Goal: Information Seeking & Learning: Learn about a topic

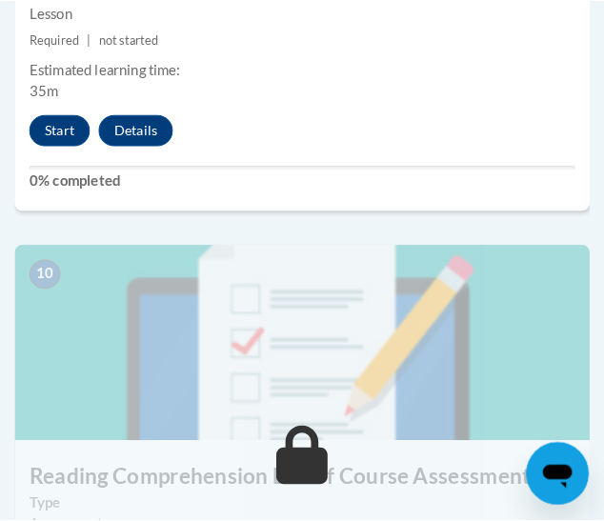
scroll to position [4957, 0]
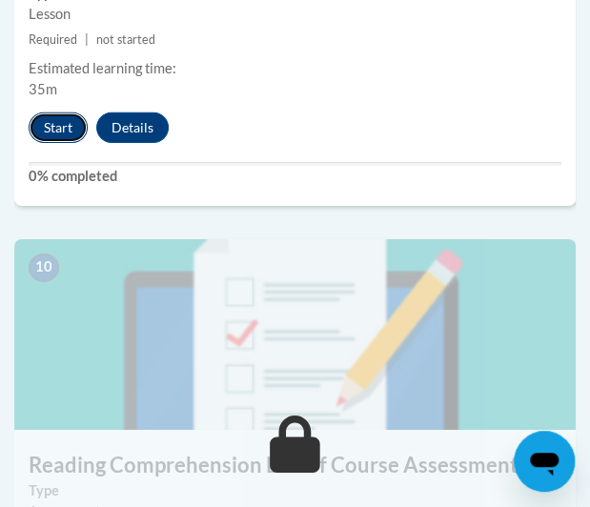
click at [61, 131] on button "Start" at bounding box center [58, 127] width 59 height 31
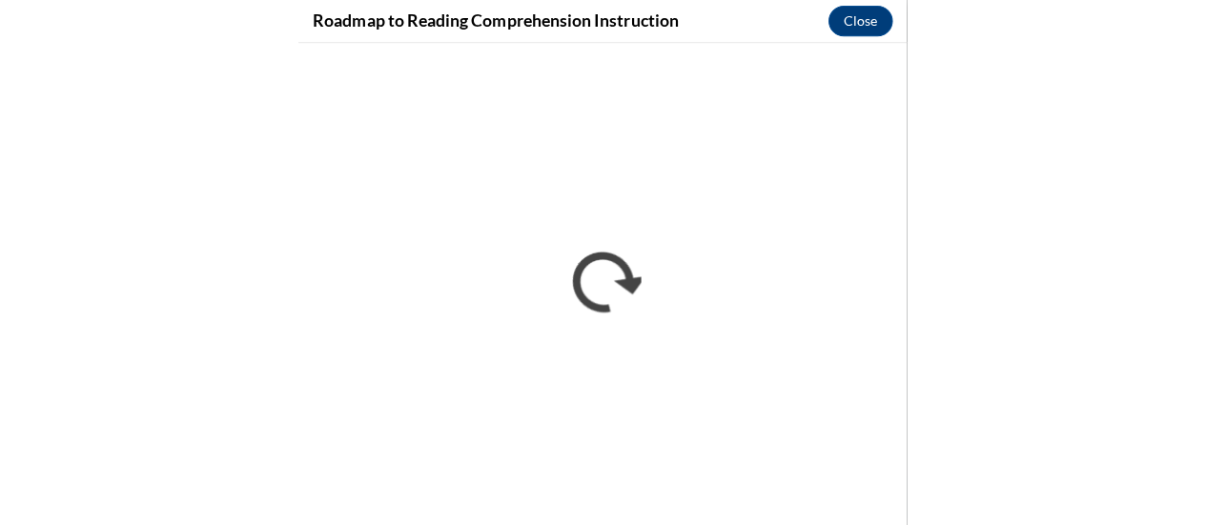
scroll to position [2614, 0]
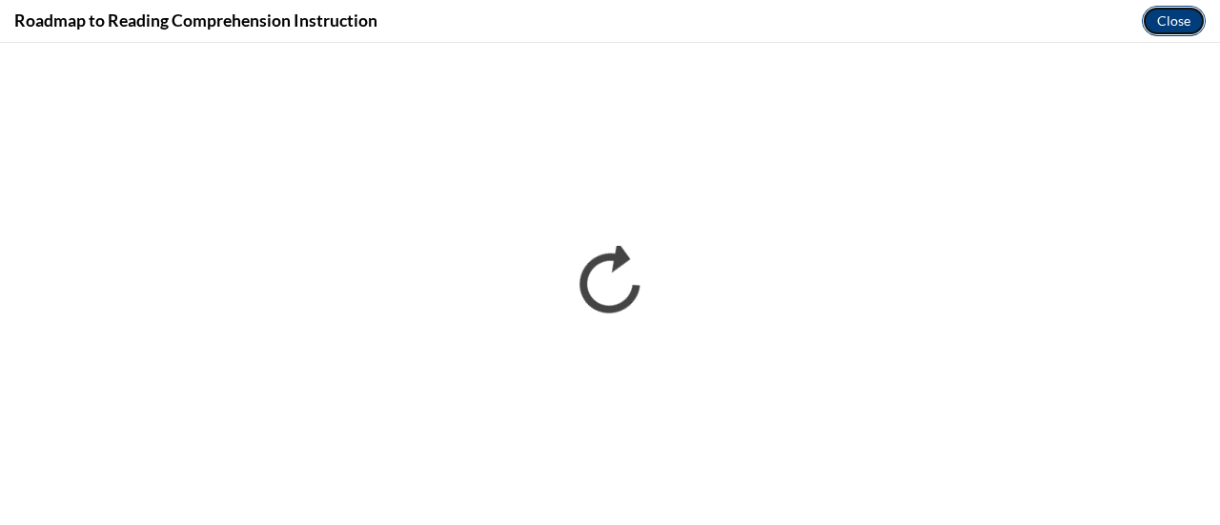
click at [589, 21] on button "Close" at bounding box center [1174, 21] width 64 height 31
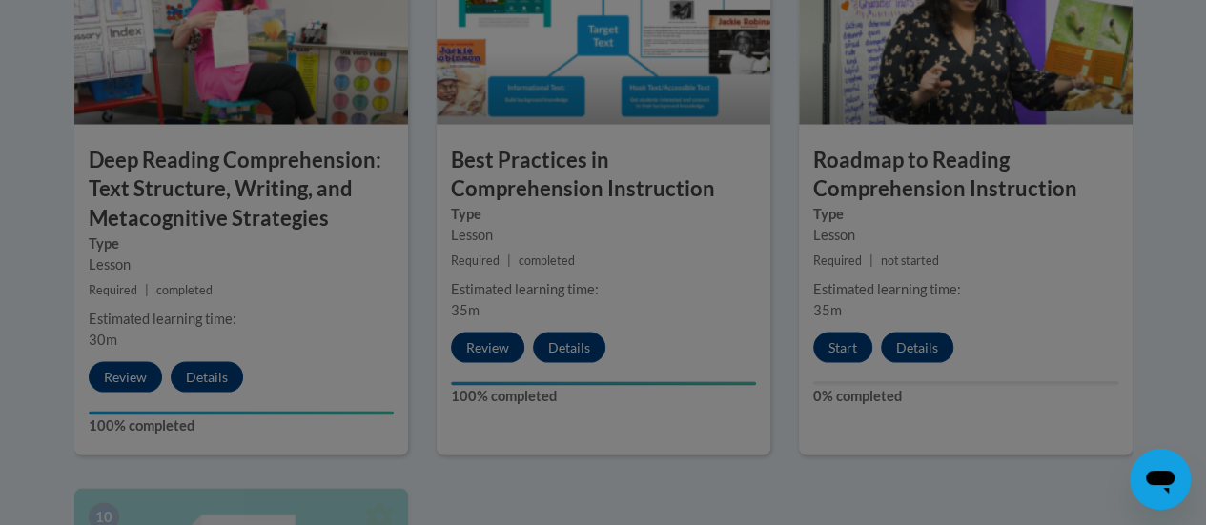
scroll to position [1758, 0]
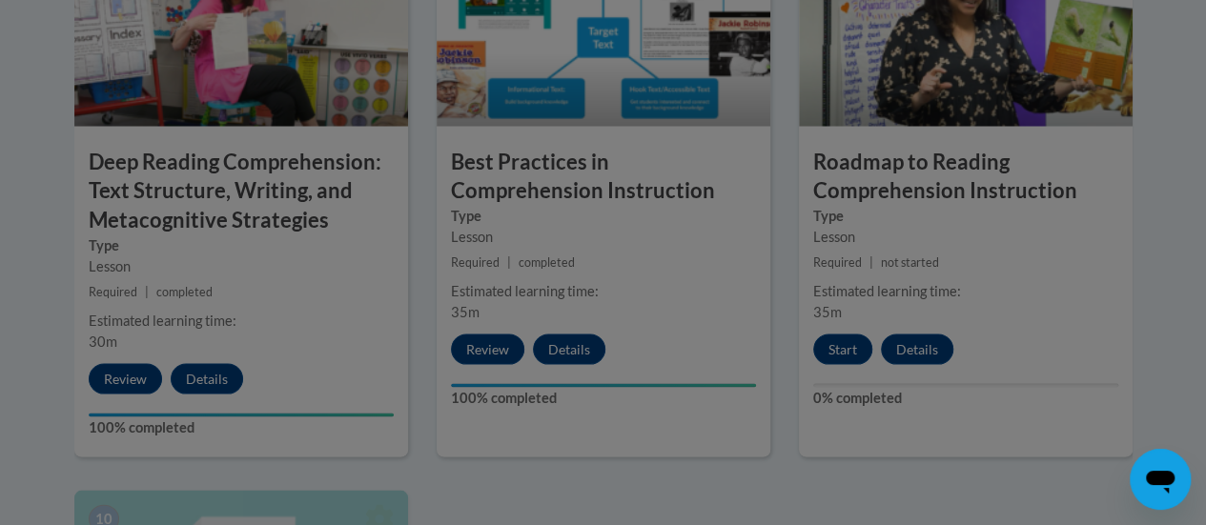
click at [589, 192] on div at bounding box center [603, 262] width 1206 height 525
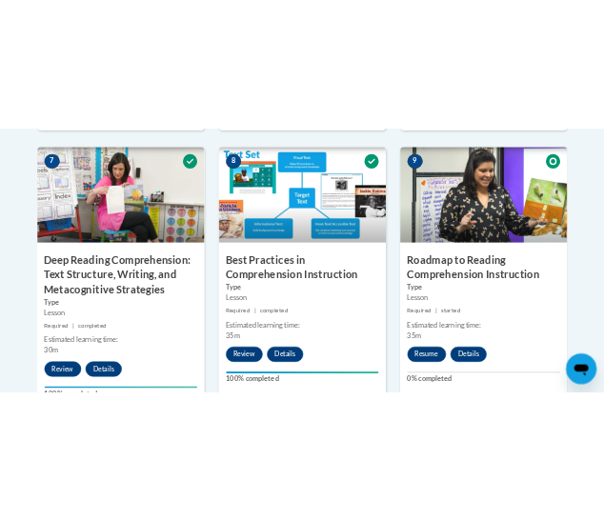
scroll to position [1741, 0]
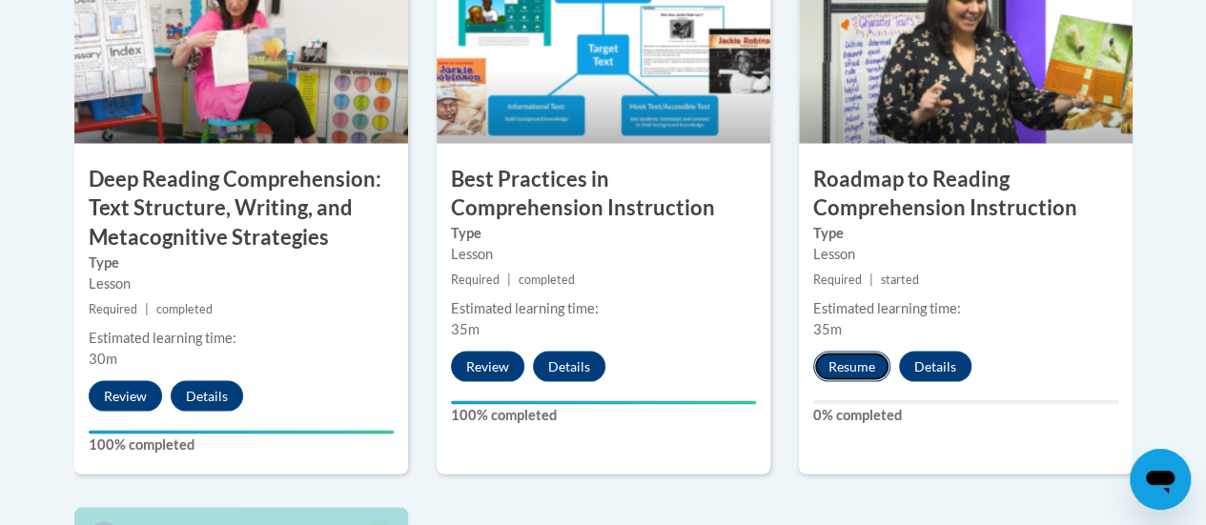
click at [589, 371] on button "Resume" at bounding box center [851, 366] width 77 height 31
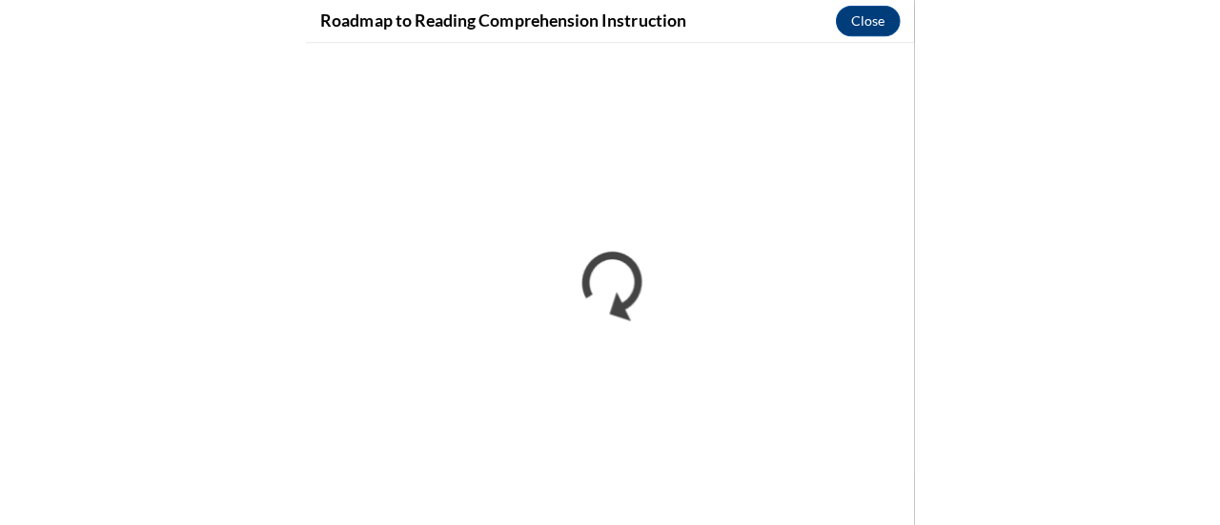
scroll to position [0, 0]
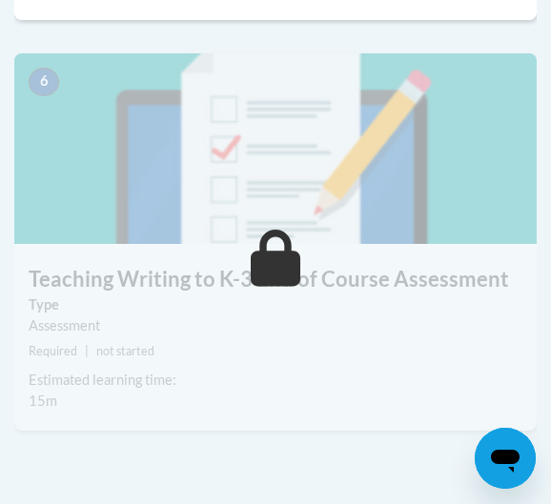
drag, startPoint x: 0, startPoint y: 0, endPoint x: 259, endPoint y: 197, distance: 325.8
click at [259, 197] on img at bounding box center [275, 148] width 522 height 191
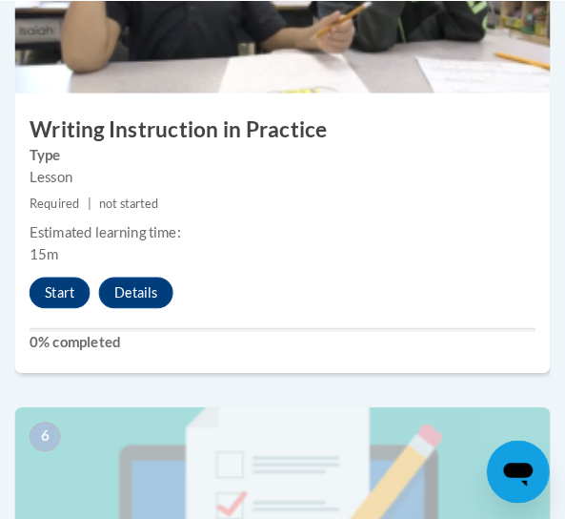
scroll to position [2723, 0]
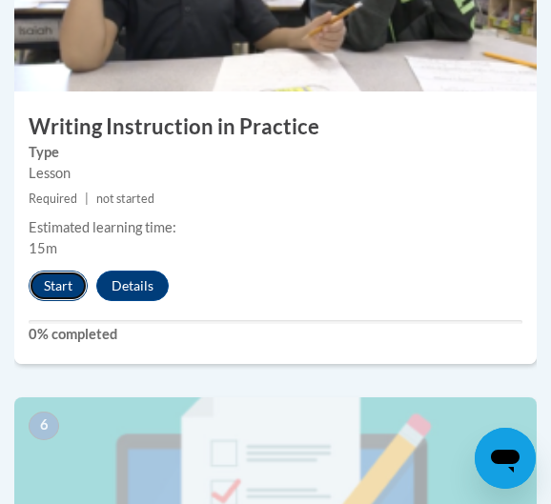
click at [85, 279] on button "Start" at bounding box center [58, 286] width 59 height 31
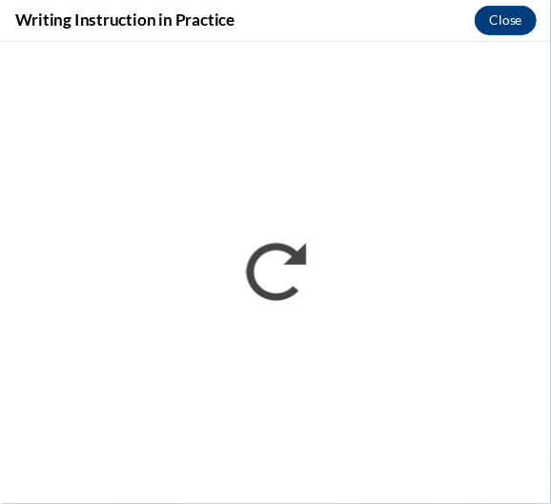
scroll to position [0, 0]
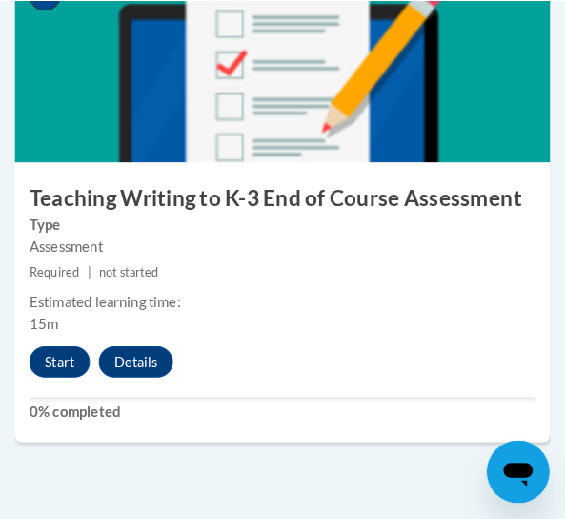
scroll to position [3096, 0]
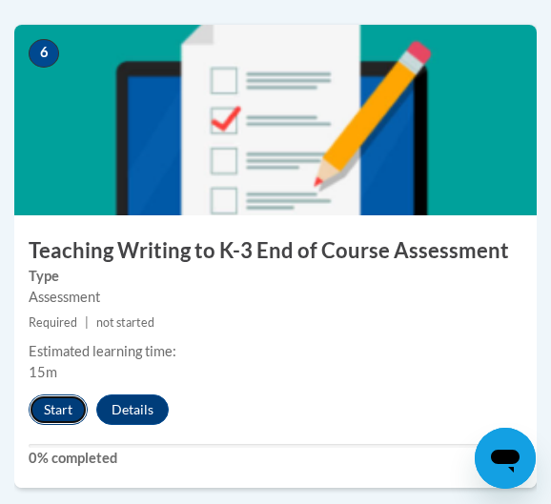
click at [48, 403] on button "Start" at bounding box center [58, 410] width 59 height 31
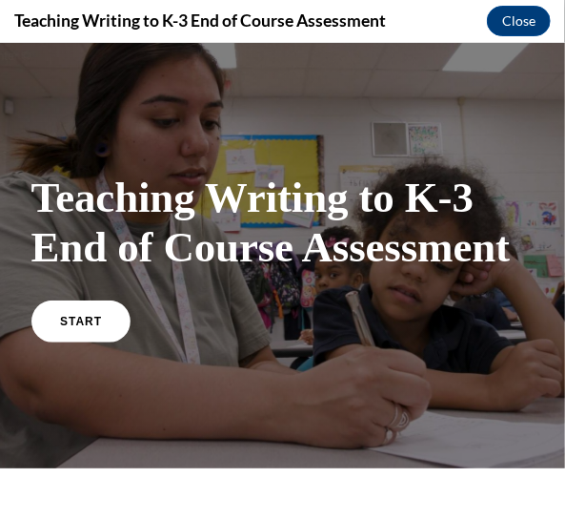
scroll to position [0, 0]
click at [52, 307] on link "START" at bounding box center [81, 319] width 104 height 44
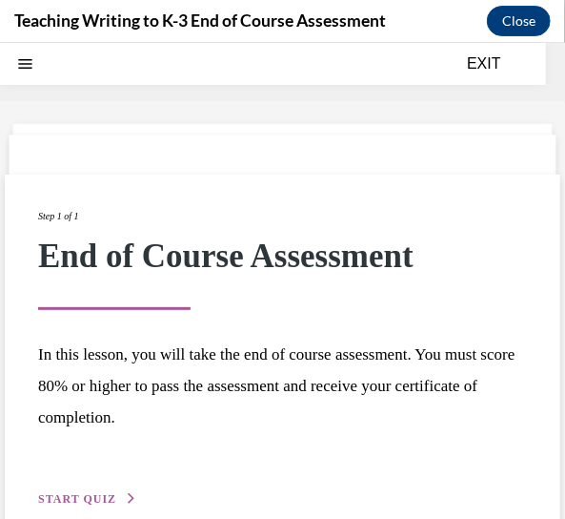
scroll to position [59, 0]
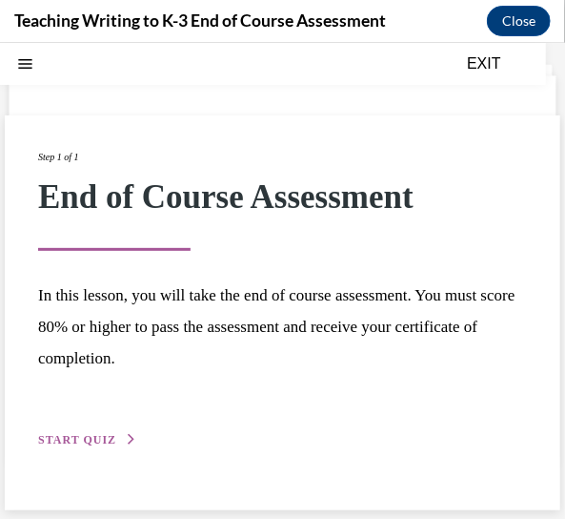
click at [88, 438] on span "START QUIZ" at bounding box center [77, 438] width 78 height 13
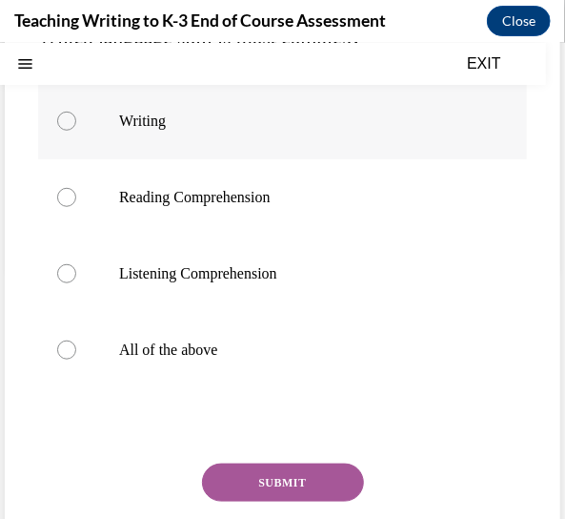
scroll to position [265, 0]
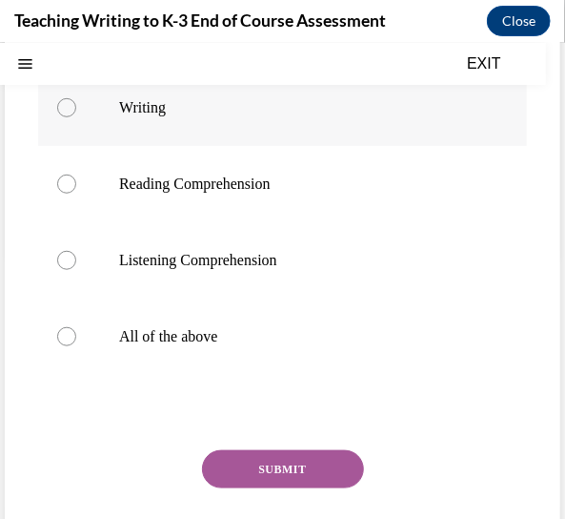
click at [252, 349] on label "All of the above" at bounding box center [282, 335] width 489 height 76
click at [76, 345] on input "All of the above" at bounding box center [66, 335] width 19 height 19
radio input "true"
click at [283, 458] on button "SUBMIT" at bounding box center [283, 468] width 162 height 38
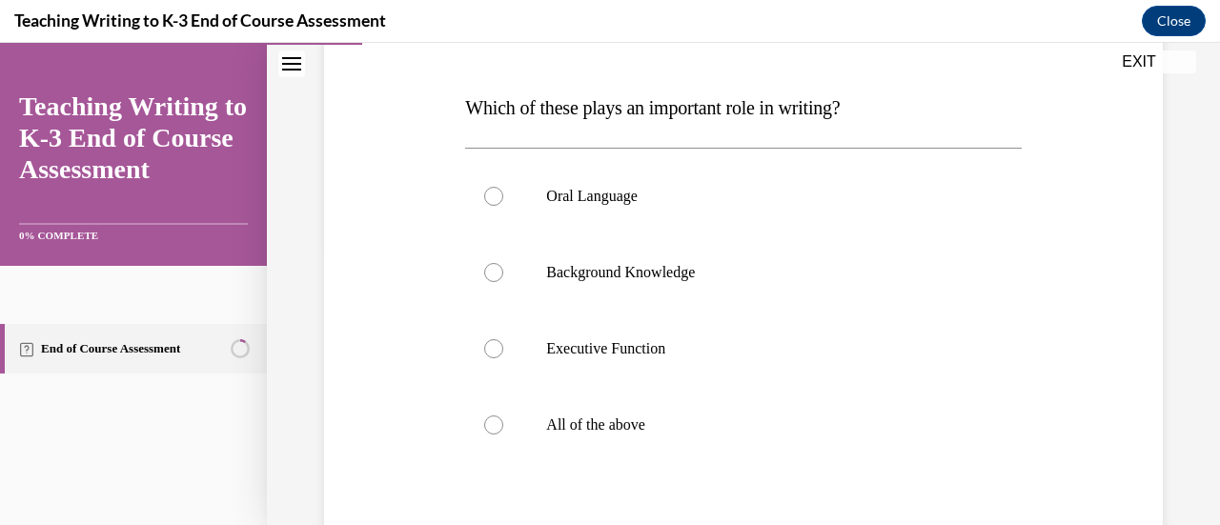
scroll to position [277, 0]
click at [550, 411] on label "All of the above" at bounding box center [743, 424] width 556 height 76
click at [503, 415] on input "All of the above" at bounding box center [493, 424] width 19 height 19
radio input "true"
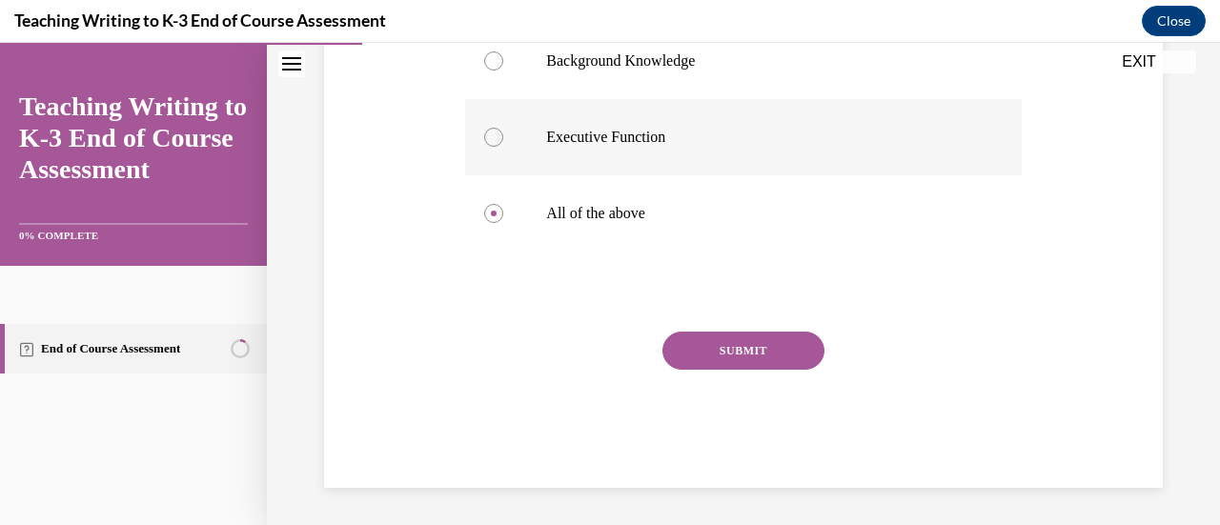
click at [550, 348] on button "SUBMIT" at bounding box center [743, 351] width 162 height 38
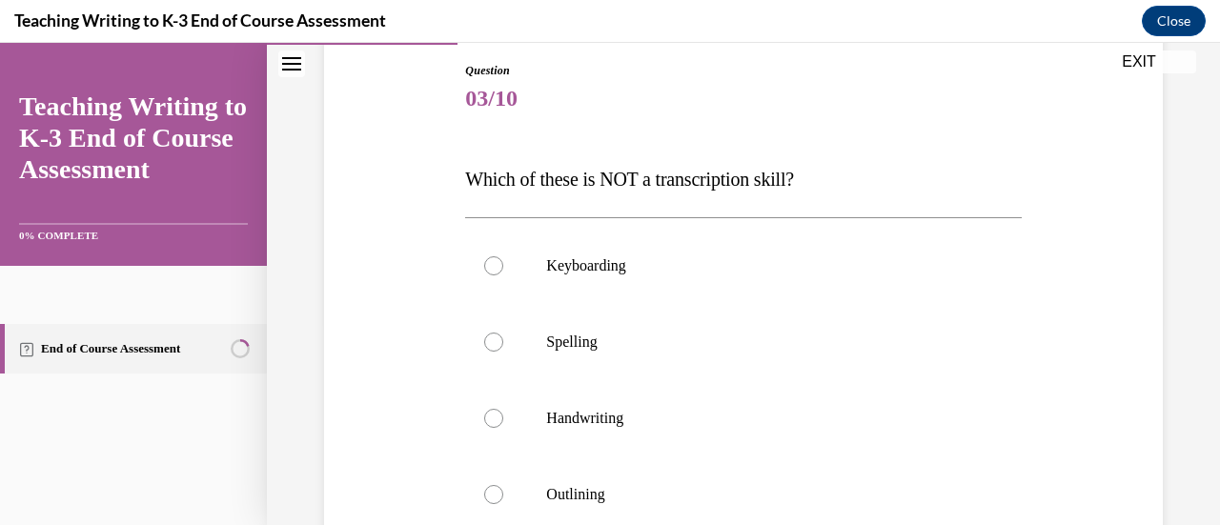
scroll to position [260, 0]
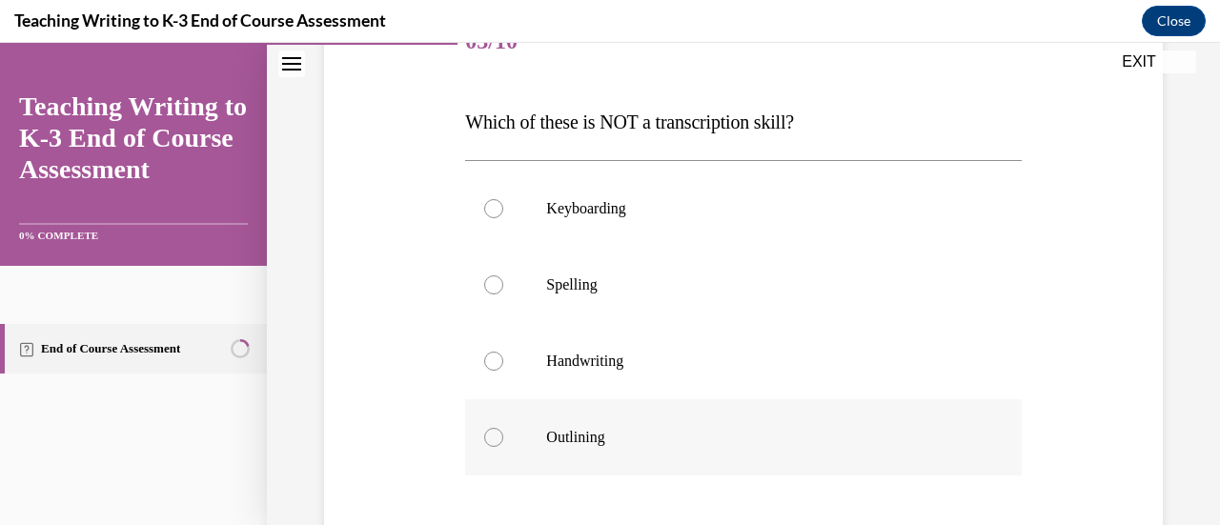
click at [550, 435] on p "Outlining" at bounding box center [759, 437] width 427 height 19
click at [503, 435] on input "Outlining" at bounding box center [493, 437] width 19 height 19
radio input "true"
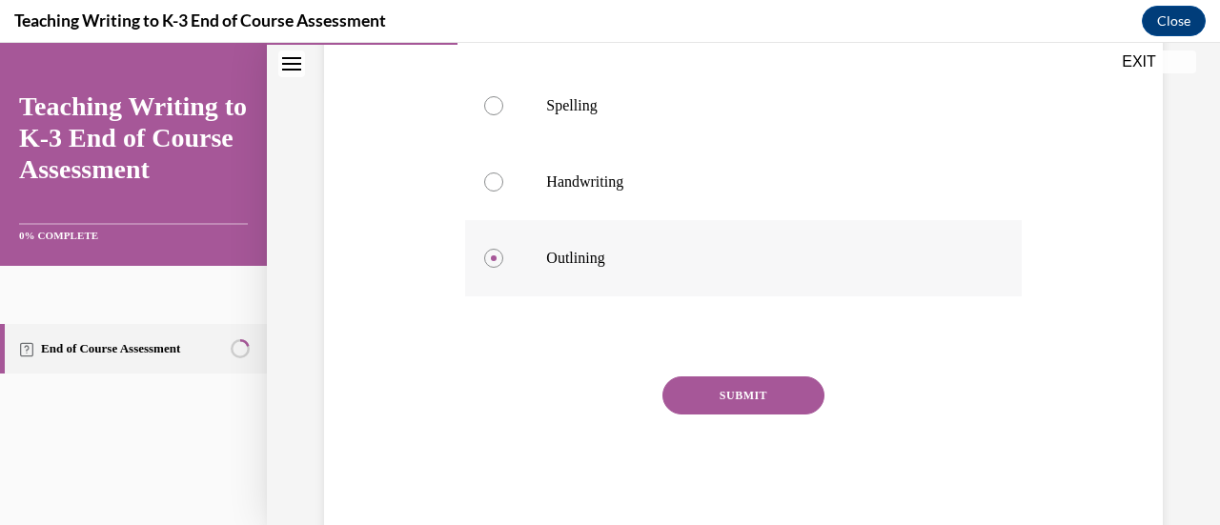
scroll to position [484, 0]
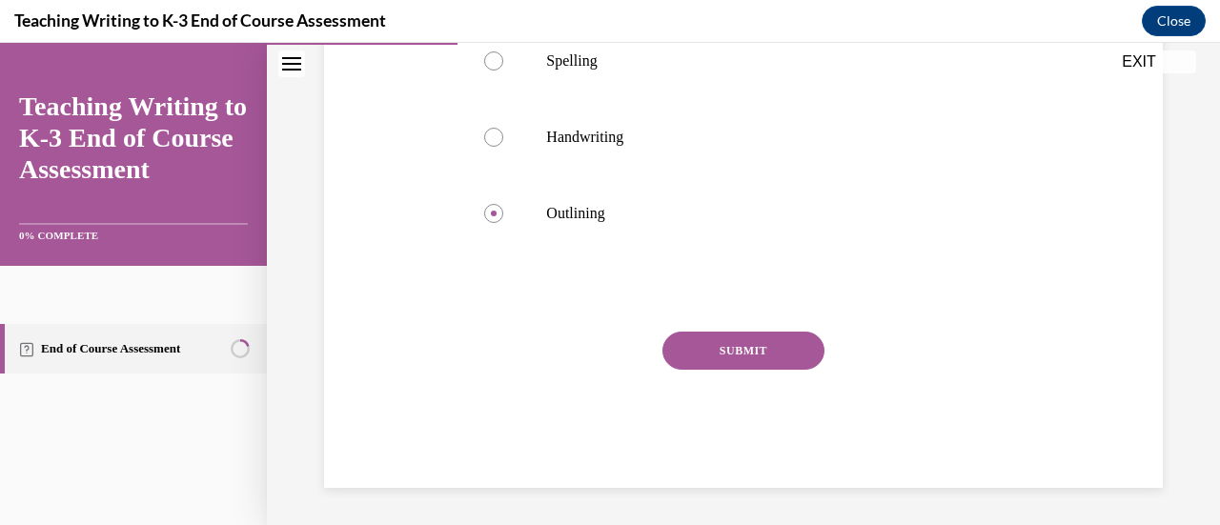
click at [550, 337] on button "SUBMIT" at bounding box center [743, 351] width 162 height 38
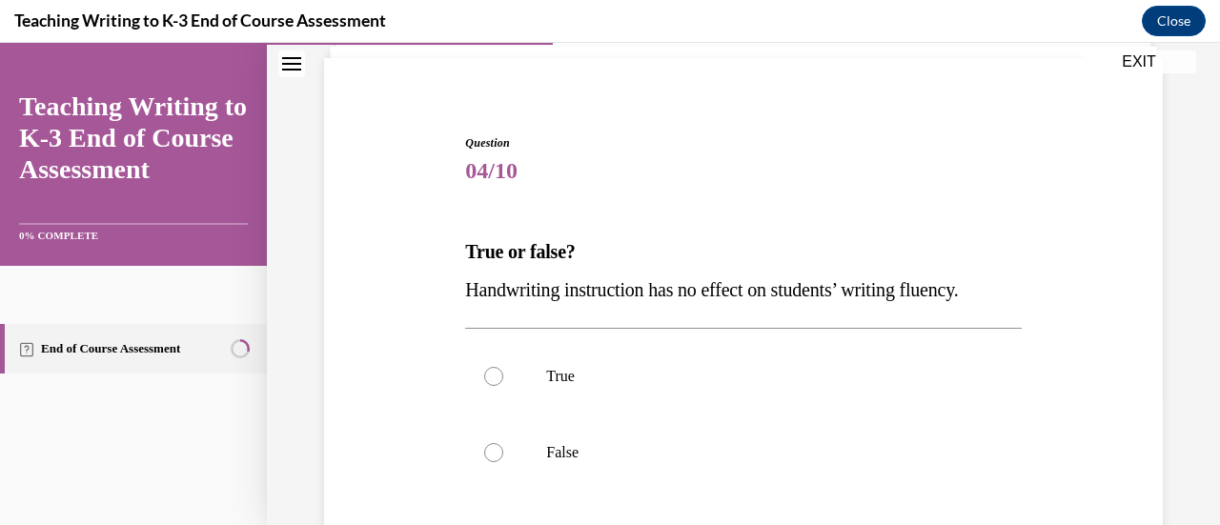
scroll to position [140, 0]
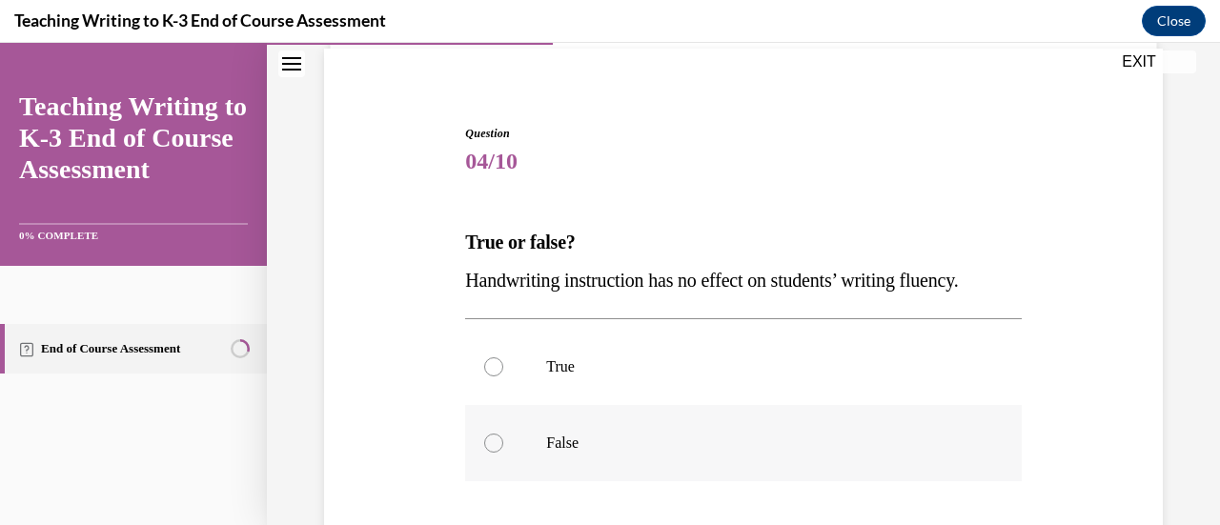
click at [550, 435] on p "False" at bounding box center [759, 443] width 427 height 19
click at [503, 435] on input "False" at bounding box center [493, 443] width 19 height 19
radio input "true"
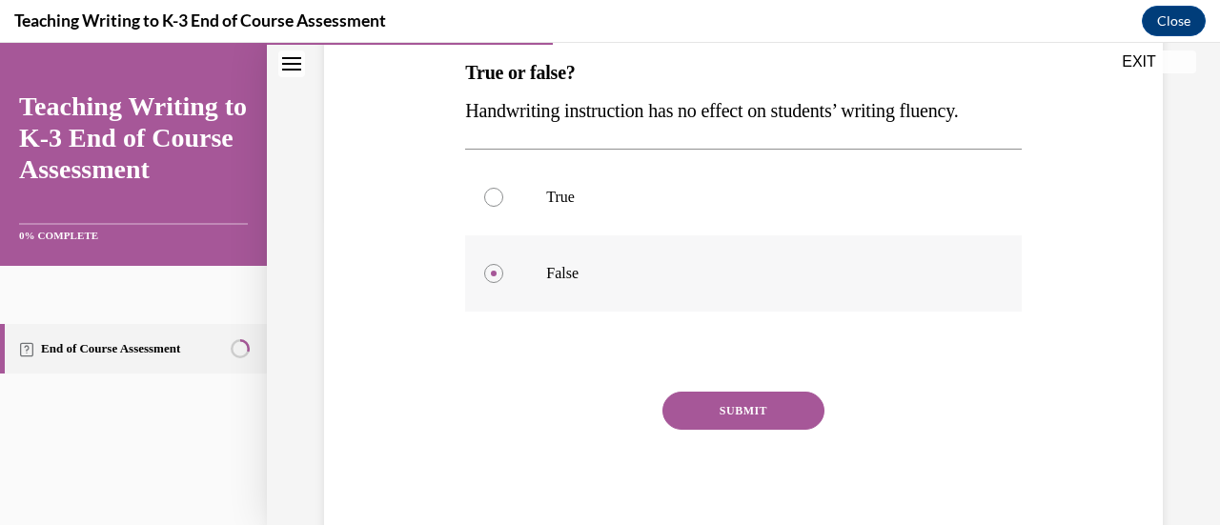
scroll to position [318, 0]
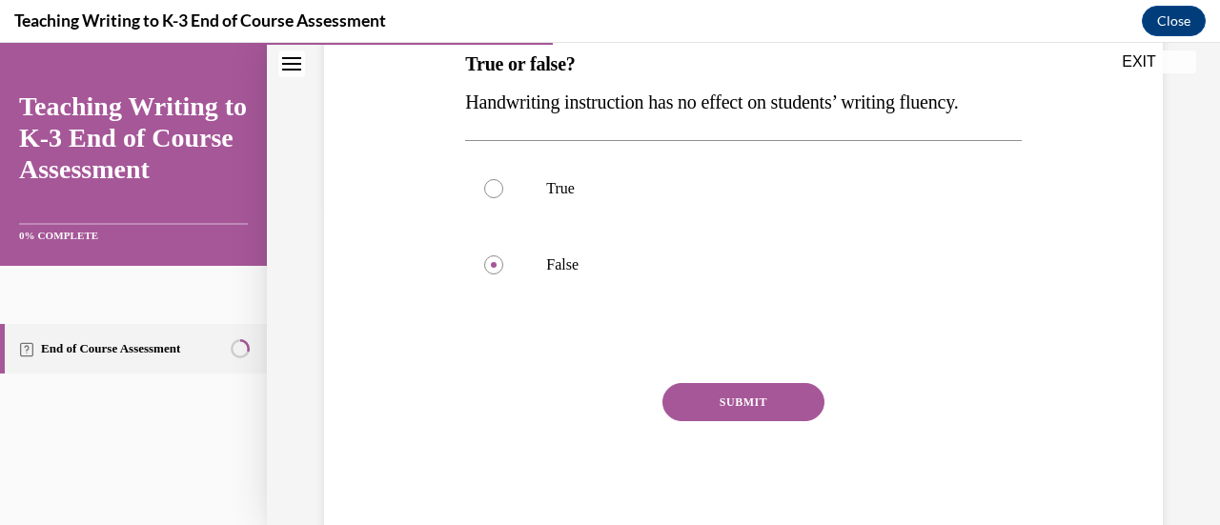
click at [550, 417] on button "SUBMIT" at bounding box center [743, 402] width 162 height 38
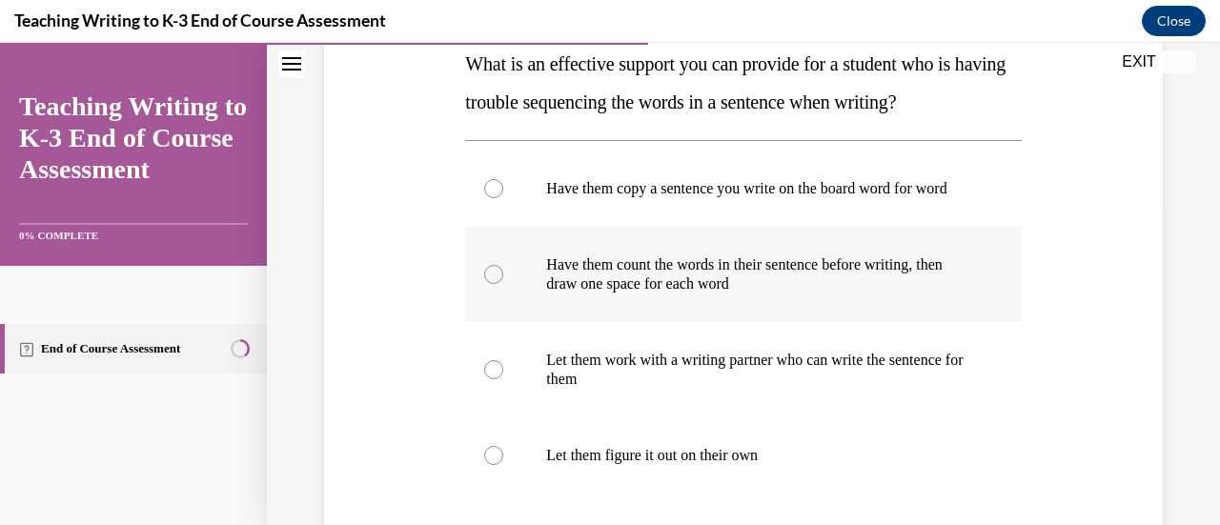
click at [550, 294] on p "Have them count the words in their sentence before writing, then draw one space…" at bounding box center [759, 274] width 427 height 38
click at [503, 284] on input "Have them count the words in their sentence before writing, then draw one space…" at bounding box center [493, 274] width 19 height 19
radio input "true"
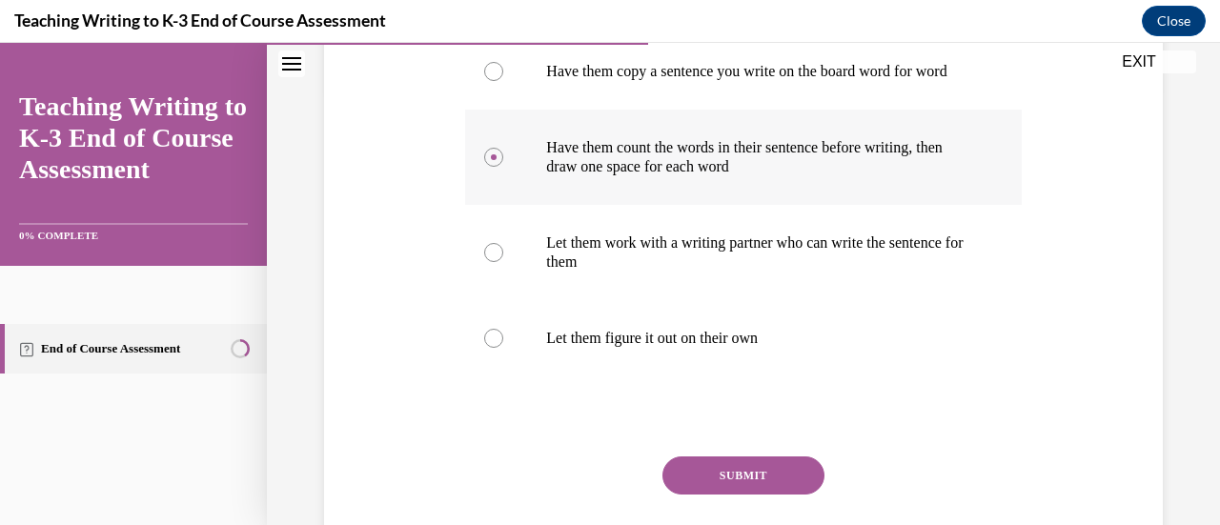
scroll to position [438, 0]
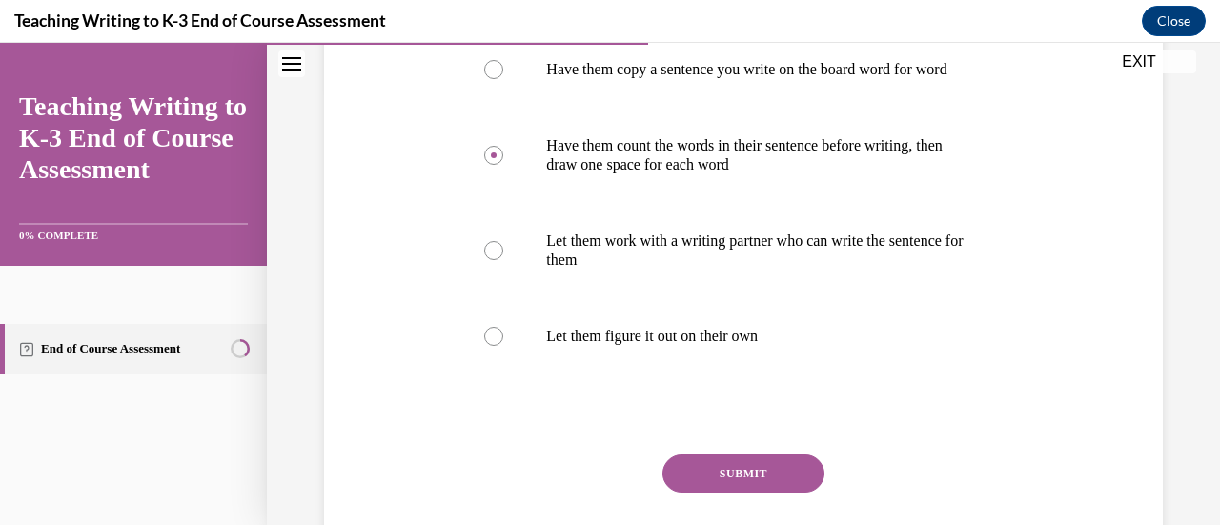
click at [550, 479] on button "SUBMIT" at bounding box center [743, 474] width 162 height 38
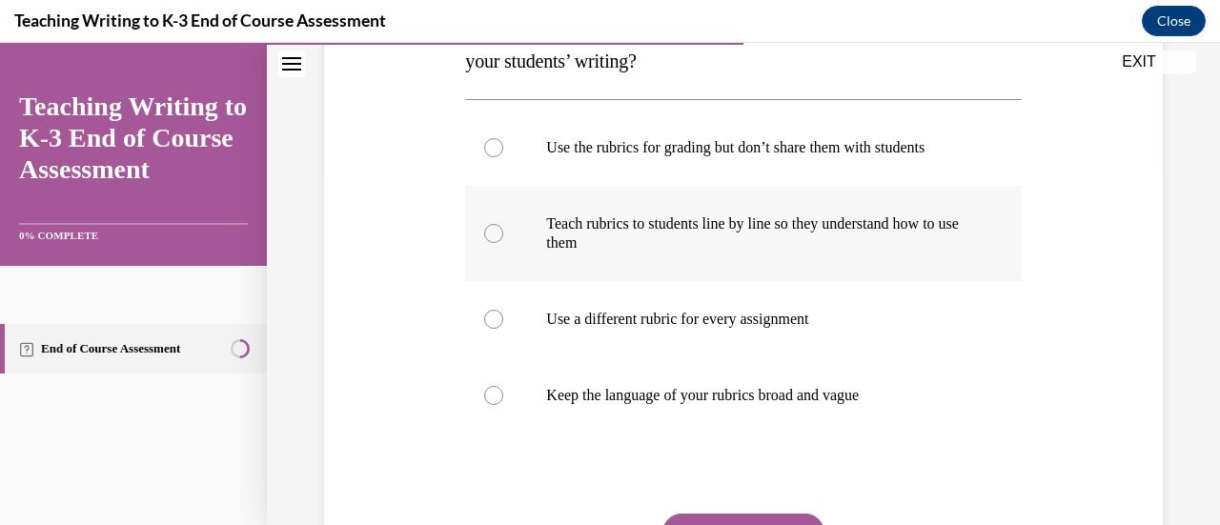
scroll to position [360, 0]
click at [550, 401] on p "Keep the language of your rubrics broad and vague" at bounding box center [759, 394] width 427 height 19
click at [503, 401] on input "Keep the language of your rubrics broad and vague" at bounding box center [493, 394] width 19 height 19
radio input "true"
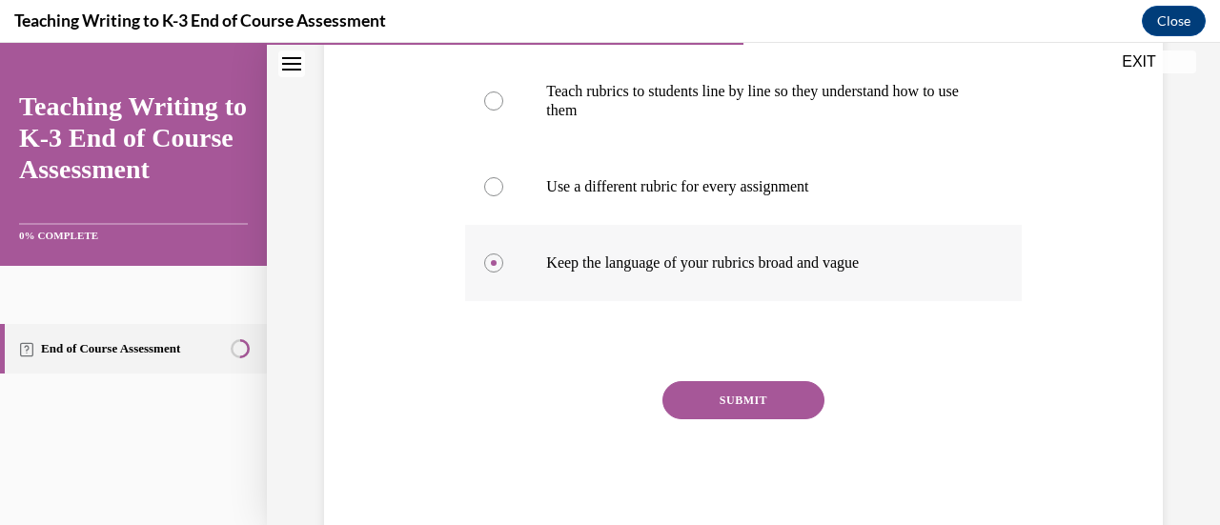
scroll to position [496, 0]
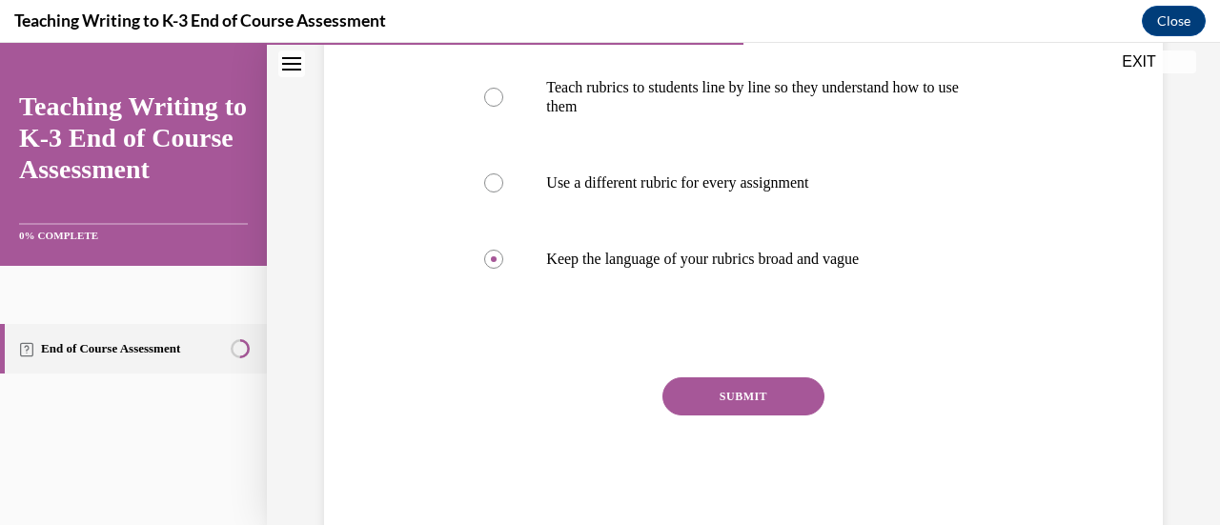
click at [550, 400] on button "SUBMIT" at bounding box center [743, 396] width 162 height 38
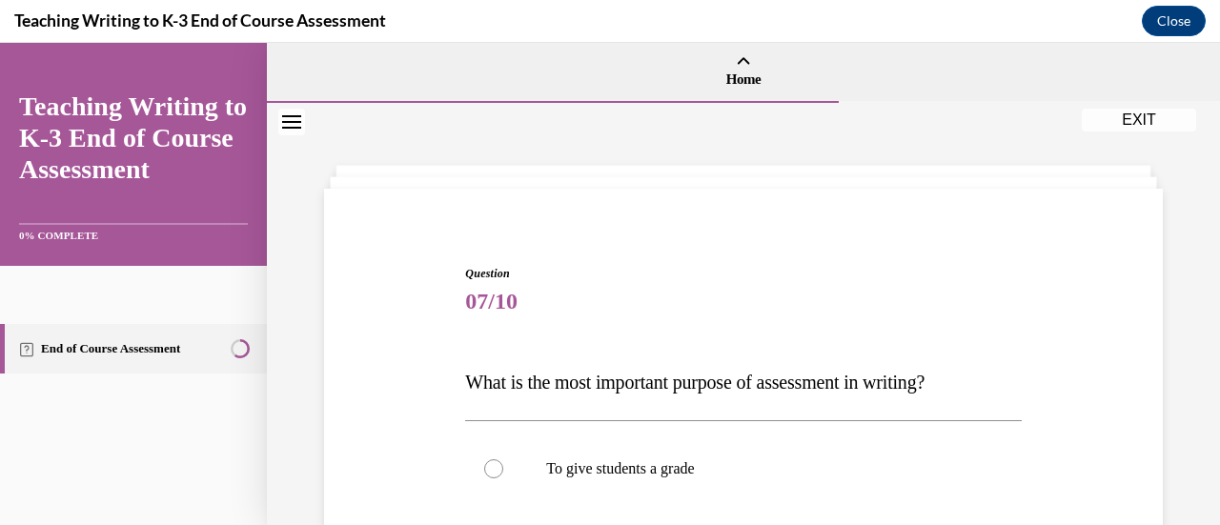
scroll to position [252, 0]
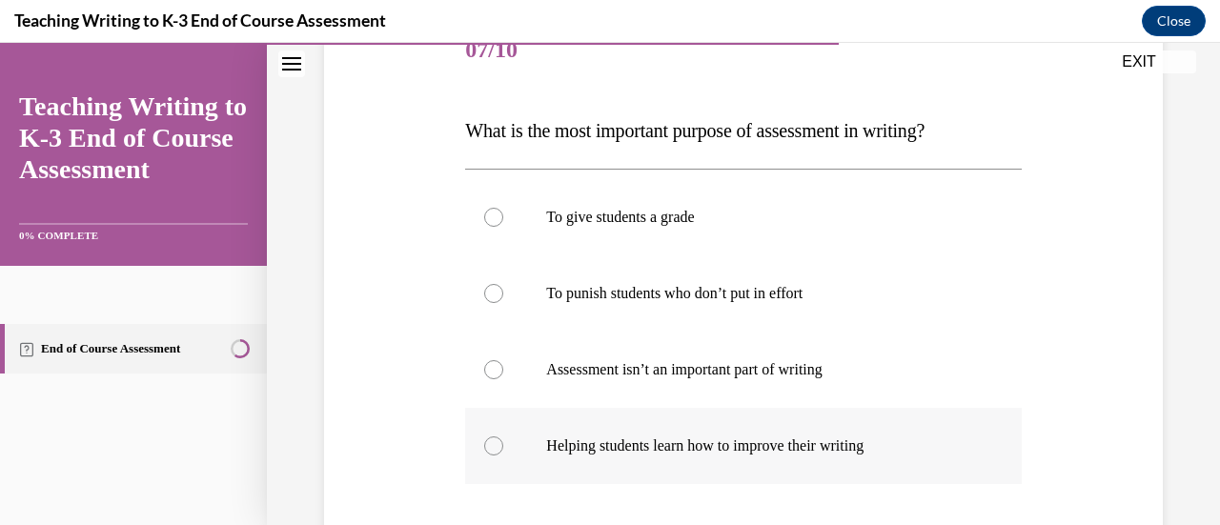
click at [550, 431] on label "Helping students learn how to improve their writing" at bounding box center [743, 446] width 556 height 76
click at [503, 437] on input "Helping students learn how to improve their writing" at bounding box center [493, 446] width 19 height 19
radio input "true"
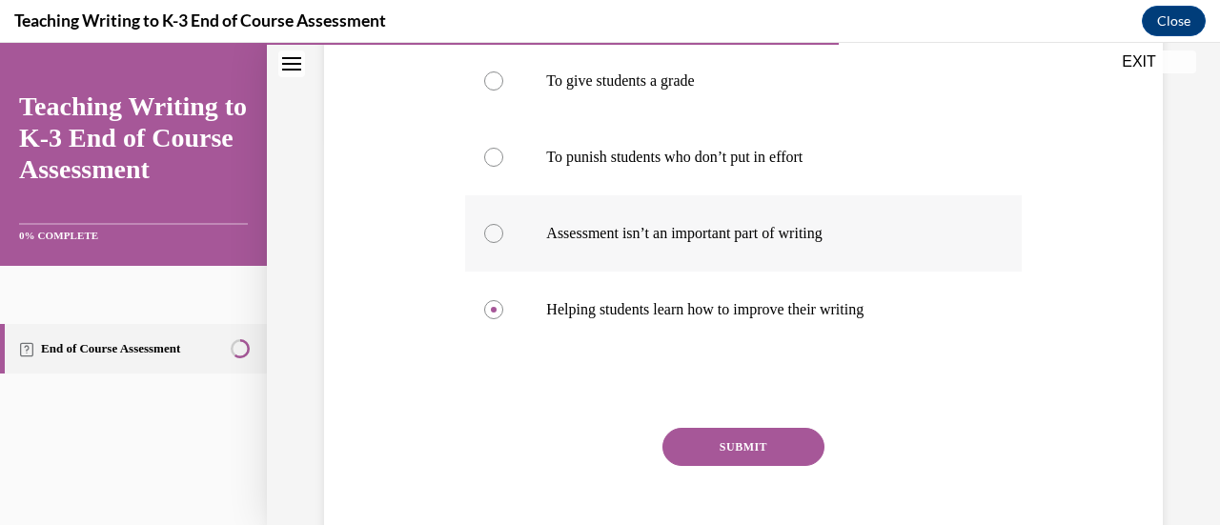
scroll to position [389, 0]
click at [550, 439] on button "SUBMIT" at bounding box center [743, 446] width 162 height 38
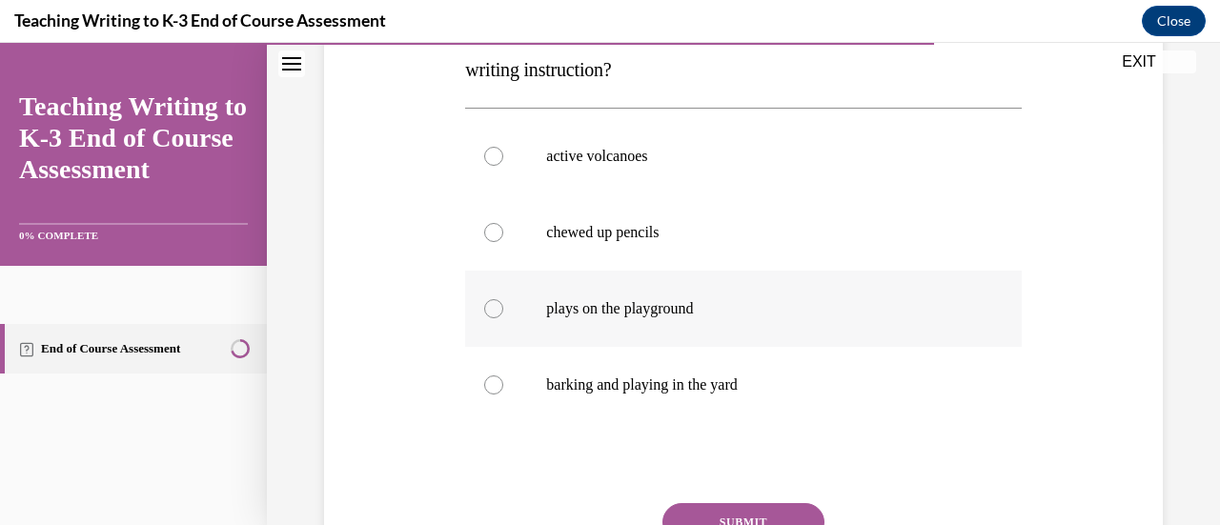
click at [550, 302] on p "plays on the playground" at bounding box center [759, 308] width 427 height 19
click at [503, 302] on input "plays on the playground" at bounding box center [493, 308] width 19 height 19
radio input "true"
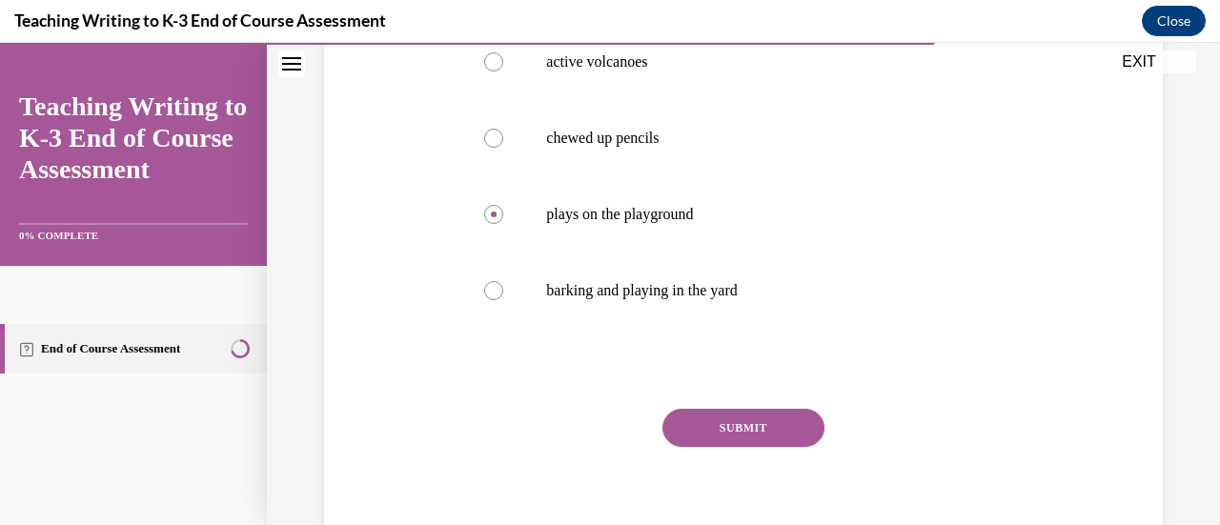
click at [550, 420] on button "SUBMIT" at bounding box center [743, 428] width 162 height 38
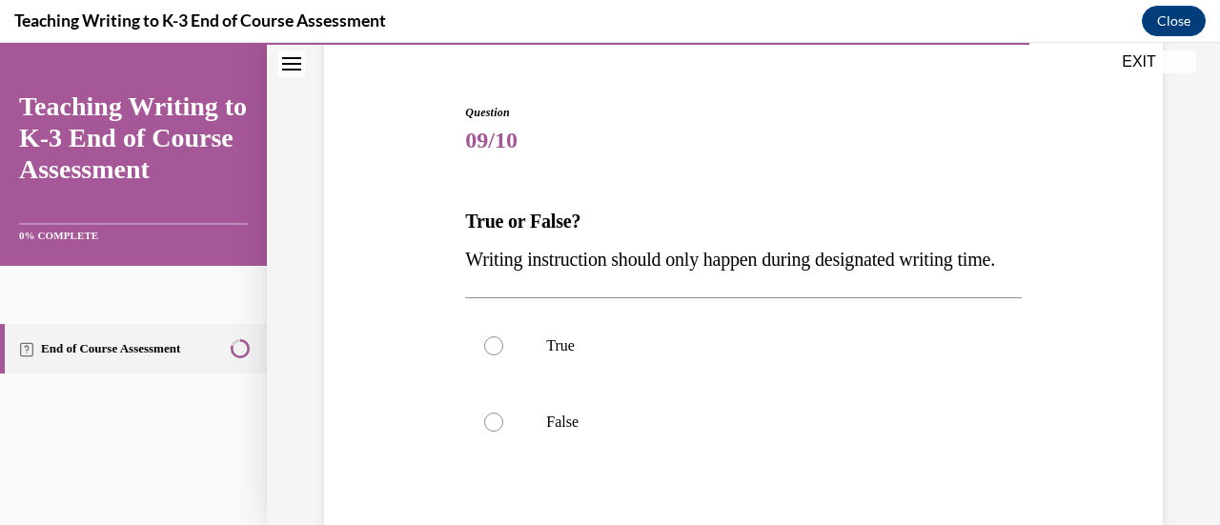
scroll to position [210, 0]
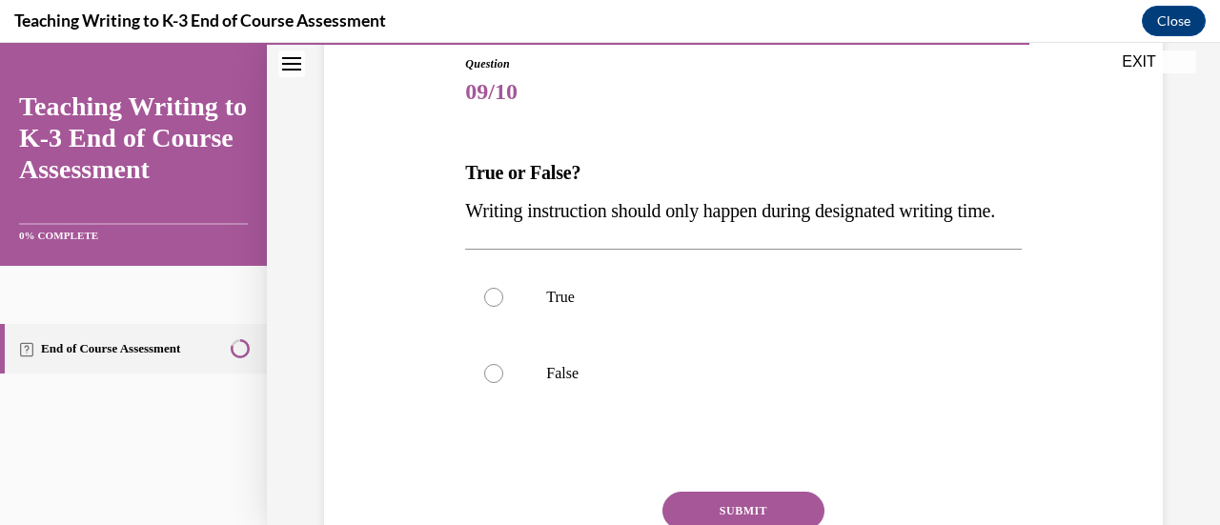
click at [550, 383] on p "False" at bounding box center [759, 373] width 427 height 19
click at [503, 383] on input "False" at bounding box center [493, 373] width 19 height 19
radio input "true"
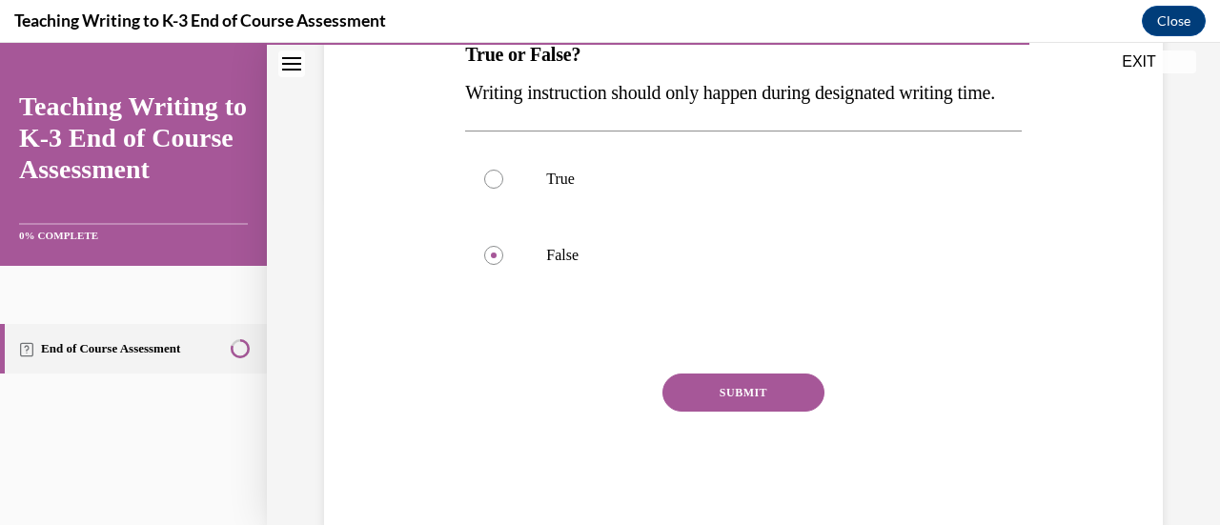
click at [550, 412] on button "SUBMIT" at bounding box center [743, 393] width 162 height 38
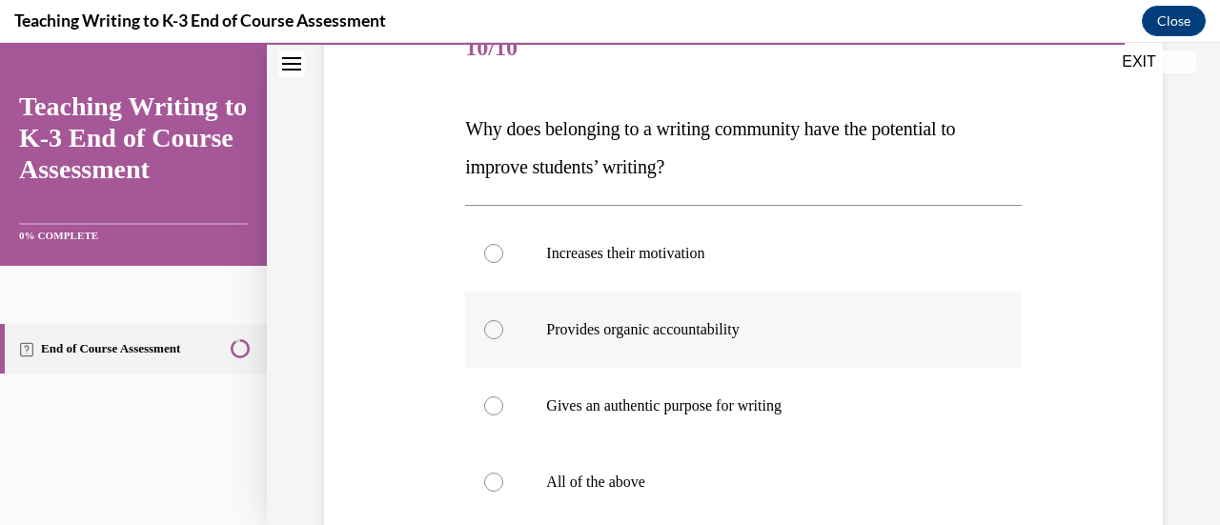
scroll to position [364, 0]
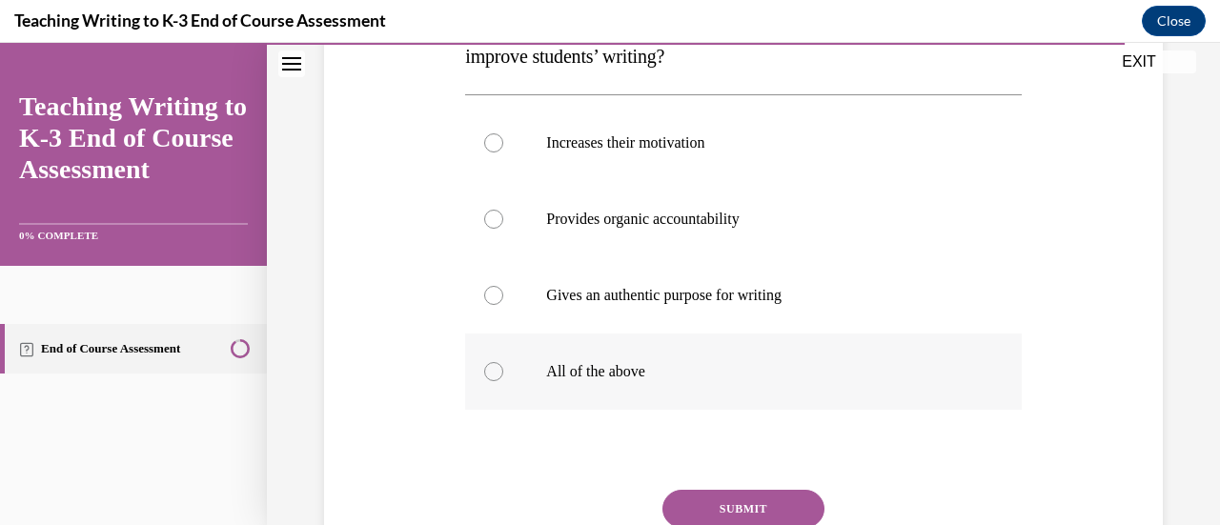
click at [550, 357] on label "All of the above" at bounding box center [743, 372] width 556 height 76
click at [503, 362] on input "All of the above" at bounding box center [493, 371] width 19 height 19
radio input "true"
click at [550, 498] on button "SUBMIT" at bounding box center [743, 509] width 162 height 38
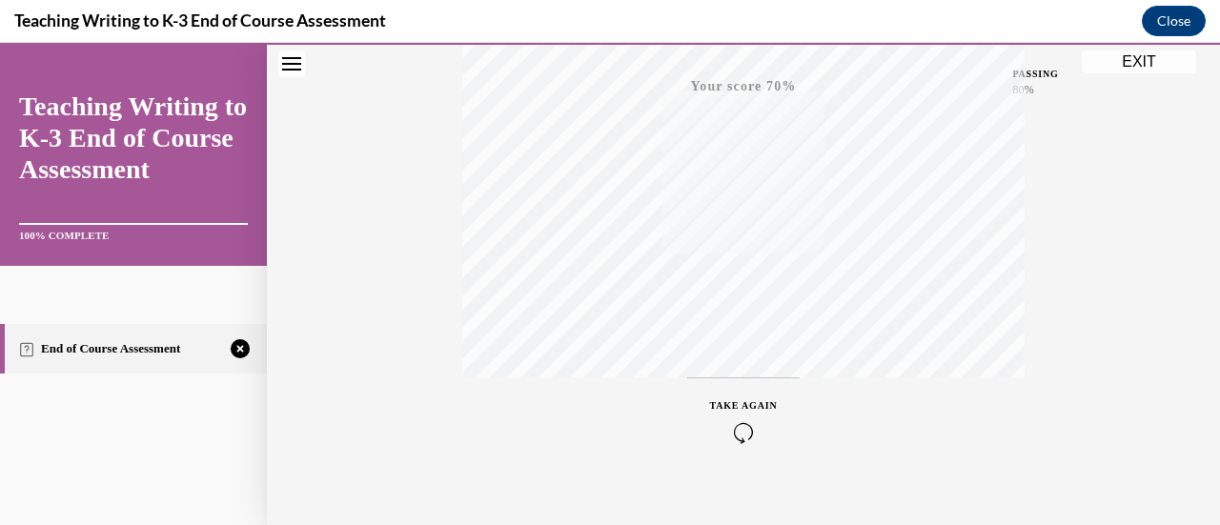
scroll to position [494, 0]
click at [550, 386] on span "TAKE AGAIN" at bounding box center [744, 382] width 68 height 10
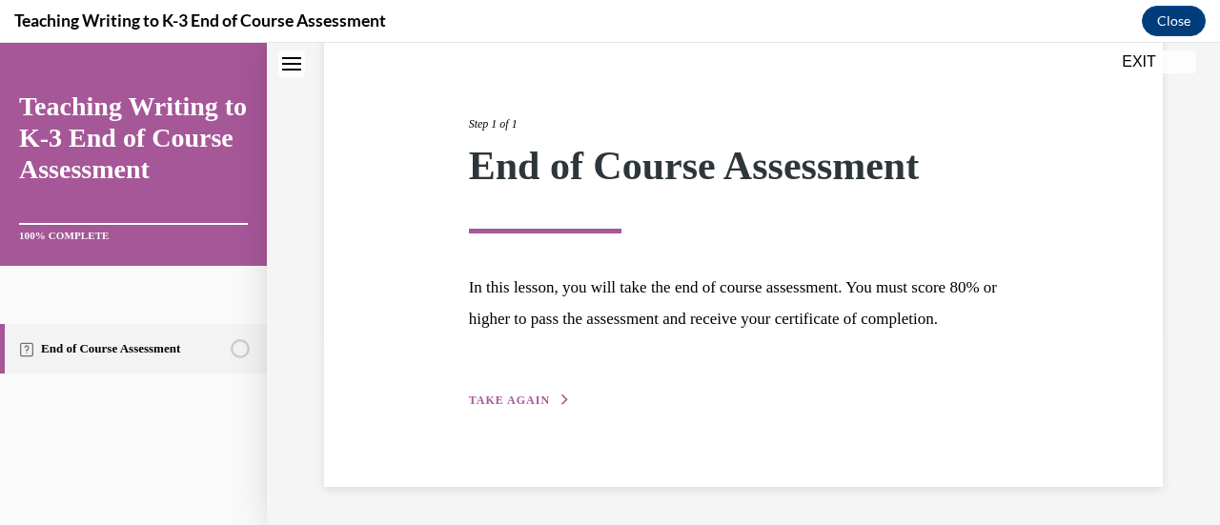
click at [520, 397] on span "TAKE AGAIN" at bounding box center [509, 400] width 81 height 13
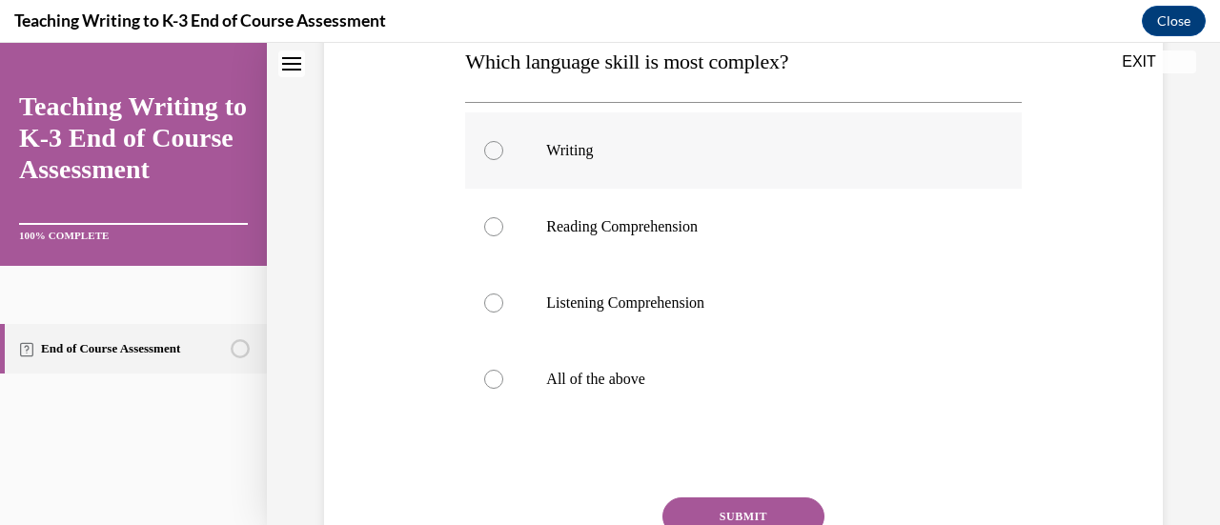
scroll to position [322, 0]
click at [550, 370] on p "All of the above" at bounding box center [759, 379] width 427 height 19
click at [503, 370] on input "All of the above" at bounding box center [493, 379] width 19 height 19
radio input "true"
click at [550, 503] on button "SUBMIT" at bounding box center [743, 517] width 162 height 38
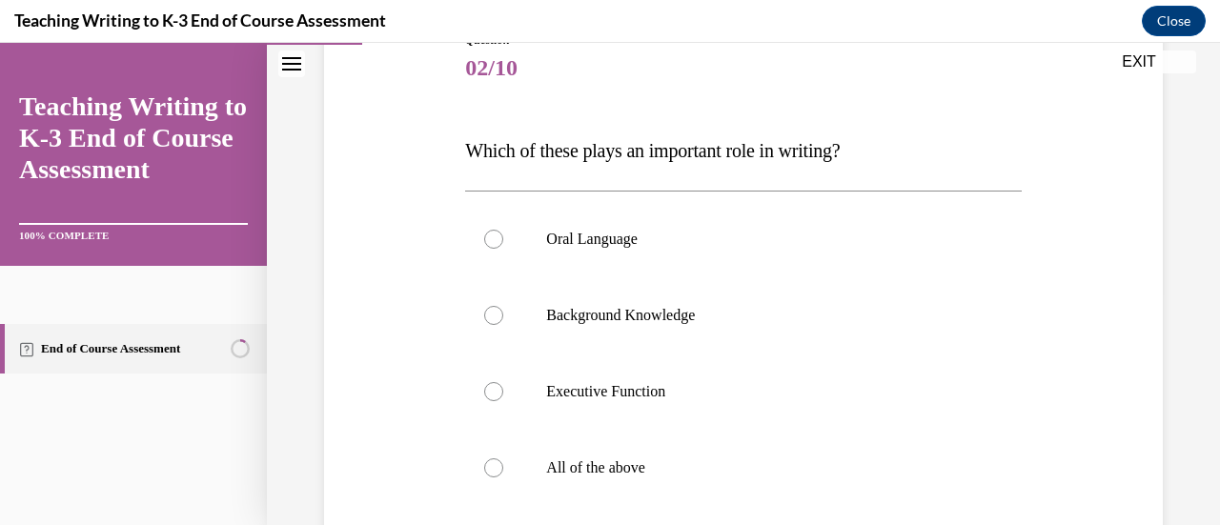
scroll to position [236, 0]
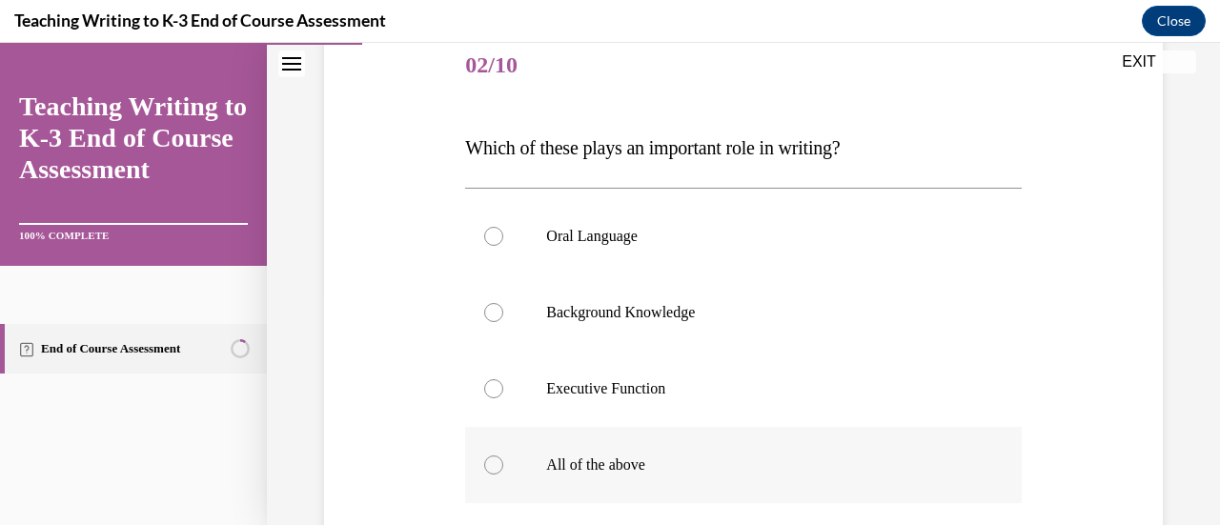
click at [550, 472] on p "All of the above" at bounding box center [759, 465] width 427 height 19
click at [503, 472] on input "All of the above" at bounding box center [493, 465] width 19 height 19
radio input "true"
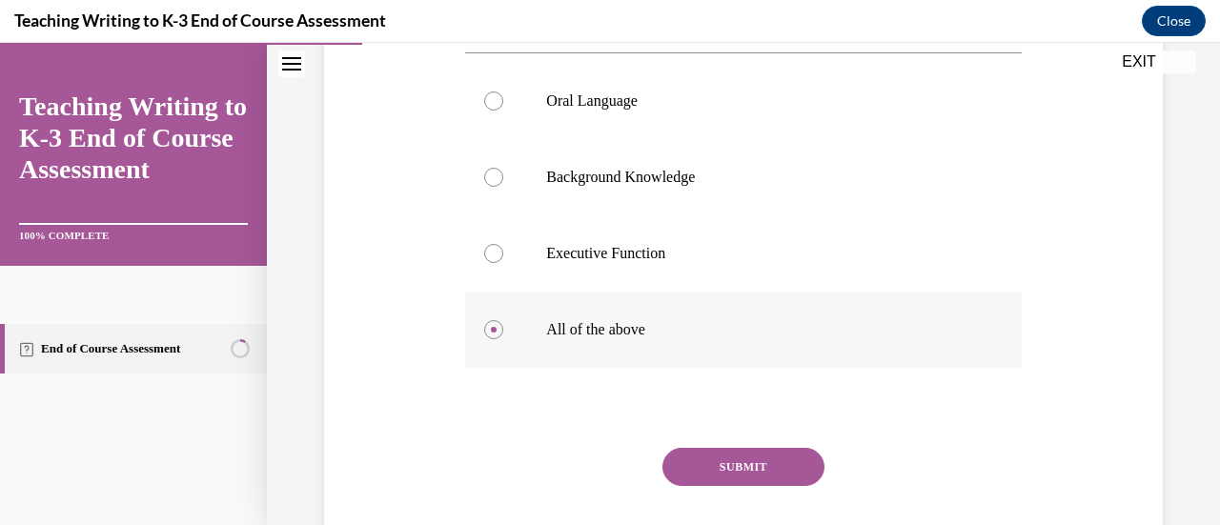
scroll to position [373, 0]
click at [550, 466] on button "SUBMIT" at bounding box center [743, 466] width 162 height 38
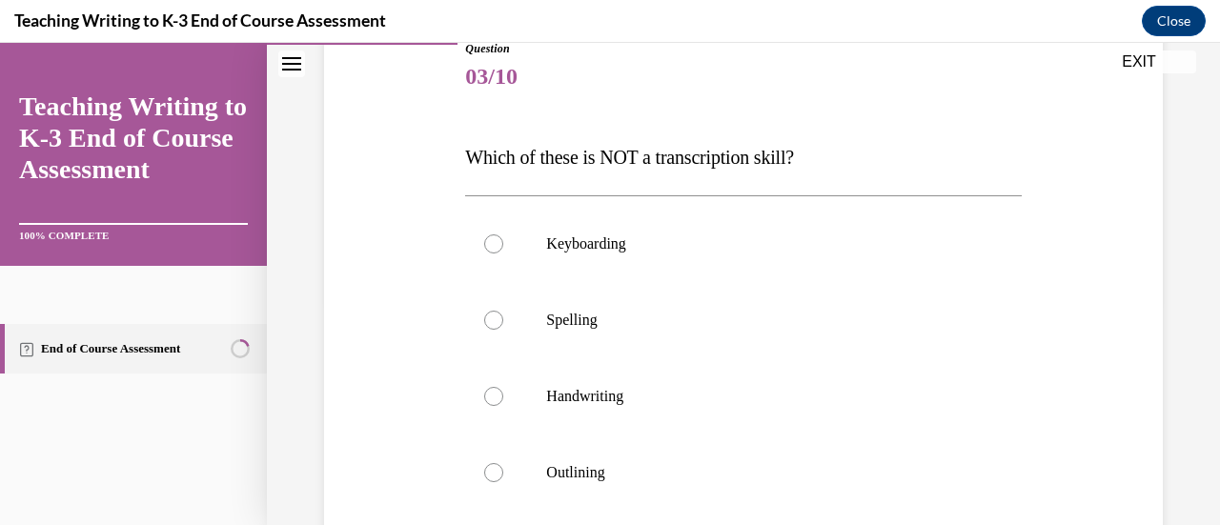
scroll to position [231, 0]
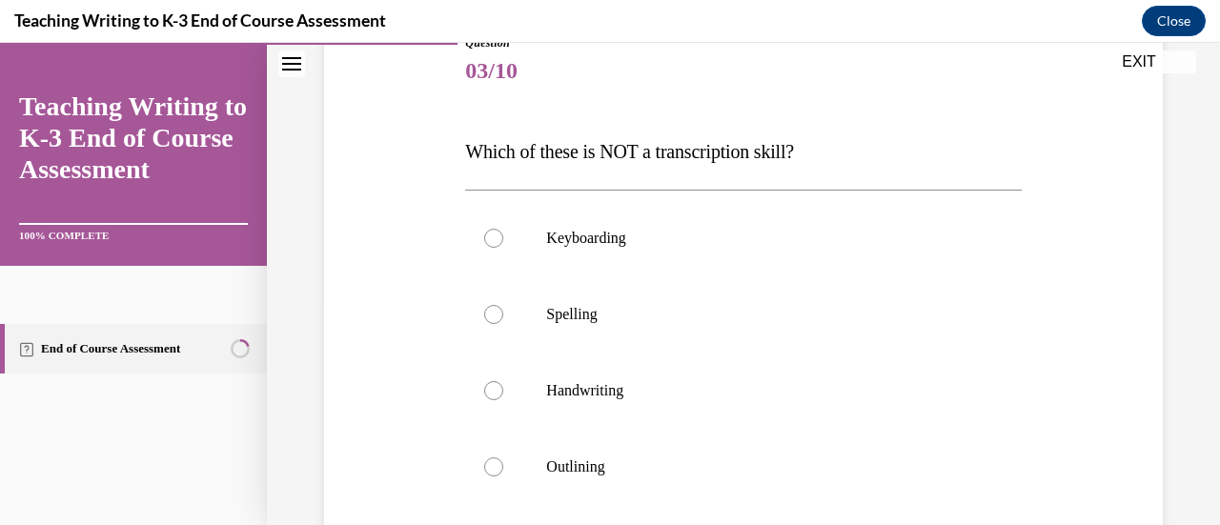
click at [550, 466] on p "Outlining" at bounding box center [759, 467] width 427 height 19
click at [503, 466] on input "Outlining" at bounding box center [493, 467] width 19 height 19
radio input "true"
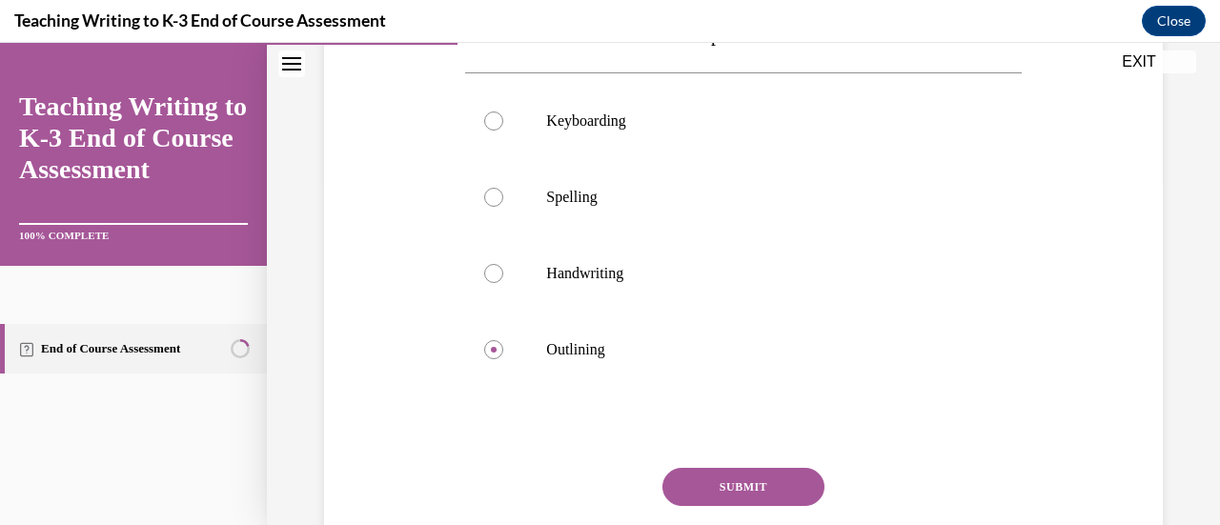
scroll to position [354, 0]
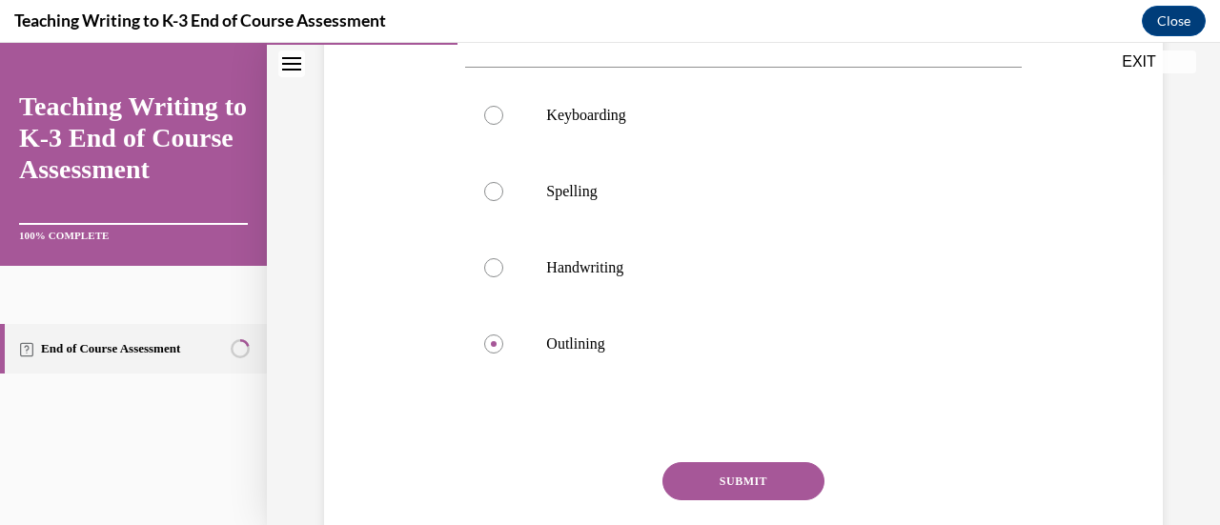
click at [550, 466] on button "SUBMIT" at bounding box center [743, 481] width 162 height 38
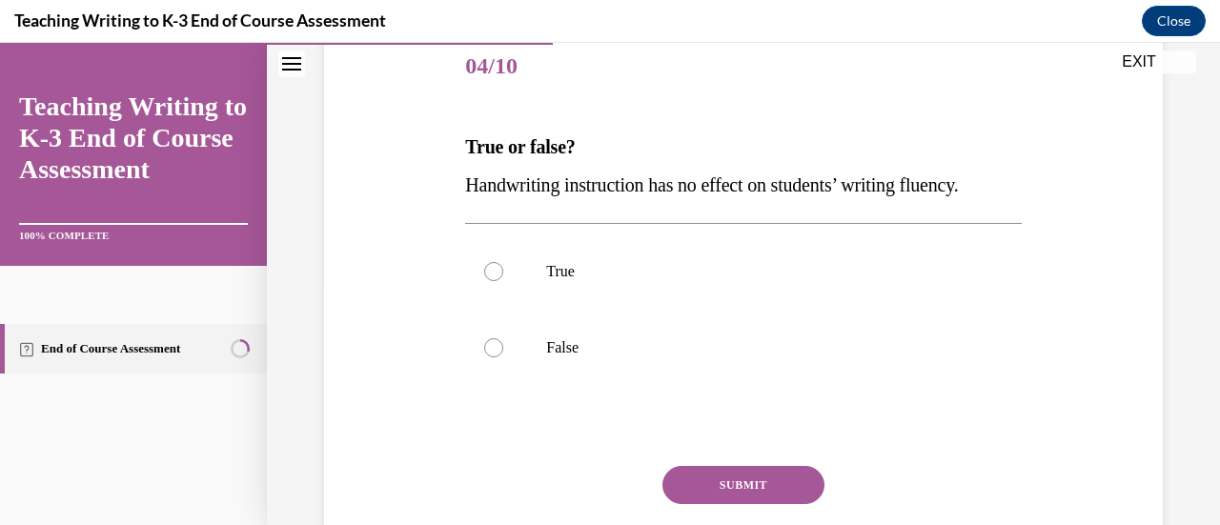
scroll to position [236, 0]
click at [550, 353] on p "False" at bounding box center [759, 346] width 427 height 19
click at [503, 353] on input "False" at bounding box center [493, 346] width 19 height 19
radio input "true"
click at [550, 487] on button "SUBMIT" at bounding box center [743, 484] width 162 height 38
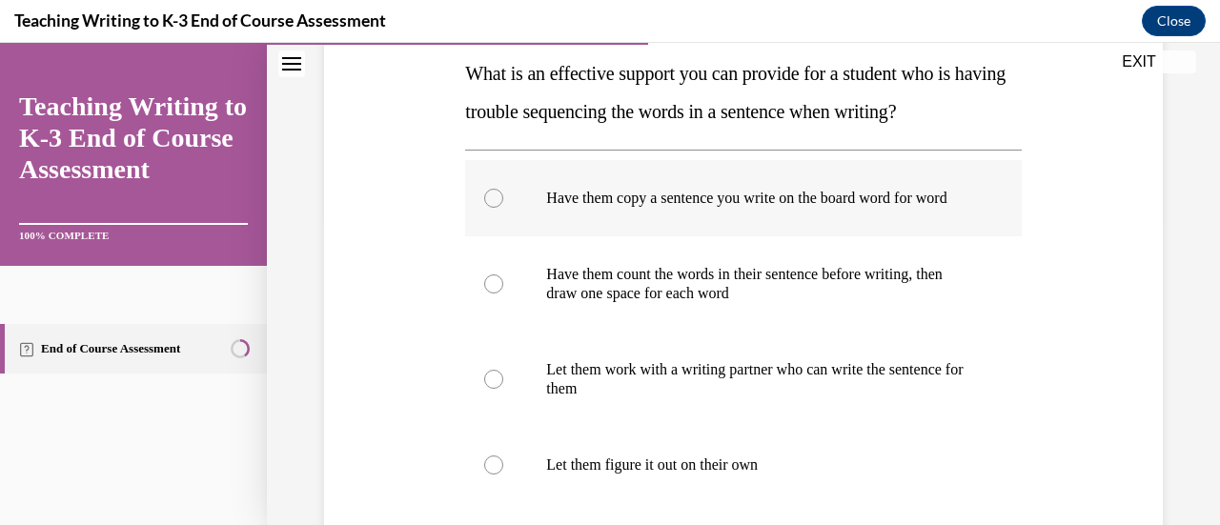
scroll to position [314, 0]
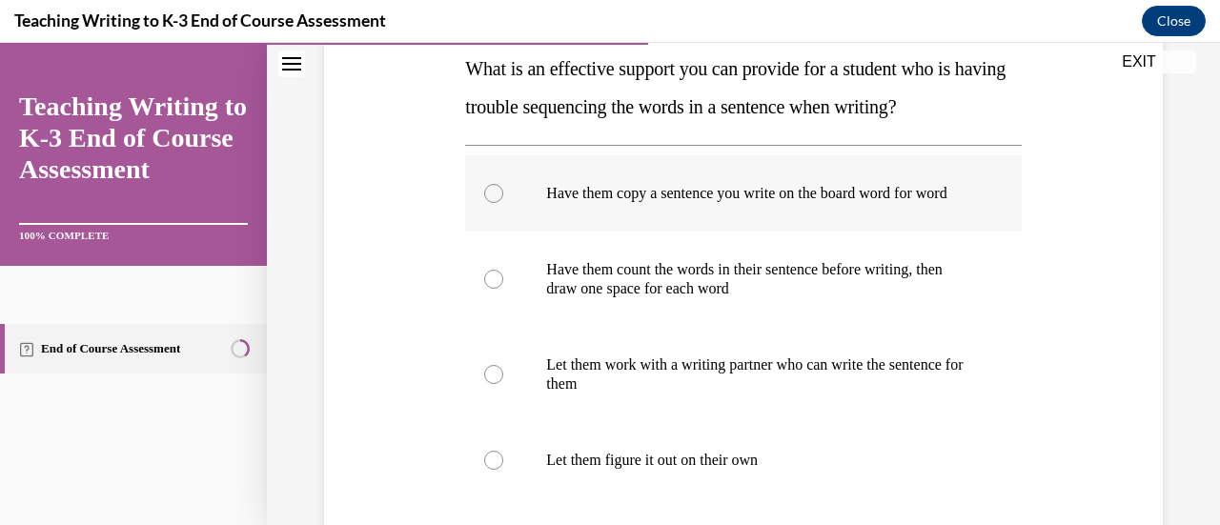
click at [550, 228] on label "Have them copy a sentence you write on the board word for word" at bounding box center [743, 193] width 556 height 76
click at [503, 203] on input "Have them copy a sentence you write on the board word for word" at bounding box center [493, 193] width 19 height 19
radio input "true"
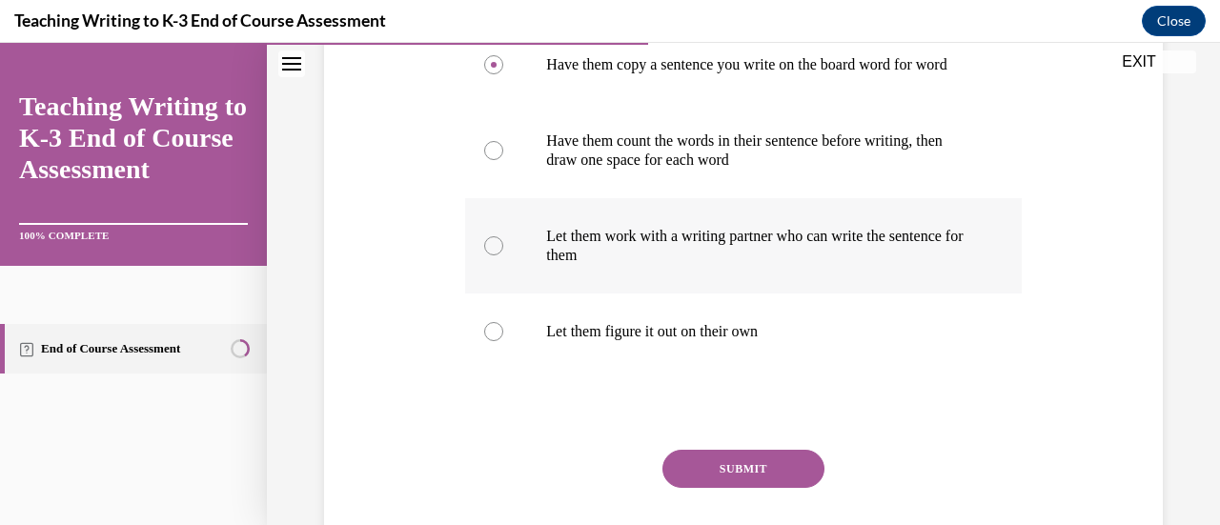
scroll to position [460, 0]
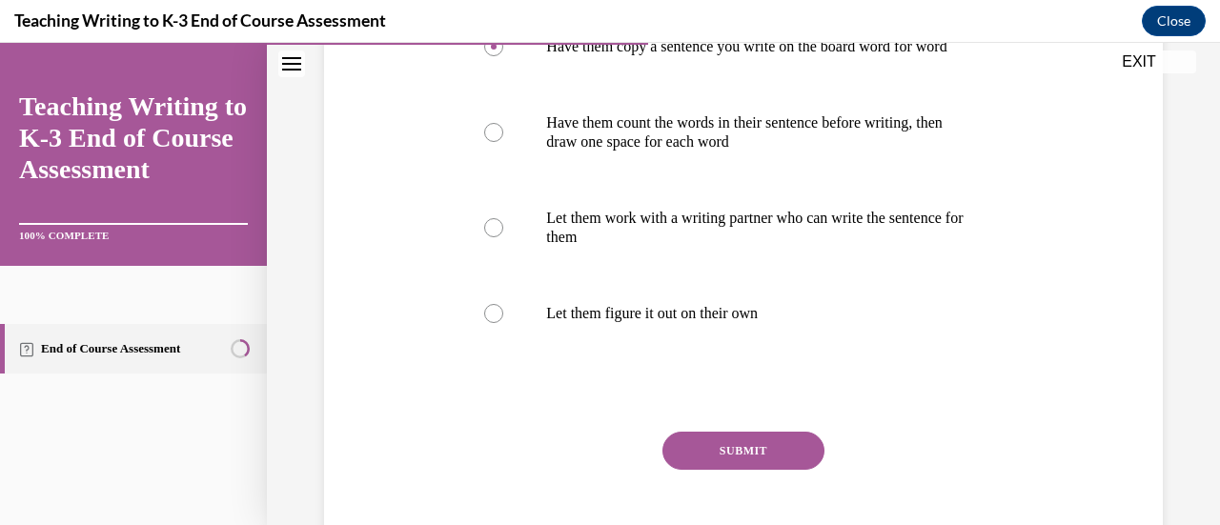
click at [550, 461] on button "SUBMIT" at bounding box center [743, 451] width 162 height 38
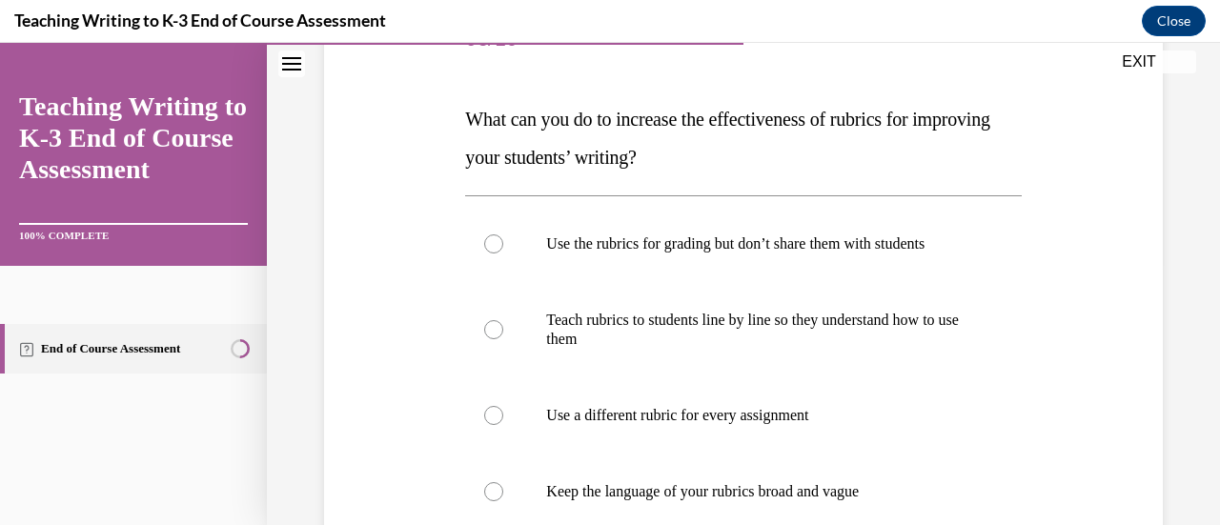
scroll to position [265, 0]
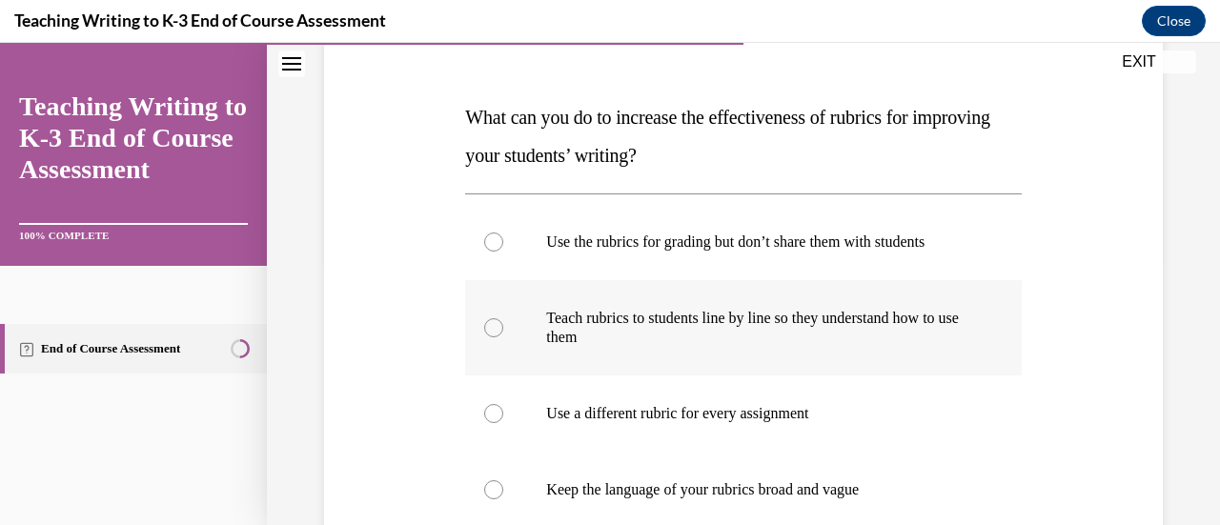
click at [550, 329] on p "Teach rubrics to students line by line so they understand how to use them" at bounding box center [759, 328] width 427 height 38
click at [503, 329] on input "Teach rubrics to students line by line so they understand how to use them" at bounding box center [493, 327] width 19 height 19
radio input "true"
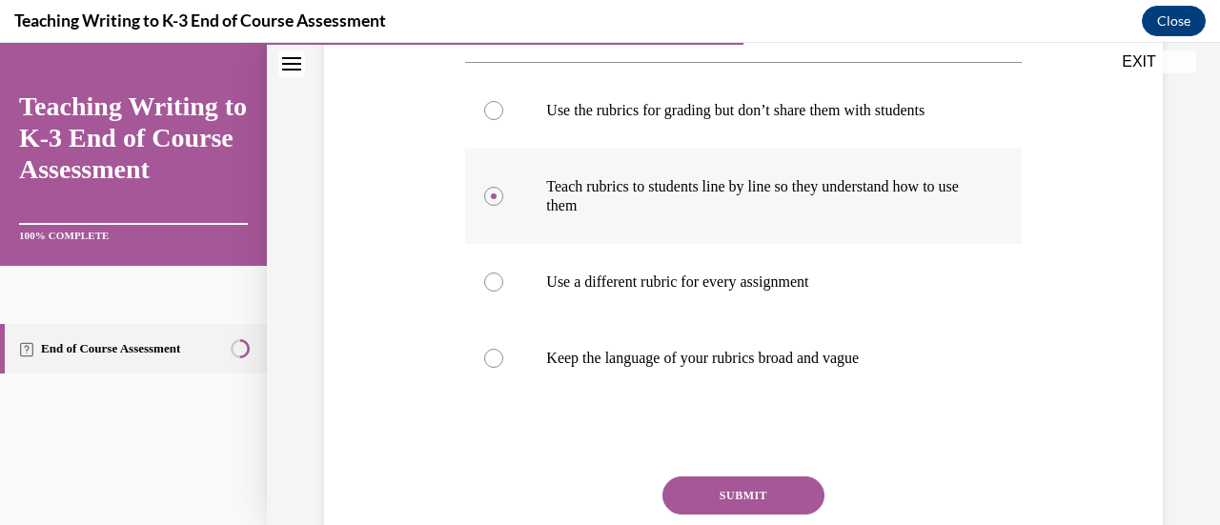
scroll to position [398, 0]
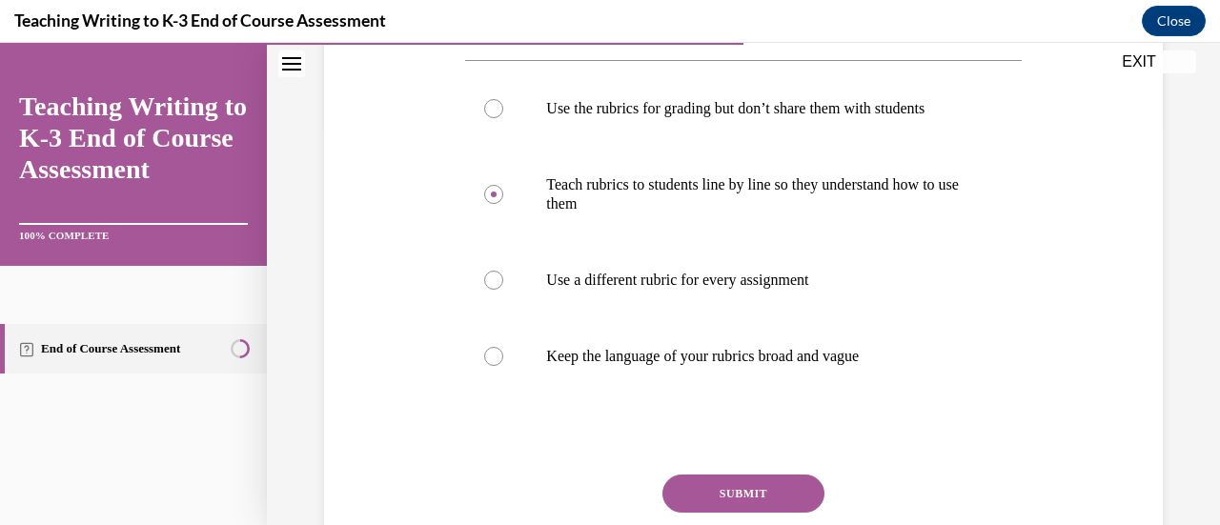
click at [550, 485] on button "SUBMIT" at bounding box center [743, 494] width 162 height 38
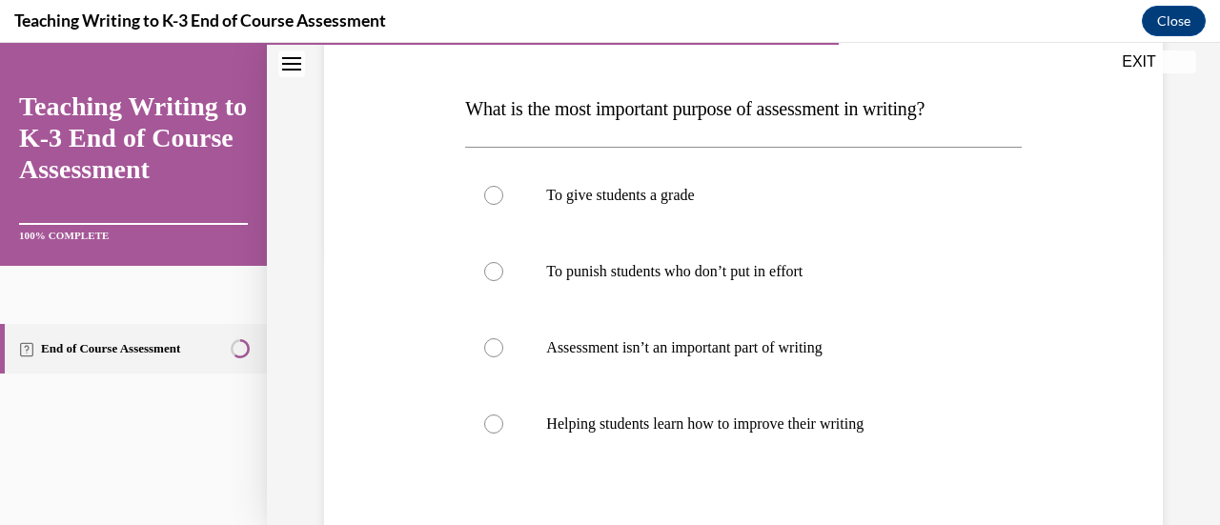
scroll to position [275, 0]
click at [550, 432] on label "Helping students learn how to improve their writing" at bounding box center [743, 423] width 556 height 76
click at [503, 432] on input "Helping students learn how to improve their writing" at bounding box center [493, 423] width 19 height 19
radio input "true"
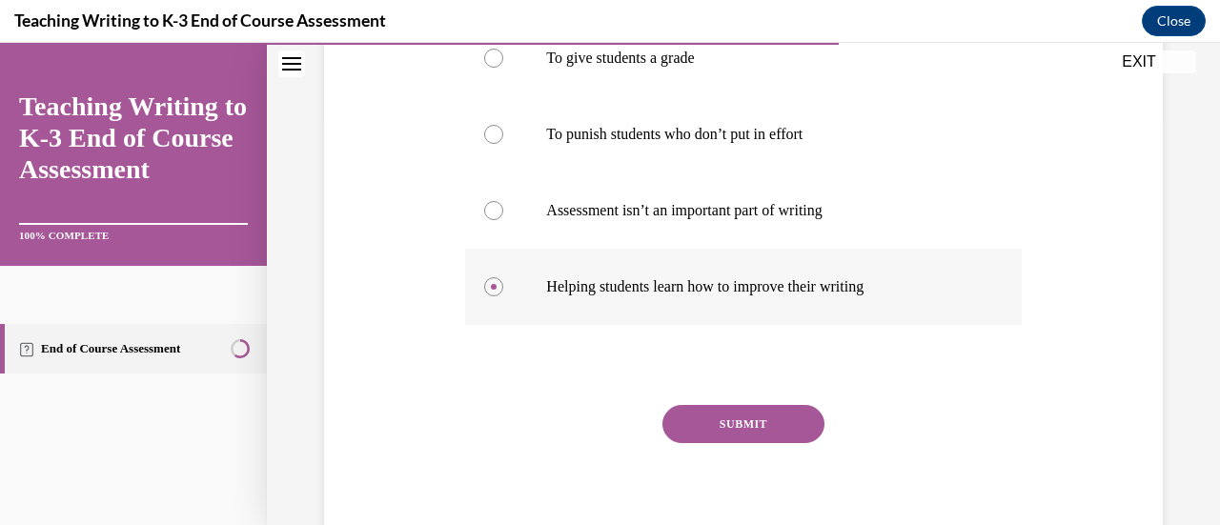
click at [550, 432] on button "SUBMIT" at bounding box center [743, 424] width 162 height 38
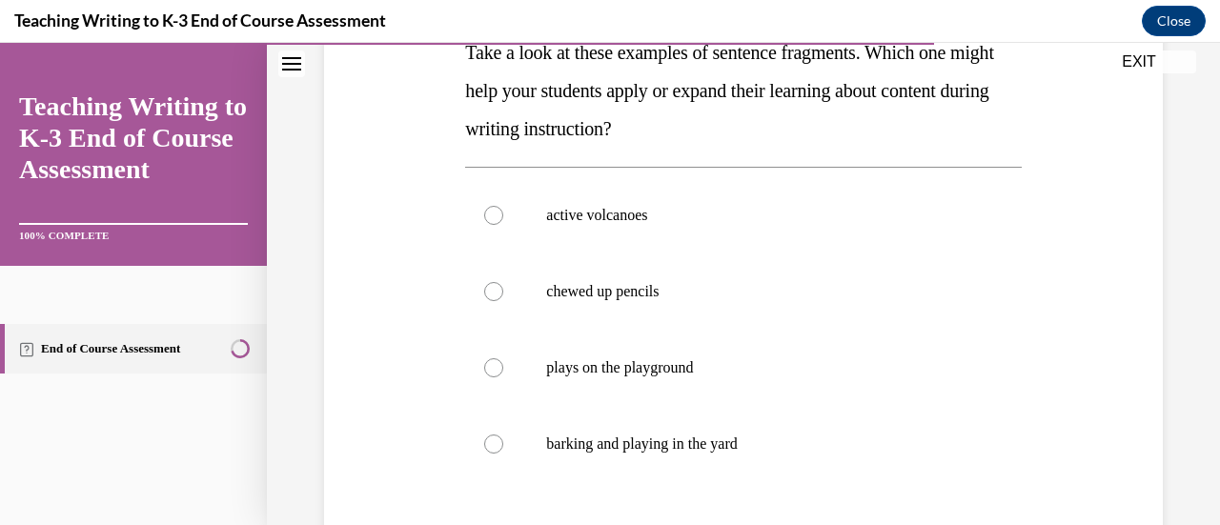
scroll to position [331, 0]
click at [550, 212] on p "active volcanoes" at bounding box center [759, 214] width 427 height 19
click at [503, 212] on input "active volcanoes" at bounding box center [493, 214] width 19 height 19
radio input "true"
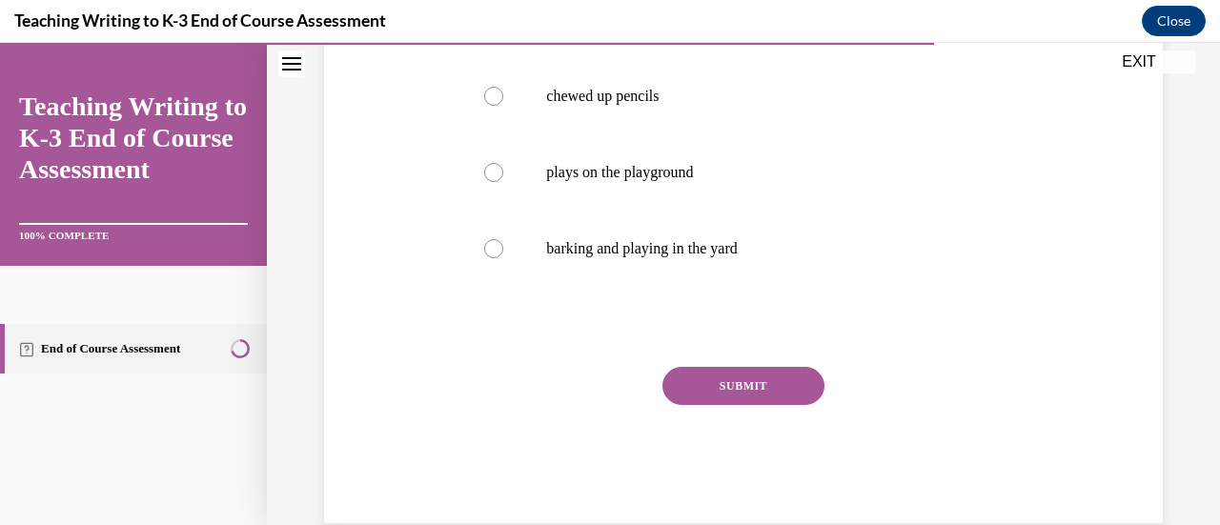
click at [550, 379] on button "SUBMIT" at bounding box center [743, 386] width 162 height 38
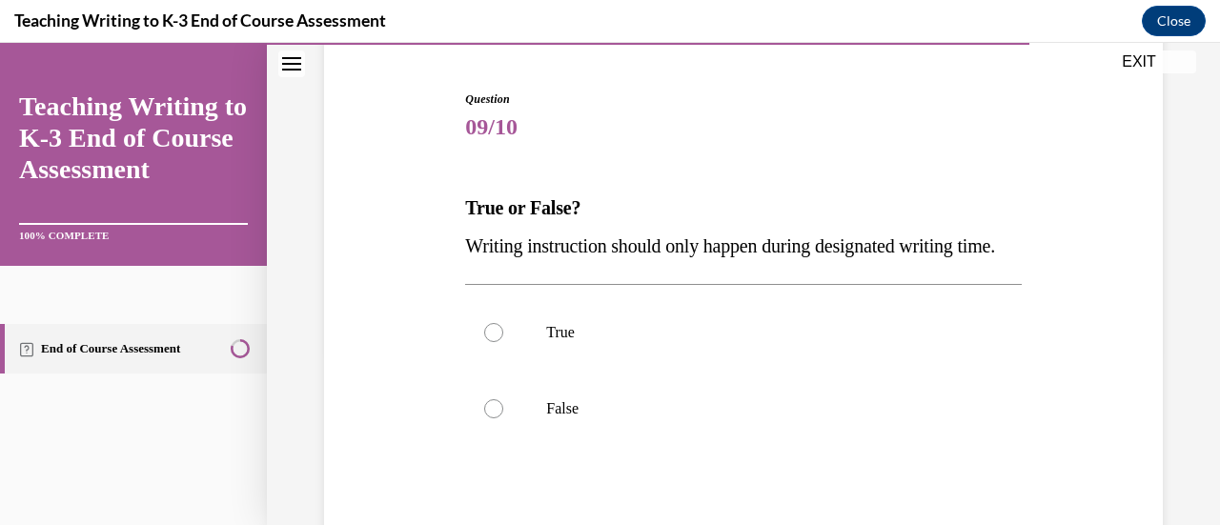
scroll to position [177, 0]
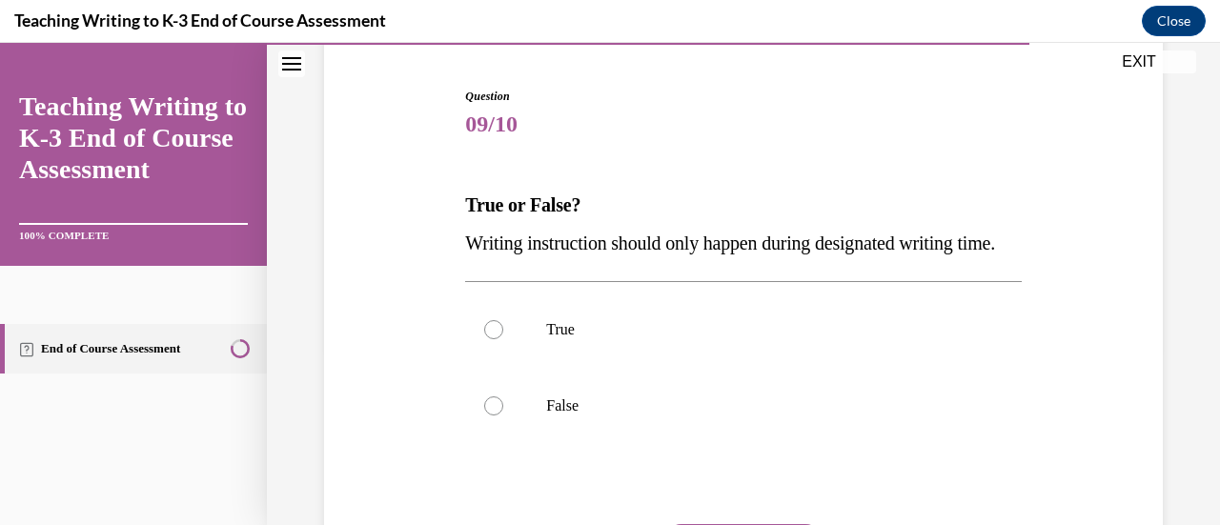
click at [550, 368] on label "True" at bounding box center [743, 330] width 556 height 76
click at [503, 339] on input "True" at bounding box center [493, 329] width 19 height 19
radio input "true"
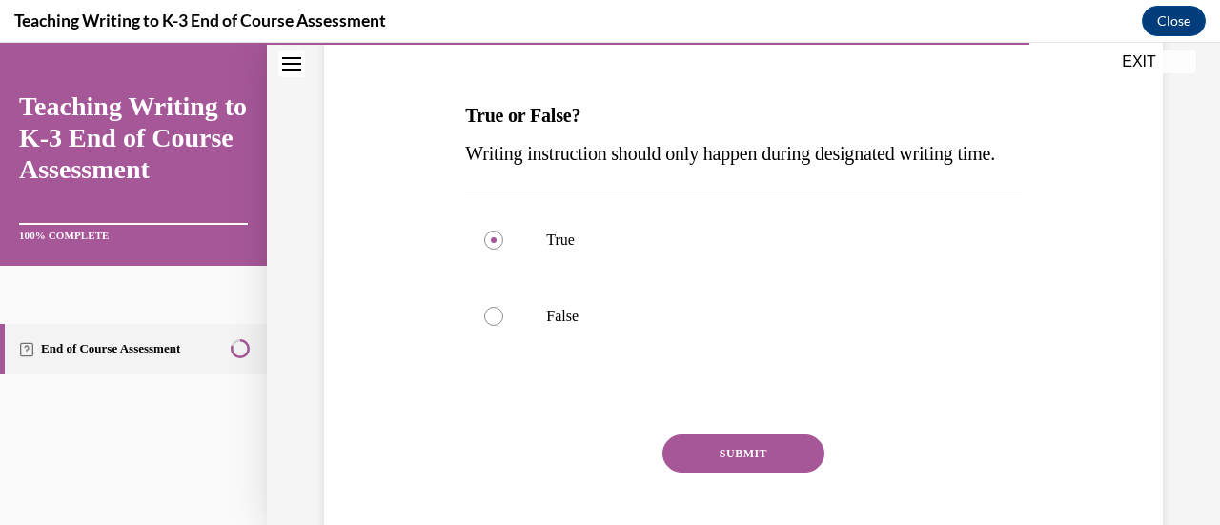
scroll to position [271, 0]
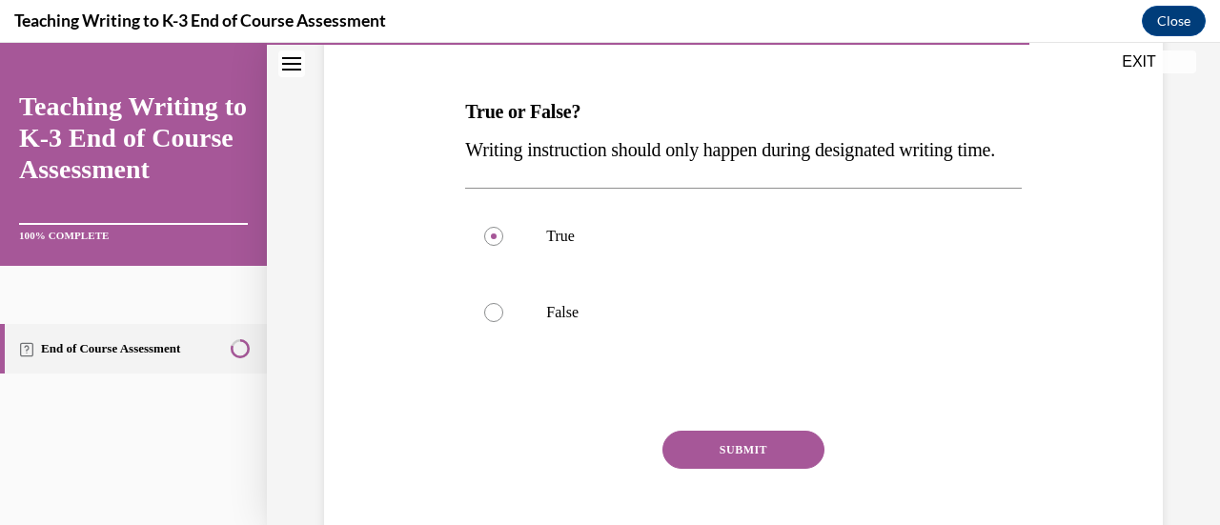
click at [550, 469] on button "SUBMIT" at bounding box center [743, 450] width 162 height 38
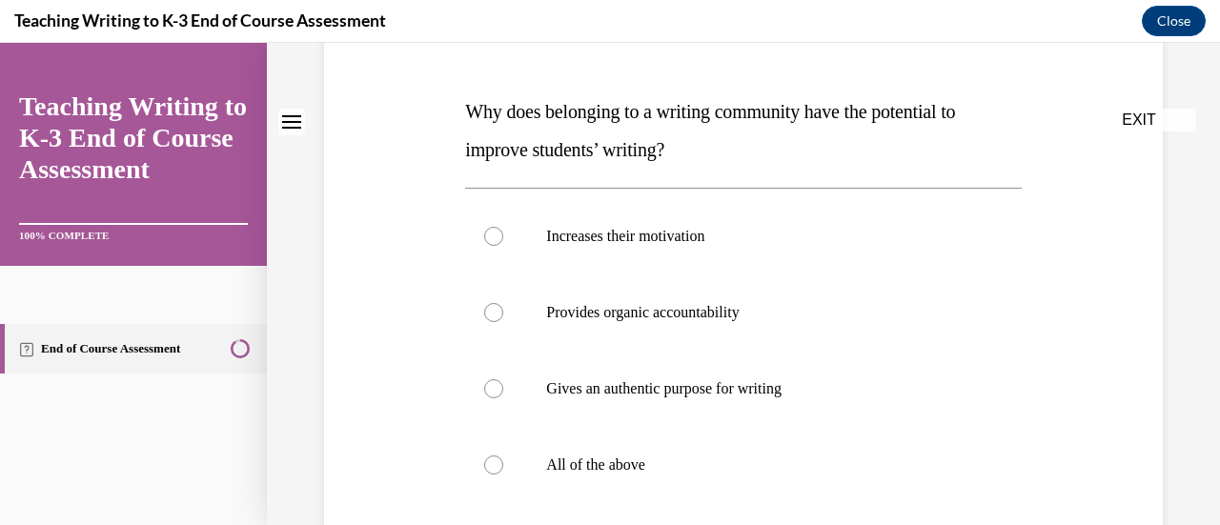
scroll to position [0, 0]
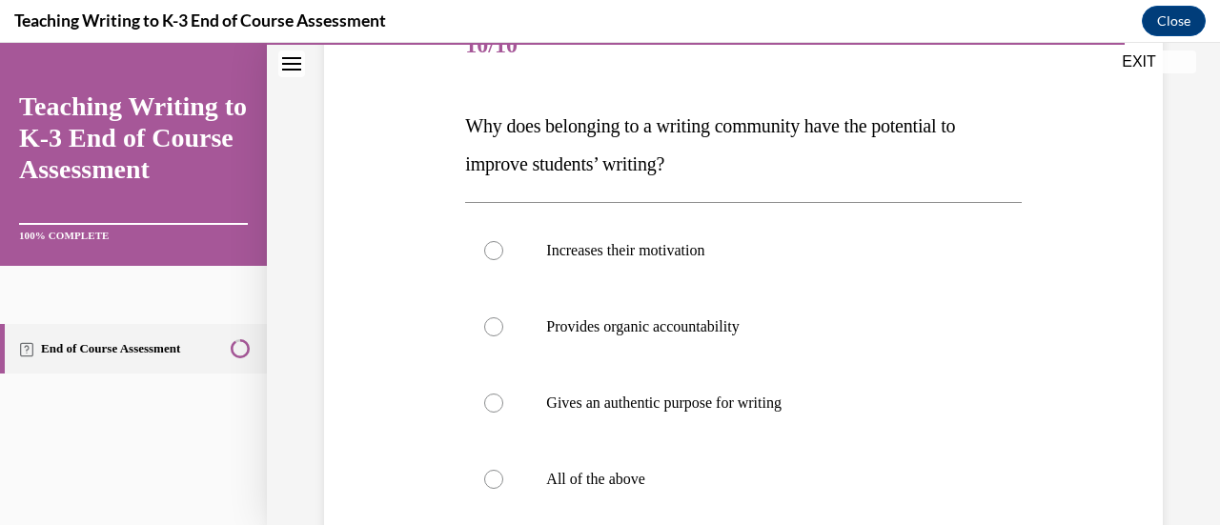
click at [550, 472] on p "All of the above" at bounding box center [759, 479] width 427 height 19
click at [503, 472] on input "All of the above" at bounding box center [493, 479] width 19 height 19
radio input "true"
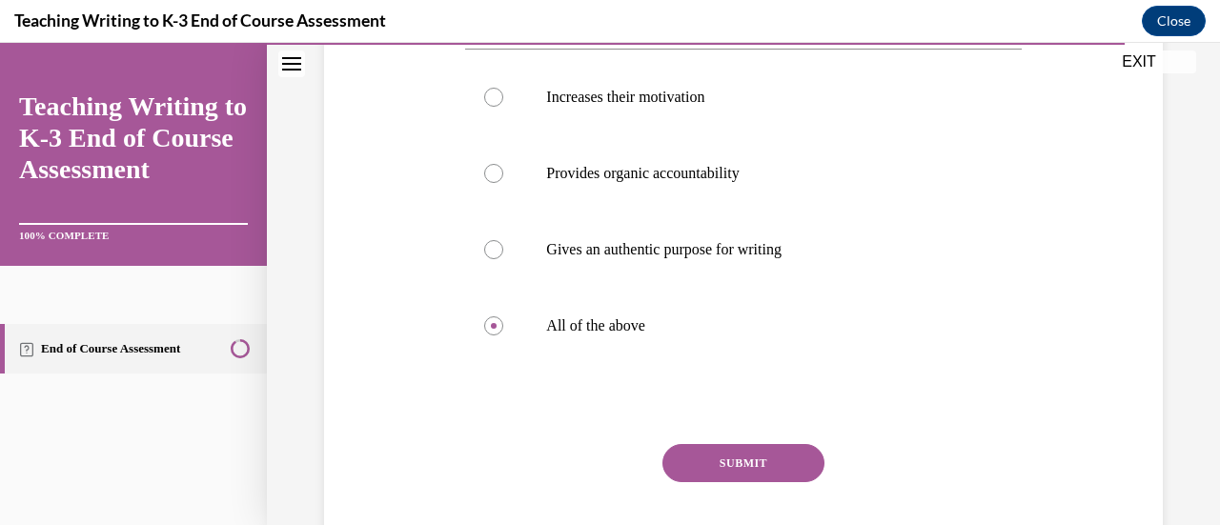
click at [550, 472] on button "SUBMIT" at bounding box center [743, 463] width 162 height 38
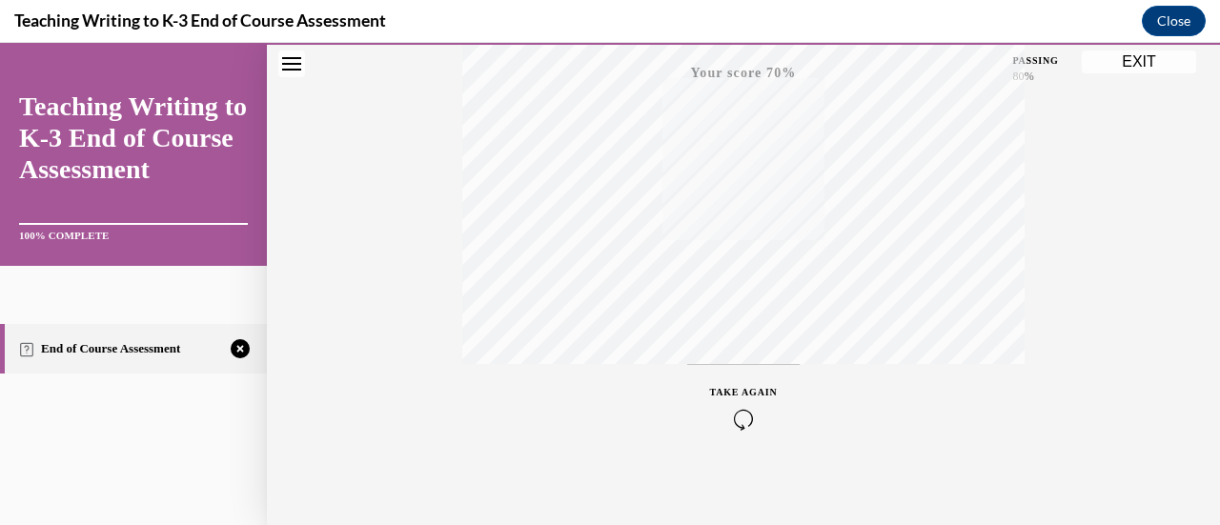
scroll to position [494, 0]
click at [550, 425] on button "TAKE AGAIN" at bounding box center [743, 398] width 113 height 86
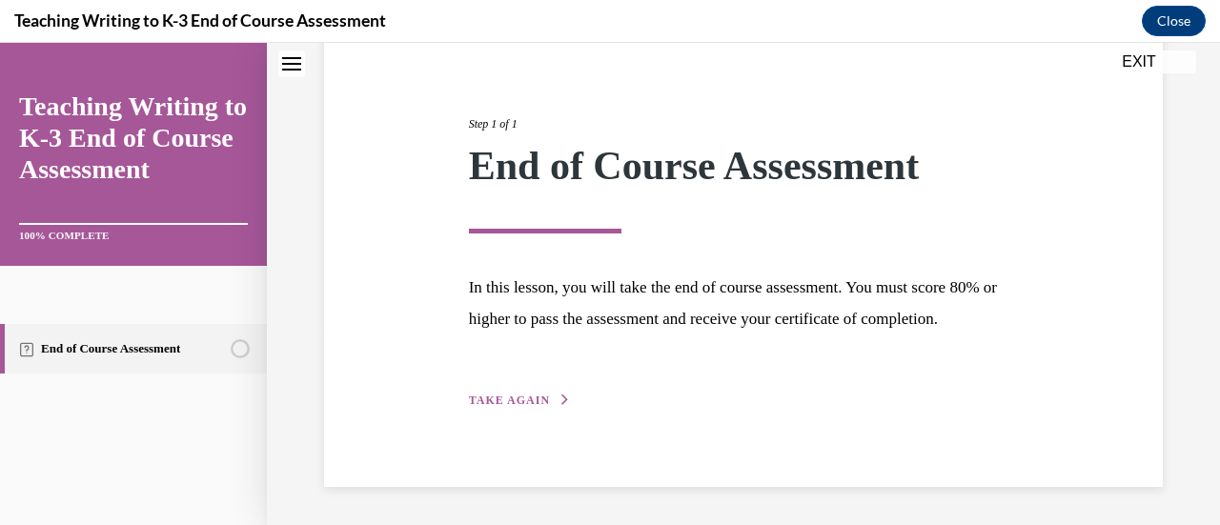
click at [524, 405] on span "TAKE AGAIN" at bounding box center [509, 400] width 81 height 13
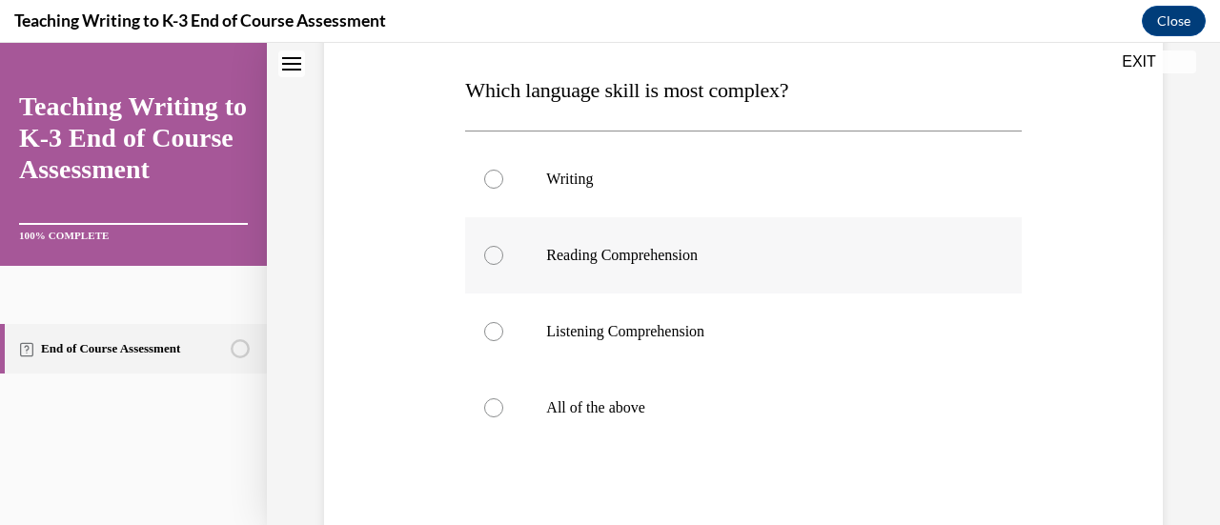
scroll to position [294, 0]
click at [550, 166] on label "Writing" at bounding box center [743, 179] width 556 height 76
click at [503, 170] on input "Writing" at bounding box center [493, 179] width 19 height 19
radio input "true"
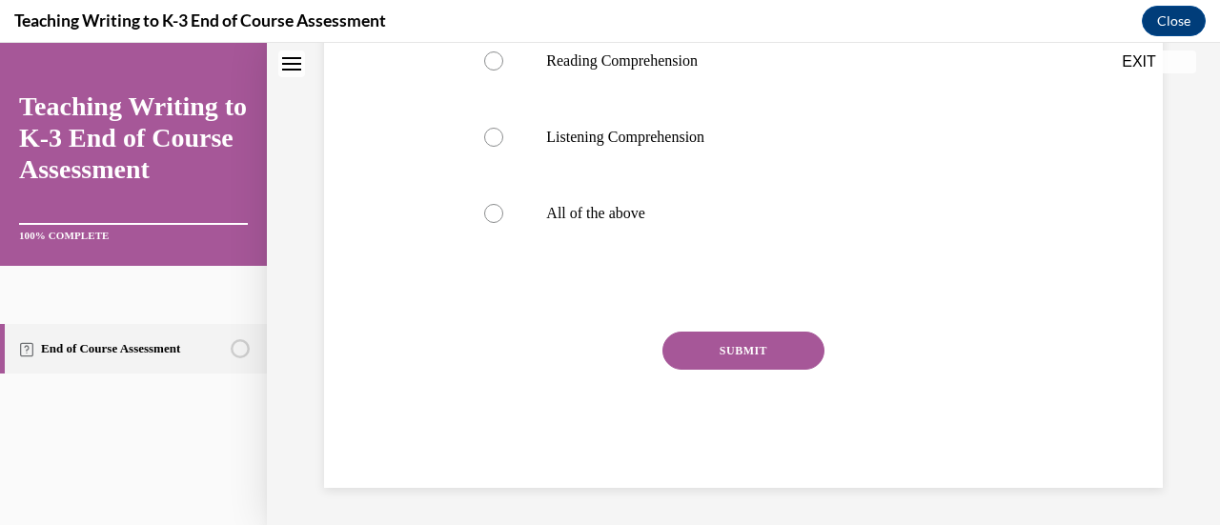
click at [550, 345] on button "SUBMIT" at bounding box center [743, 351] width 162 height 38
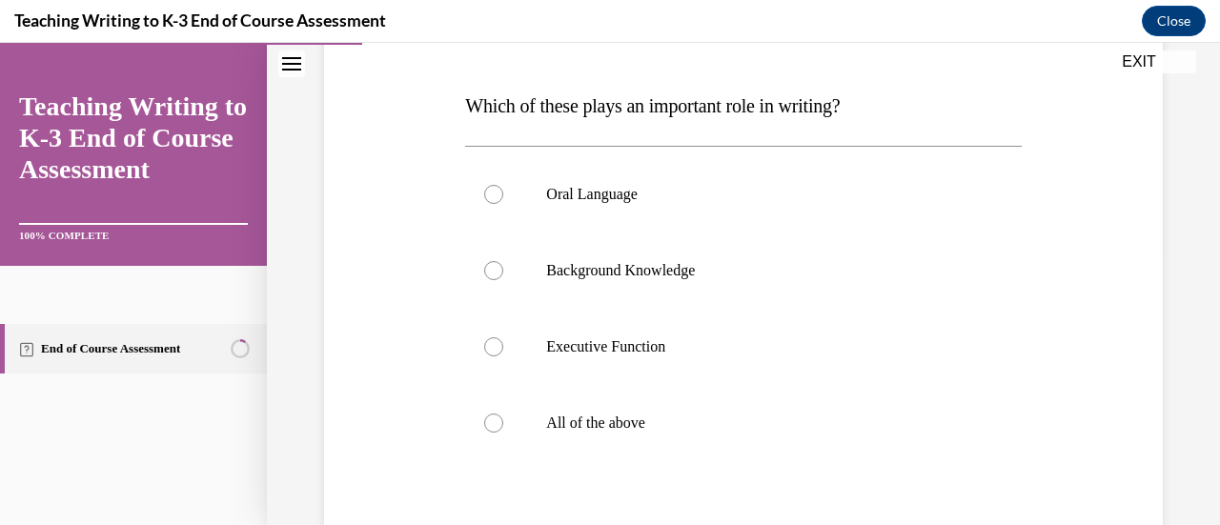
scroll to position [279, 0]
click at [550, 285] on label "Background Knowledge" at bounding box center [743, 270] width 556 height 76
click at [503, 279] on input "Background Knowledge" at bounding box center [493, 269] width 19 height 19
radio input "true"
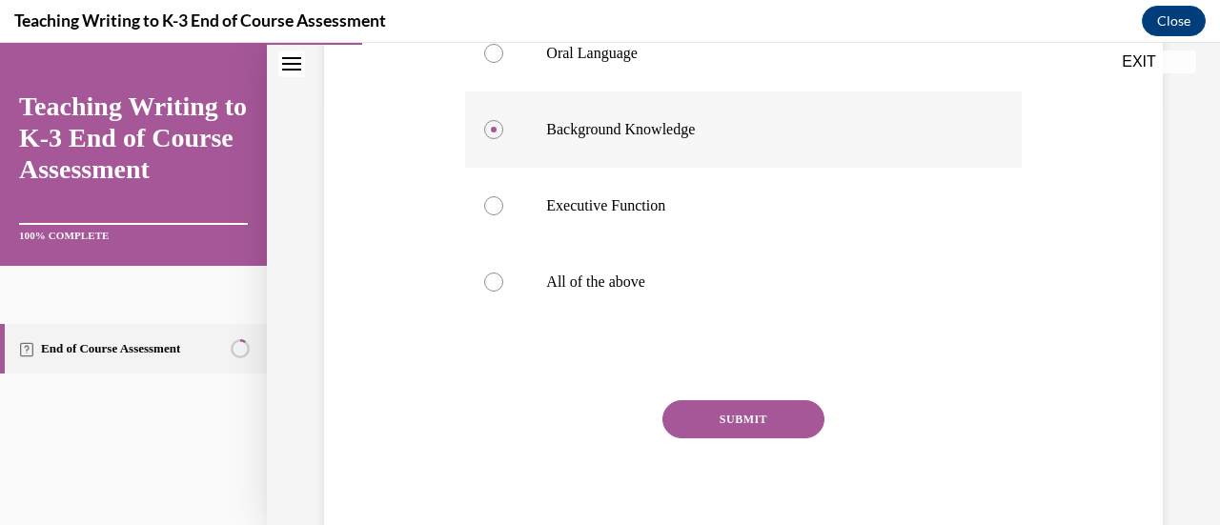
scroll to position [421, 0]
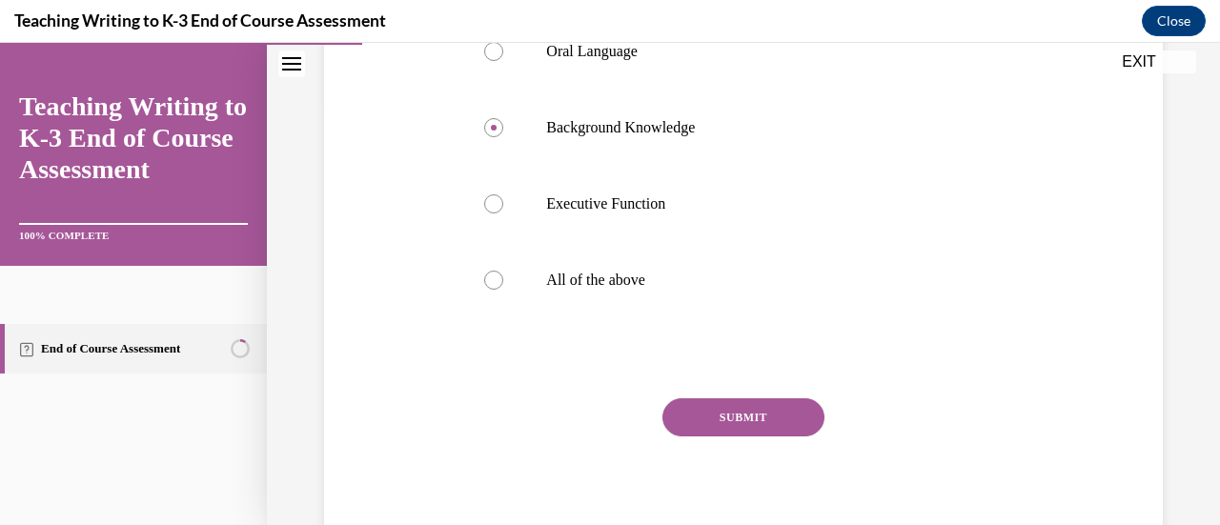
click at [550, 402] on button "SUBMIT" at bounding box center [743, 417] width 162 height 38
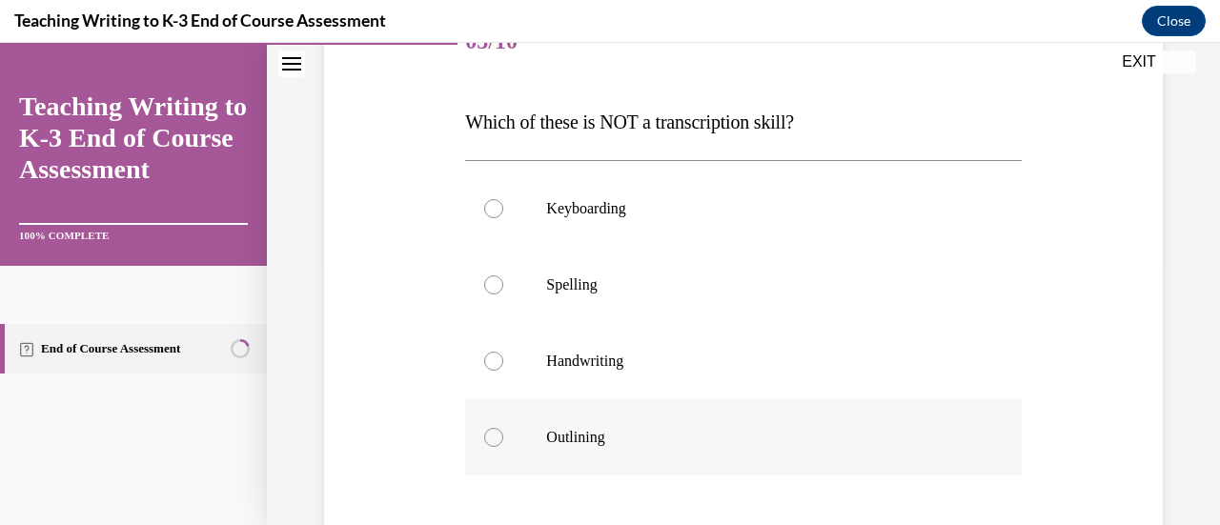
click at [550, 418] on label "Outlining" at bounding box center [743, 437] width 556 height 76
click at [503, 428] on input "Outlining" at bounding box center [493, 437] width 19 height 19
radio input "true"
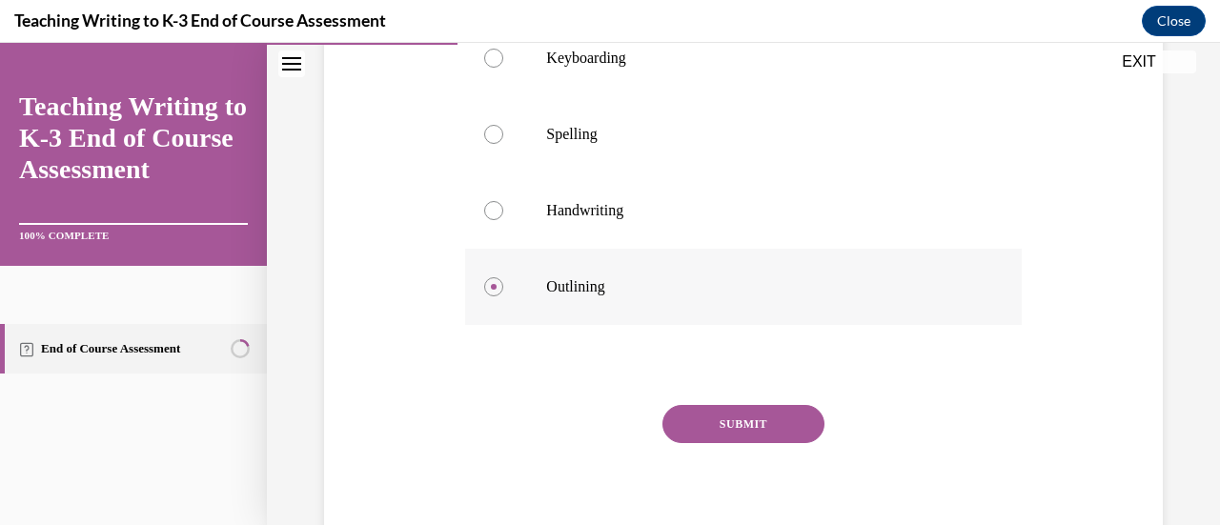
scroll to position [412, 0]
click at [550, 418] on button "SUBMIT" at bounding box center [743, 423] width 162 height 38
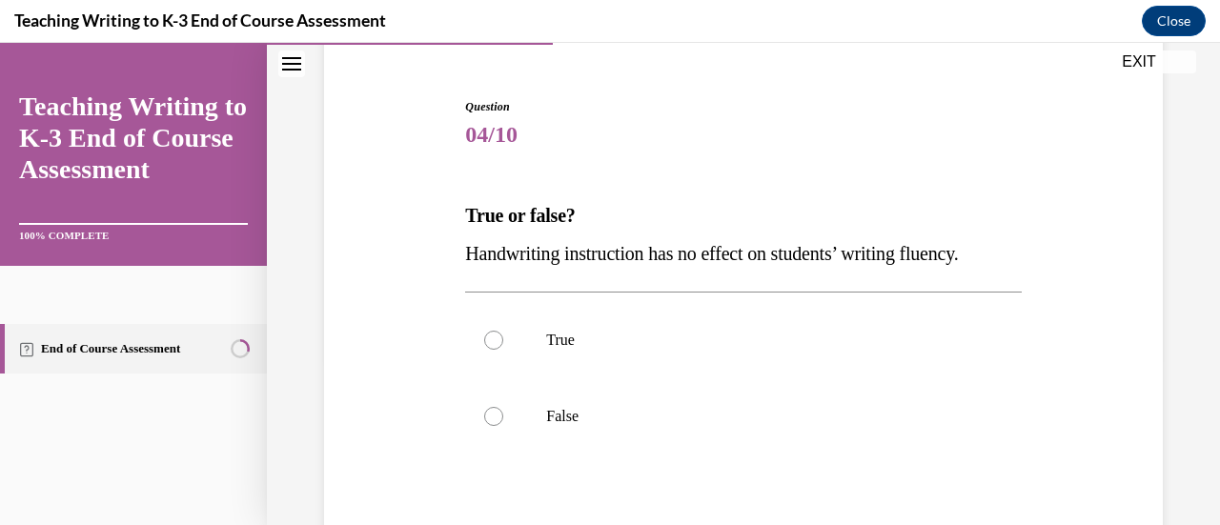
scroll to position [218, 0]
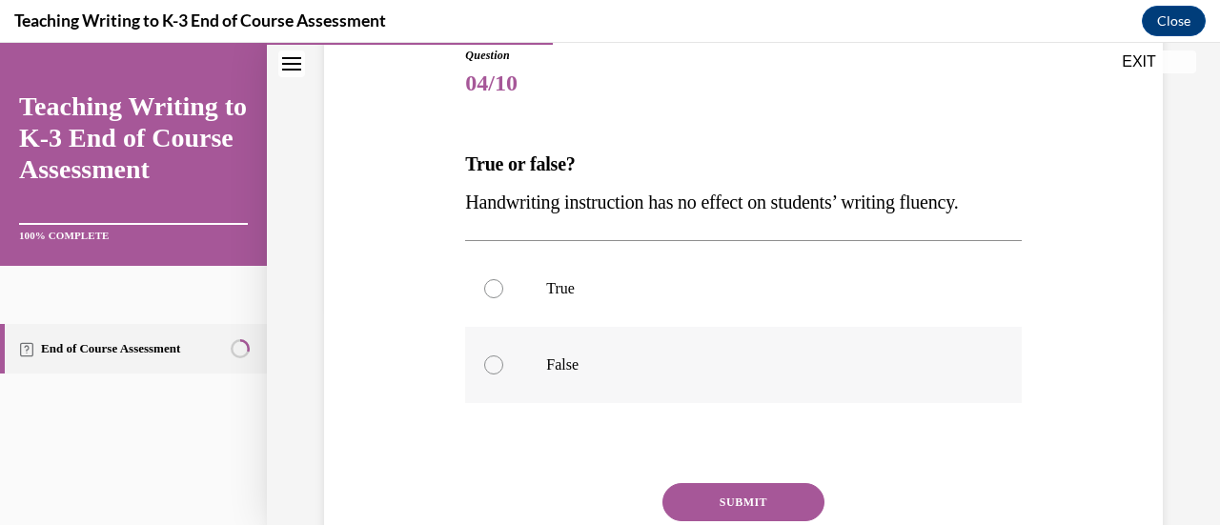
click at [550, 369] on p "False" at bounding box center [759, 365] width 427 height 19
click at [503, 369] on input "False" at bounding box center [493, 365] width 19 height 19
radio input "true"
click at [550, 503] on button "SUBMIT" at bounding box center [743, 502] width 162 height 38
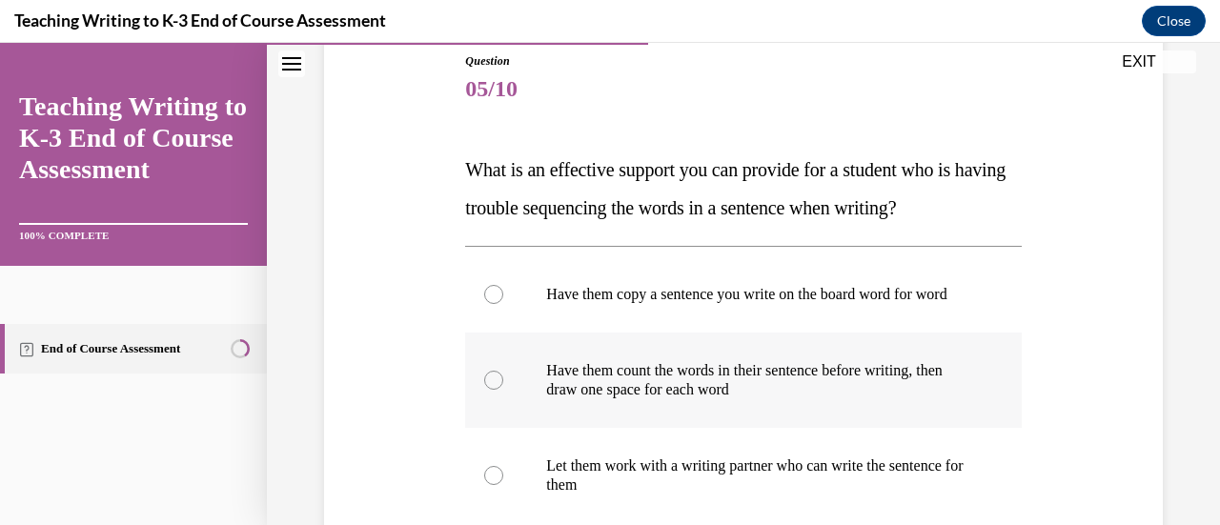
scroll to position [349, 0]
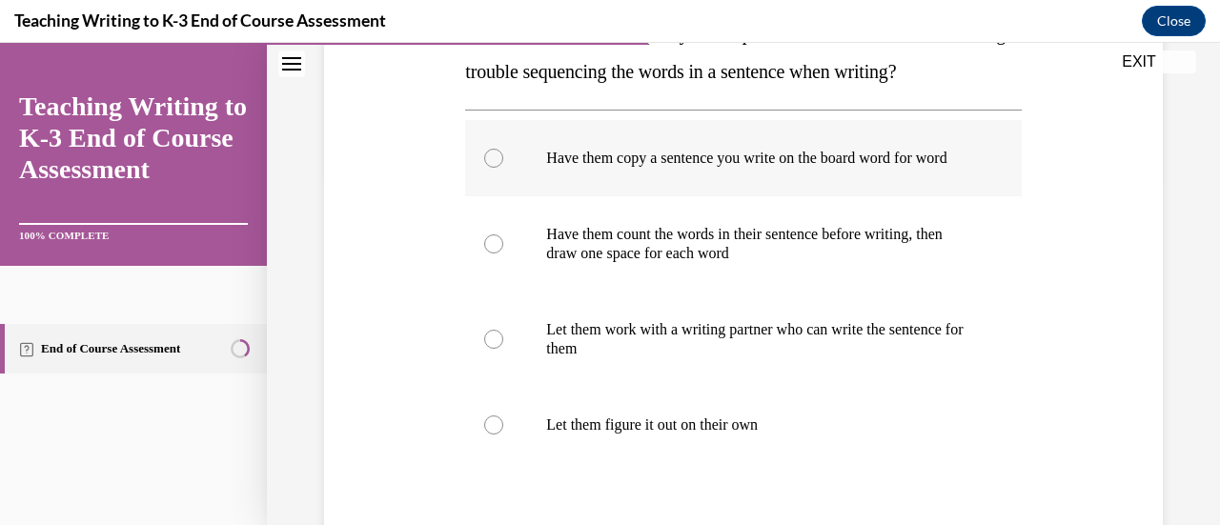
click at [550, 152] on p "Have them copy a sentence you write on the board word for word" at bounding box center [759, 158] width 427 height 19
click at [503, 152] on input "Have them copy a sentence you write on the board word for word" at bounding box center [493, 158] width 19 height 19
radio input "true"
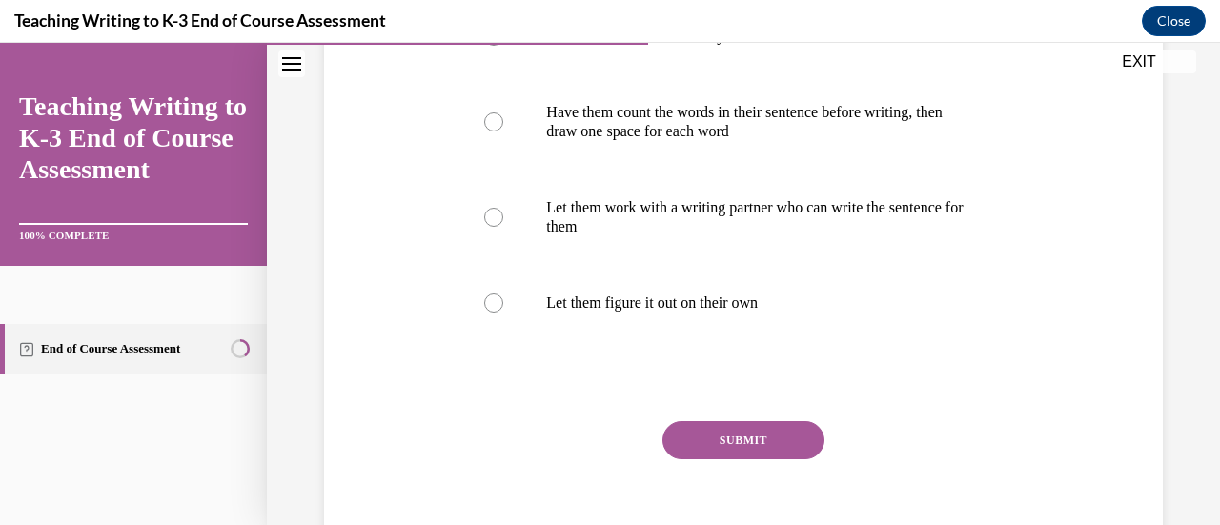
click at [550, 448] on button "SUBMIT" at bounding box center [743, 440] width 162 height 38
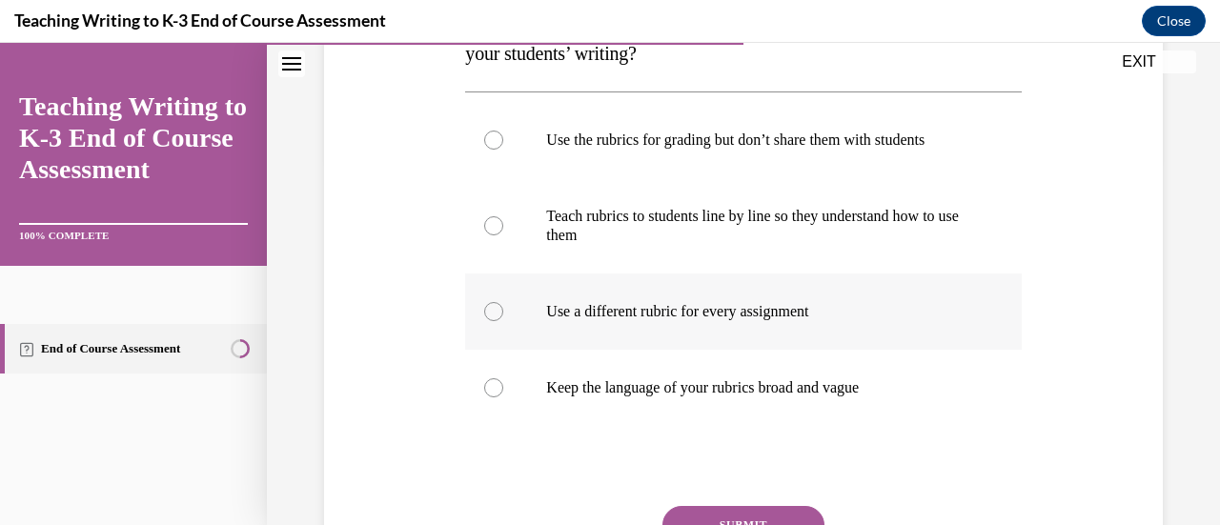
scroll to position [368, 0]
click at [550, 305] on p "Use a different rubric for every assignment" at bounding box center [759, 310] width 427 height 19
click at [503, 305] on input "Use a different rubric for every assignment" at bounding box center [493, 310] width 19 height 19
radio input "true"
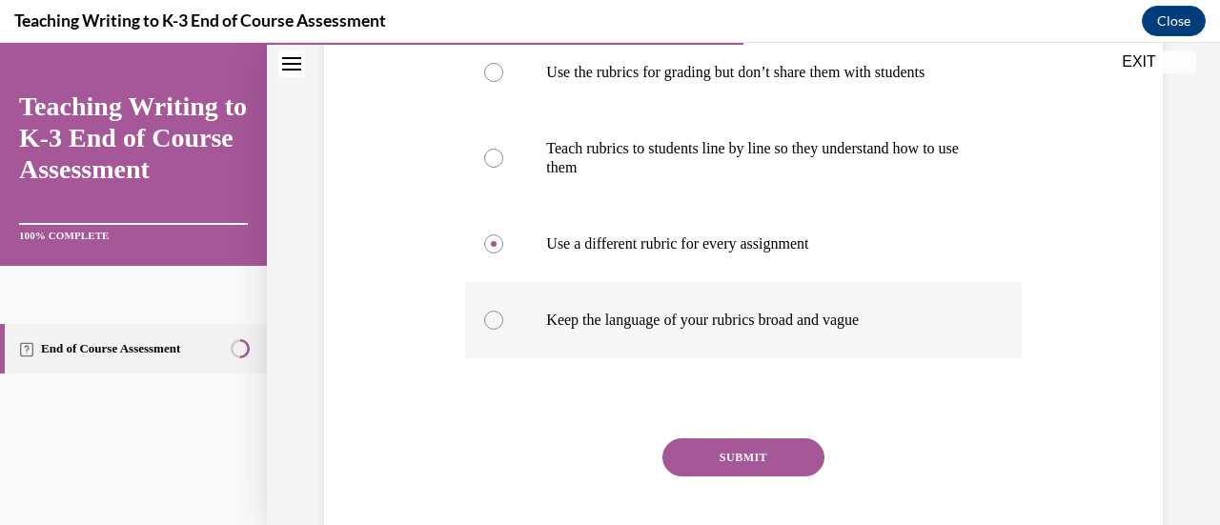
click at [550, 321] on p "Keep the language of your rubrics broad and vague" at bounding box center [759, 320] width 427 height 19
click at [503, 321] on input "Keep the language of your rubrics broad and vague" at bounding box center [493, 320] width 19 height 19
radio input "true"
click at [550, 431] on div "Question 06/10 What can you do to increase the effectiveness of rubrics for imp…" at bounding box center [743, 212] width 556 height 764
click at [550, 475] on button "SUBMIT" at bounding box center [743, 457] width 162 height 38
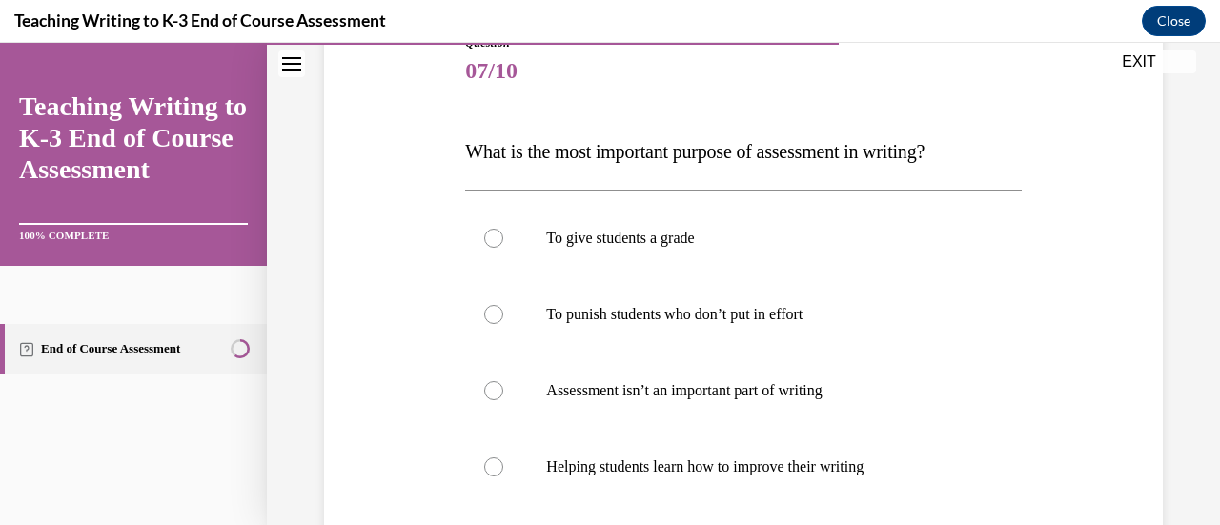
scroll to position [284, 0]
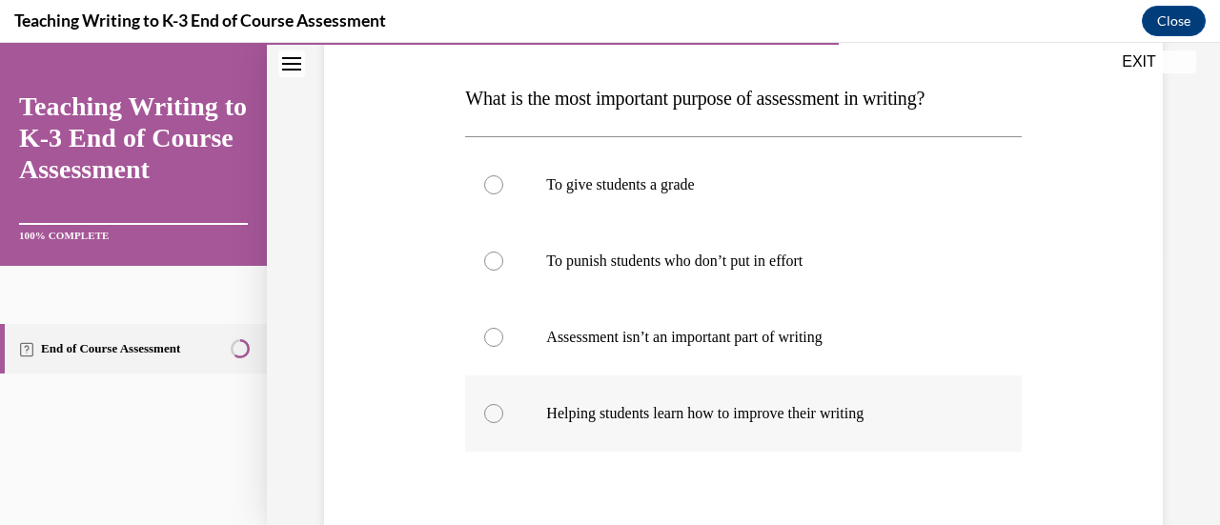
click at [550, 418] on p "Helping students learn how to improve their writing" at bounding box center [759, 413] width 427 height 19
click at [503, 418] on input "Helping students learn how to improve their writing" at bounding box center [493, 413] width 19 height 19
radio input "true"
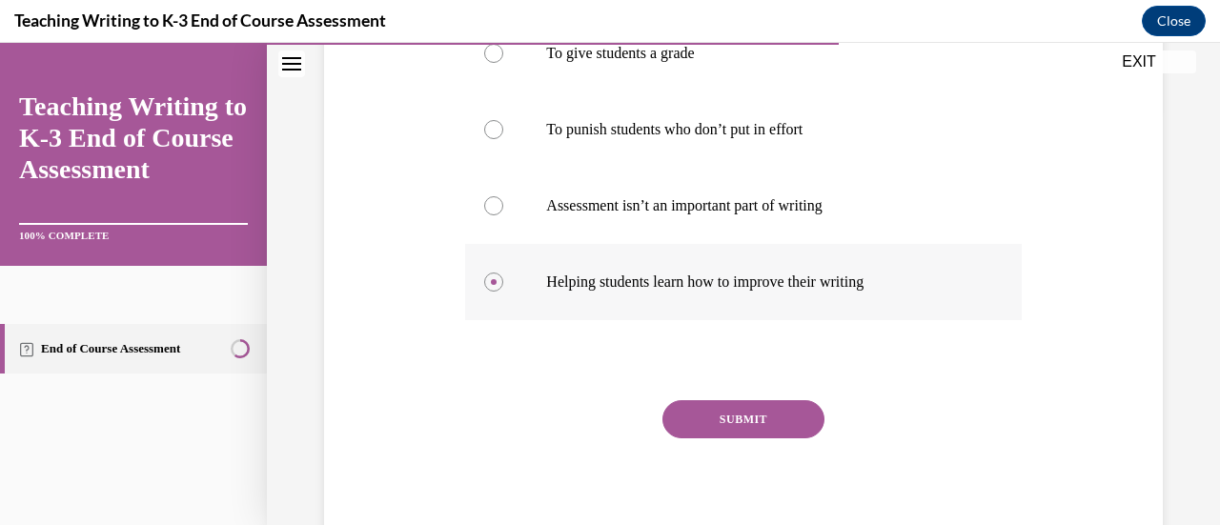
click at [550, 418] on button "SUBMIT" at bounding box center [743, 419] width 162 height 38
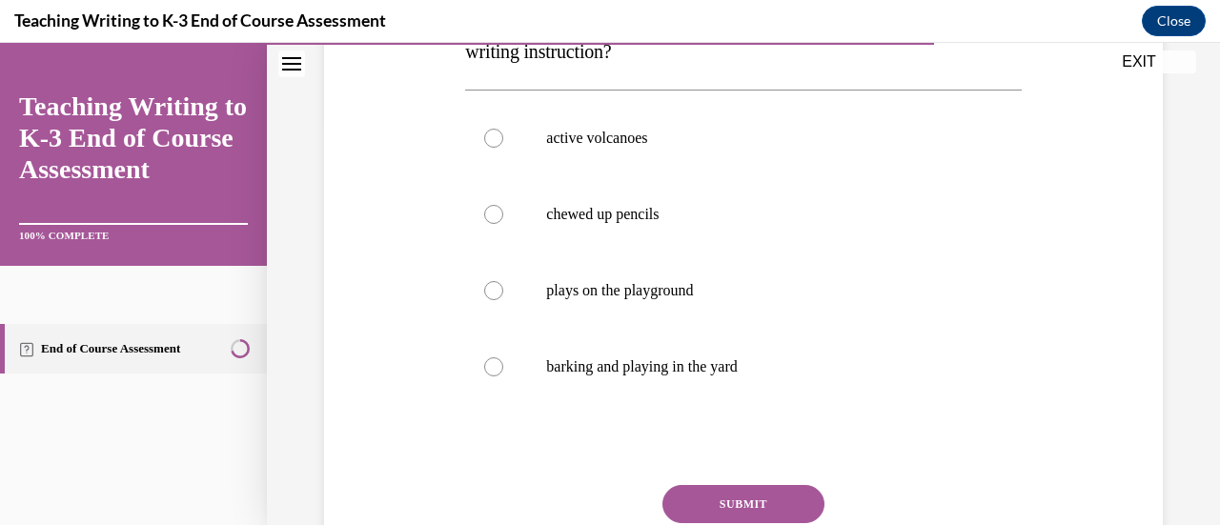
scroll to position [408, 0]
click at [550, 169] on label "active volcanoes" at bounding box center [743, 137] width 556 height 76
click at [503, 147] on input "active volcanoes" at bounding box center [493, 137] width 19 height 19
radio input "true"
click at [550, 204] on p "chewed up pencils" at bounding box center [759, 213] width 427 height 19
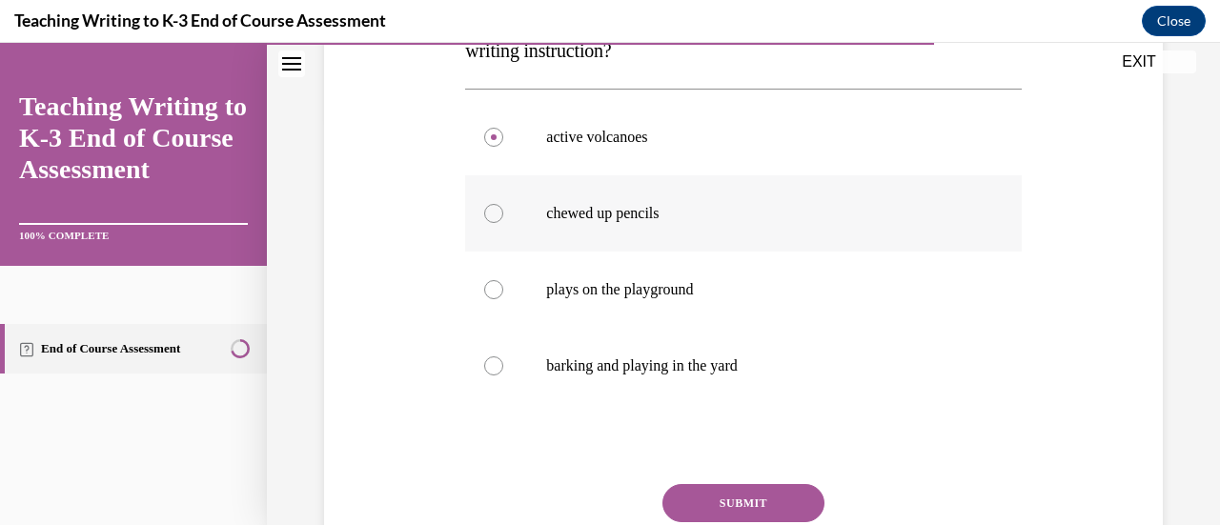
click at [503, 204] on input "chewed up pencils" at bounding box center [493, 213] width 19 height 19
radio input "true"
click at [550, 351] on label "barking and playing in the yard" at bounding box center [743, 366] width 556 height 76
click at [503, 357] on input "barking and playing in the yard" at bounding box center [493, 366] width 19 height 19
radio input "true"
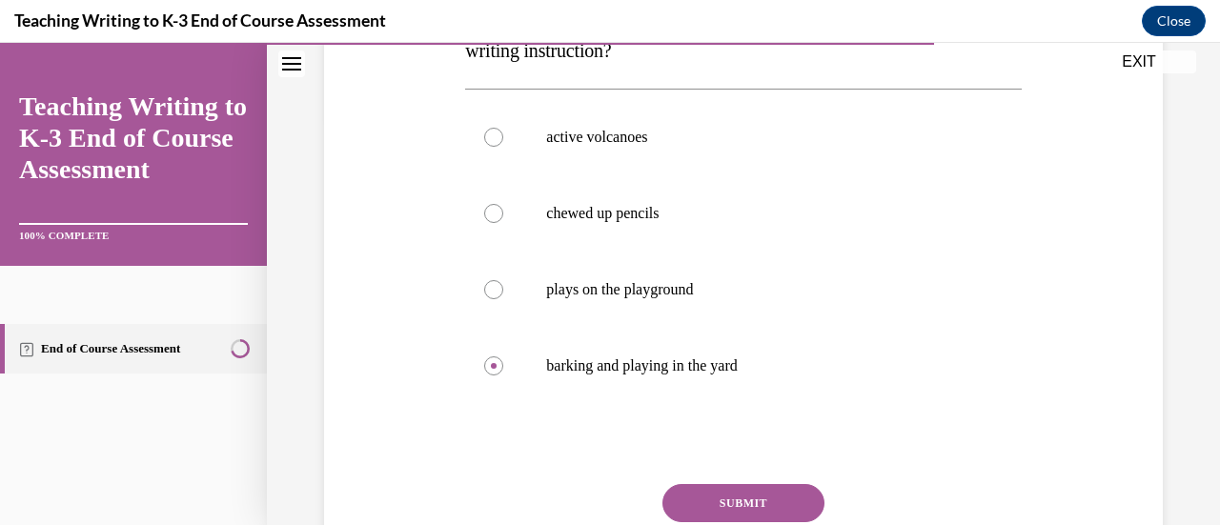
click at [550, 493] on button "SUBMIT" at bounding box center [743, 503] width 162 height 38
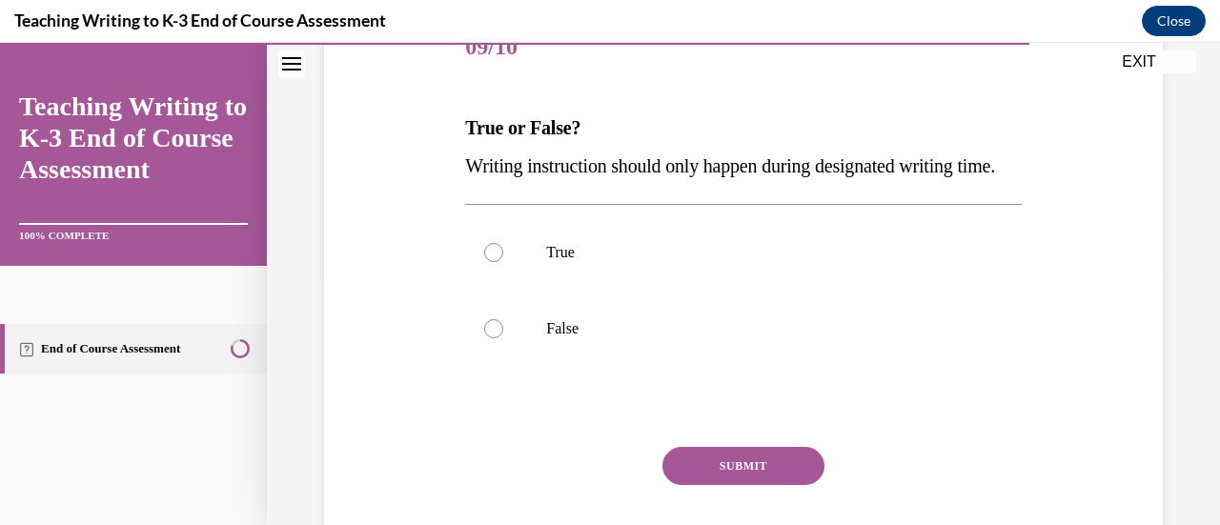
scroll to position [256, 0]
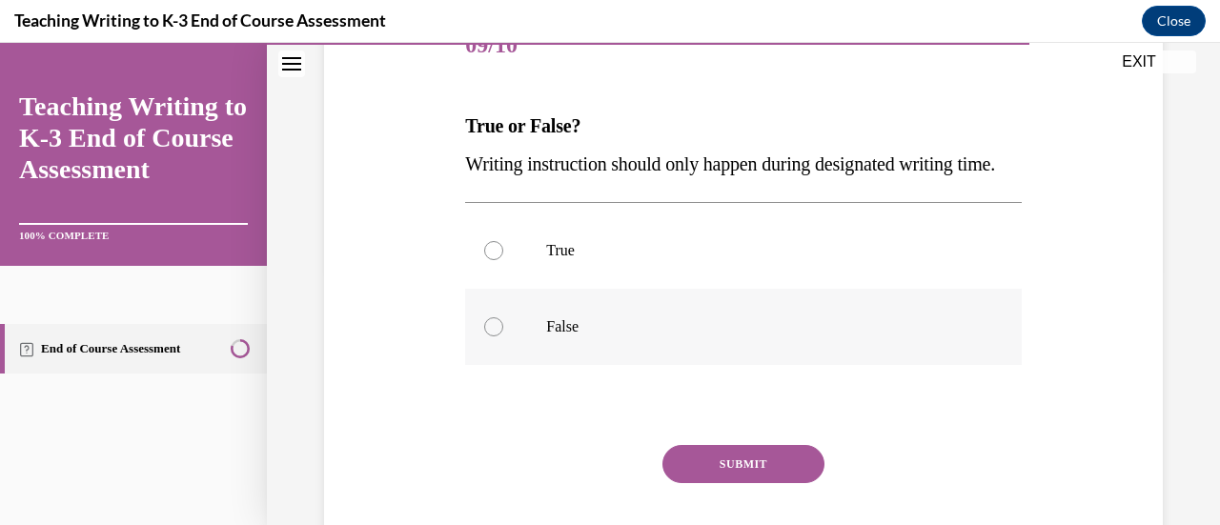
click at [550, 336] on p "False" at bounding box center [759, 326] width 427 height 19
click at [503, 336] on input "False" at bounding box center [493, 326] width 19 height 19
radio input "true"
click at [550, 483] on button "SUBMIT" at bounding box center [743, 464] width 162 height 38
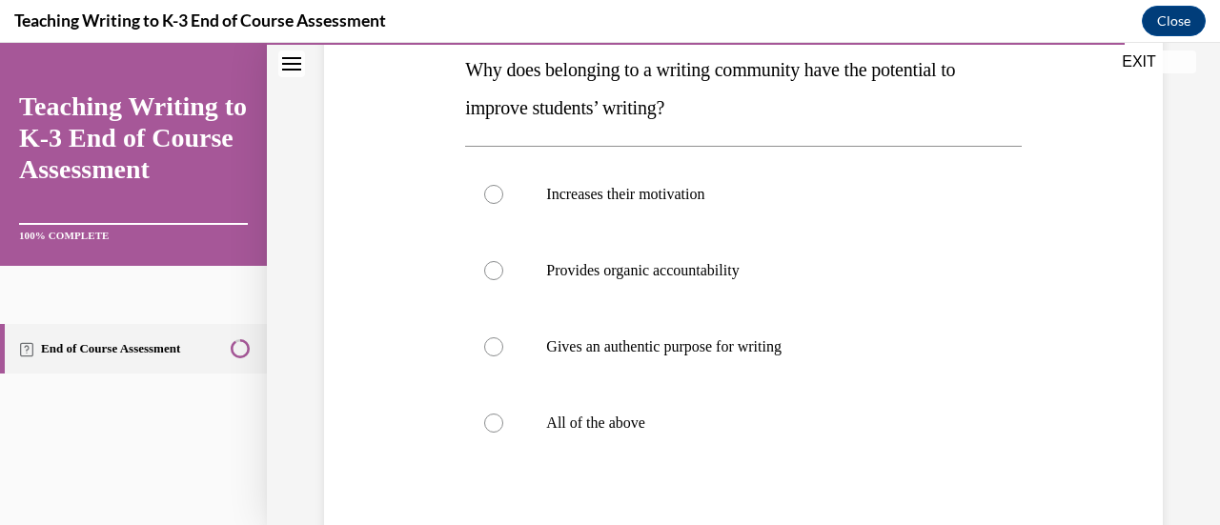
scroll to position [314, 0]
click at [550, 453] on label "All of the above" at bounding box center [743, 422] width 556 height 76
click at [503, 432] on input "All of the above" at bounding box center [493, 422] width 19 height 19
radio input "true"
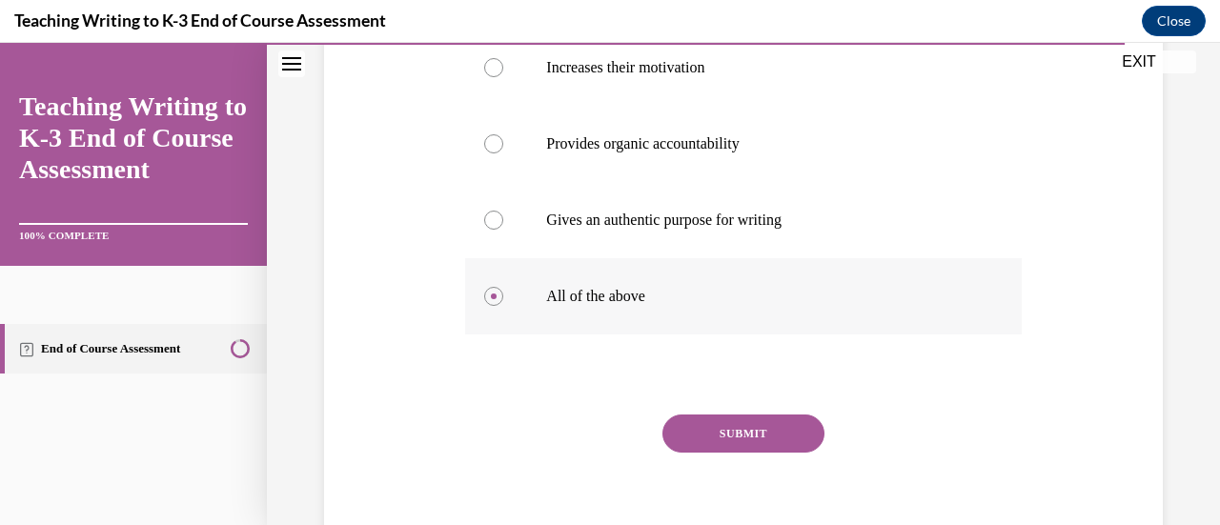
scroll to position [441, 0]
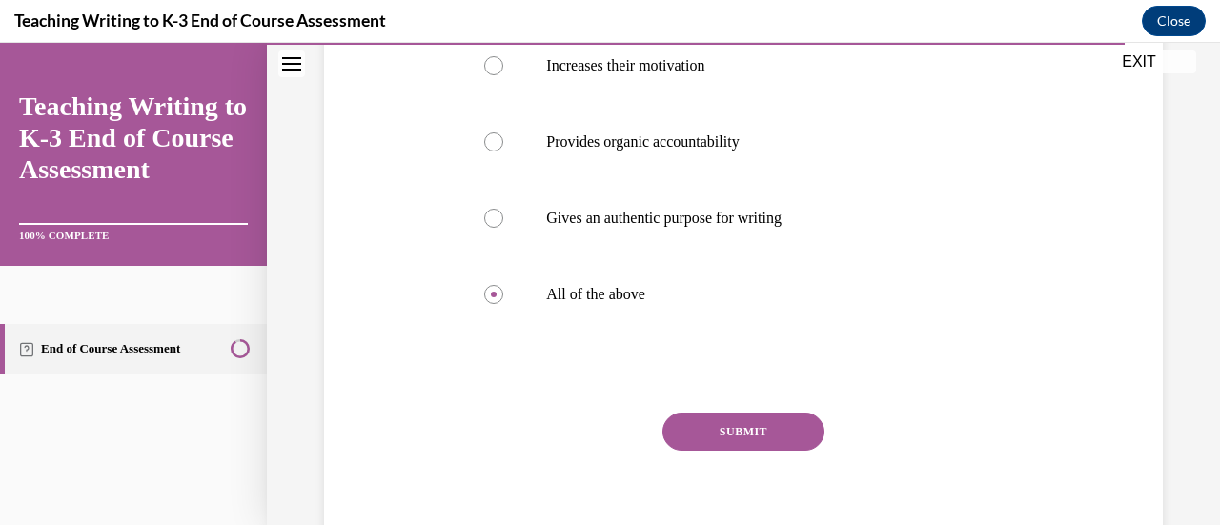
click at [550, 434] on button "SUBMIT" at bounding box center [743, 432] width 162 height 38
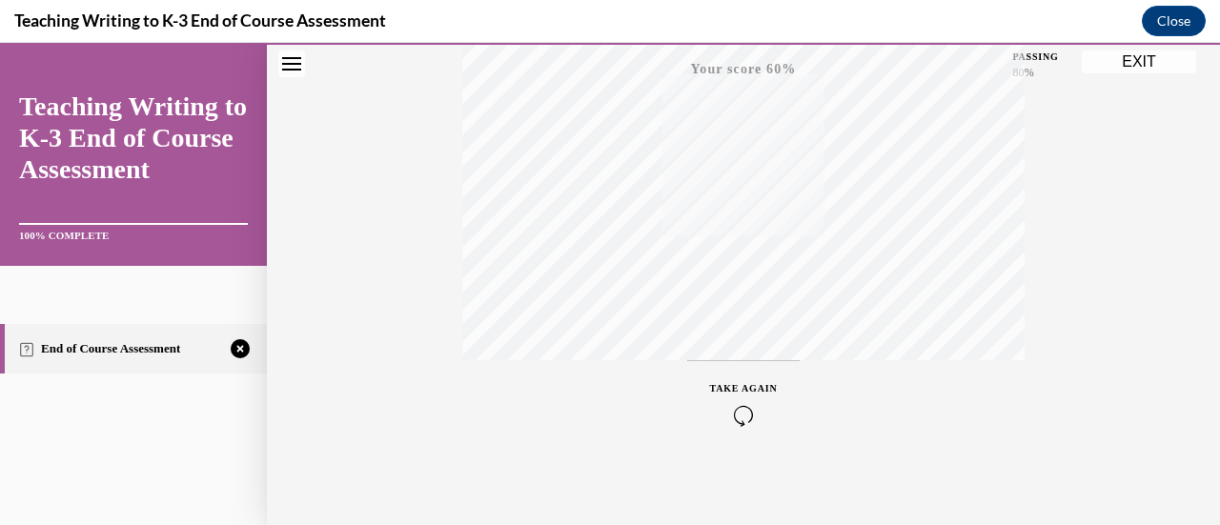
scroll to position [494, 0]
click at [550, 400] on icon "button" at bounding box center [744, 409] width 68 height 21
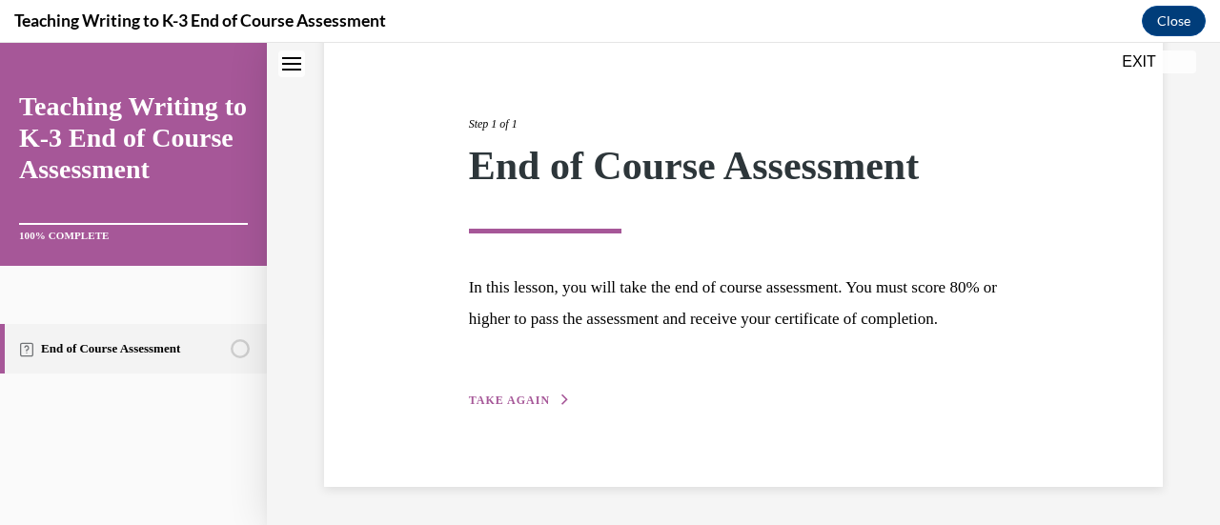
scroll to position [223, 0]
click at [512, 394] on button "TAKE AGAIN" at bounding box center [520, 400] width 102 height 17
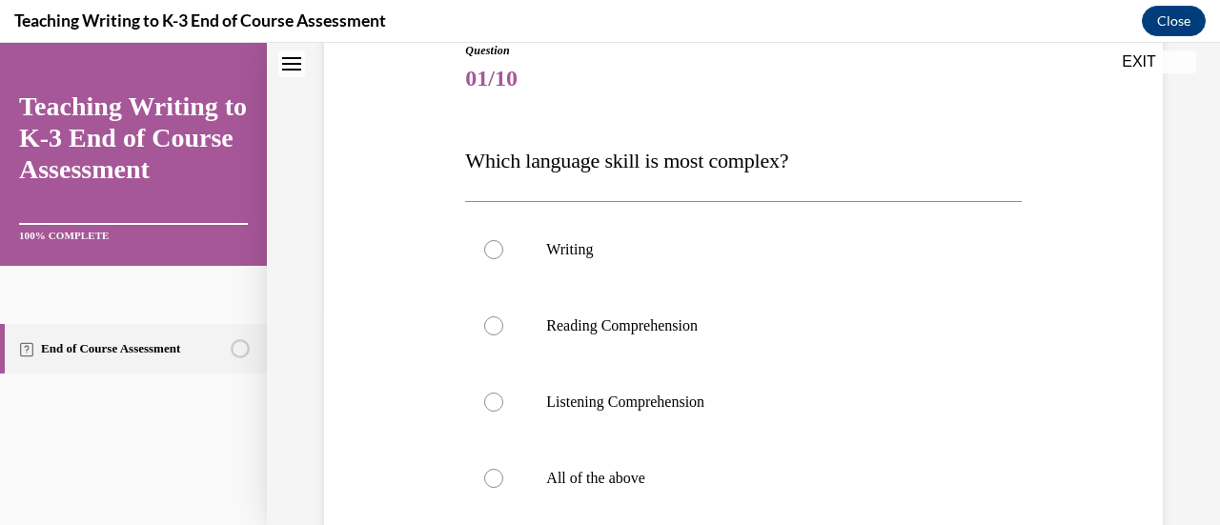
scroll to position [212, 0]
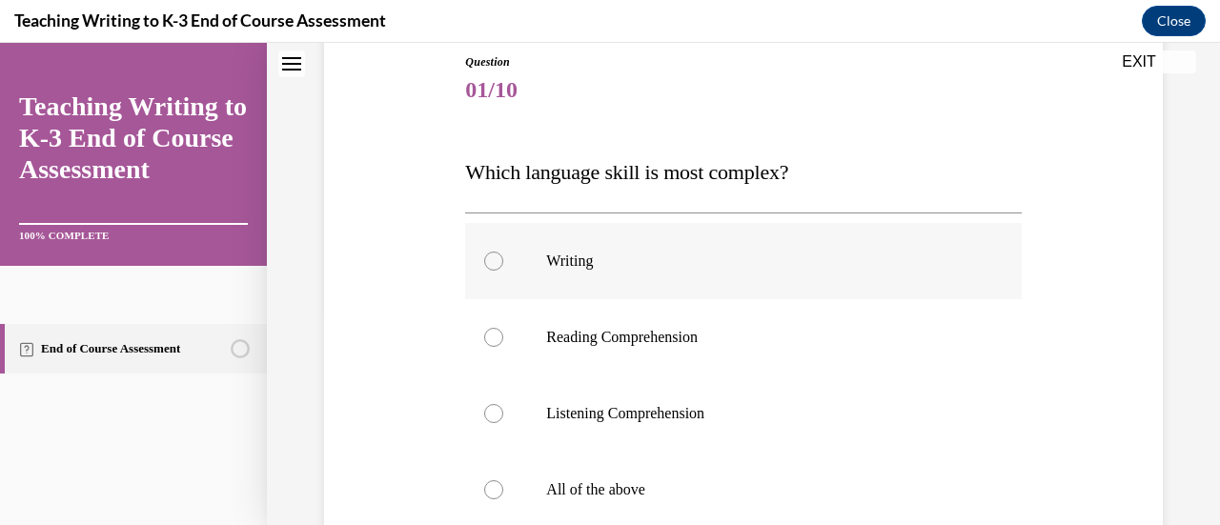
click at [511, 275] on label "Writing" at bounding box center [743, 261] width 556 height 76
click at [503, 271] on input "Writing" at bounding box center [493, 261] width 19 height 19
radio input "true"
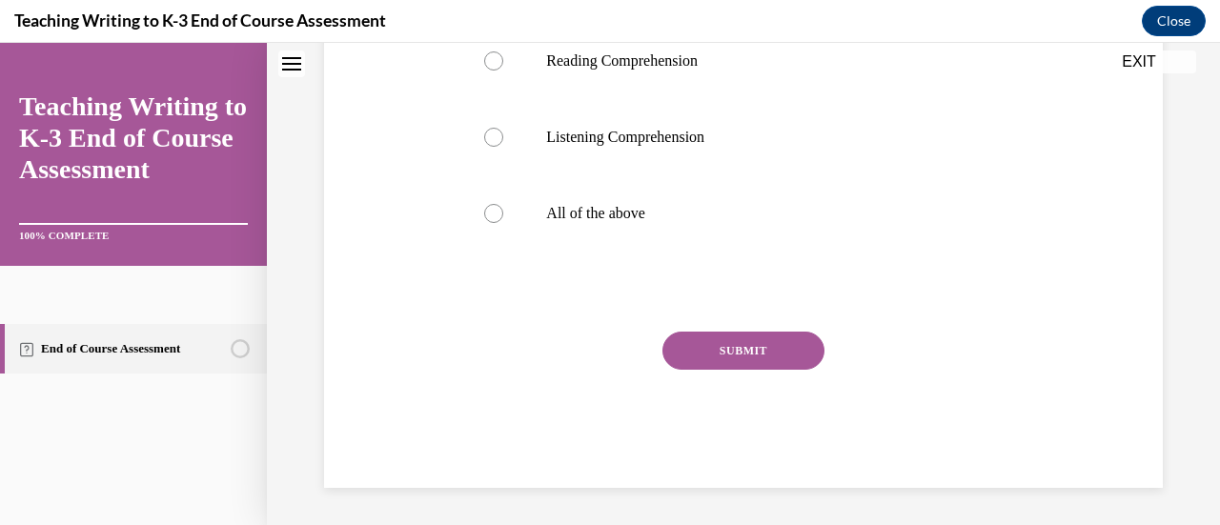
click at [550, 361] on button "SUBMIT" at bounding box center [743, 351] width 162 height 38
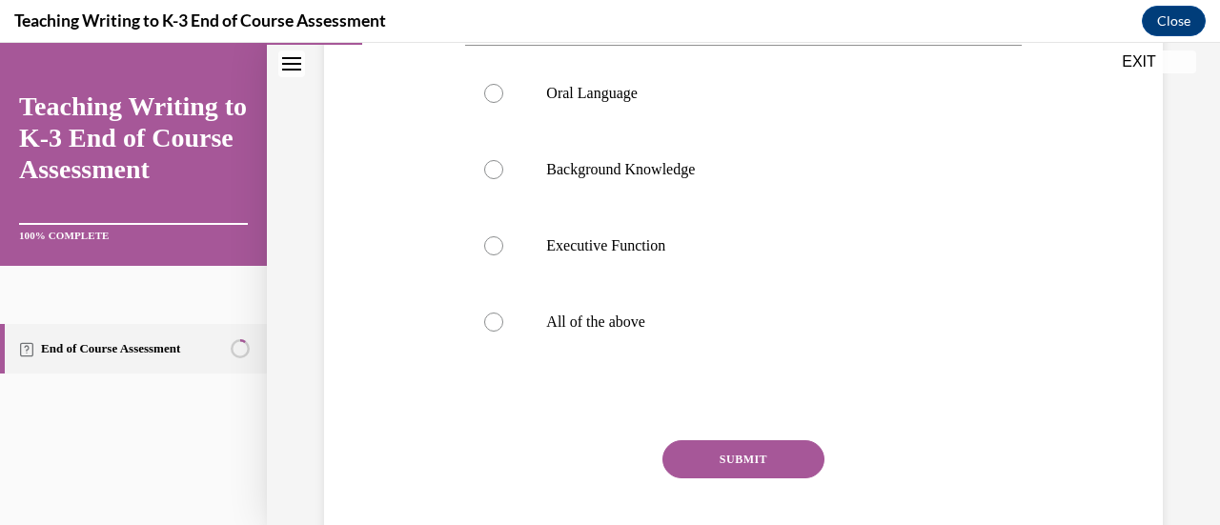
scroll to position [380, 0]
click at [550, 336] on label "All of the above" at bounding box center [743, 321] width 556 height 76
click at [503, 331] on input "All of the above" at bounding box center [493, 321] width 19 height 19
radio input "true"
click at [550, 458] on button "SUBMIT" at bounding box center [743, 458] width 162 height 38
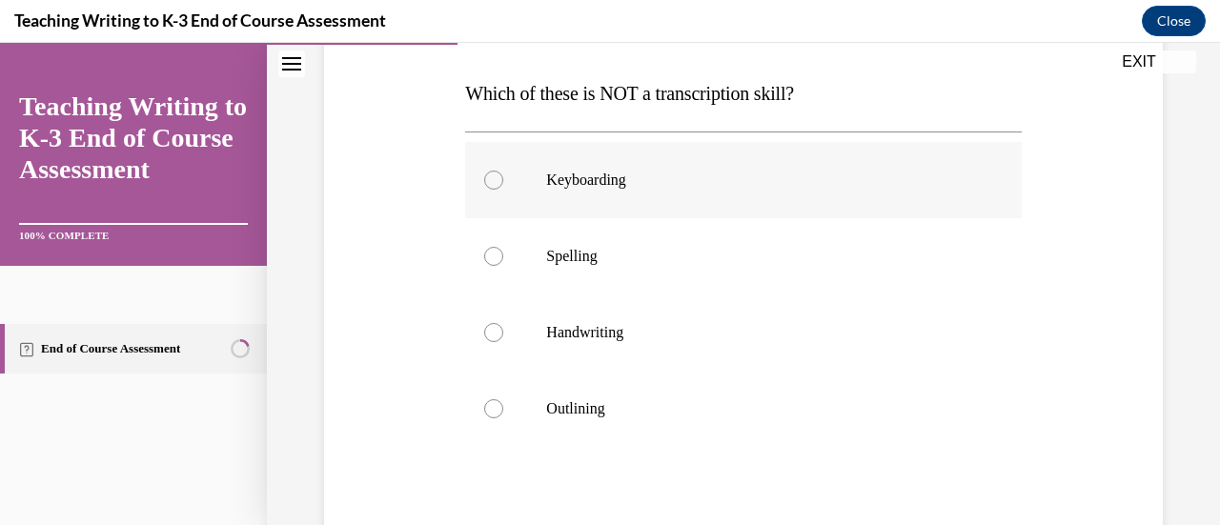
scroll to position [290, 0]
click at [550, 398] on p "Outlining" at bounding box center [759, 407] width 427 height 19
click at [503, 398] on input "Outlining" at bounding box center [493, 407] width 19 height 19
radio input "true"
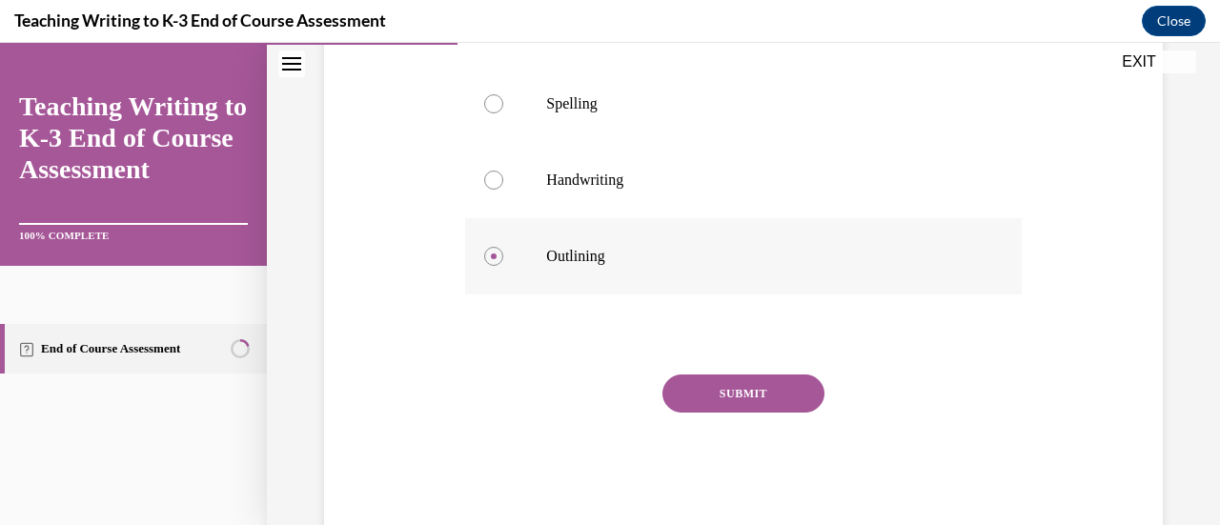
click at [550, 397] on button "SUBMIT" at bounding box center [743, 394] width 162 height 38
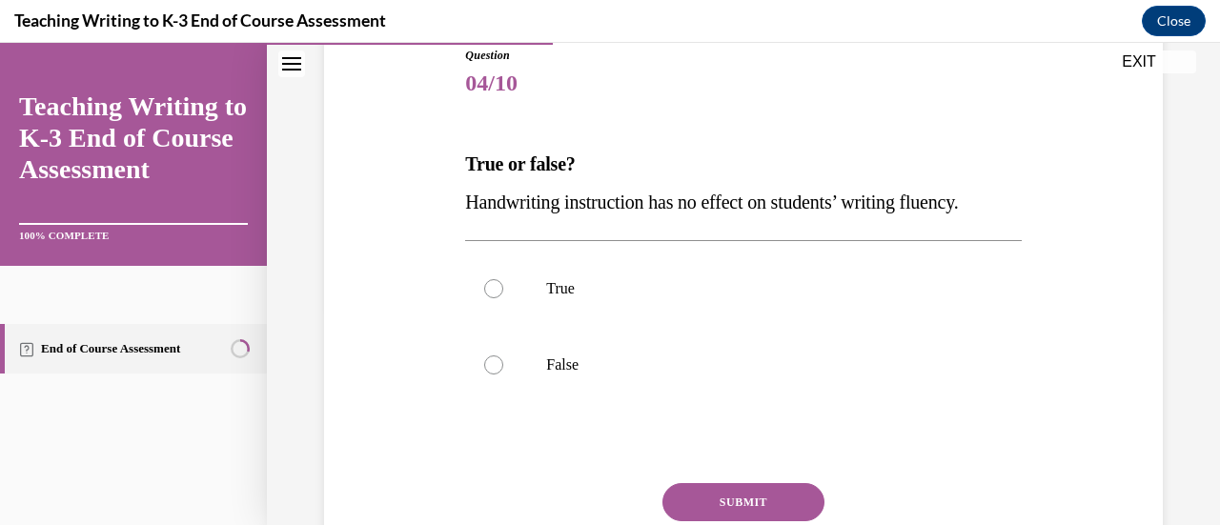
scroll to position [219, 0]
click at [550, 397] on label "False" at bounding box center [743, 364] width 556 height 76
click at [503, 374] on input "False" at bounding box center [493, 364] width 19 height 19
radio input "true"
click at [550, 485] on button "SUBMIT" at bounding box center [743, 501] width 162 height 38
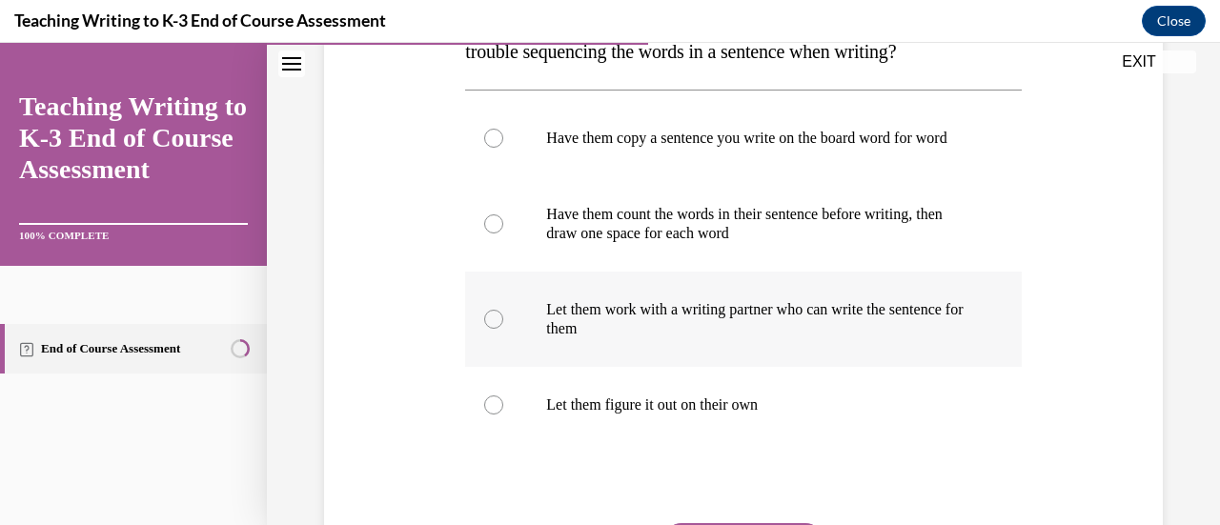
scroll to position [370, 0]
click at [550, 365] on label "Let them work with a writing partner who can write the sentence for them" at bounding box center [743, 318] width 556 height 95
click at [503, 328] on input "Let them work with a writing partner who can write the sentence for them" at bounding box center [493, 318] width 19 height 19
radio input "true"
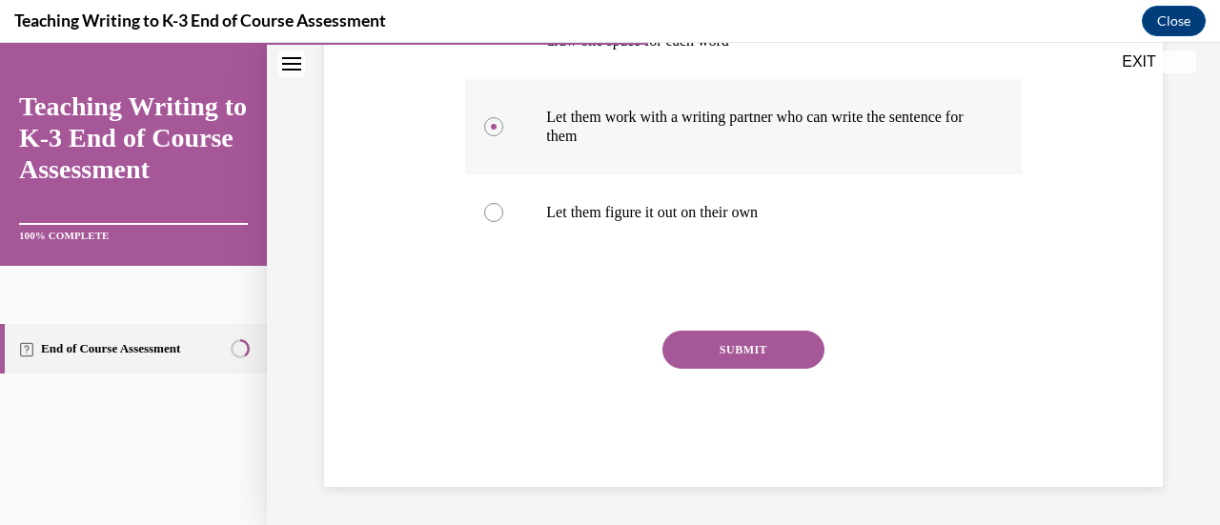
scroll to position [574, 0]
click at [550, 362] on button "SUBMIT" at bounding box center [743, 350] width 162 height 38
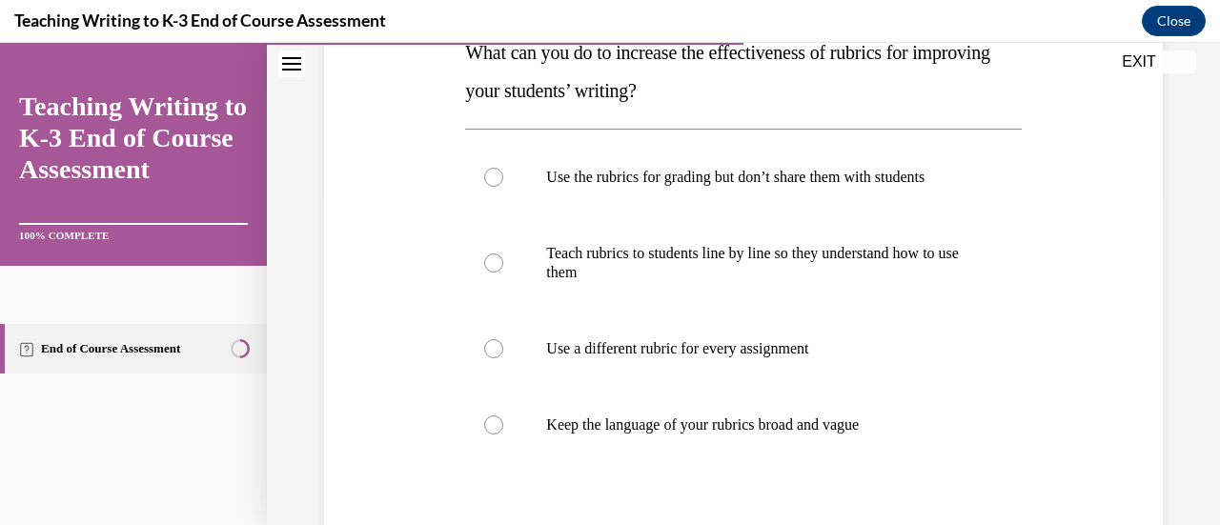
scroll to position [331, 0]
click at [550, 362] on label "Use a different rubric for every assignment" at bounding box center [743, 348] width 556 height 76
click at [503, 357] on input "Use a different rubric for every assignment" at bounding box center [493, 347] width 19 height 19
radio input "true"
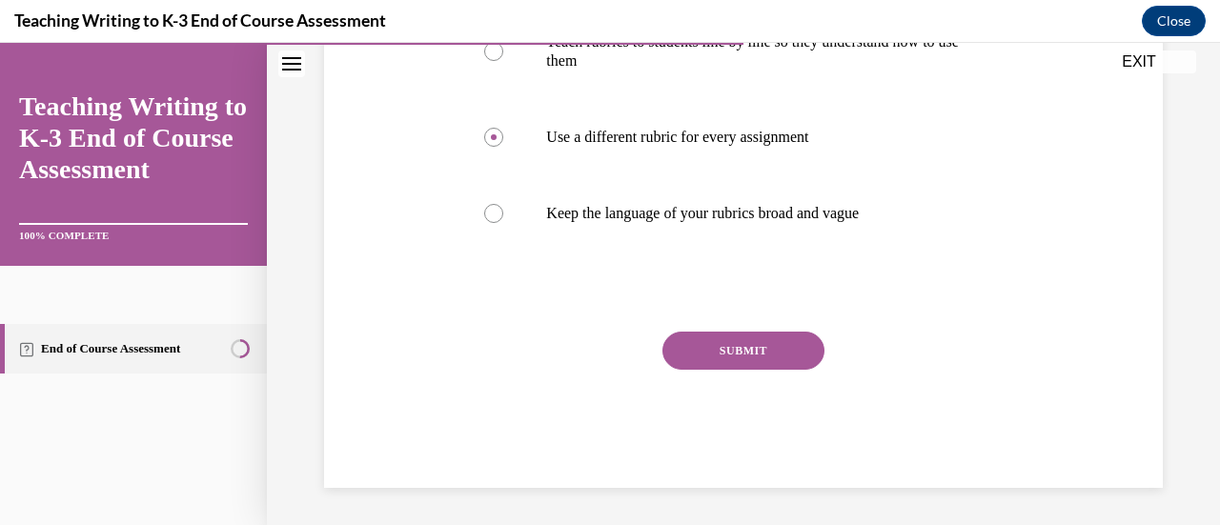
click at [550, 362] on button "SUBMIT" at bounding box center [743, 351] width 162 height 38
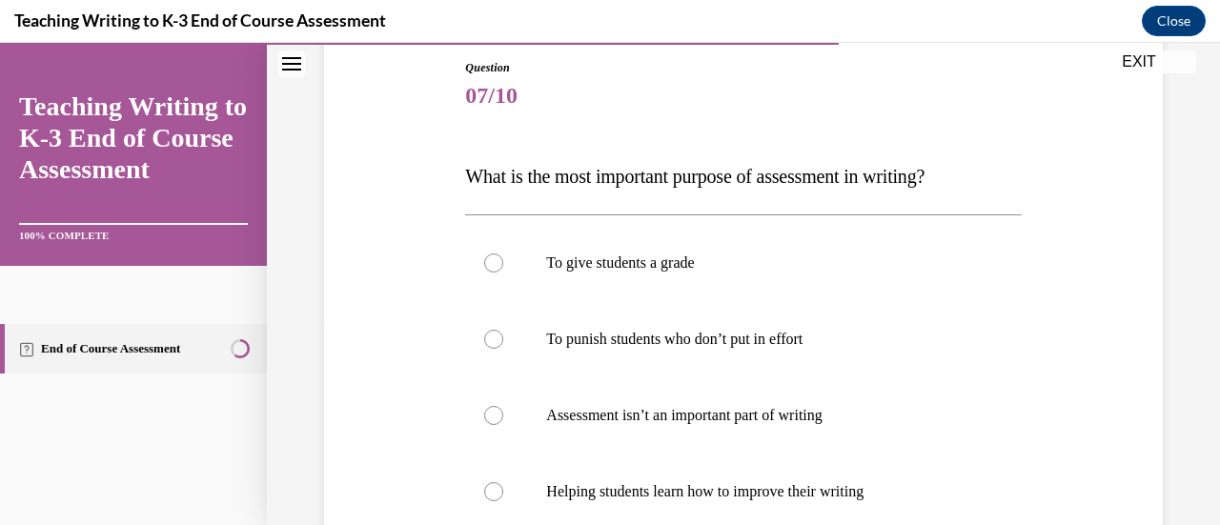
scroll to position [250, 0]
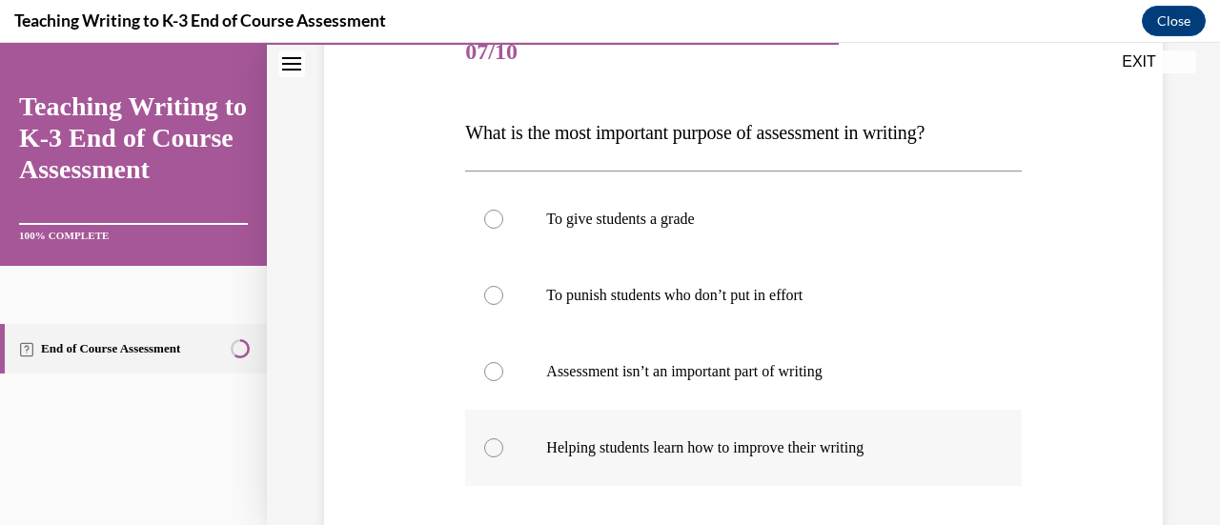
click at [550, 429] on label "Helping students learn how to improve their writing" at bounding box center [743, 448] width 556 height 76
click at [503, 438] on input "Helping students learn how to improve their writing" at bounding box center [493, 447] width 19 height 19
radio input "true"
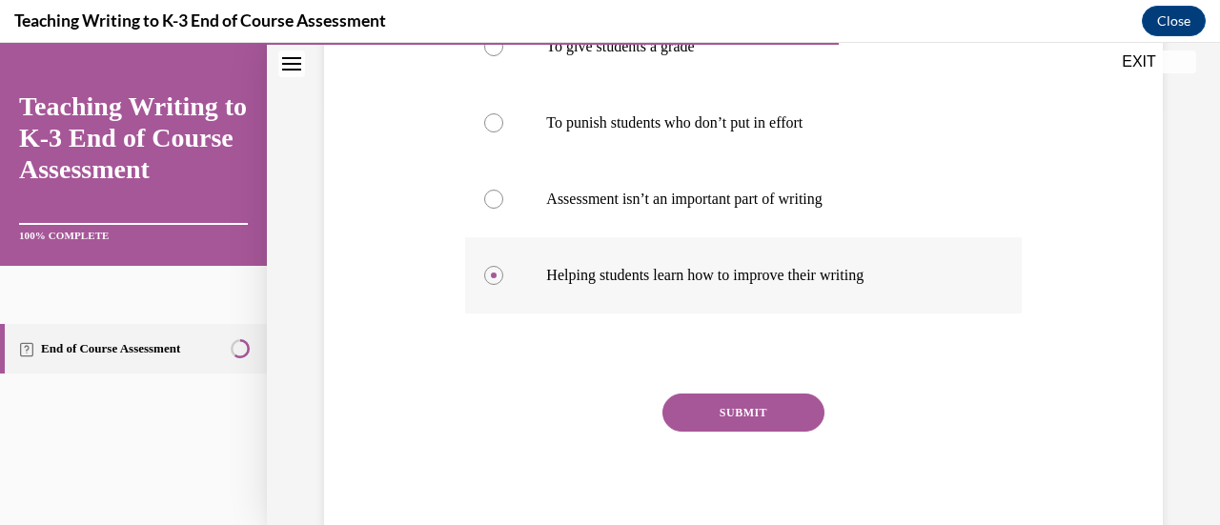
scroll to position [423, 0]
click at [550, 409] on button "SUBMIT" at bounding box center [743, 412] width 162 height 38
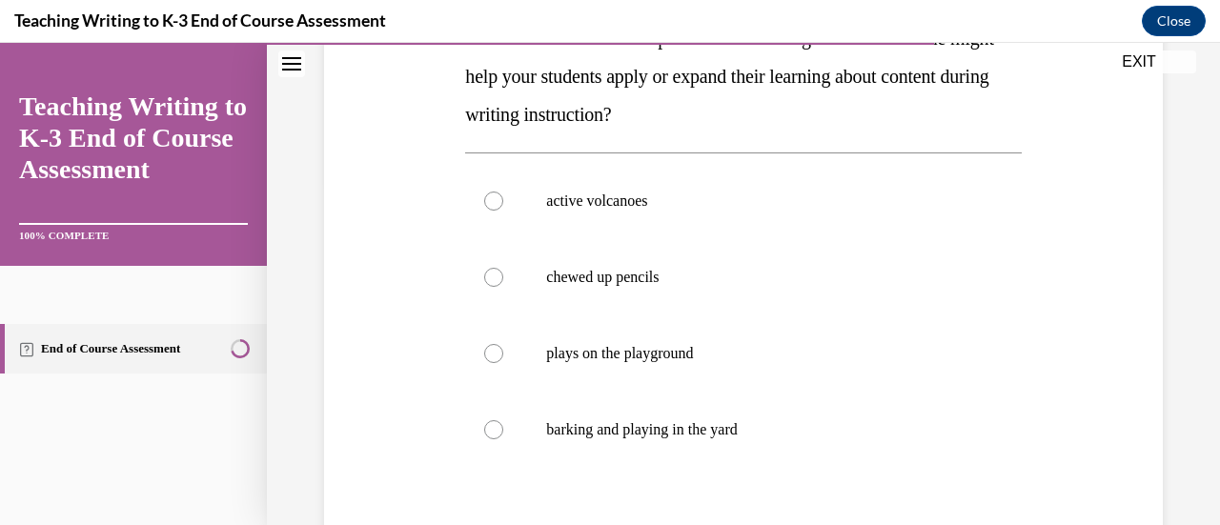
click at [550, 409] on label "barking and playing in the yard" at bounding box center [743, 430] width 556 height 76
click at [503, 420] on input "barking and playing in the yard" at bounding box center [493, 429] width 19 height 19
radio input "true"
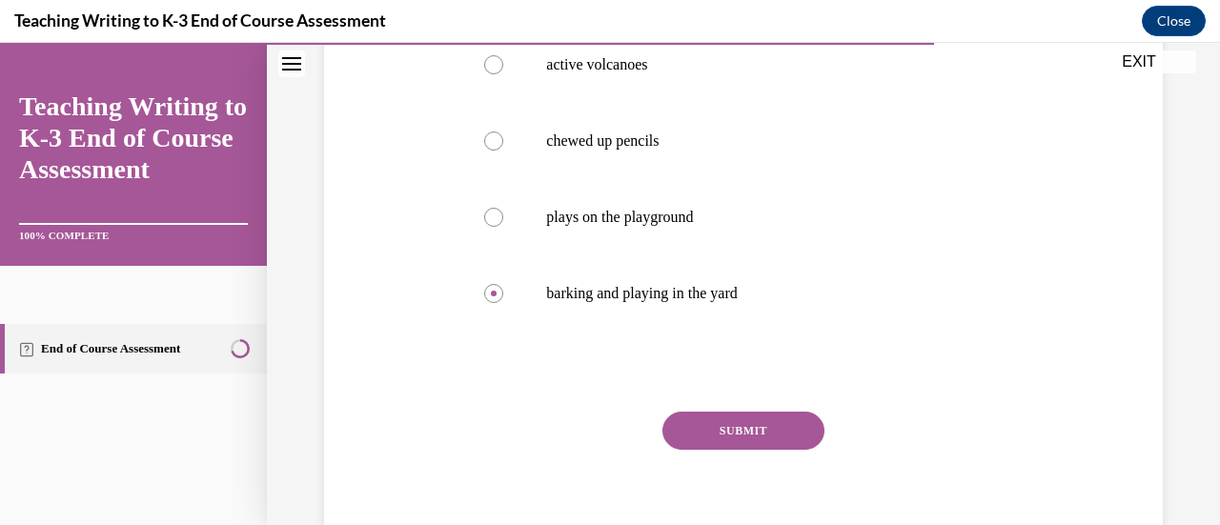
scroll to position [483, 0]
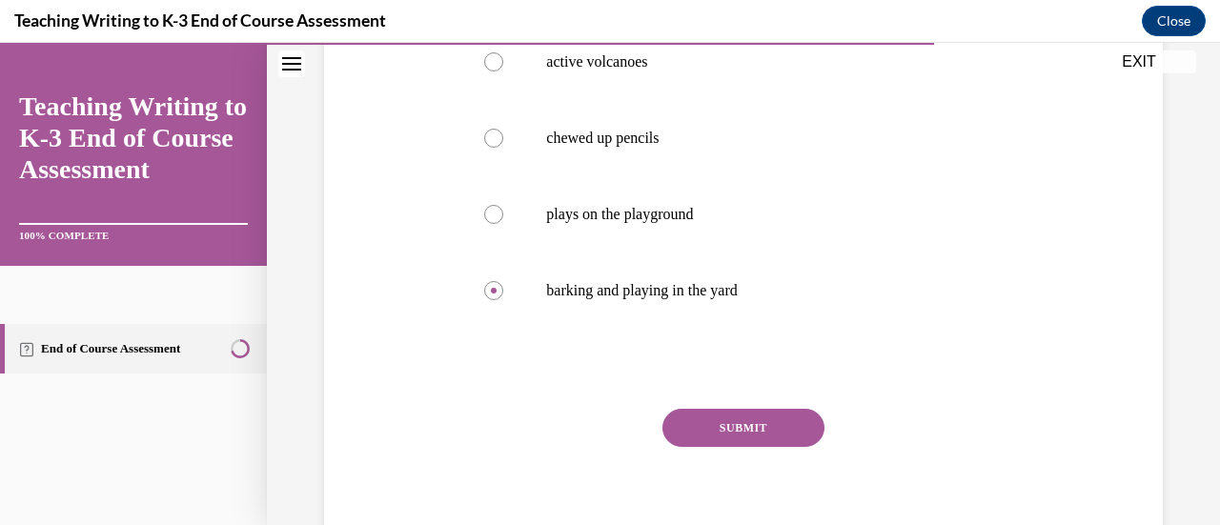
click at [550, 409] on button "SUBMIT" at bounding box center [743, 428] width 162 height 38
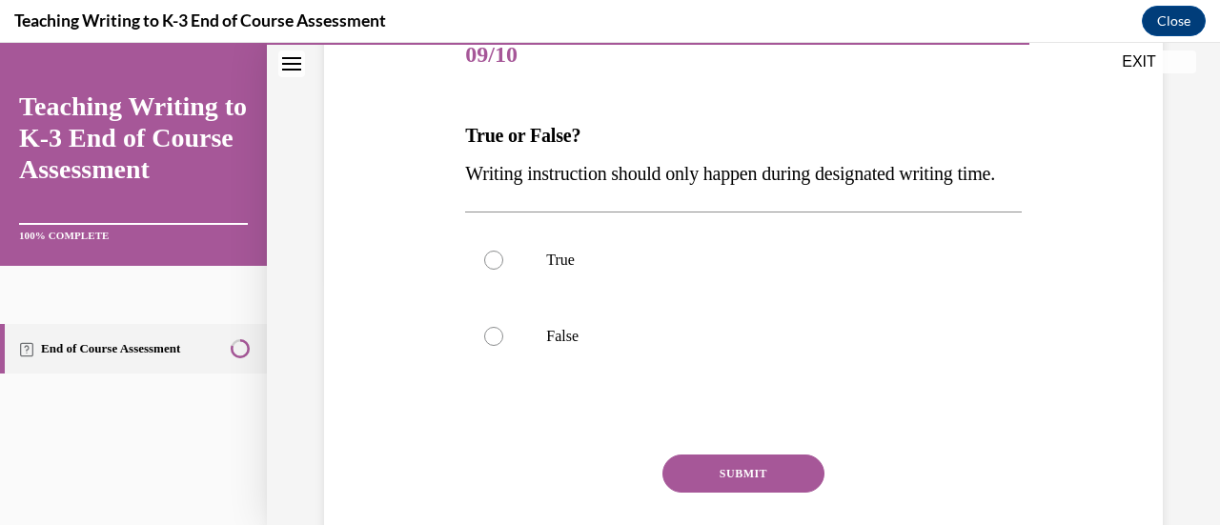
scroll to position [248, 0]
click at [550, 374] on label "False" at bounding box center [743, 335] width 556 height 76
click at [503, 345] on input "False" at bounding box center [493, 335] width 19 height 19
radio input "true"
click at [550, 491] on button "SUBMIT" at bounding box center [743, 473] width 162 height 38
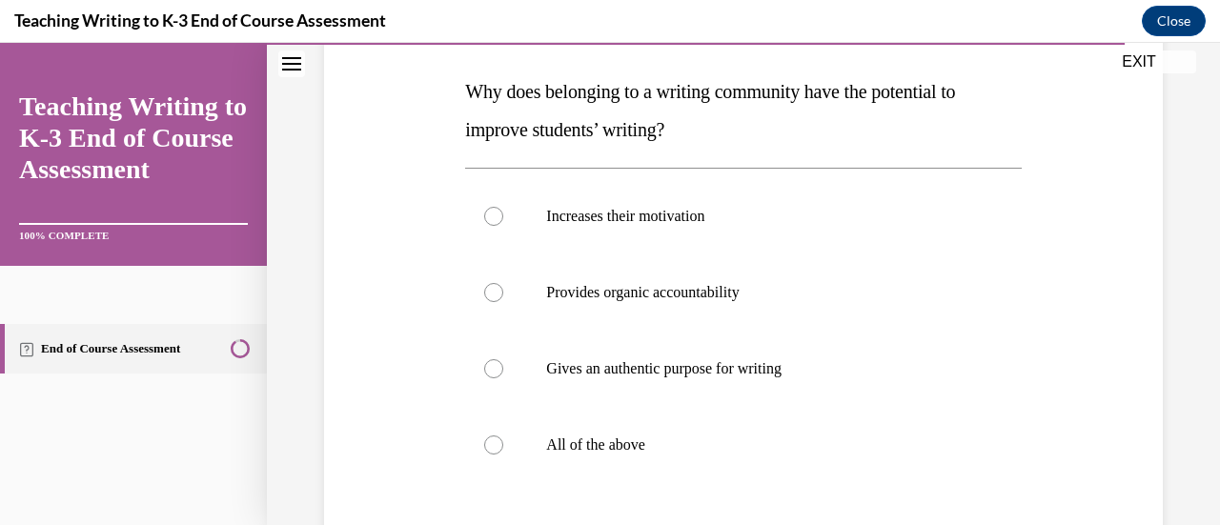
scroll to position [292, 0]
click at [550, 461] on label "All of the above" at bounding box center [743, 444] width 556 height 76
click at [503, 454] on input "All of the above" at bounding box center [493, 444] width 19 height 19
radio input "true"
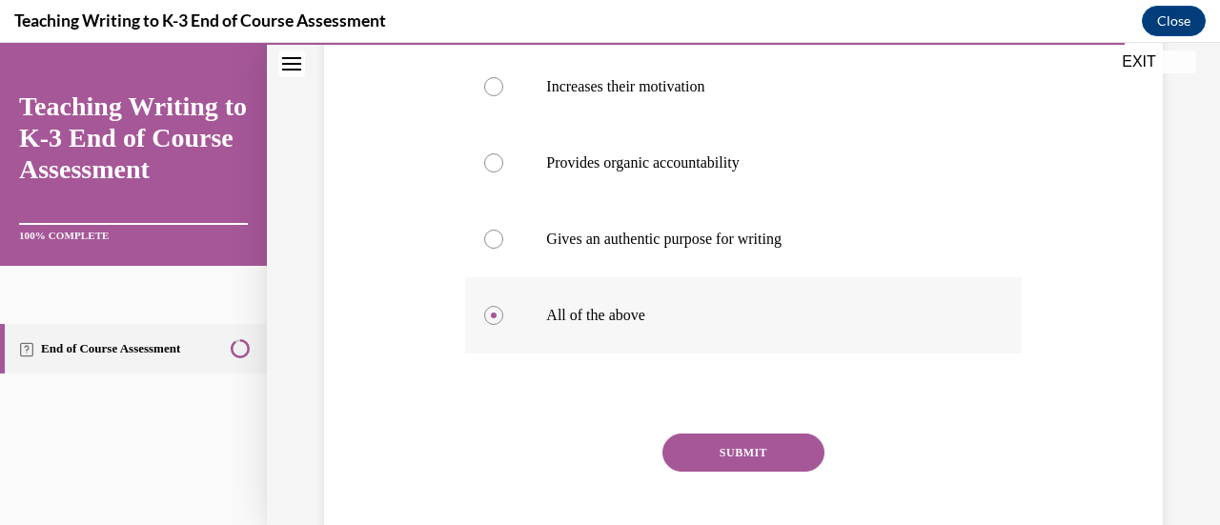
click at [550, 461] on button "SUBMIT" at bounding box center [743, 453] width 162 height 38
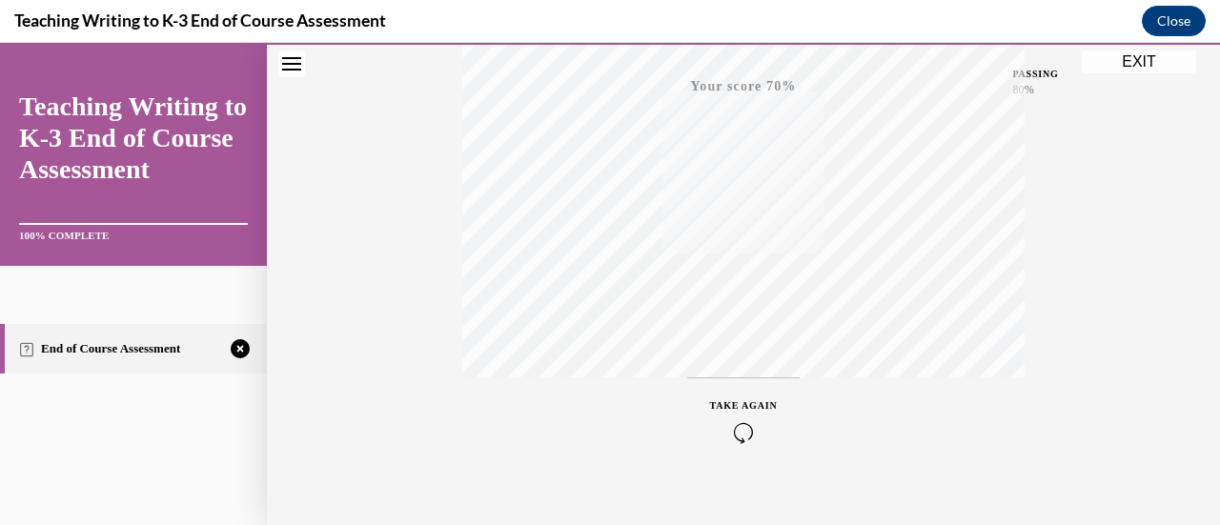
scroll to position [494, 0]
click at [550, 404] on icon "button" at bounding box center [744, 409] width 68 height 21
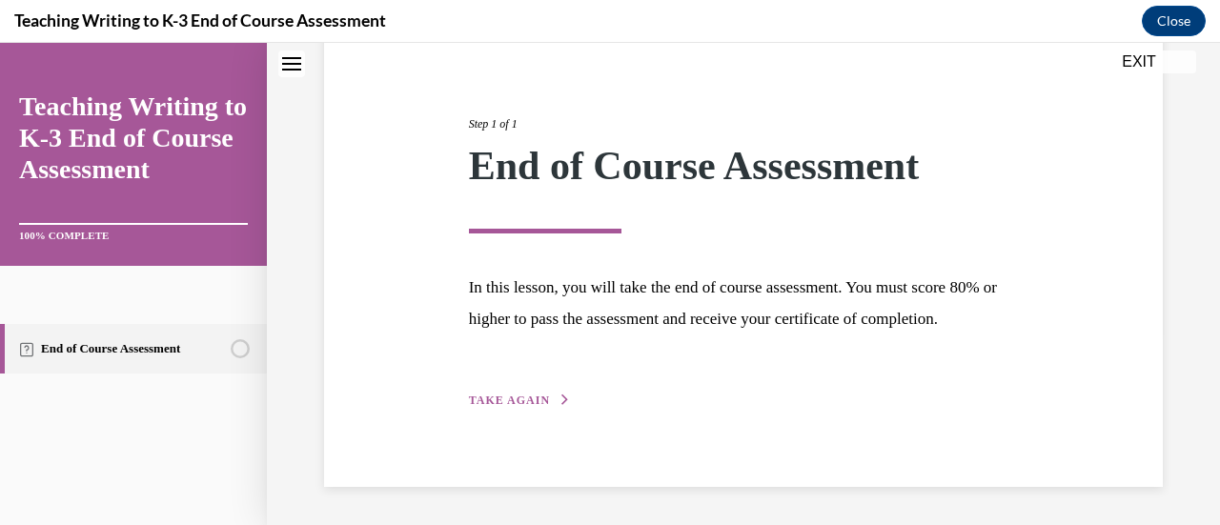
click at [517, 404] on span "TAKE AGAIN" at bounding box center [509, 400] width 81 height 13
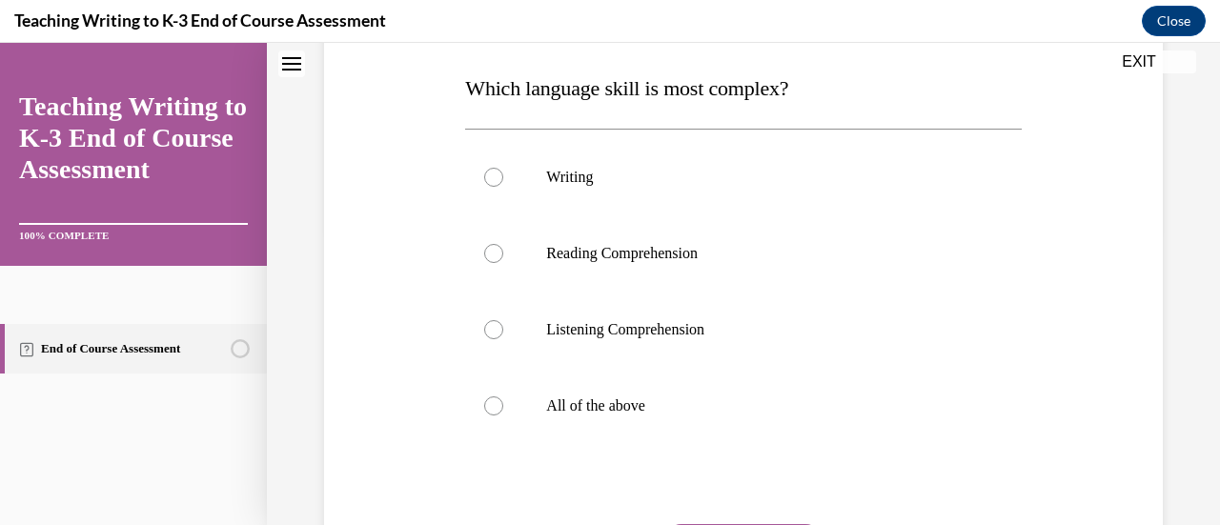
scroll to position [297, 0]
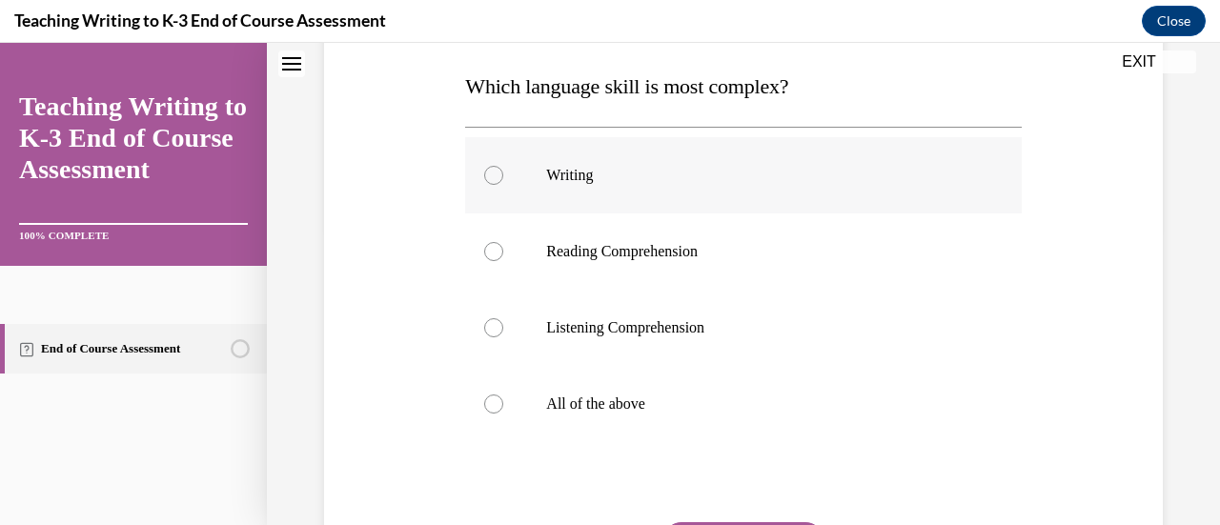
click at [550, 167] on p "Writing" at bounding box center [759, 175] width 427 height 19
click at [503, 167] on input "Writing" at bounding box center [493, 175] width 19 height 19
radio input "true"
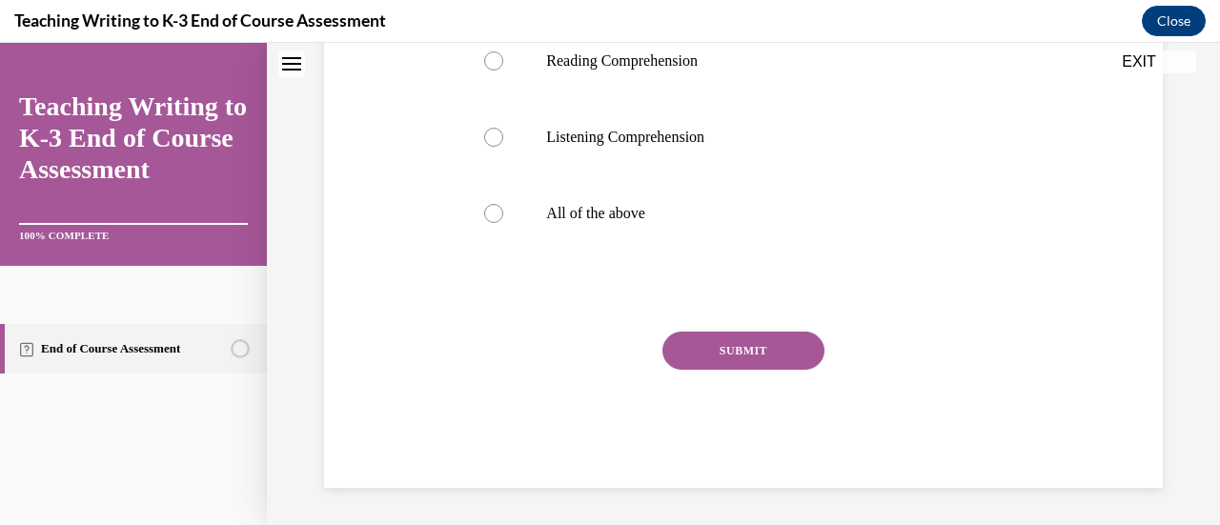
click at [550, 339] on button "SUBMIT" at bounding box center [743, 351] width 162 height 38
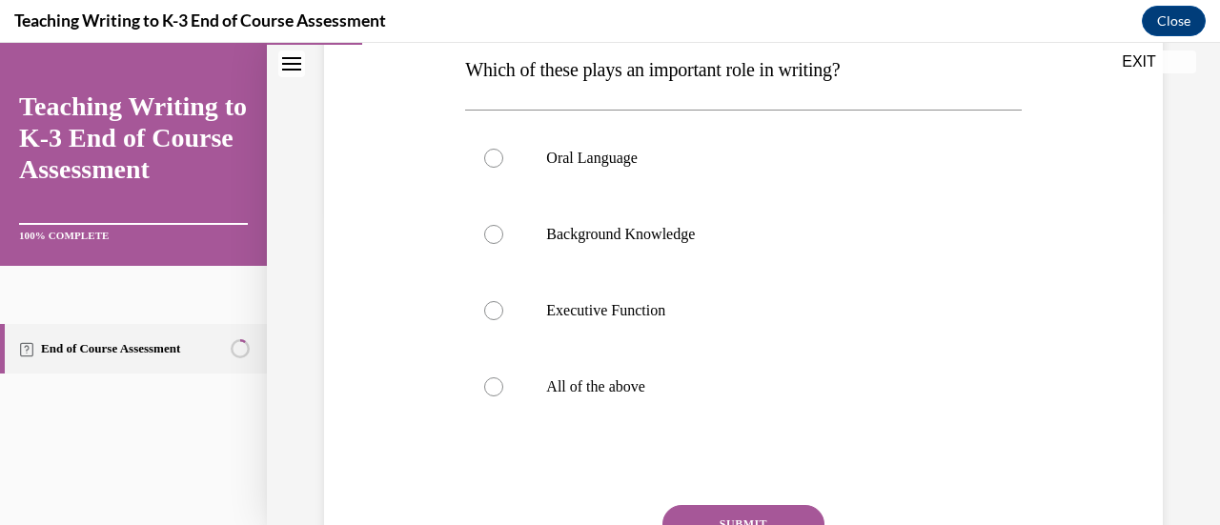
scroll to position [316, 0]
click at [550, 247] on label "Background Knowledge" at bounding box center [743, 233] width 556 height 76
click at [503, 243] on input "Background Knowledge" at bounding box center [493, 233] width 19 height 19
radio input "true"
click at [550, 503] on button "SUBMIT" at bounding box center [743, 523] width 162 height 38
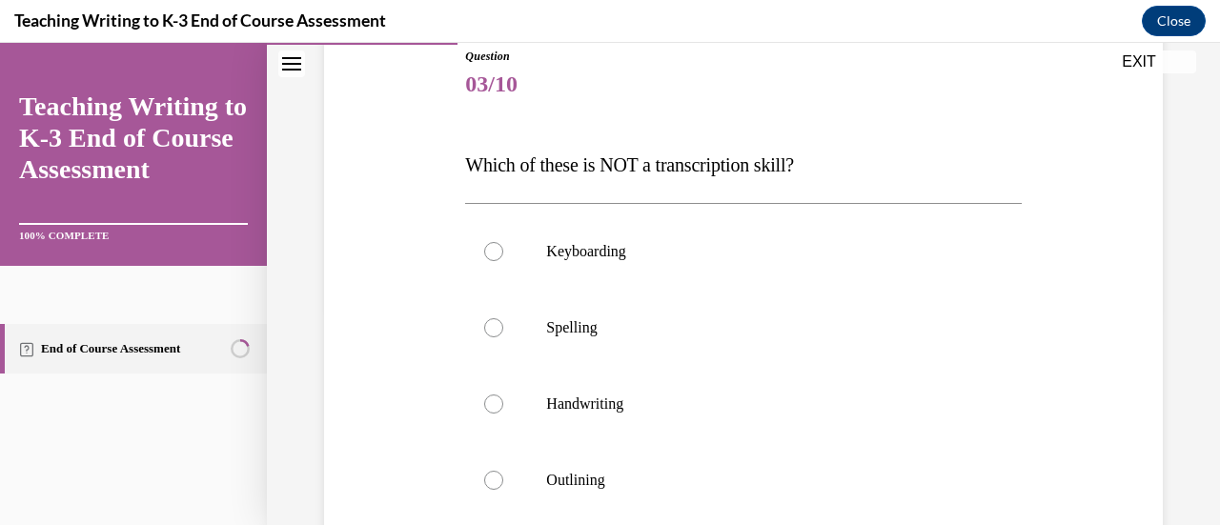
scroll to position [353, 0]
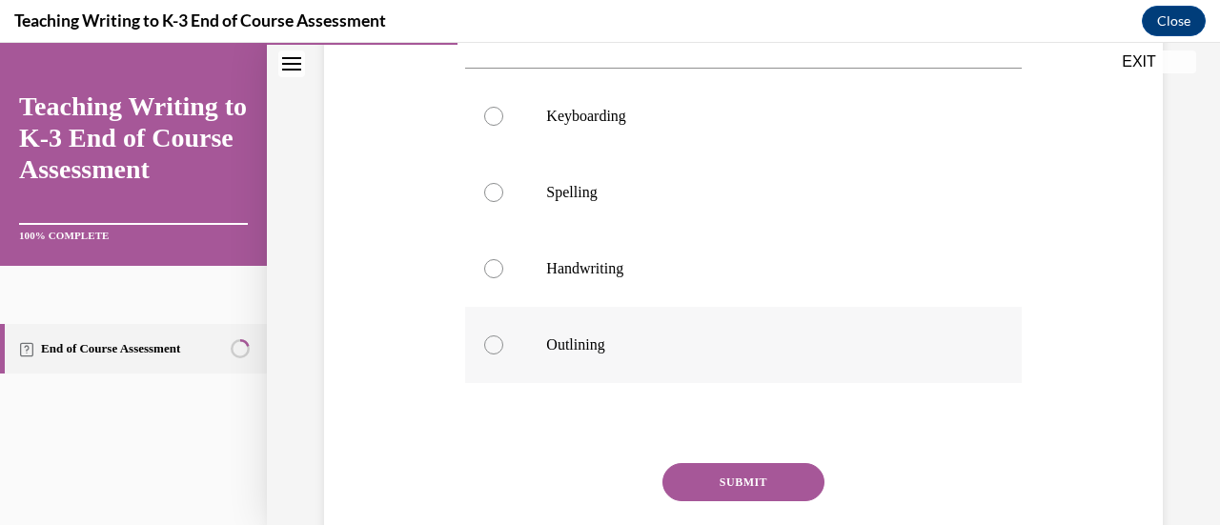
click at [550, 364] on label "Outlining" at bounding box center [743, 345] width 556 height 76
click at [503, 355] on input "Outlining" at bounding box center [493, 345] width 19 height 19
radio input "true"
click at [550, 471] on button "SUBMIT" at bounding box center [743, 482] width 162 height 38
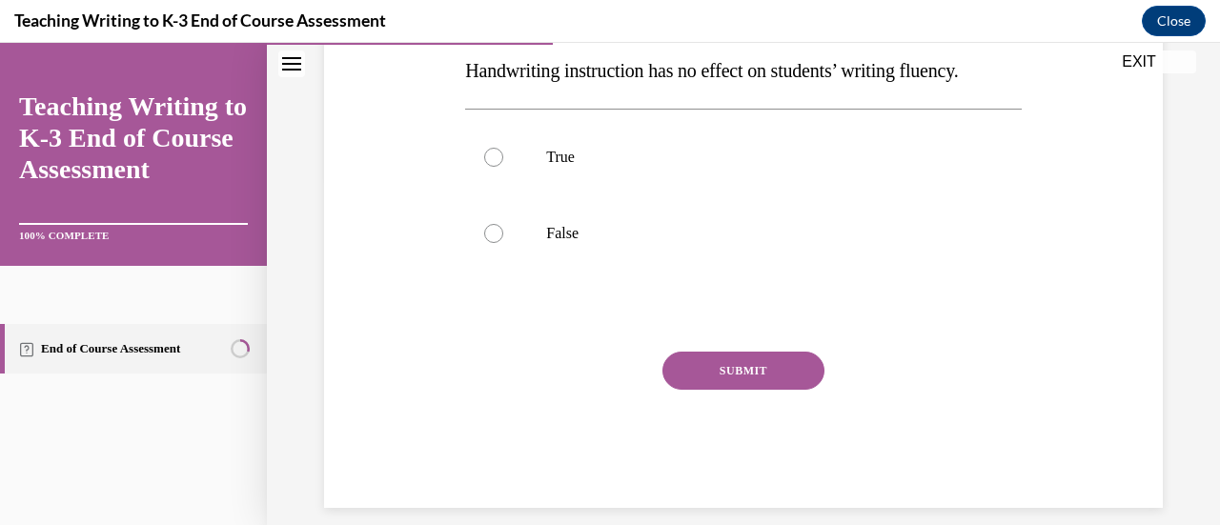
scroll to position [357, 0]
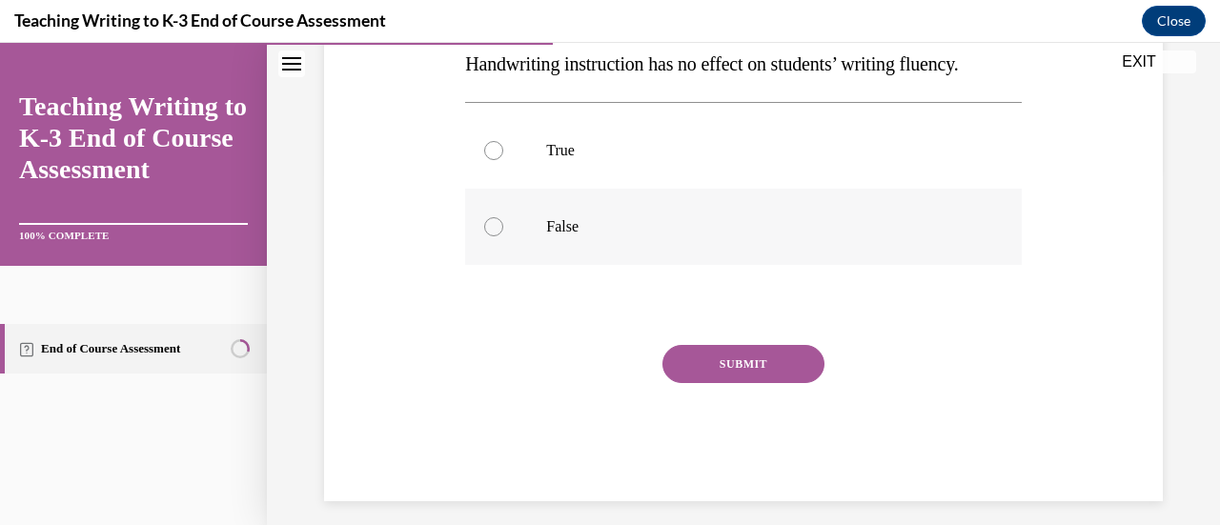
click at [550, 244] on label "False" at bounding box center [743, 227] width 556 height 76
click at [503, 236] on input "False" at bounding box center [493, 226] width 19 height 19
radio input "true"
click at [550, 354] on button "SUBMIT" at bounding box center [743, 364] width 162 height 38
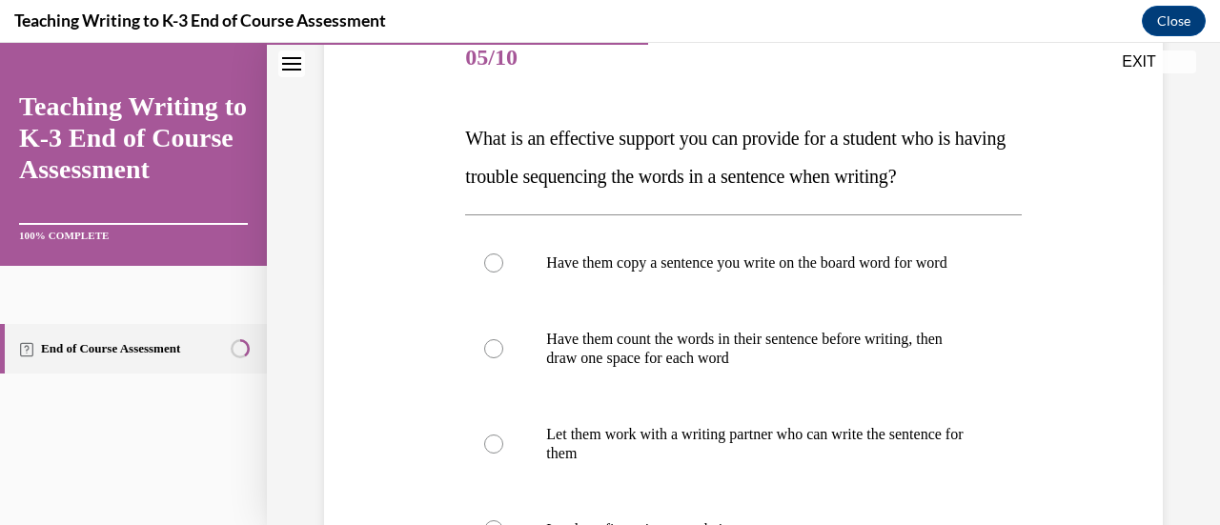
scroll to position [245, 0]
click at [550, 272] on p "Have them copy a sentence you write on the board word for word" at bounding box center [759, 262] width 427 height 19
click at [503, 272] on input "Have them copy a sentence you write on the board word for word" at bounding box center [493, 262] width 19 height 19
radio input "true"
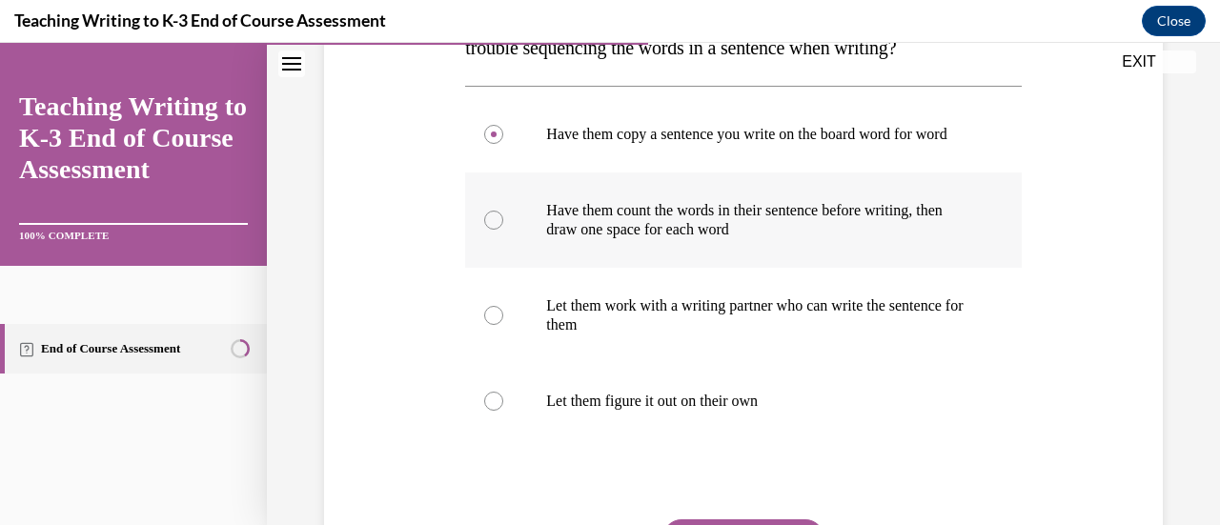
scroll to position [565, 0]
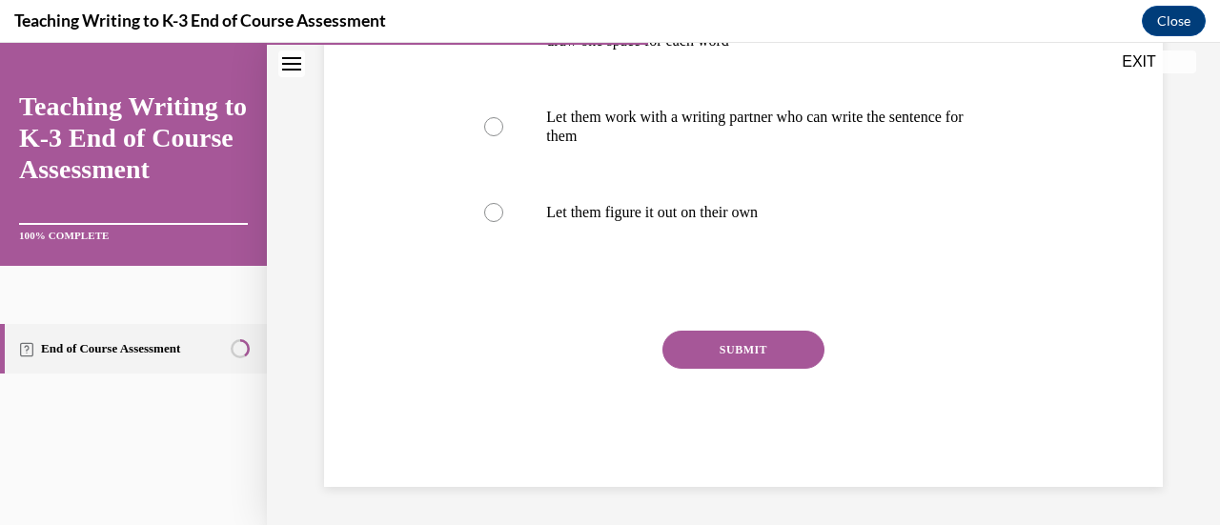
click at [550, 353] on button "SUBMIT" at bounding box center [743, 350] width 162 height 38
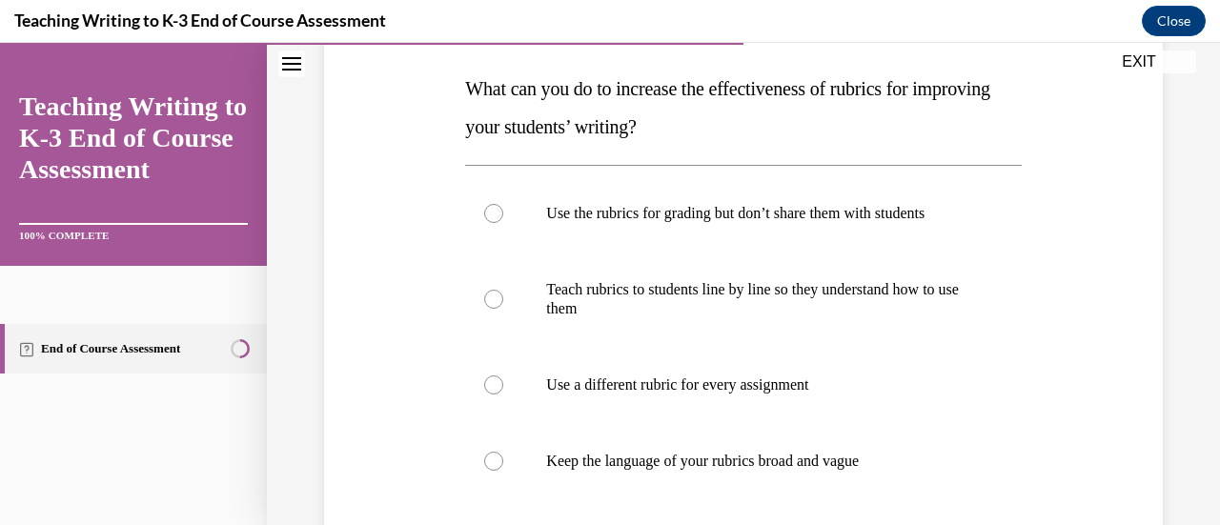
scroll to position [313, 0]
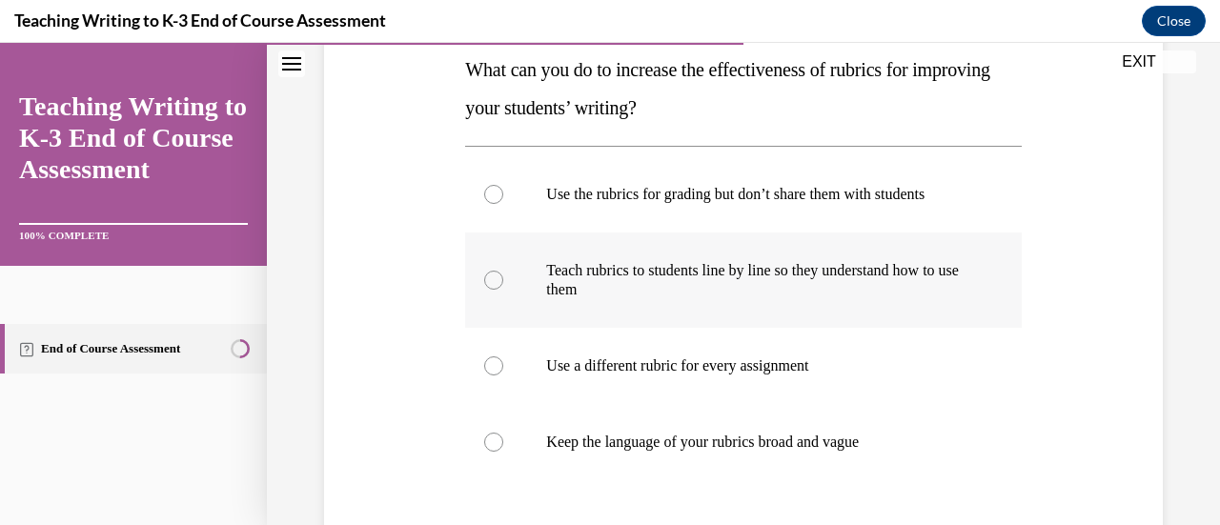
click at [550, 296] on p "Teach rubrics to students line by line so they understand how to use them" at bounding box center [759, 280] width 427 height 38
click at [503, 290] on input "Teach rubrics to students line by line so they understand how to use them" at bounding box center [493, 280] width 19 height 19
radio input "true"
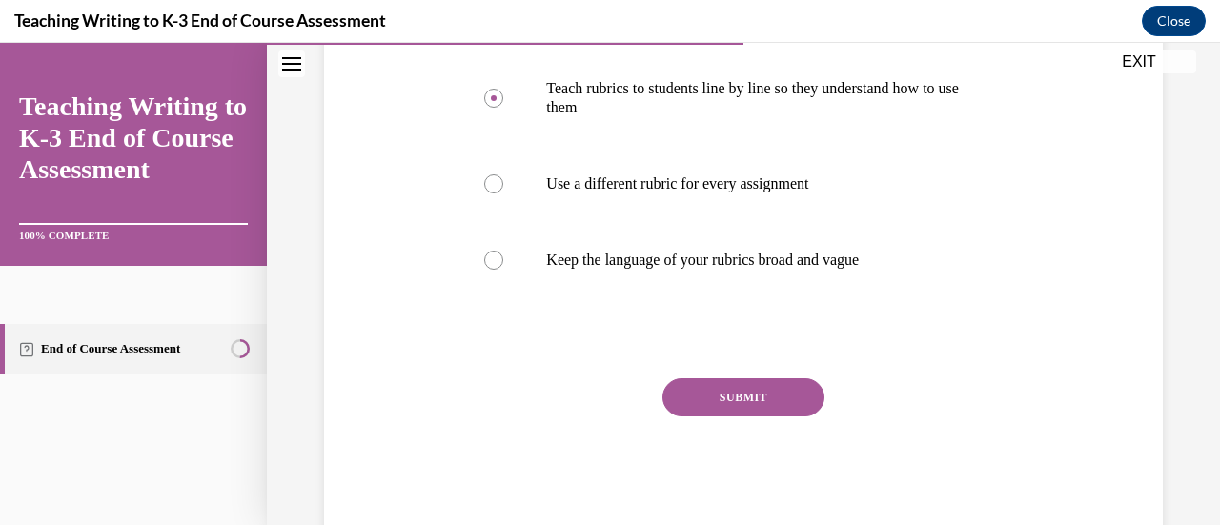
click at [550, 378] on button "SUBMIT" at bounding box center [743, 397] width 162 height 38
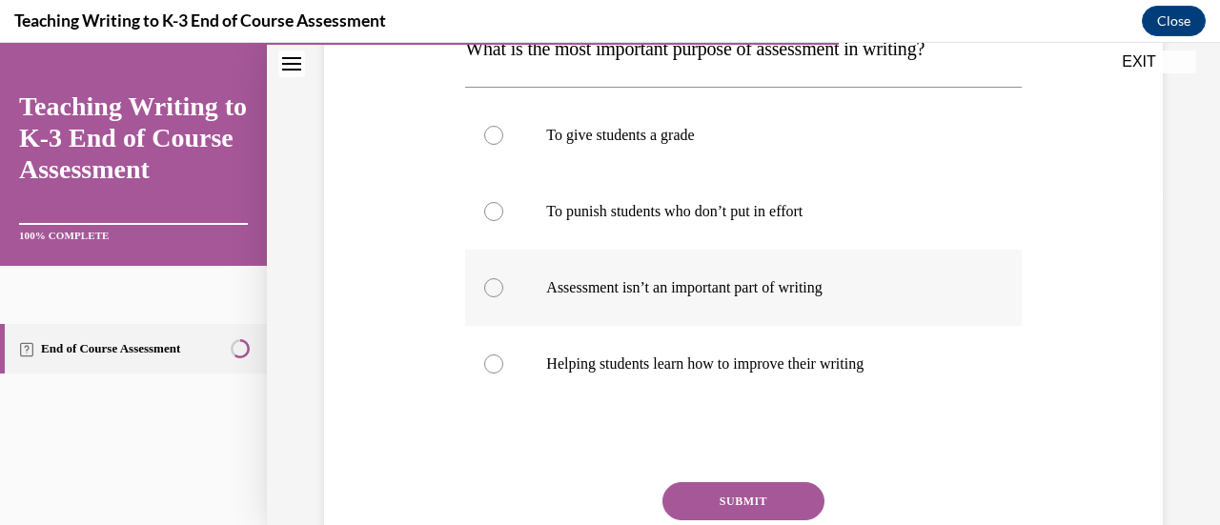
scroll to position [339, 0]
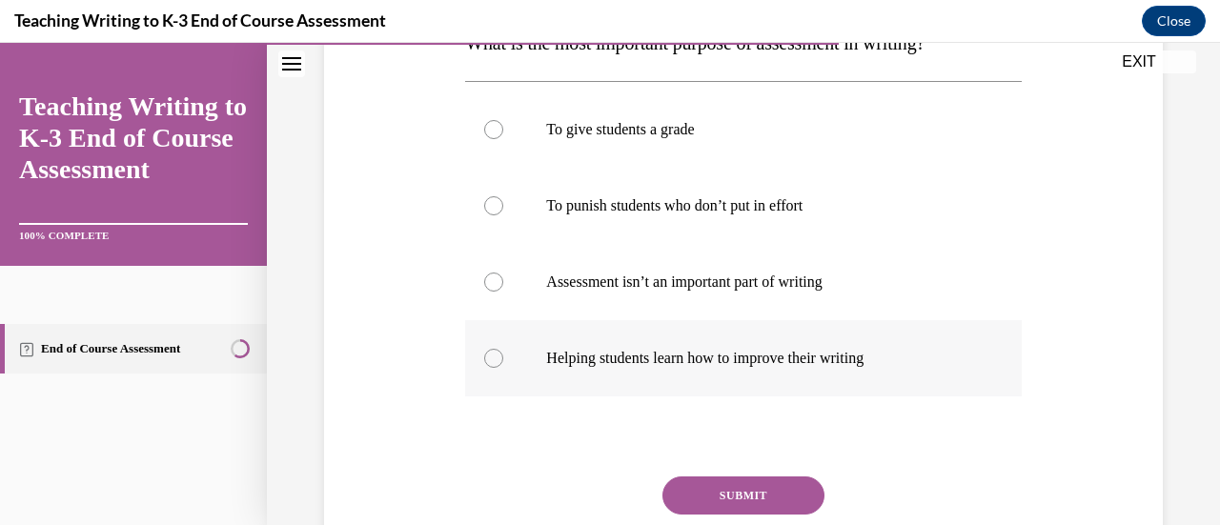
click at [550, 351] on p "Helping students learn how to improve their writing" at bounding box center [759, 358] width 427 height 19
click at [503, 351] on input "Helping students learn how to improve their writing" at bounding box center [493, 358] width 19 height 19
radio input "true"
click at [550, 486] on button "SUBMIT" at bounding box center [743, 496] width 162 height 38
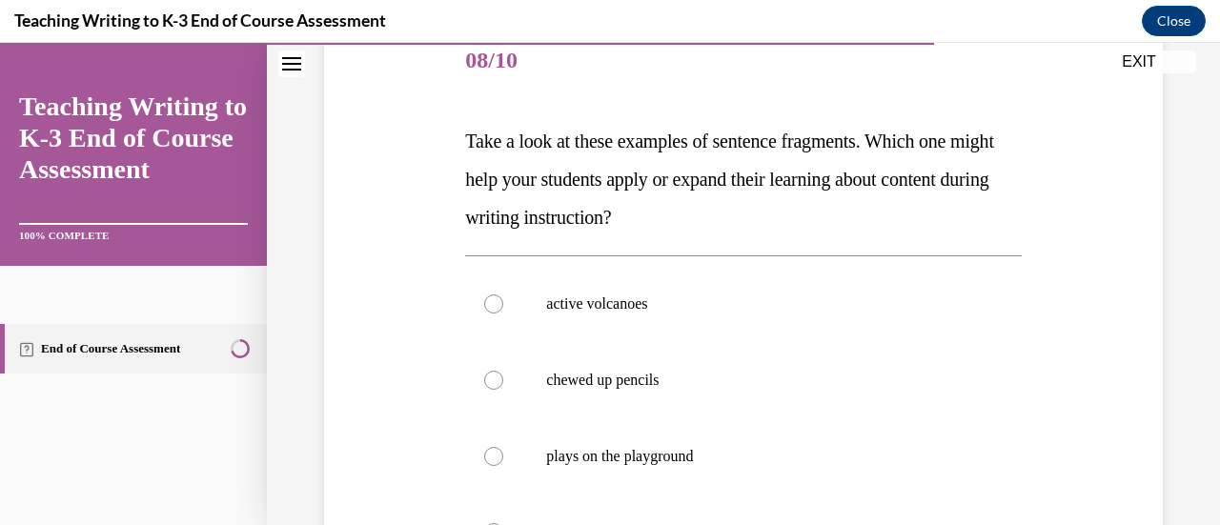
scroll to position [248, 0]
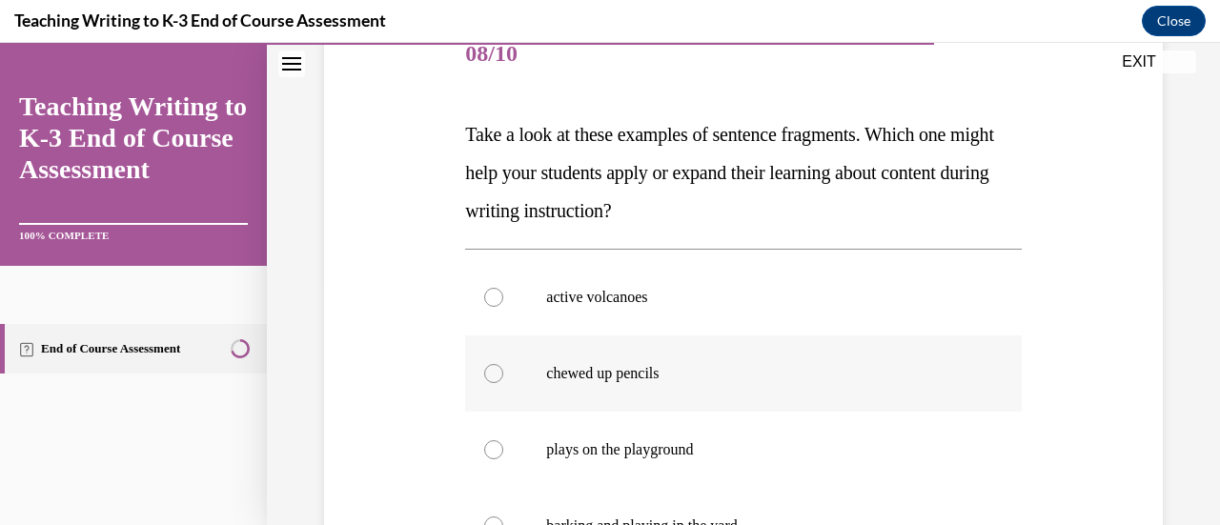
click at [550, 371] on p "chewed up pencils" at bounding box center [759, 373] width 427 height 19
click at [503, 371] on input "chewed up pencils" at bounding box center [493, 373] width 19 height 19
radio input "true"
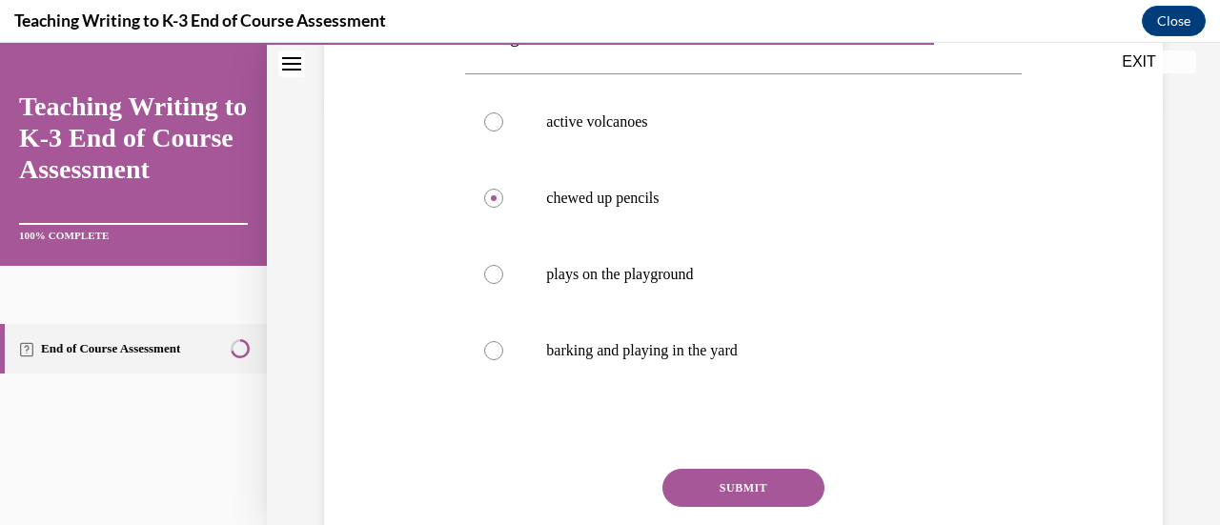
click at [550, 479] on button "SUBMIT" at bounding box center [743, 488] width 162 height 38
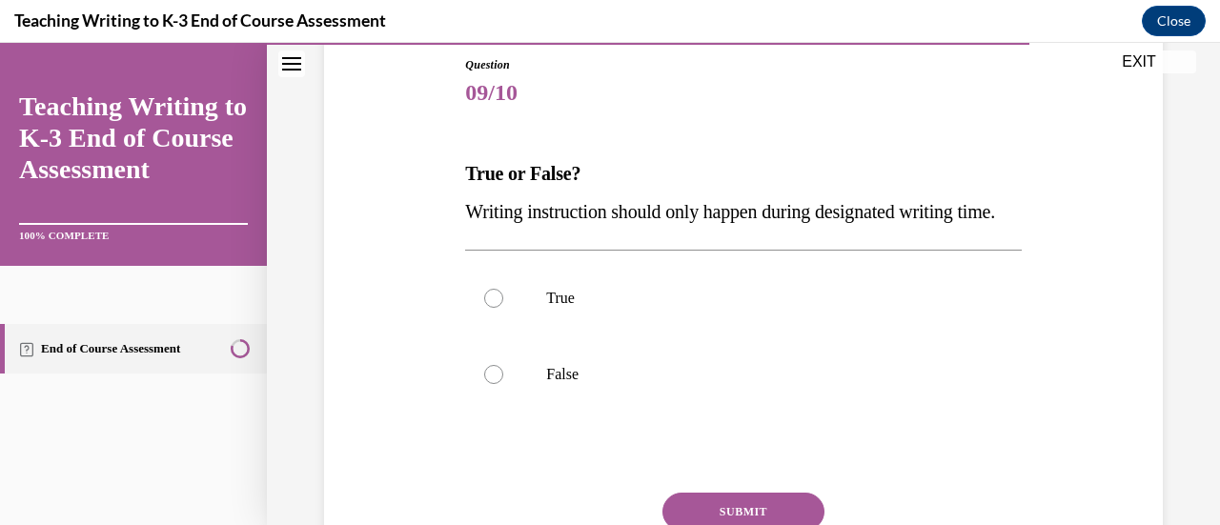
scroll to position [220, 0]
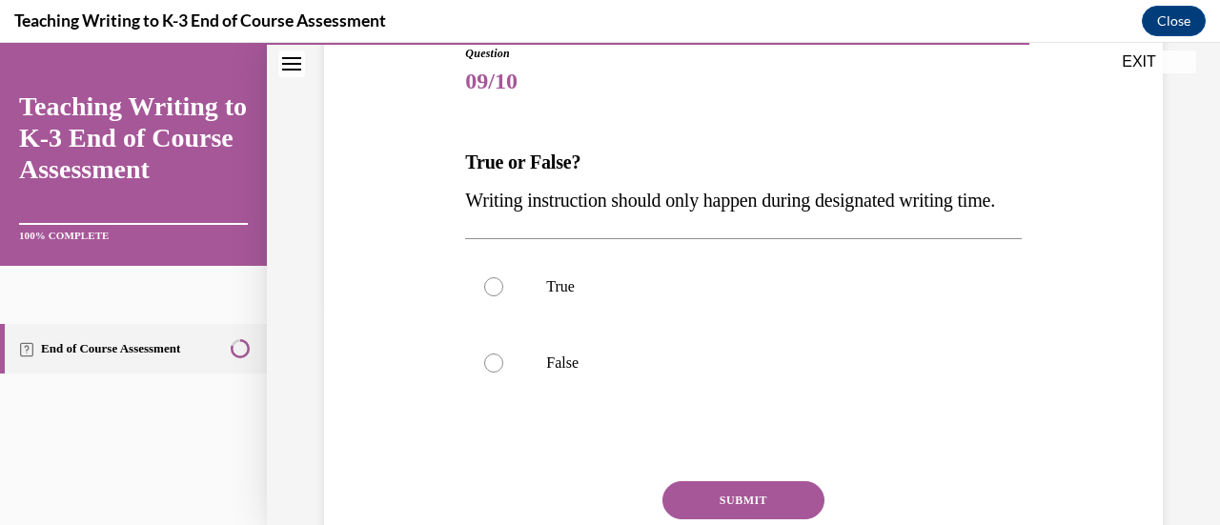
click at [550, 364] on label "False" at bounding box center [743, 363] width 556 height 76
click at [503, 364] on input "False" at bounding box center [493, 363] width 19 height 19
radio input "true"
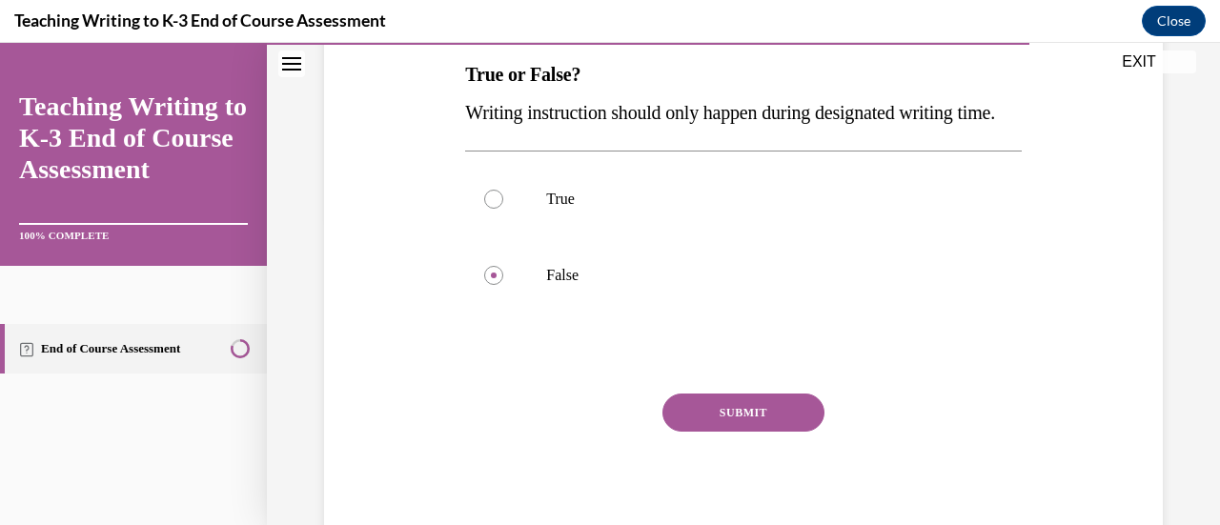
click at [550, 432] on button "SUBMIT" at bounding box center [743, 413] width 162 height 38
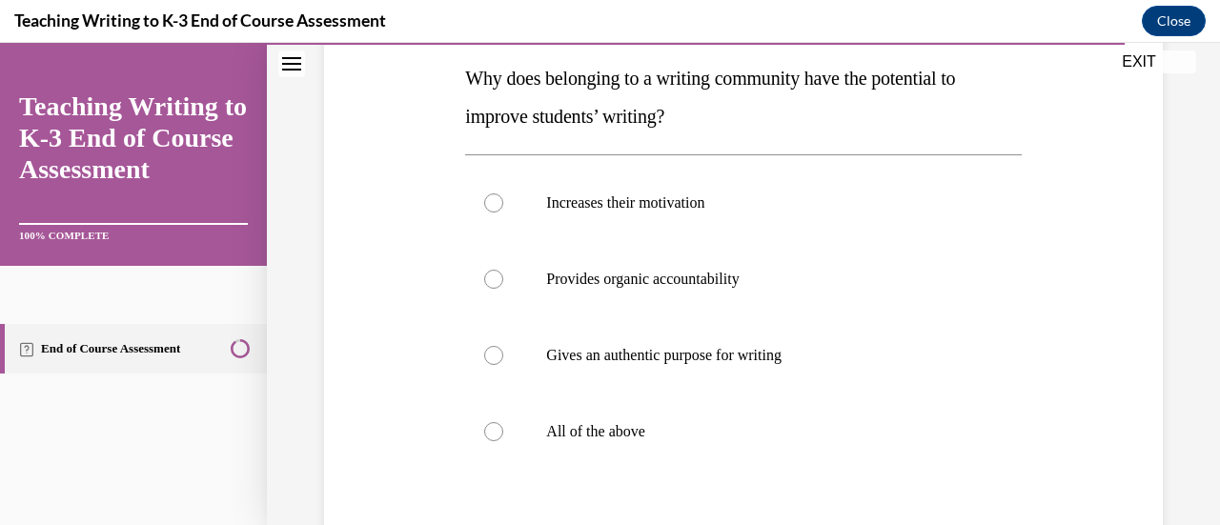
scroll to position [305, 0]
click at [550, 412] on label "All of the above" at bounding box center [743, 431] width 556 height 76
click at [503, 421] on input "All of the above" at bounding box center [493, 430] width 19 height 19
radio input "true"
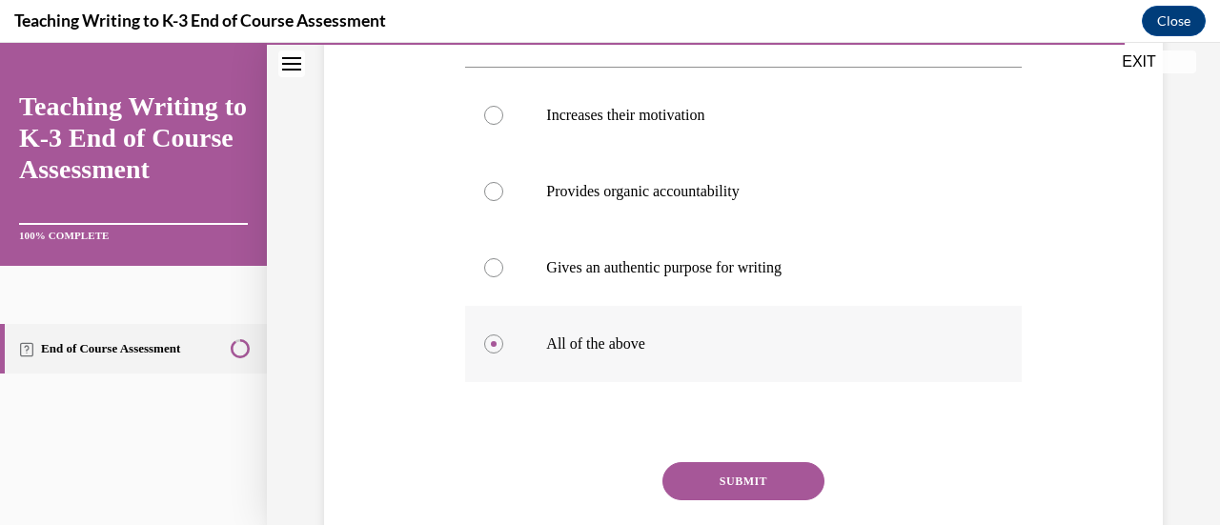
scroll to position [393, 0]
click at [550, 461] on button "SUBMIT" at bounding box center [743, 480] width 162 height 38
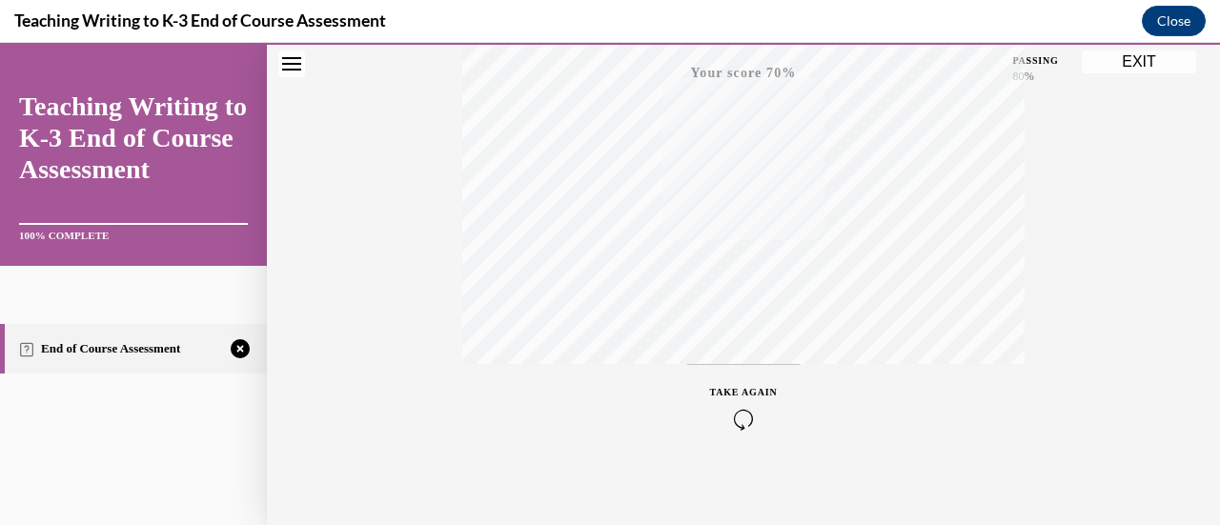
scroll to position [494, 0]
click at [550, 401] on icon "button" at bounding box center [744, 409] width 68 height 21
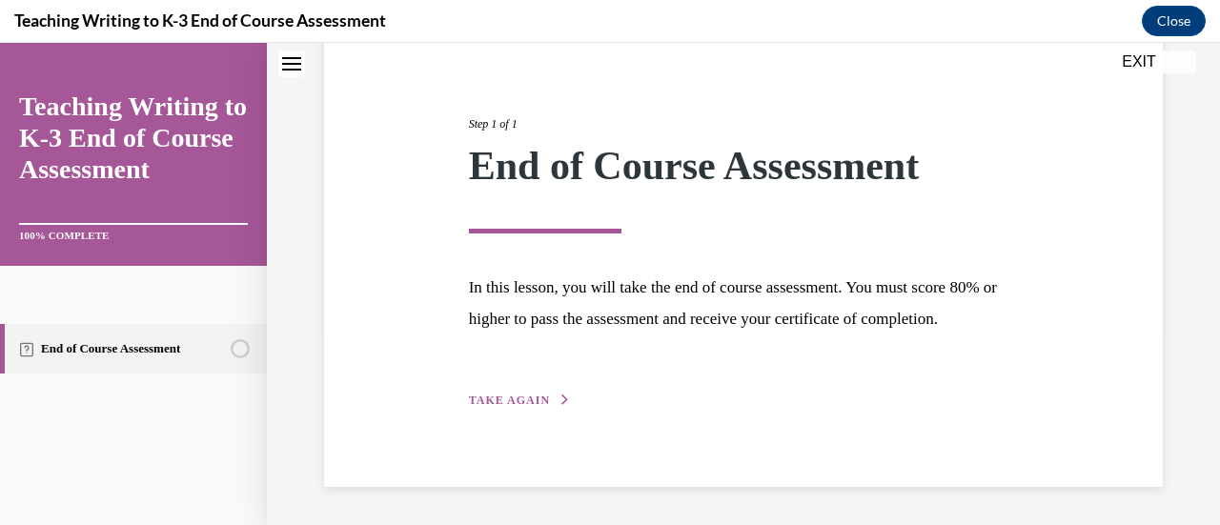
click at [528, 406] on span "TAKE AGAIN" at bounding box center [509, 400] width 81 height 13
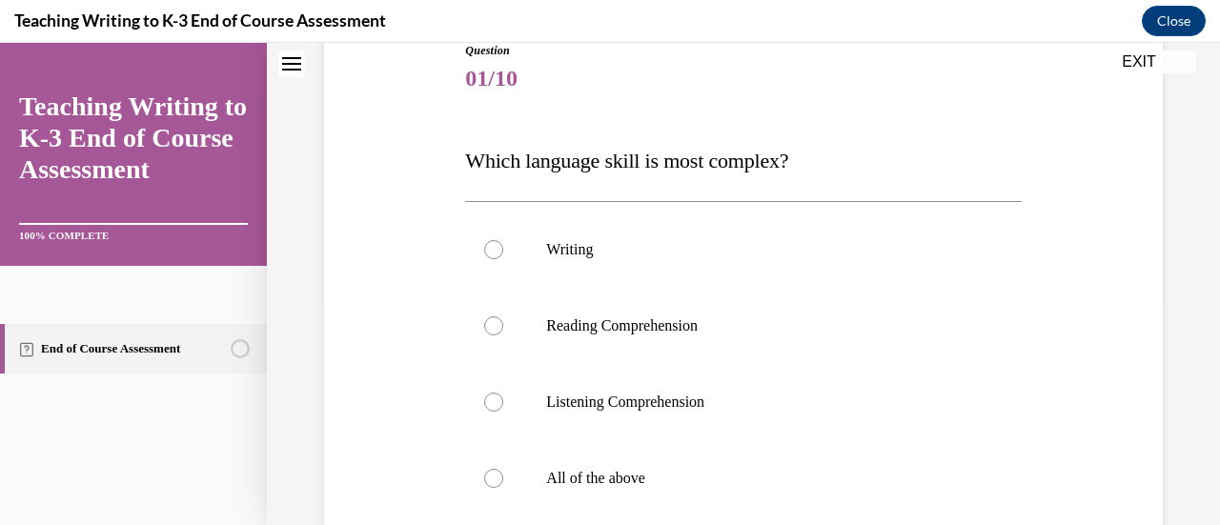
scroll to position [212, 0]
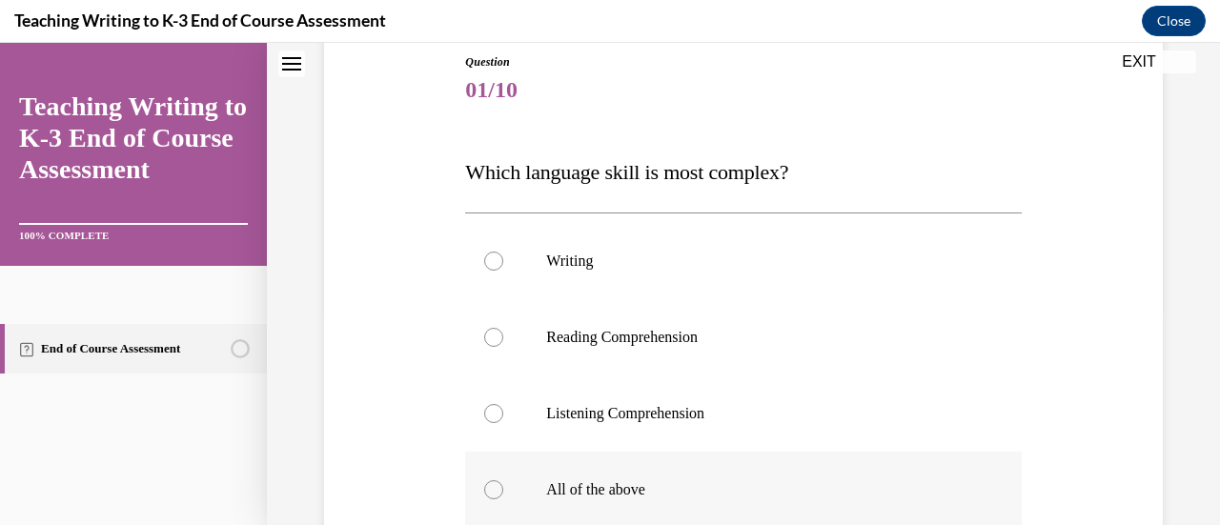
click at [550, 472] on label "All of the above" at bounding box center [743, 490] width 556 height 76
click at [503, 480] on input "All of the above" at bounding box center [493, 489] width 19 height 19
radio input "true"
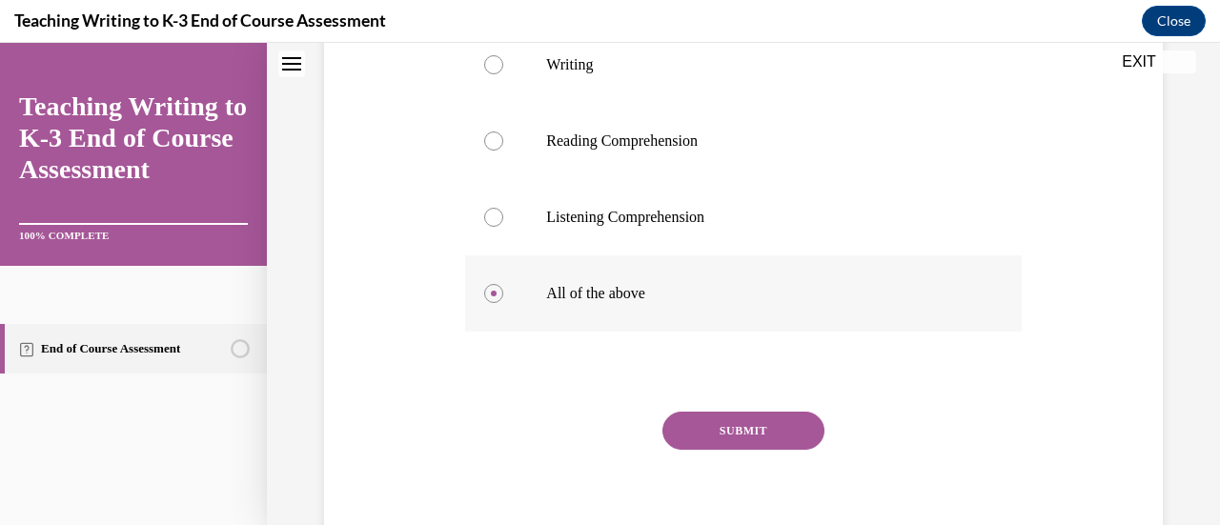
scroll to position [408, 0]
click at [550, 429] on button "SUBMIT" at bounding box center [743, 431] width 162 height 38
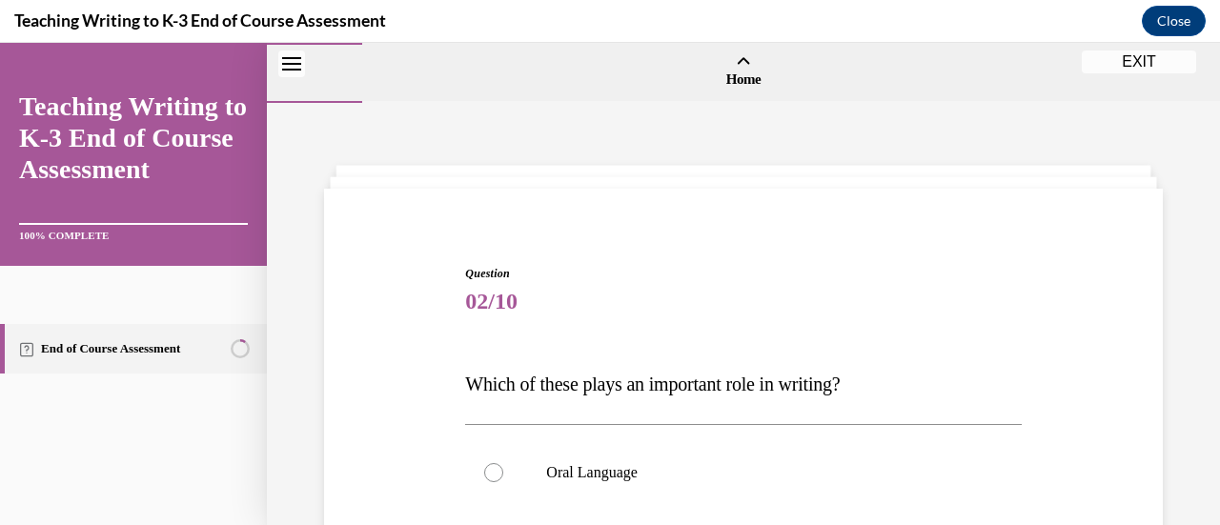
scroll to position [328, 0]
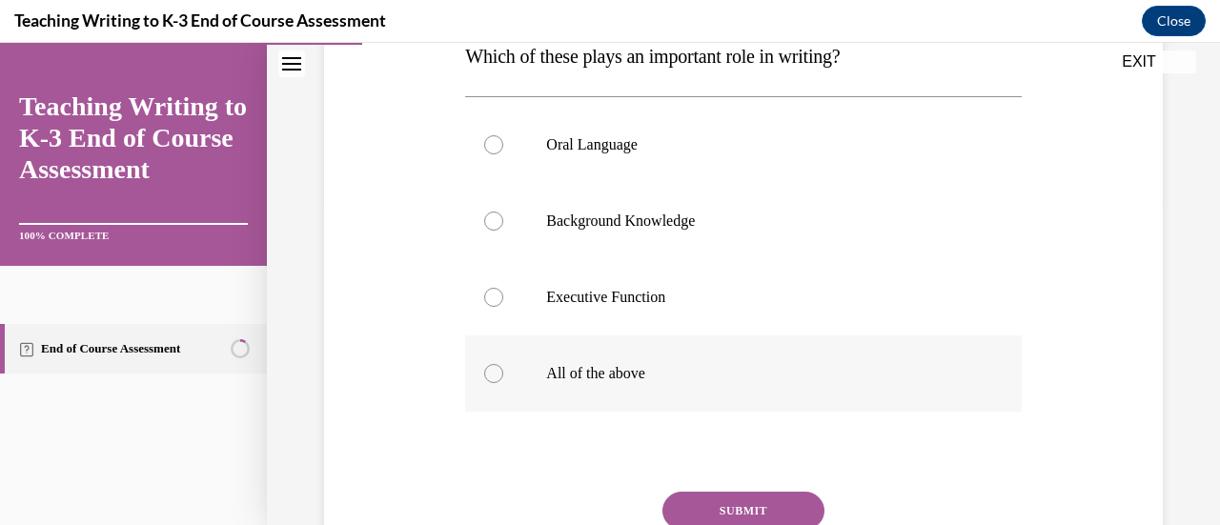
click at [550, 366] on p "All of the above" at bounding box center [759, 373] width 427 height 19
click at [503, 366] on input "All of the above" at bounding box center [493, 373] width 19 height 19
radio input "true"
click at [550, 503] on button "SUBMIT" at bounding box center [743, 511] width 162 height 38
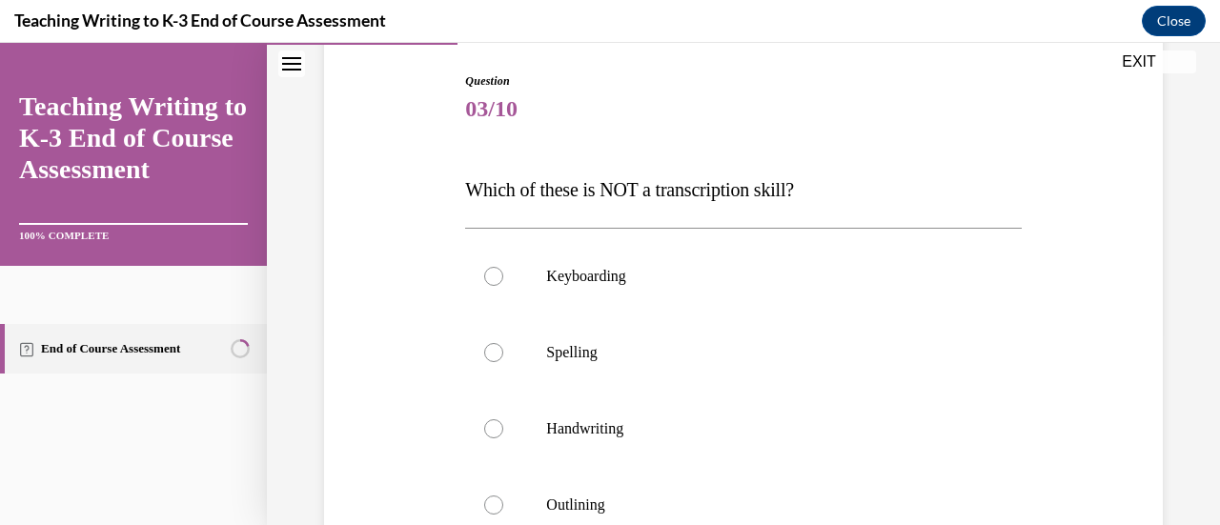
scroll to position [194, 0]
click at [550, 499] on p "Outlining" at bounding box center [759, 504] width 427 height 19
click at [503, 499] on input "Outlining" at bounding box center [493, 504] width 19 height 19
radio input "true"
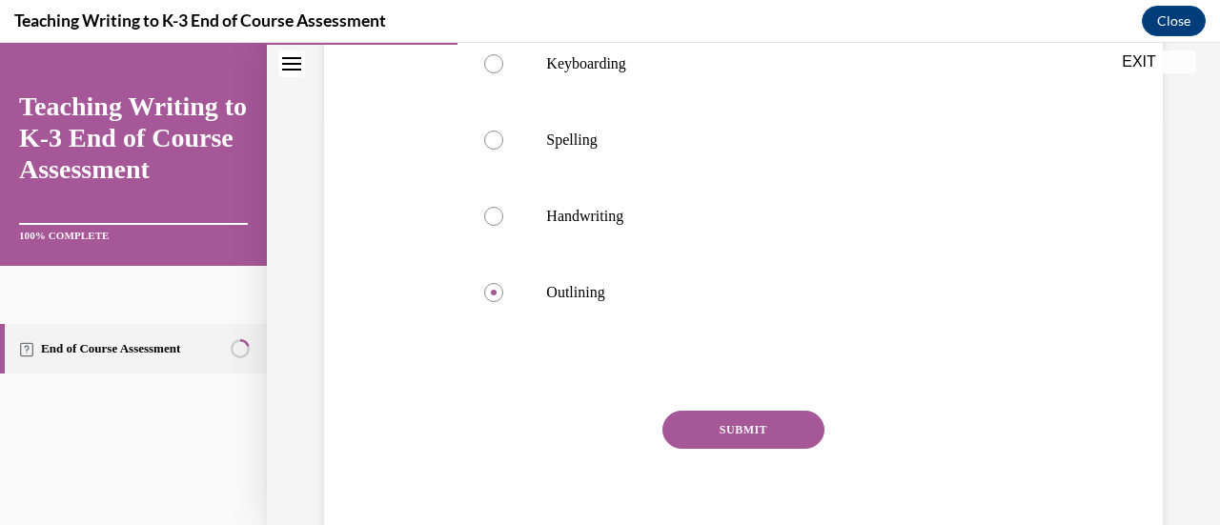
click at [550, 426] on button "SUBMIT" at bounding box center [743, 430] width 162 height 38
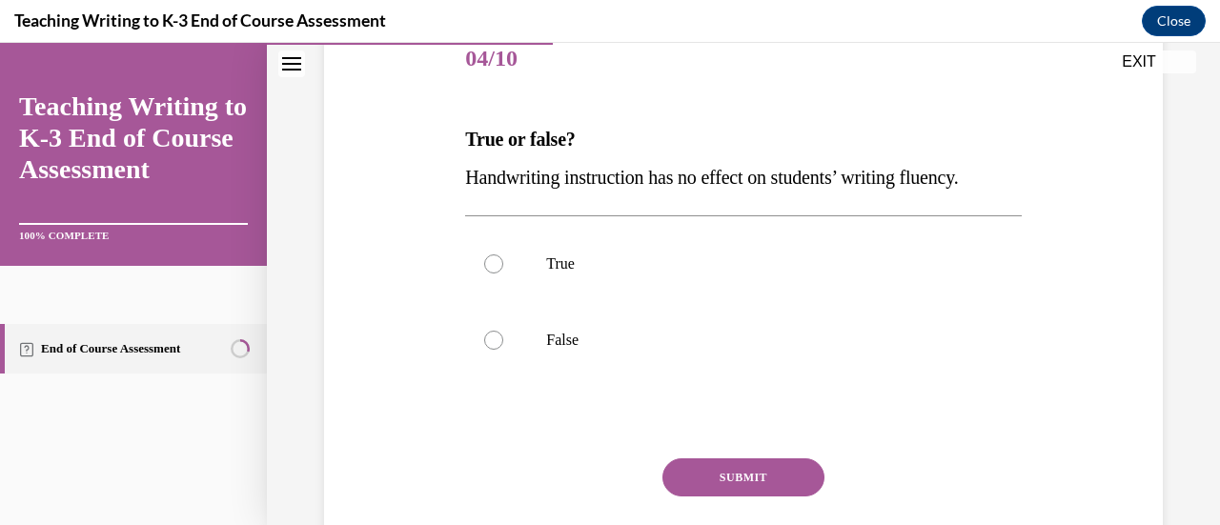
scroll to position [244, 0]
click at [550, 330] on p "False" at bounding box center [759, 339] width 427 height 19
click at [503, 330] on input "False" at bounding box center [493, 339] width 19 height 19
radio input "true"
click at [550, 459] on button "SUBMIT" at bounding box center [743, 477] width 162 height 38
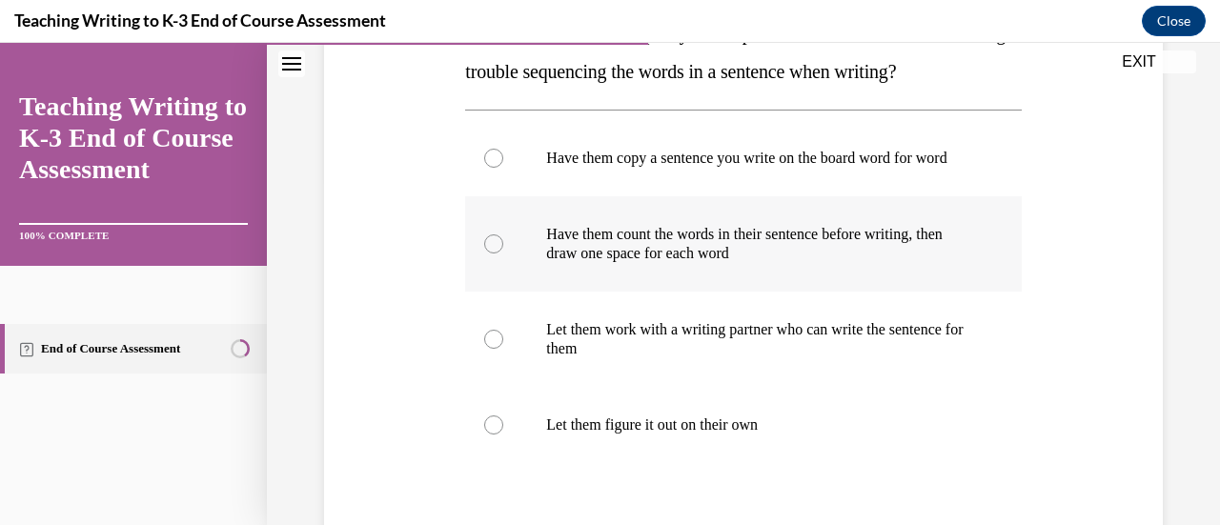
scroll to position [350, 0]
click at [550, 357] on p "Let them work with a writing partner who can write the sentence for them" at bounding box center [759, 338] width 427 height 38
click at [503, 348] on input "Let them work with a writing partner who can write the sentence for them" at bounding box center [493, 338] width 19 height 19
radio input "true"
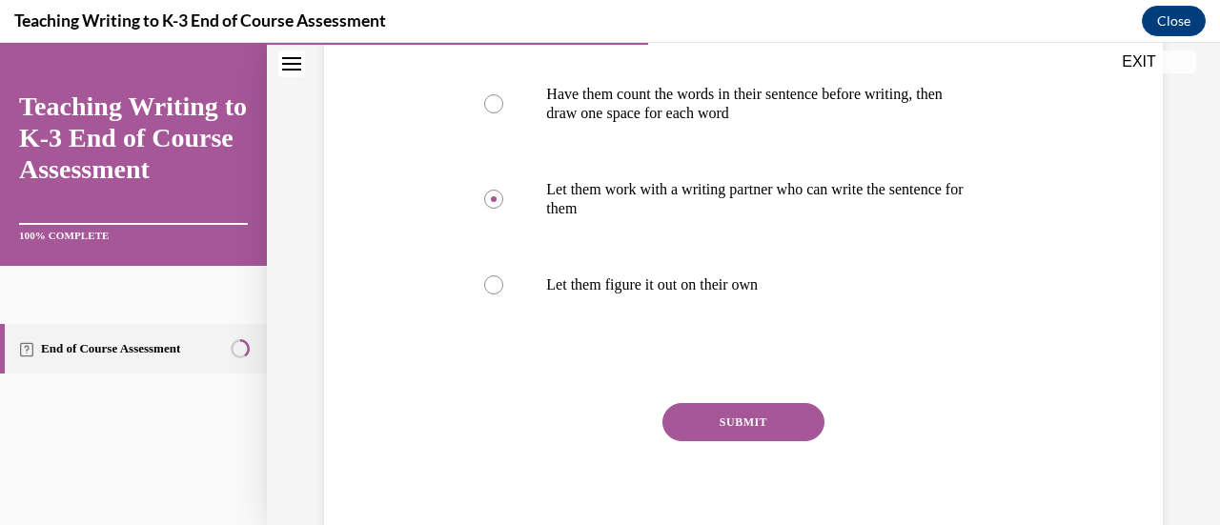
click at [550, 441] on button "SUBMIT" at bounding box center [743, 422] width 162 height 38
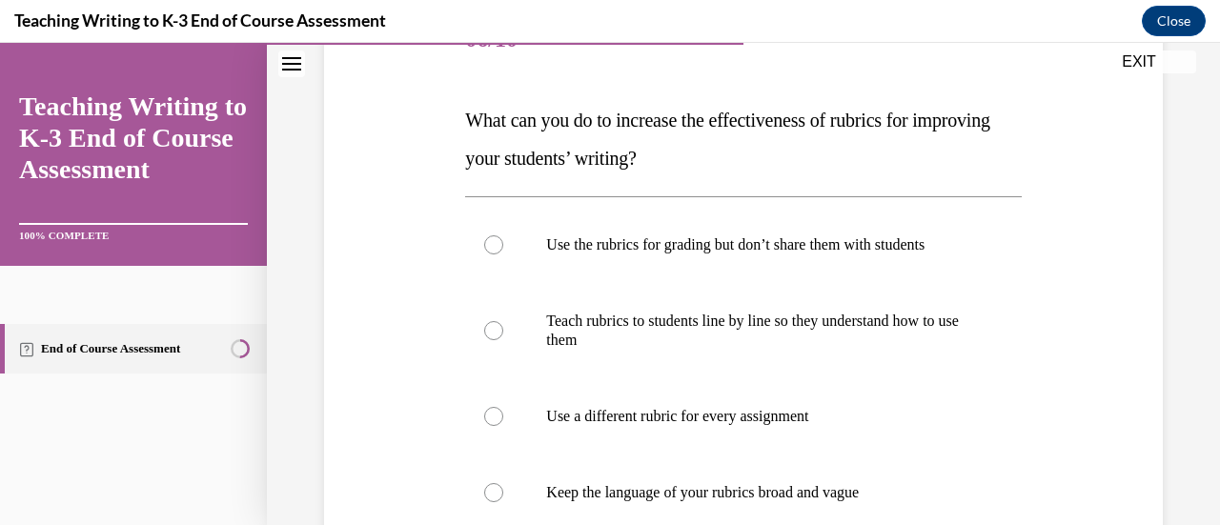
scroll to position [276, 0]
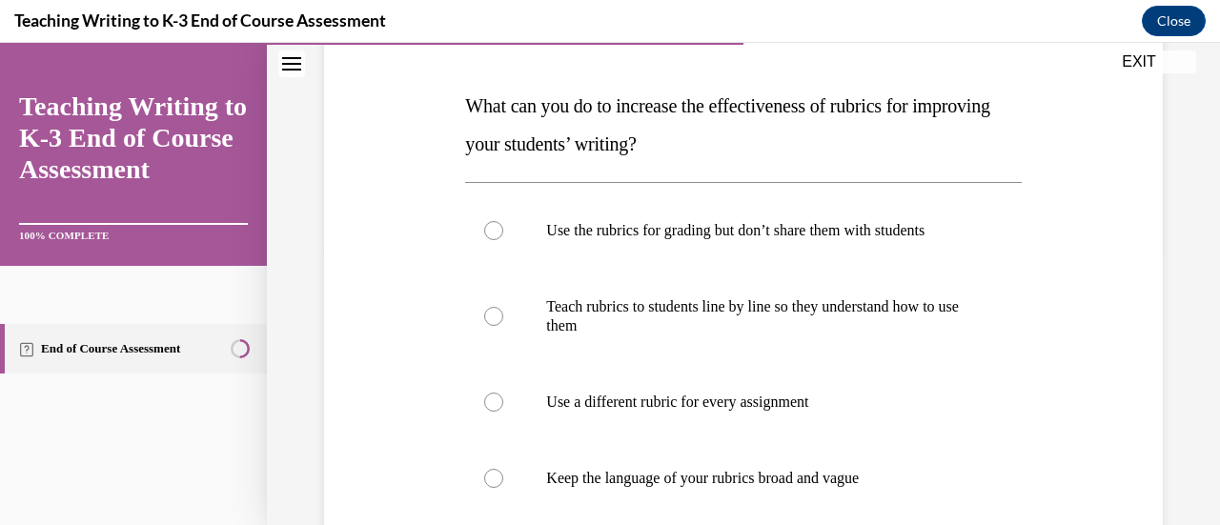
click at [550, 447] on label "Keep the language of your rubrics broad and vague" at bounding box center [743, 478] width 556 height 76
click at [503, 469] on input "Keep the language of your rubrics broad and vague" at bounding box center [493, 478] width 19 height 19
radio input "true"
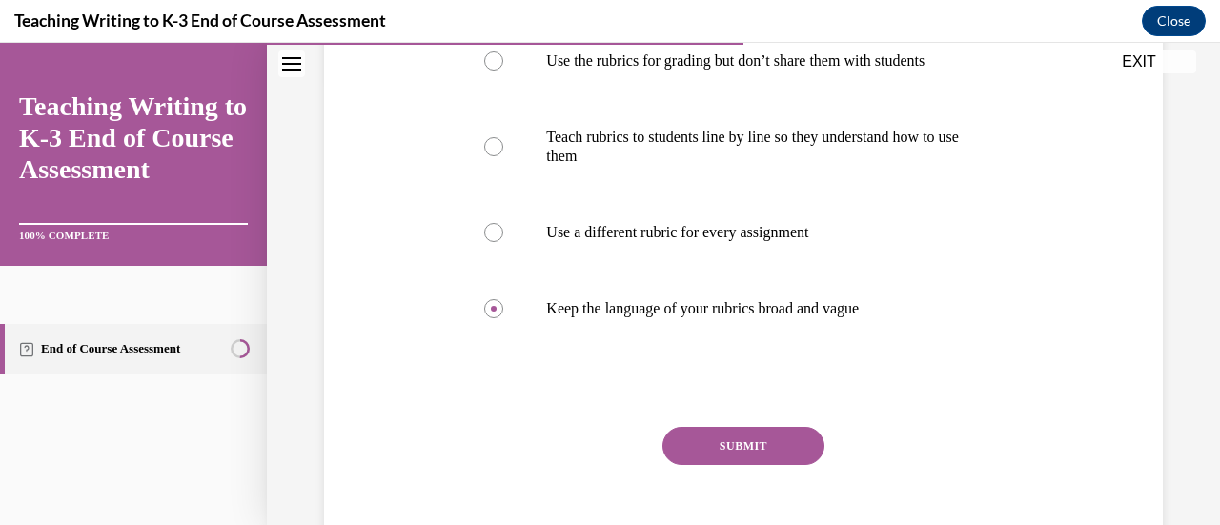
scroll to position [454, 0]
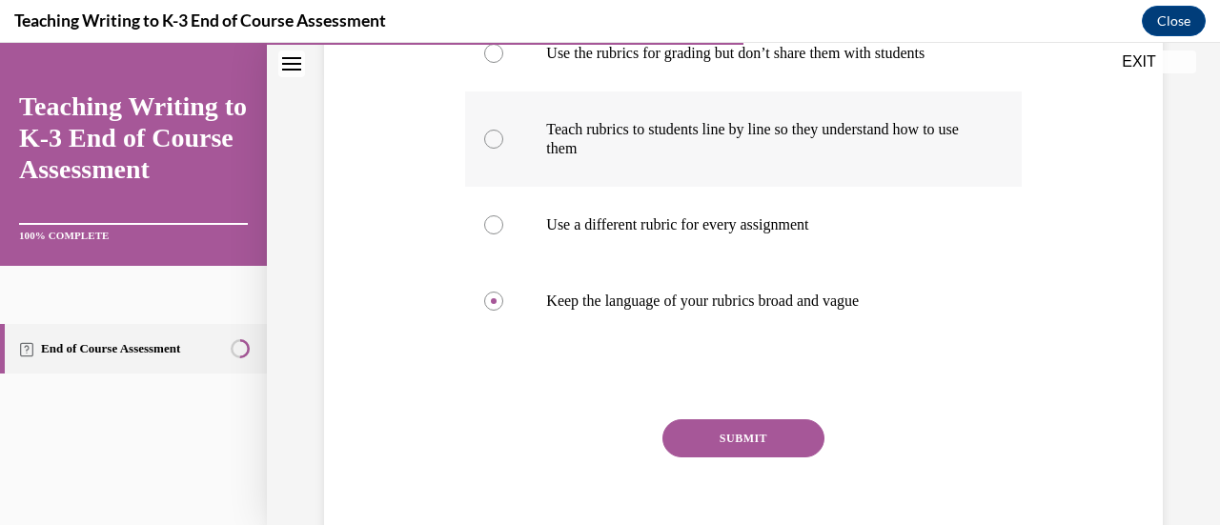
click at [550, 166] on label "Teach rubrics to students line by line so they understand how to use them" at bounding box center [743, 139] width 556 height 95
click at [503, 149] on input "Teach rubrics to students line by line so they understand how to use them" at bounding box center [493, 139] width 19 height 19
radio input "true"
click at [550, 424] on button "SUBMIT" at bounding box center [743, 438] width 162 height 38
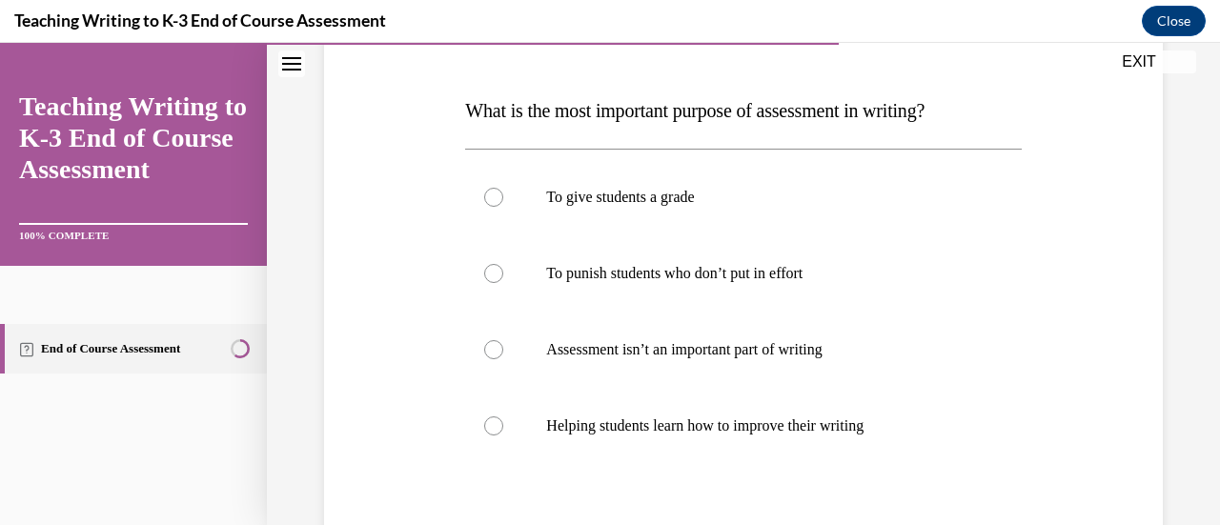
click at [550, 424] on p "Helping students learn how to improve their writing" at bounding box center [759, 426] width 427 height 19
click at [503, 424] on input "Helping students learn how to improve their writing" at bounding box center [493, 426] width 19 height 19
radio input "true"
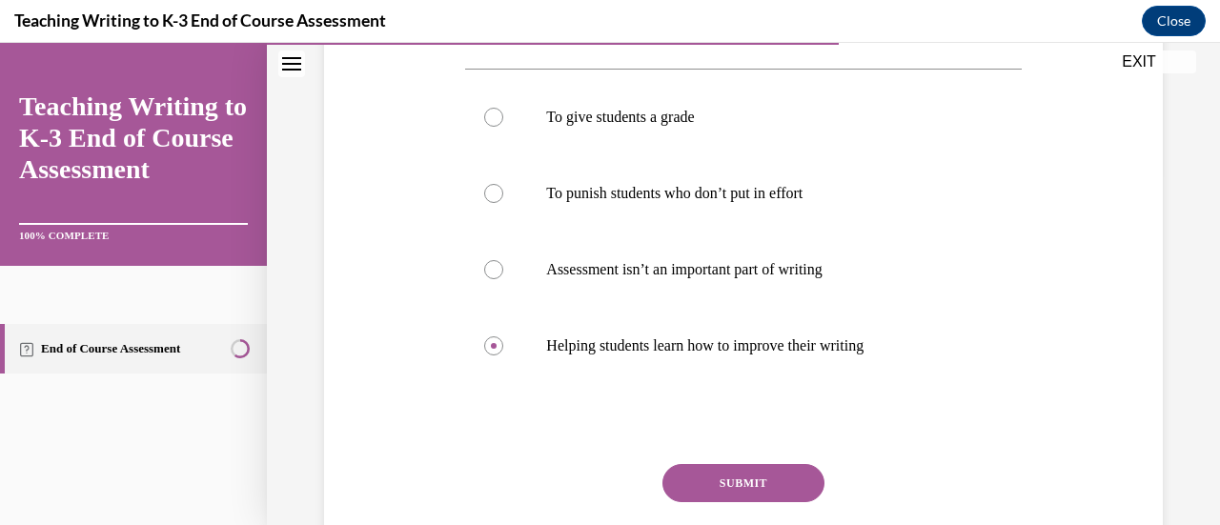
scroll to position [368, 0]
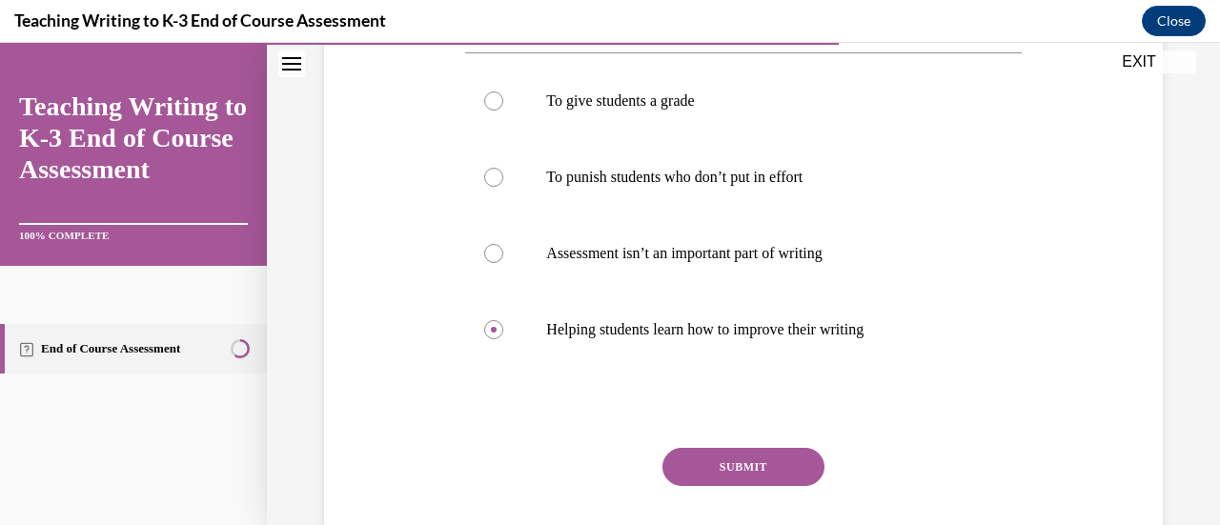
click at [550, 457] on button "SUBMIT" at bounding box center [743, 467] width 162 height 38
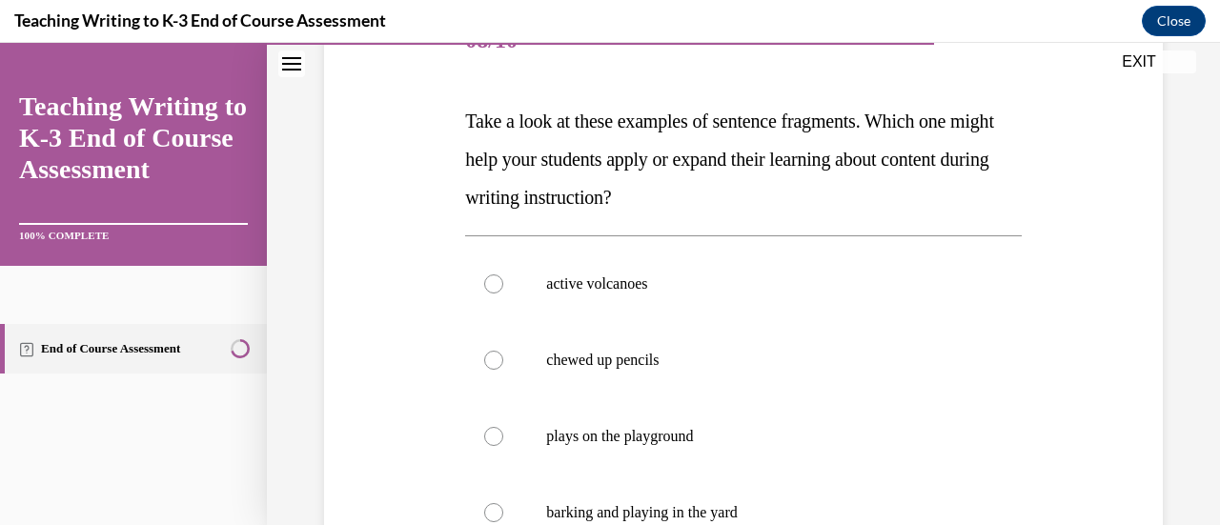
scroll to position [262, 0]
click at [550, 367] on p "chewed up pencils" at bounding box center [759, 359] width 427 height 19
click at [503, 367] on input "chewed up pencils" at bounding box center [493, 359] width 19 height 19
radio input "true"
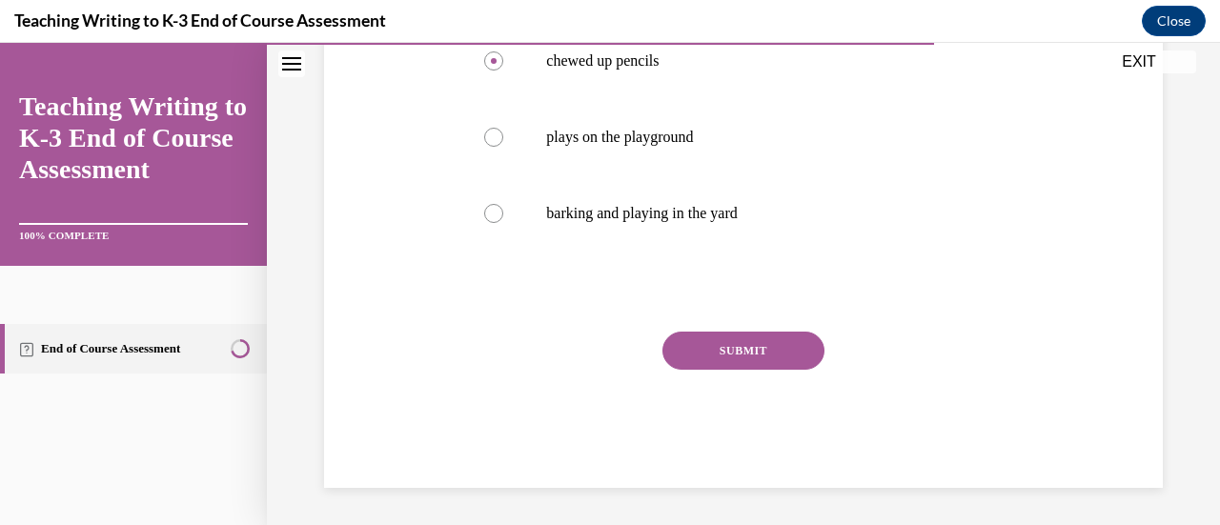
click at [550, 351] on button "SUBMIT" at bounding box center [743, 351] width 162 height 38
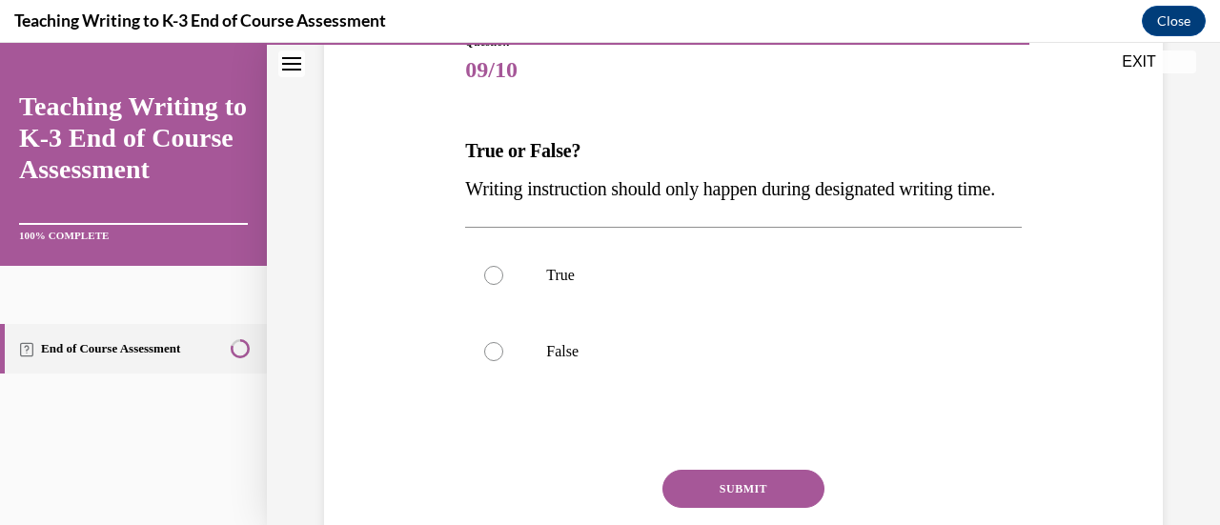
scroll to position [233, 0]
click at [550, 369] on label "False" at bounding box center [743, 351] width 556 height 76
click at [503, 360] on input "False" at bounding box center [493, 350] width 19 height 19
radio input "true"
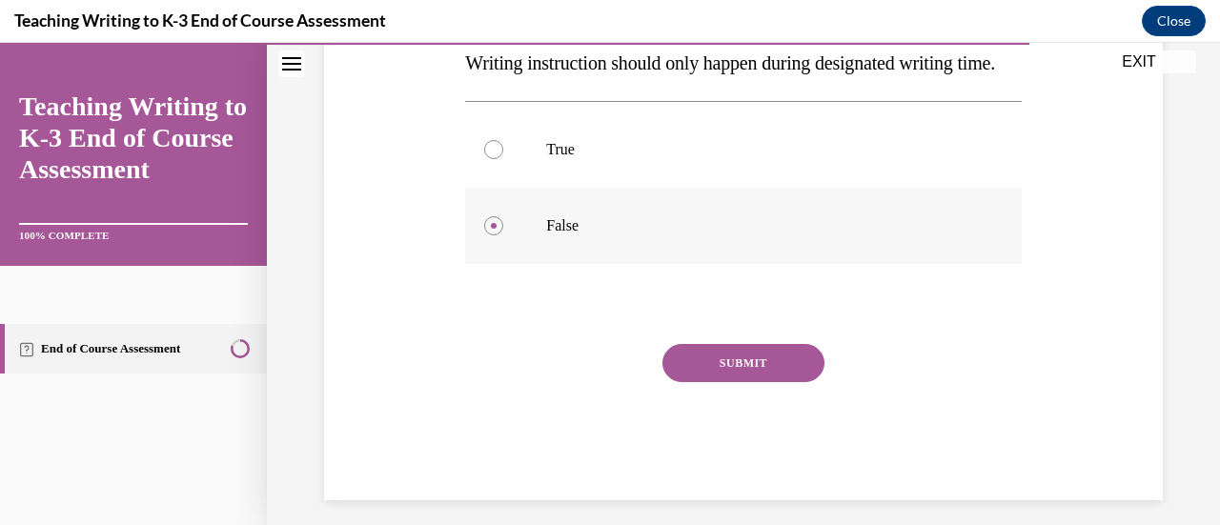
scroll to position [370, 0]
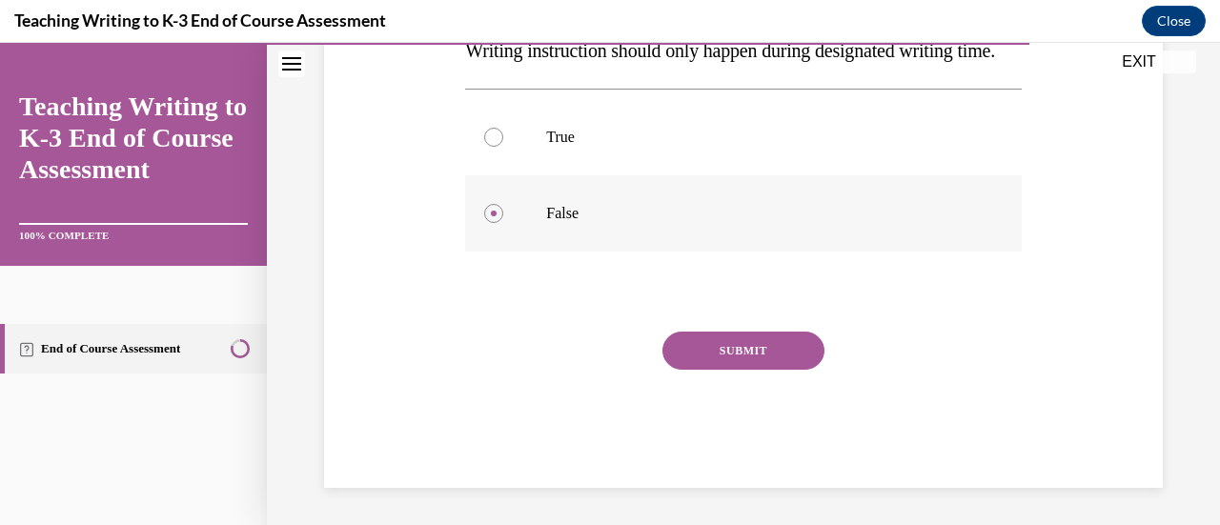
click at [550, 369] on button "SUBMIT" at bounding box center [743, 351] width 162 height 38
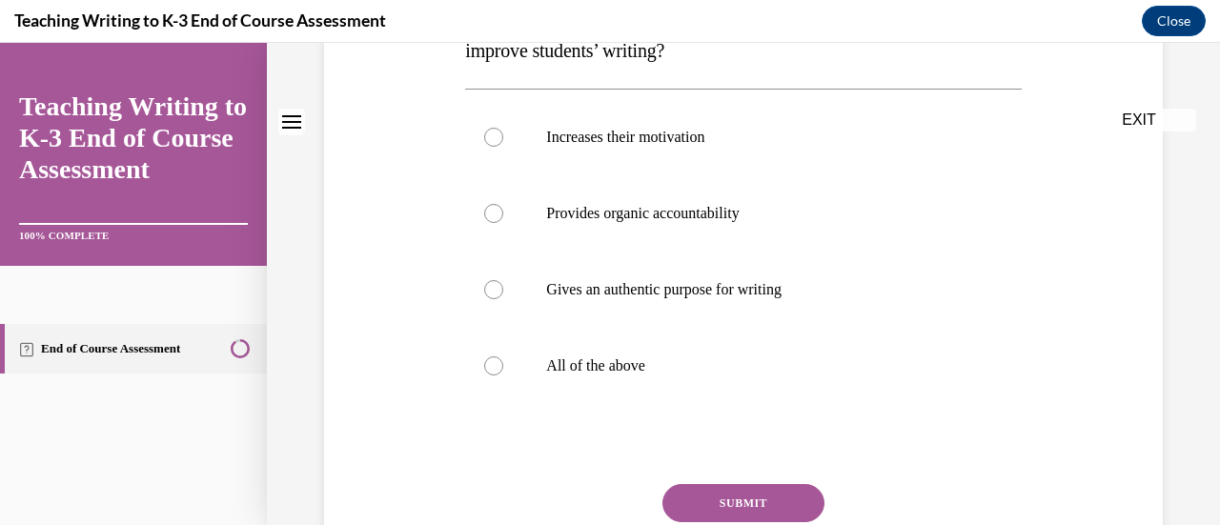
scroll to position [0, 0]
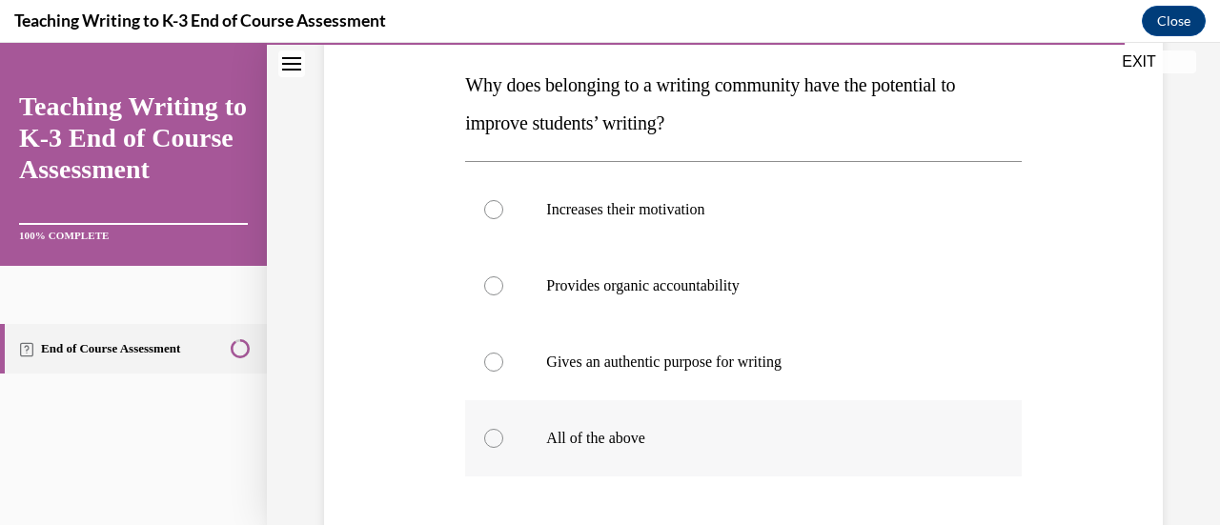
click at [550, 418] on label "All of the above" at bounding box center [743, 438] width 556 height 76
click at [503, 429] on input "All of the above" at bounding box center [493, 438] width 19 height 19
radio input "true"
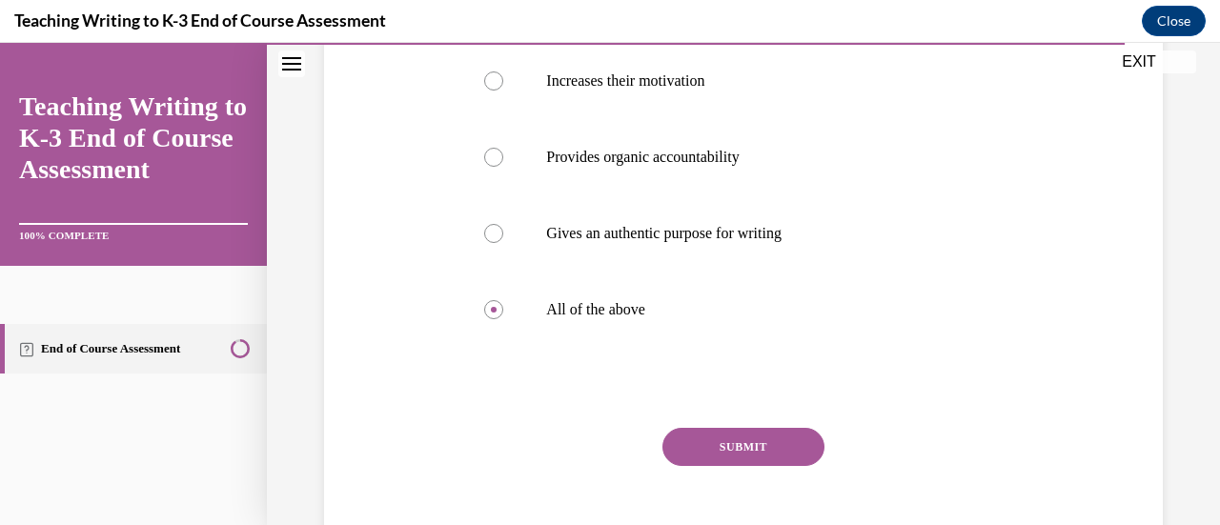
click at [550, 436] on button "SUBMIT" at bounding box center [743, 447] width 162 height 38
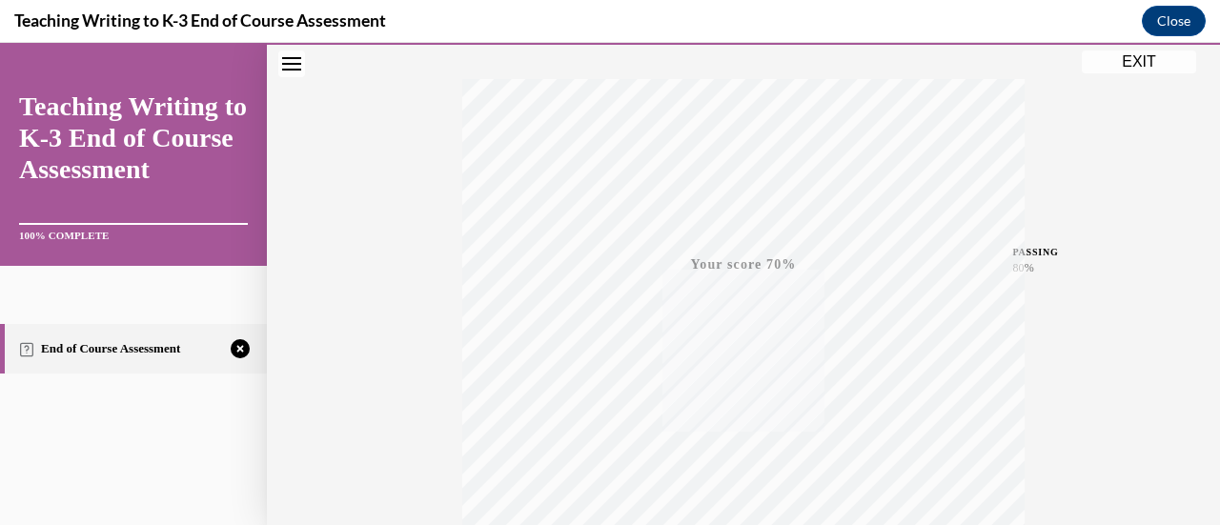
scroll to position [494, 0]
click at [550, 390] on div "TAKE AGAIN" at bounding box center [744, 398] width 68 height 45
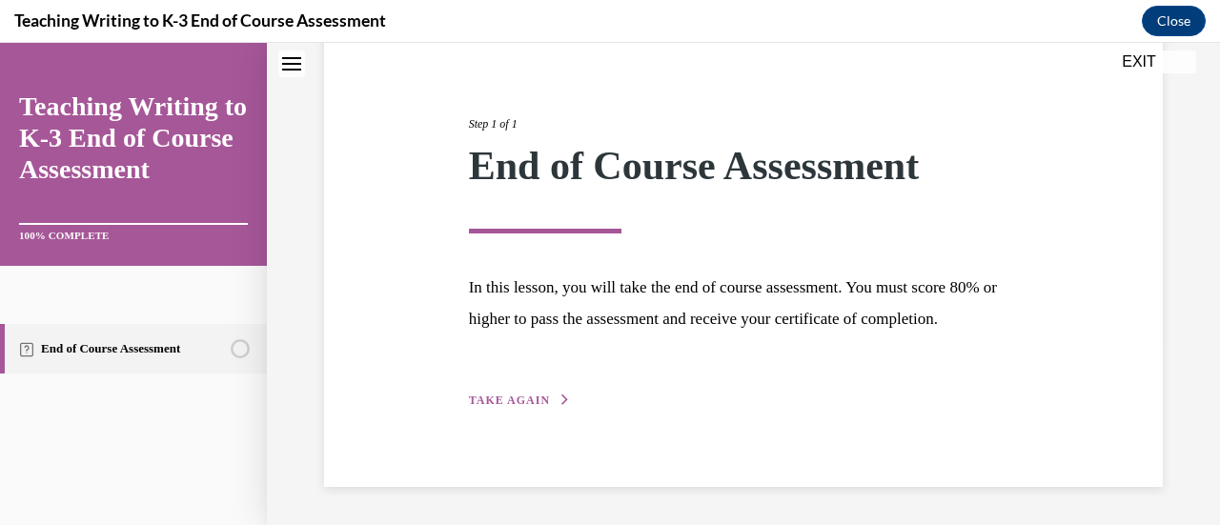
scroll to position [223, 0]
click at [282, 62] on icon "Close navigation menu" at bounding box center [291, 63] width 19 height 13
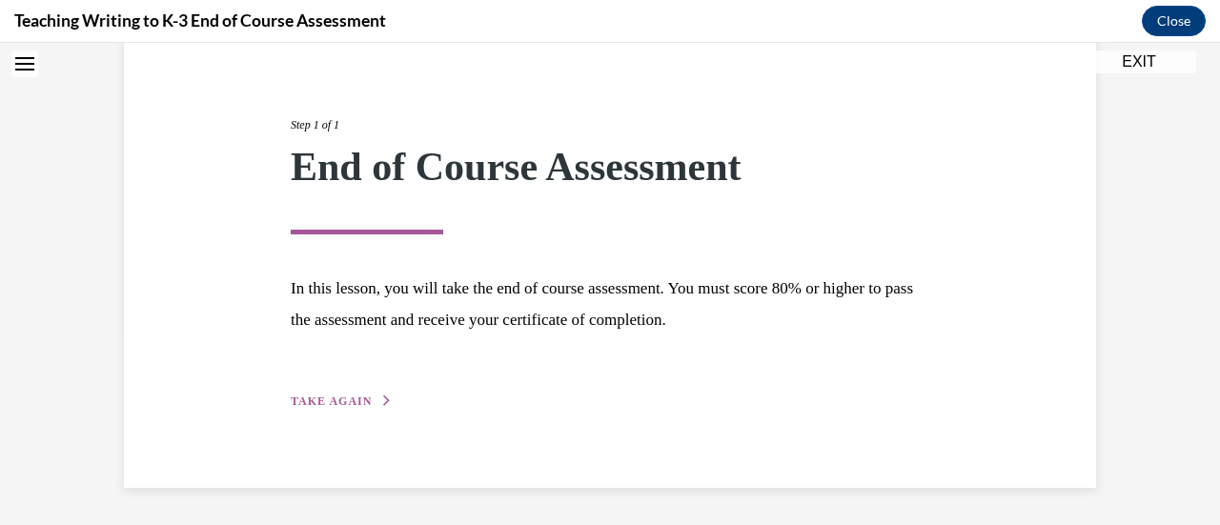
click at [22, 51] on button "Open navigation menu" at bounding box center [24, 64] width 27 height 27
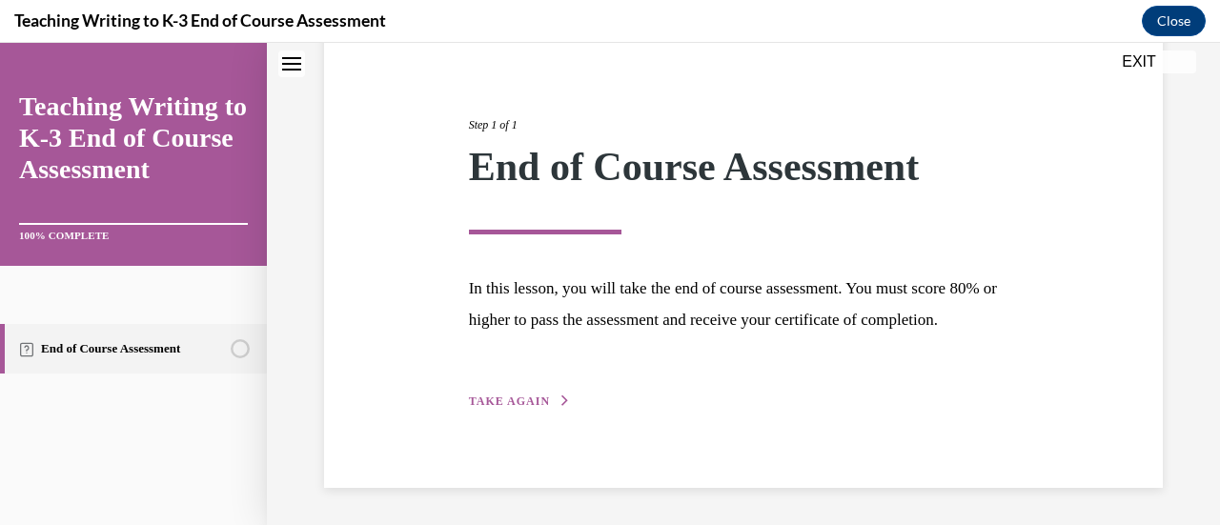
click at [532, 408] on span "TAKE AGAIN" at bounding box center [509, 401] width 81 height 13
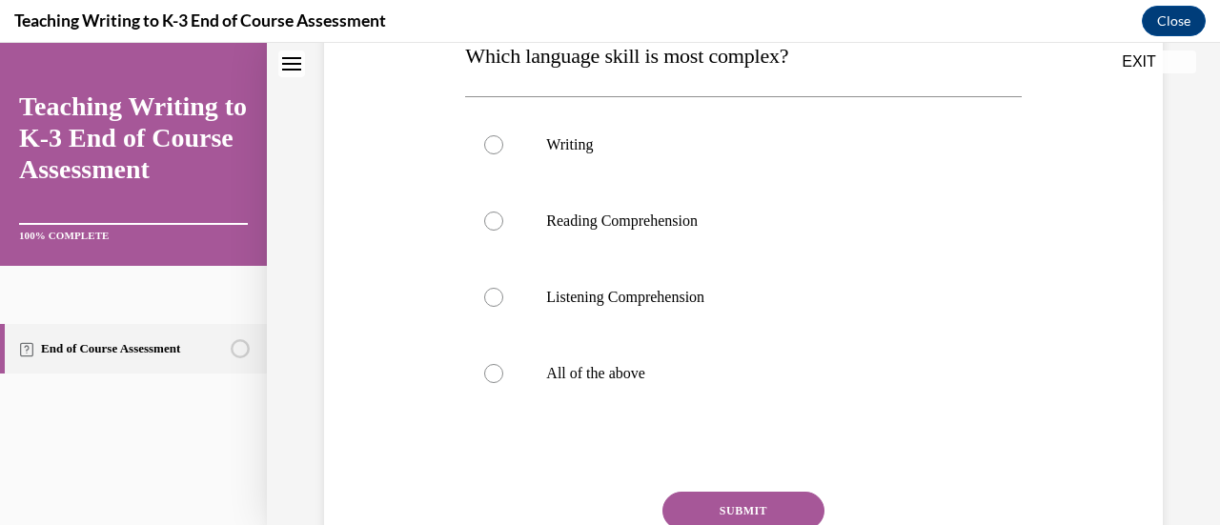
scroll to position [355, 0]
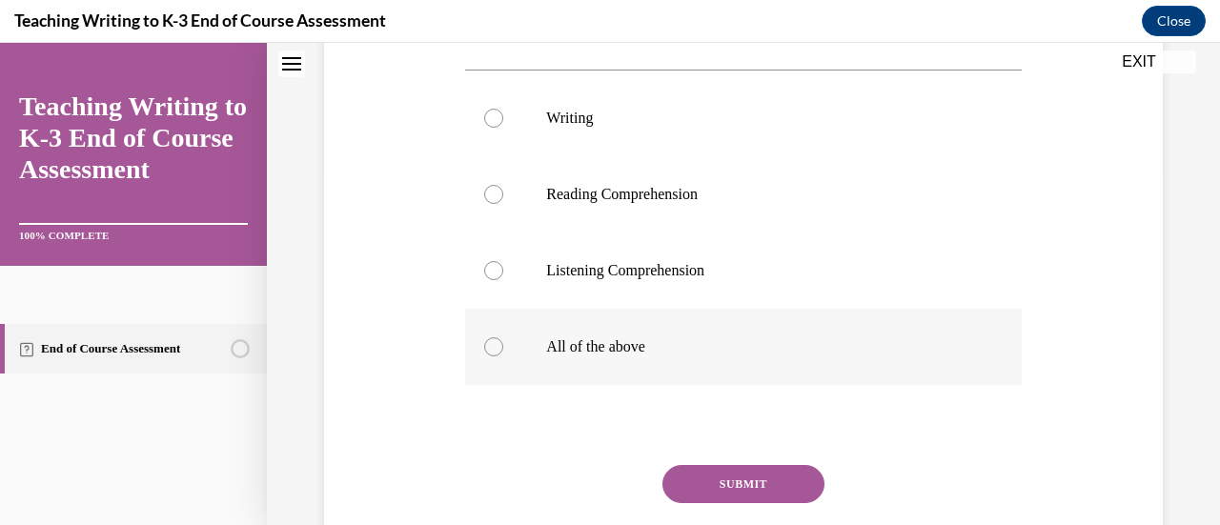
click at [550, 336] on label "All of the above" at bounding box center [743, 347] width 556 height 76
click at [503, 337] on input "All of the above" at bounding box center [493, 346] width 19 height 19
radio input "true"
click at [550, 479] on button "SUBMIT" at bounding box center [743, 484] width 162 height 38
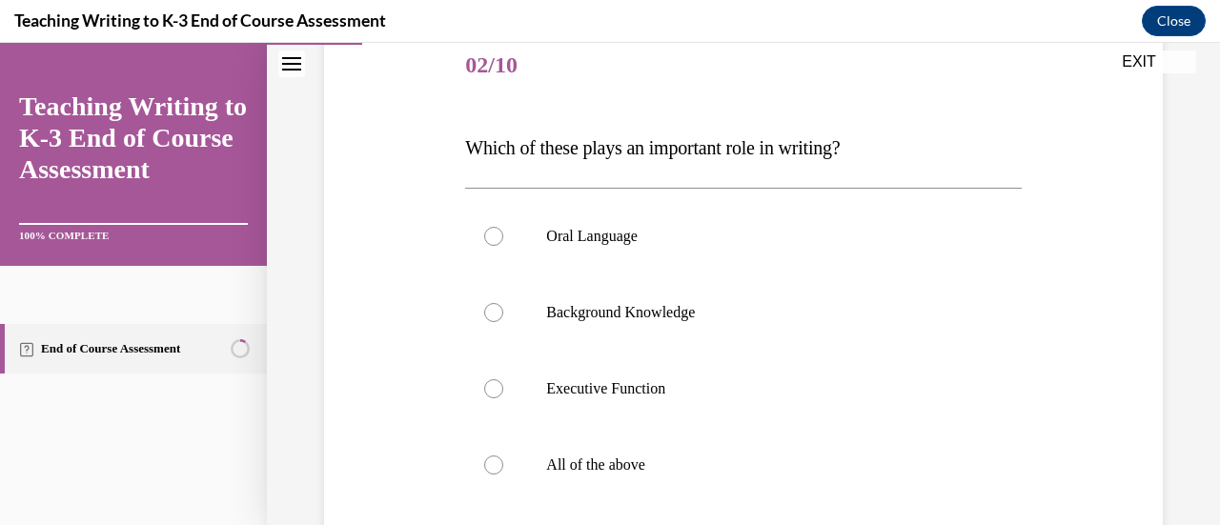
click at [550, 479] on label "All of the above" at bounding box center [743, 465] width 556 height 76
click at [503, 475] on input "All of the above" at bounding box center [493, 465] width 19 height 19
radio input "true"
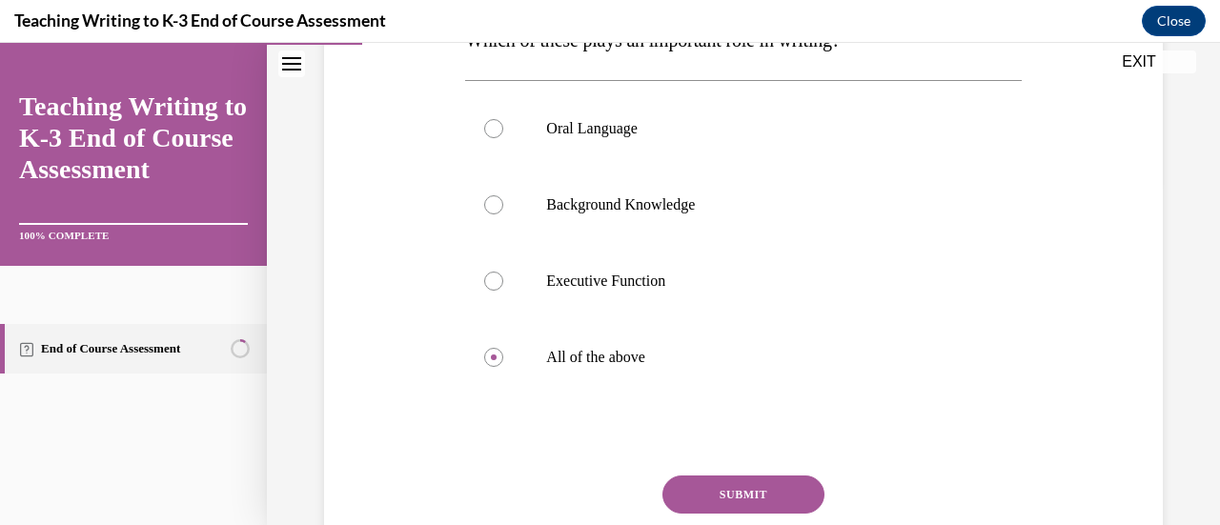
click at [550, 479] on button "SUBMIT" at bounding box center [743, 495] width 162 height 38
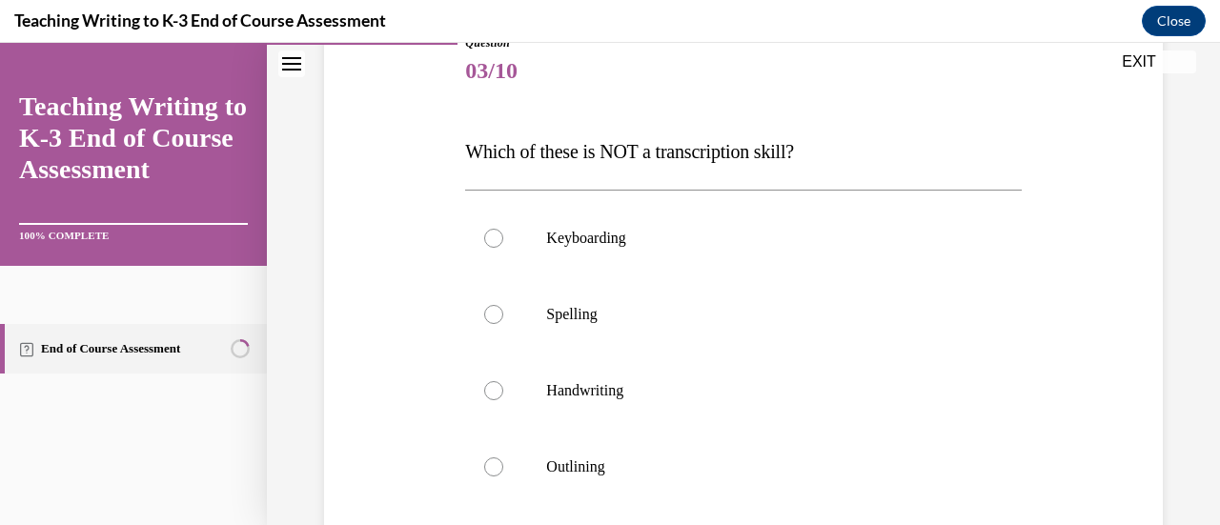
click at [550, 479] on label "Outlining" at bounding box center [743, 467] width 556 height 76
click at [503, 477] on input "Outlining" at bounding box center [493, 467] width 19 height 19
radio input "true"
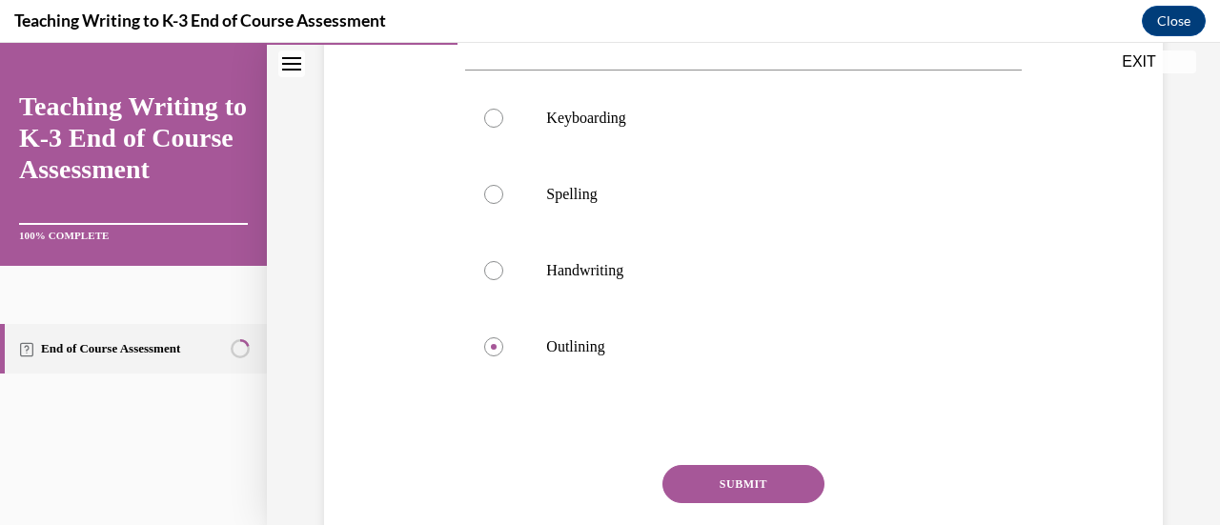
click at [550, 479] on button "SUBMIT" at bounding box center [743, 484] width 162 height 38
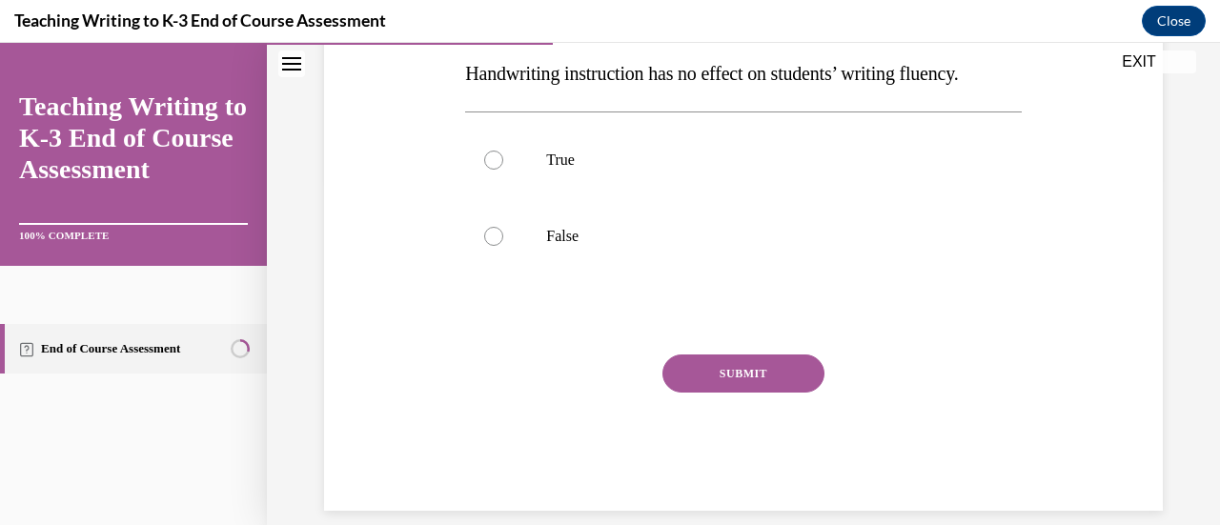
scroll to position [348, 0]
click at [550, 258] on label "False" at bounding box center [743, 235] width 556 height 76
click at [503, 245] on input "False" at bounding box center [493, 235] width 19 height 19
radio input "true"
click at [550, 382] on button "SUBMIT" at bounding box center [743, 373] width 162 height 38
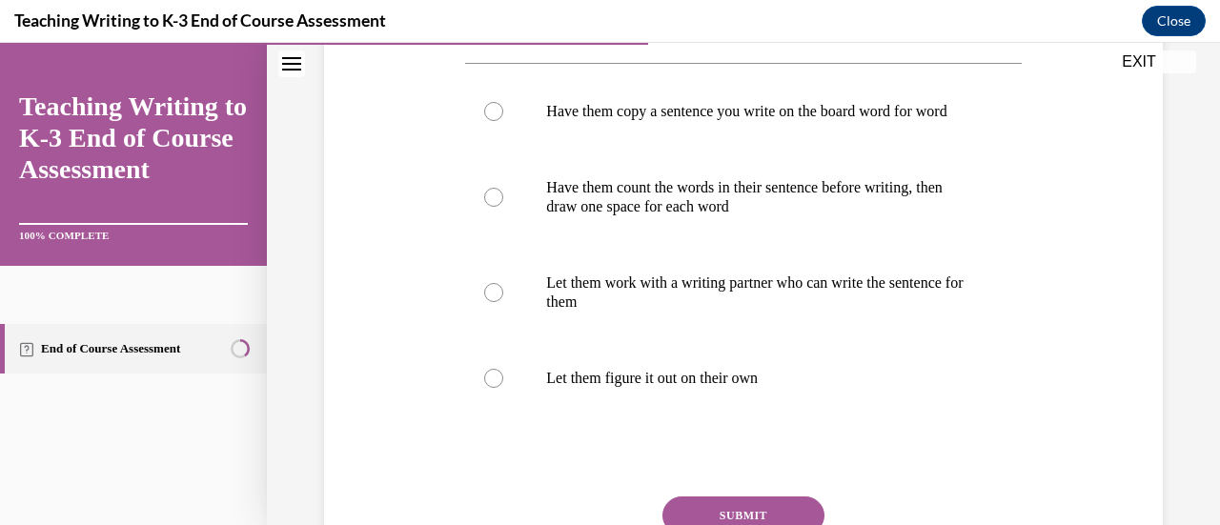
scroll to position [397, 0]
click at [550, 291] on label "Let them work with a writing partner who can write the sentence for them" at bounding box center [743, 291] width 556 height 95
click at [503, 291] on input "Let them work with a writing partner who can write the sentence for them" at bounding box center [493, 291] width 19 height 19
radio input "true"
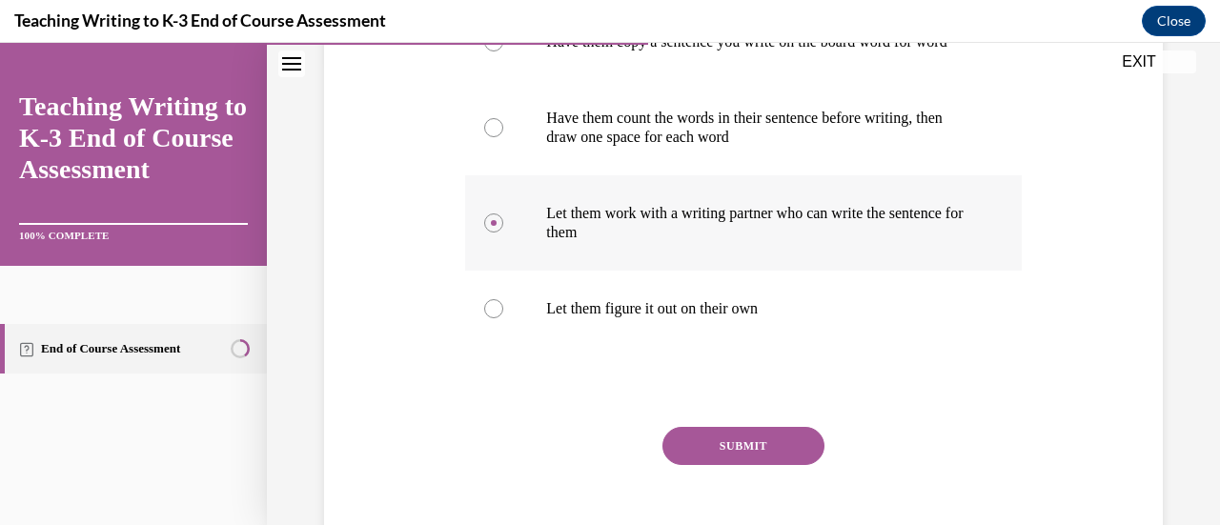
scroll to position [488, 0]
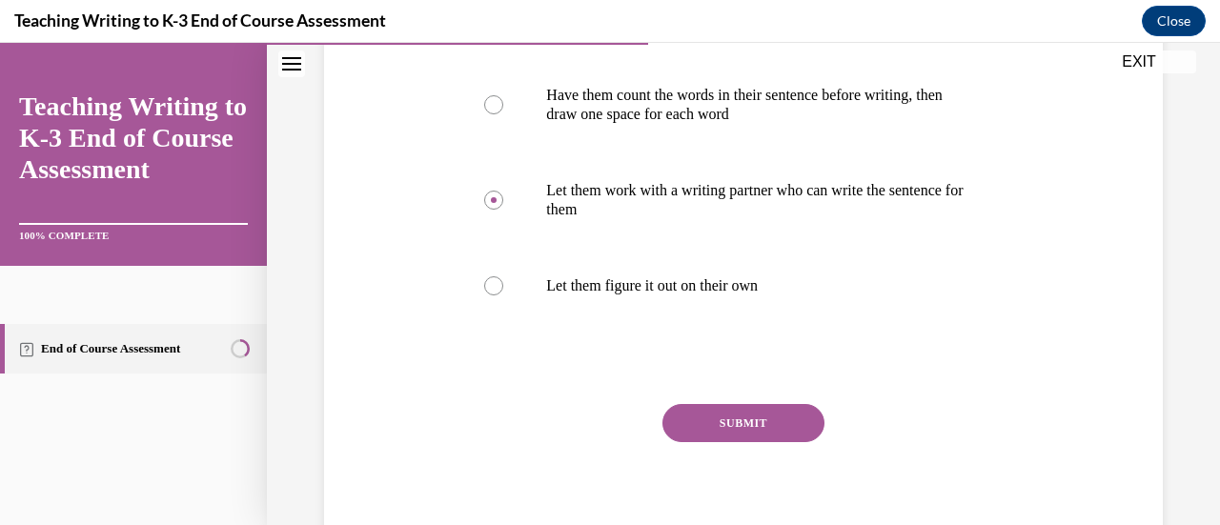
click at [550, 439] on button "SUBMIT" at bounding box center [743, 423] width 162 height 38
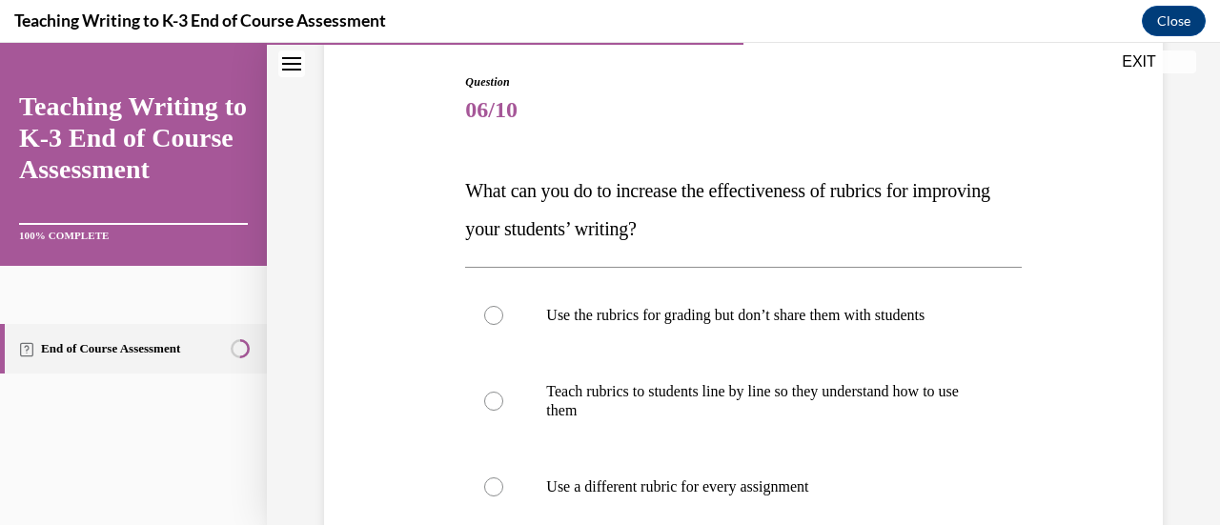
scroll to position [294, 0]
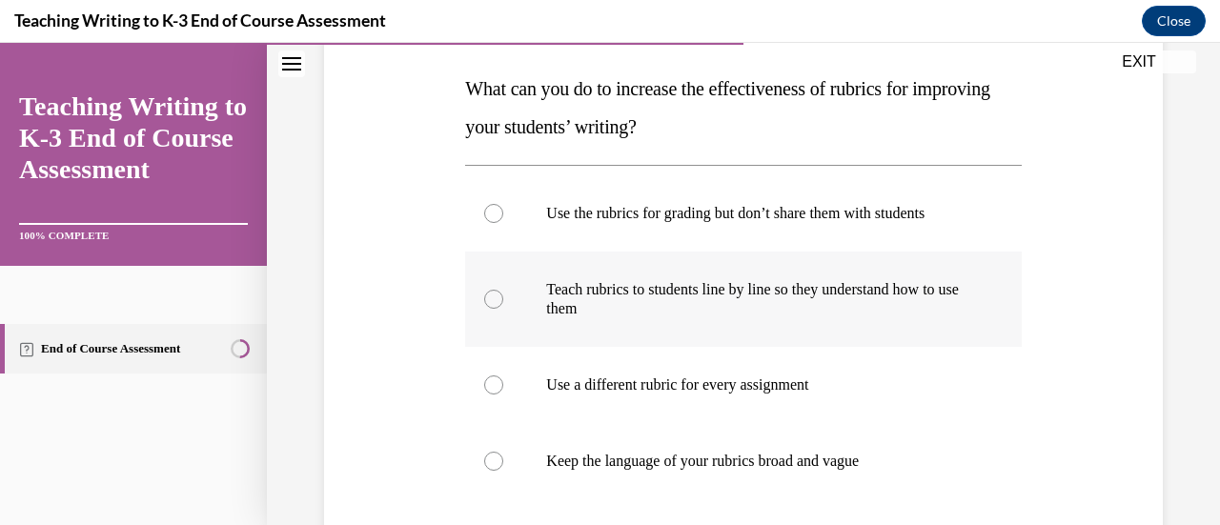
click at [550, 290] on p "Teach rubrics to students line by line so they understand how to use them" at bounding box center [759, 299] width 427 height 38
click at [503, 290] on input "Teach rubrics to students line by line so they understand how to use them" at bounding box center [493, 299] width 19 height 19
radio input "true"
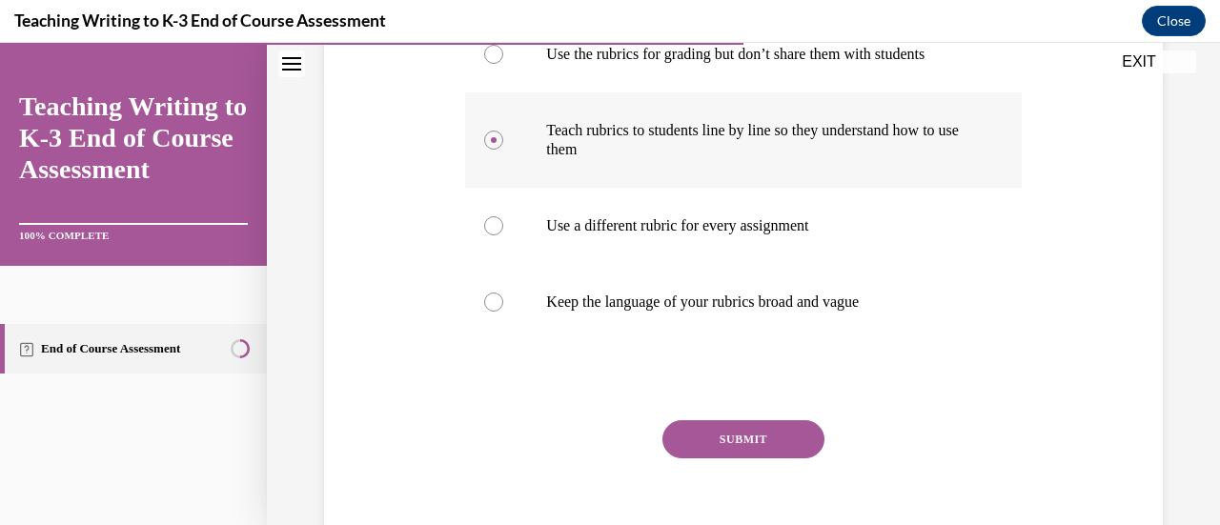
scroll to position [454, 0]
click at [550, 424] on button "SUBMIT" at bounding box center [743, 438] width 162 height 38
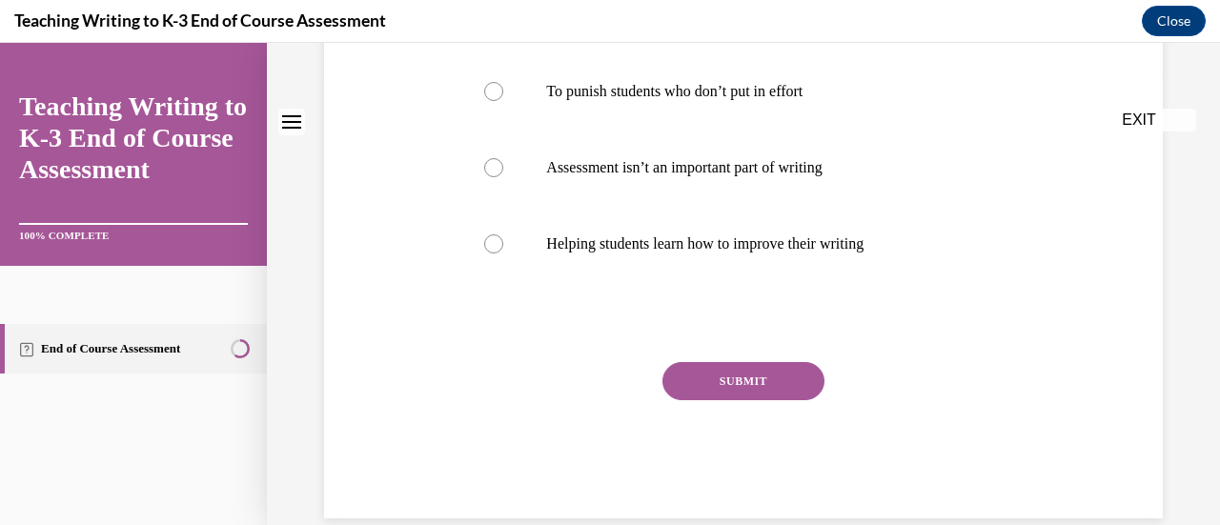
scroll to position [0, 0]
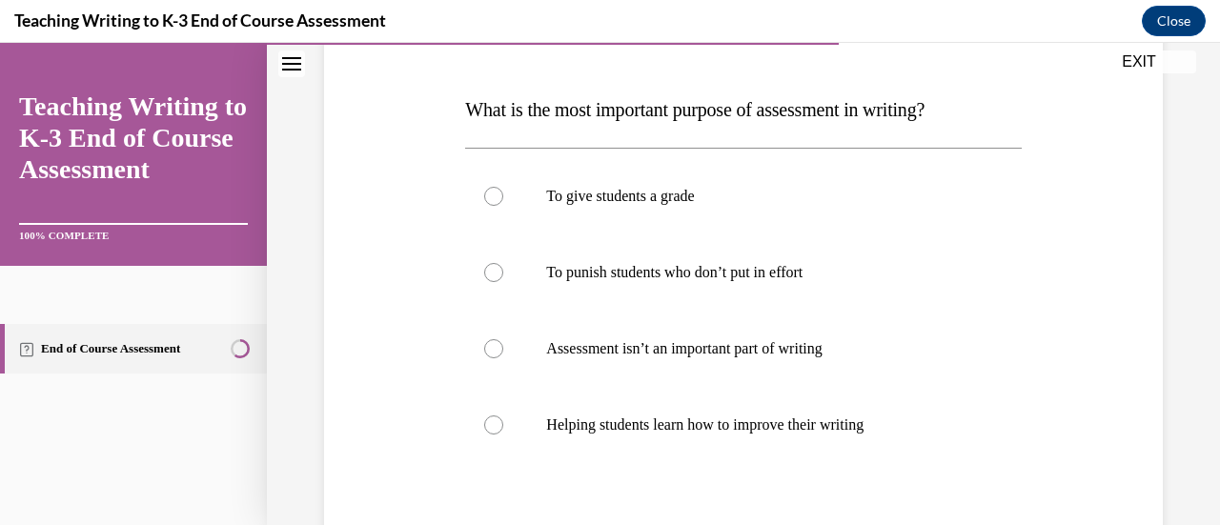
click at [550, 424] on p "Helping students learn how to improve their writing" at bounding box center [759, 425] width 427 height 19
click at [503, 424] on input "Helping students learn how to improve their writing" at bounding box center [493, 425] width 19 height 19
radio input "true"
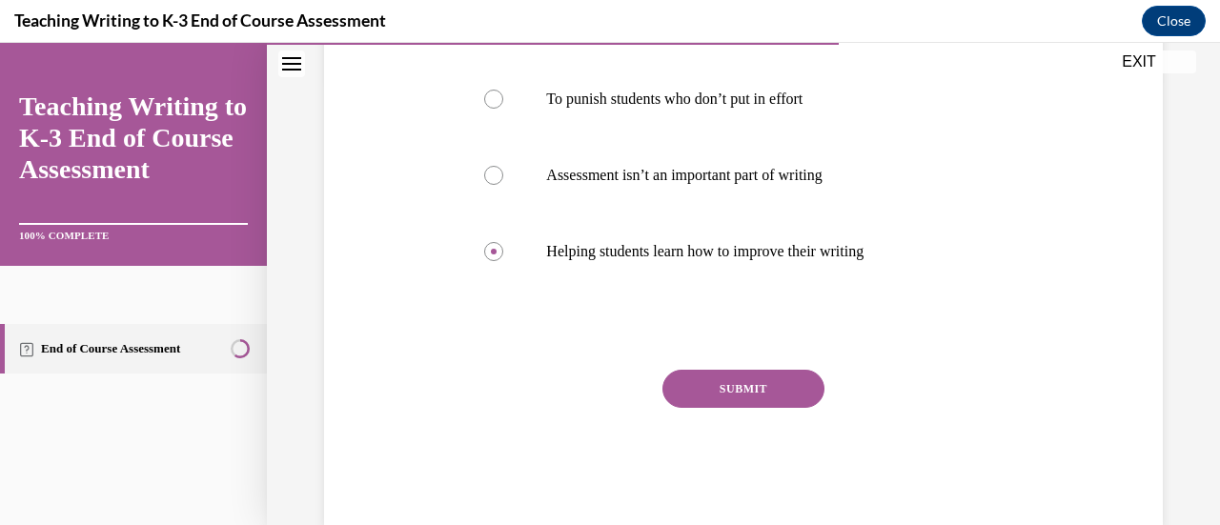
click at [550, 397] on button "SUBMIT" at bounding box center [743, 389] width 162 height 38
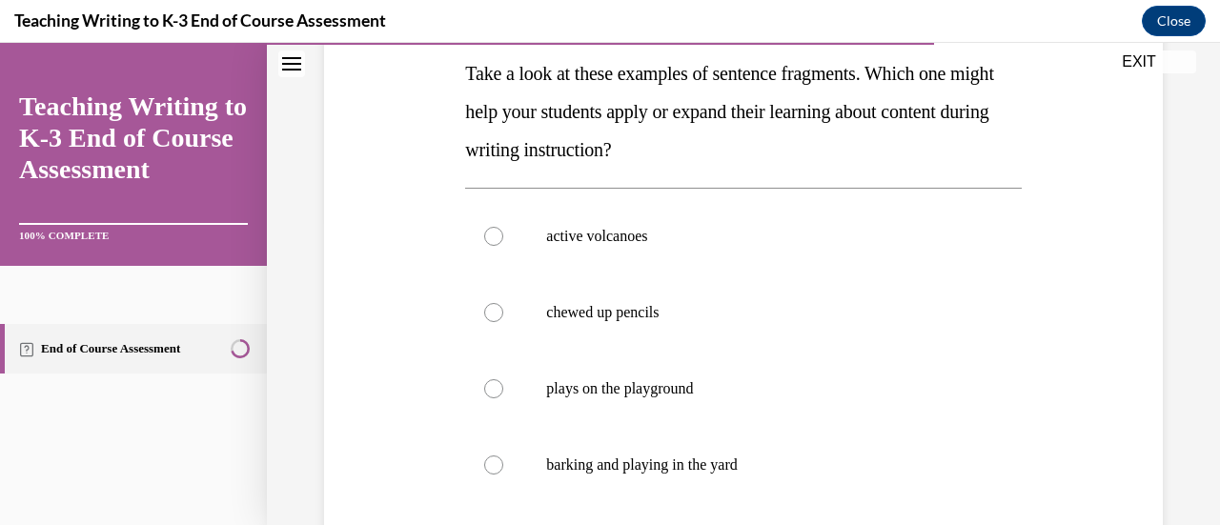
scroll to position [311, 0]
click at [550, 302] on p "chewed up pencils" at bounding box center [759, 310] width 427 height 19
click at [503, 302] on input "chewed up pencils" at bounding box center [493, 310] width 19 height 19
radio input "true"
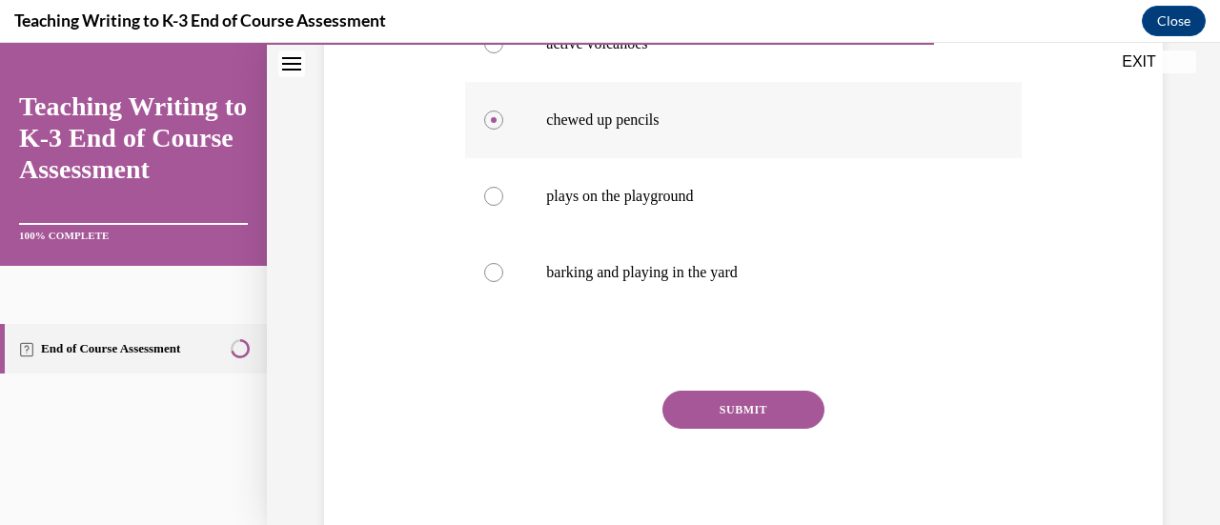
scroll to position [0, 0]
click at [550, 399] on button "SUBMIT" at bounding box center [743, 408] width 162 height 38
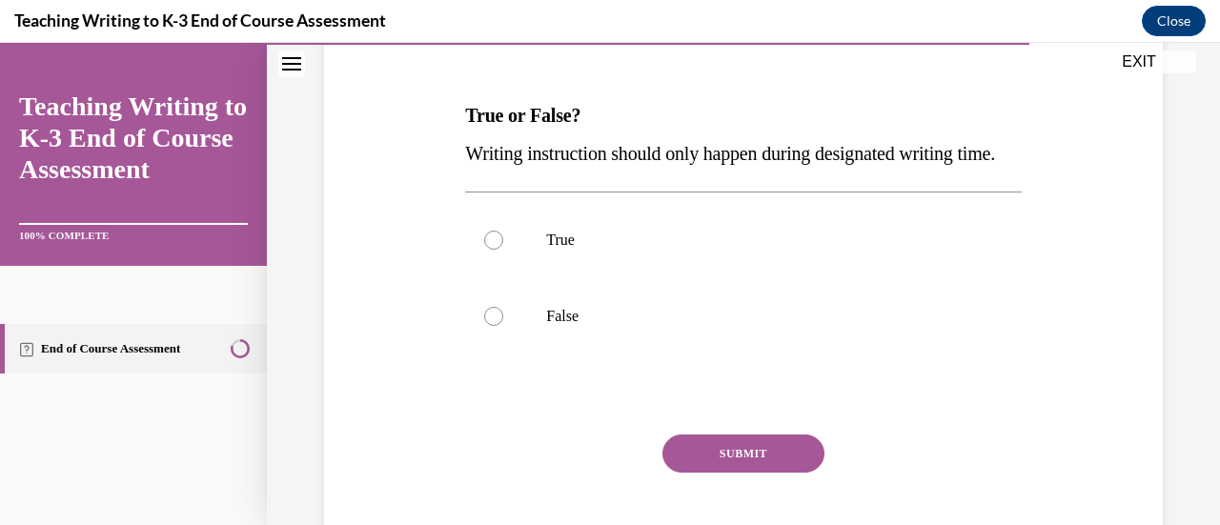
click at [550, 338] on label "False" at bounding box center [743, 316] width 556 height 76
click at [503, 326] on input "False" at bounding box center [493, 316] width 19 height 19
radio input "true"
click at [550, 470] on div "Question 09/10 True or False? Writing instruction should only happen during des…" at bounding box center [743, 294] width 556 height 593
click at [550, 473] on button "SUBMIT" at bounding box center [743, 454] width 162 height 38
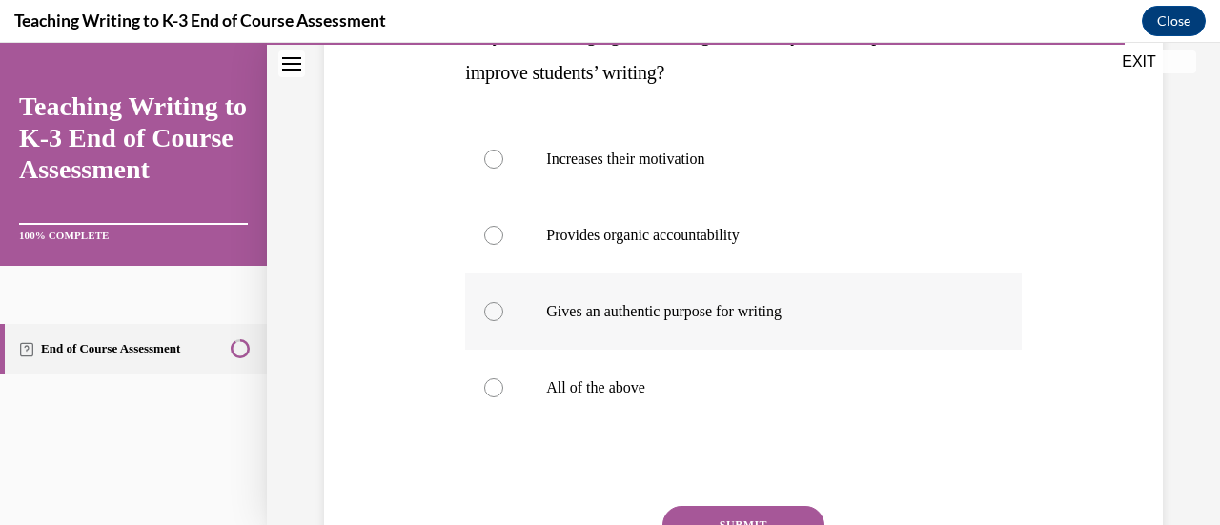
scroll to position [349, 0]
click at [550, 423] on label "All of the above" at bounding box center [743, 387] width 556 height 76
click at [503, 397] on input "All of the above" at bounding box center [493, 386] width 19 height 19
radio input "true"
click at [550, 503] on div "Question 10/10 Why does belonging to a writing community have the potential to …" at bounding box center [743, 288] width 556 height 745
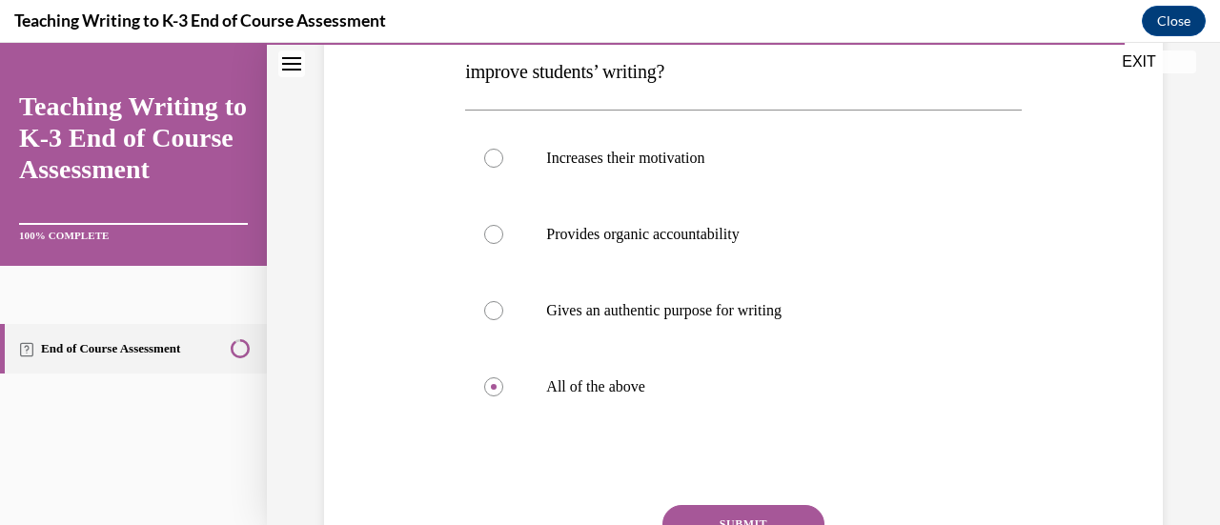
click at [550, 503] on button "SUBMIT" at bounding box center [743, 524] width 162 height 38
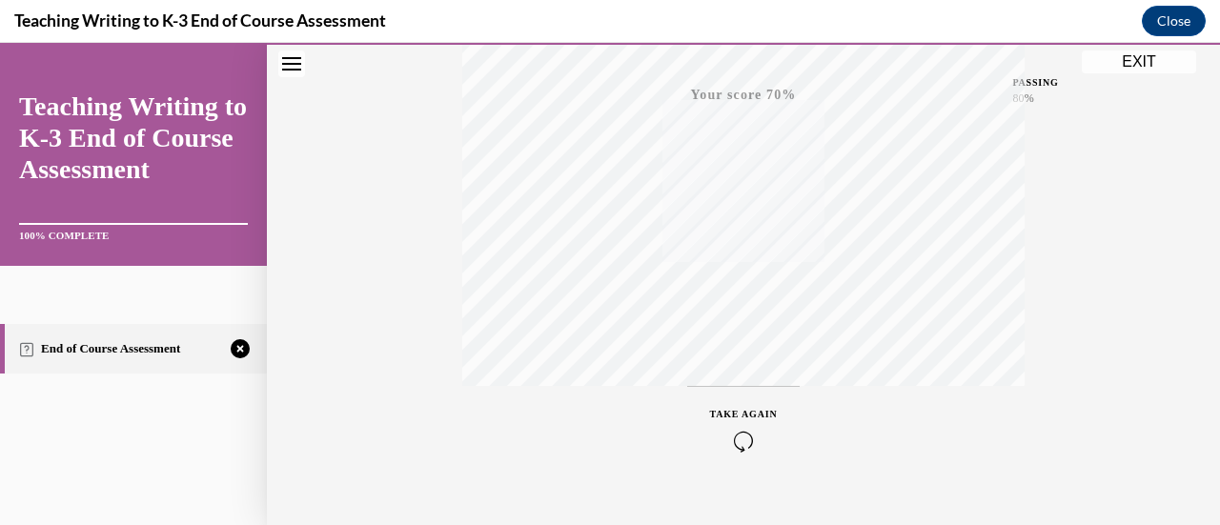
scroll to position [494, 0]
click at [550, 419] on icon "button" at bounding box center [744, 409] width 68 height 21
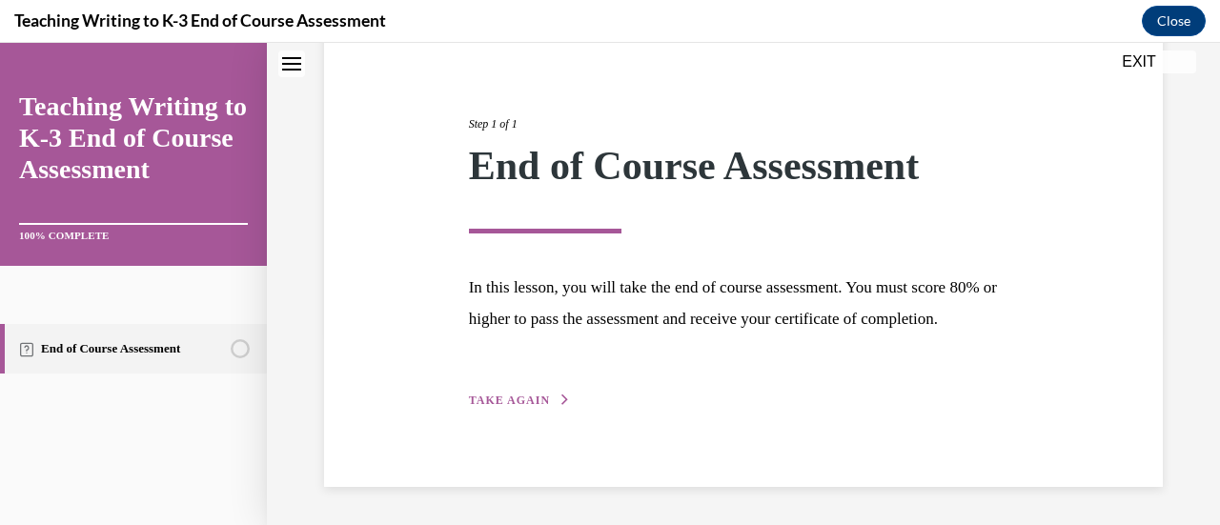
click at [508, 392] on div "Step 1 of 1 End of Course Assessment In this lesson, you will take the end of c…" at bounding box center [744, 240] width 579 height 339
click at [510, 403] on span "TAKE AGAIN" at bounding box center [509, 400] width 81 height 13
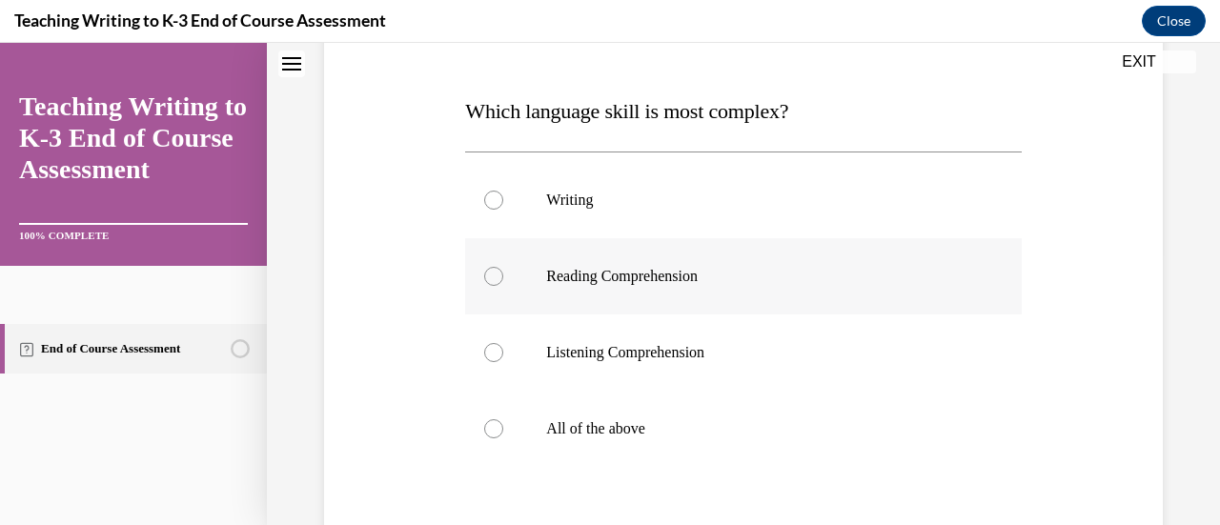
scroll to position [292, 0]
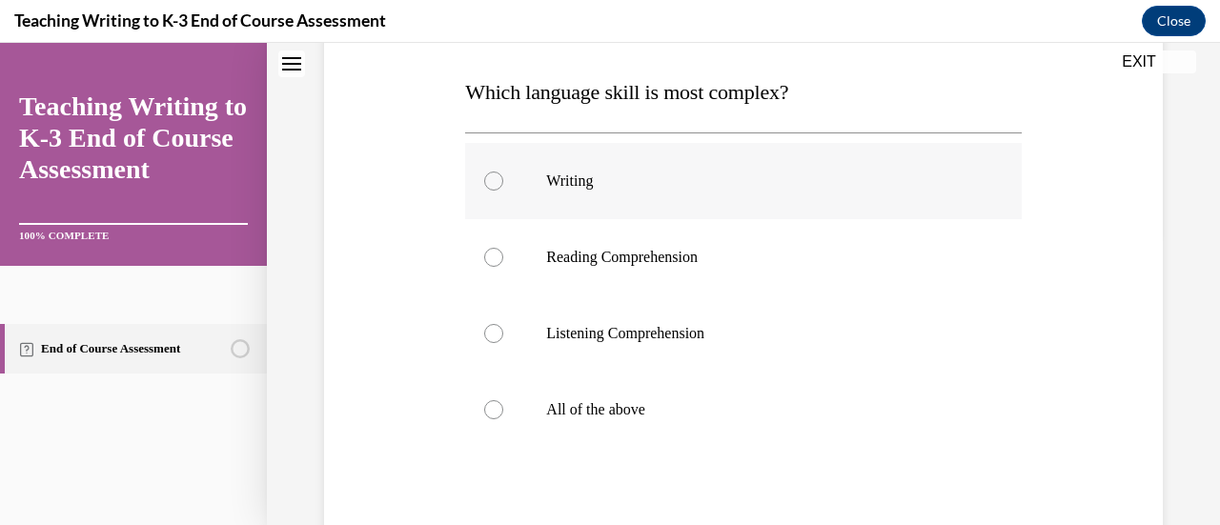
click at [550, 191] on label "Writing" at bounding box center [743, 181] width 556 height 76
click at [503, 191] on input "Writing" at bounding box center [493, 181] width 19 height 19
radio input "true"
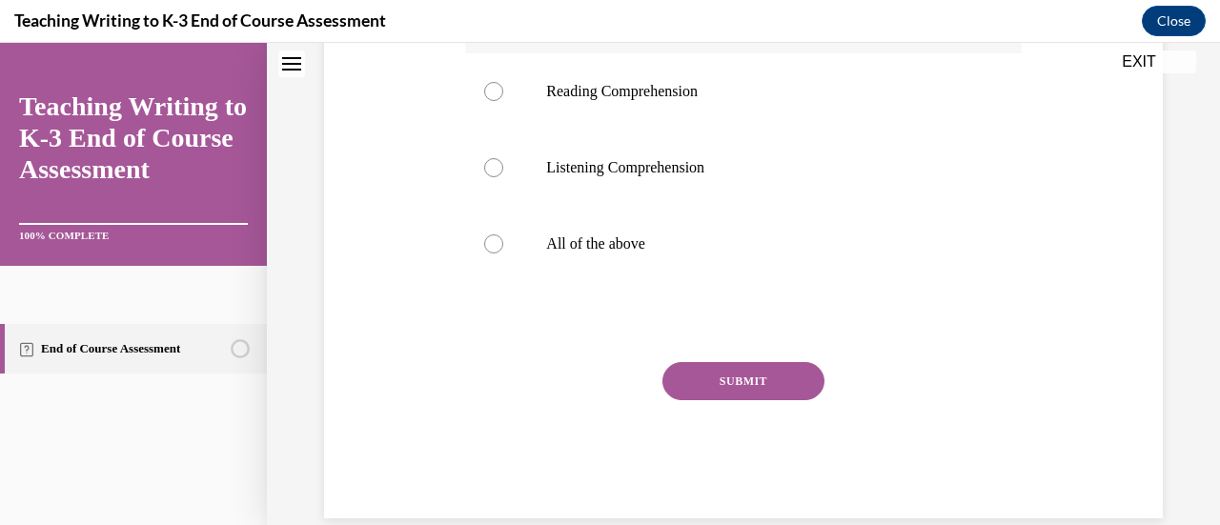
scroll to position [473, 0]
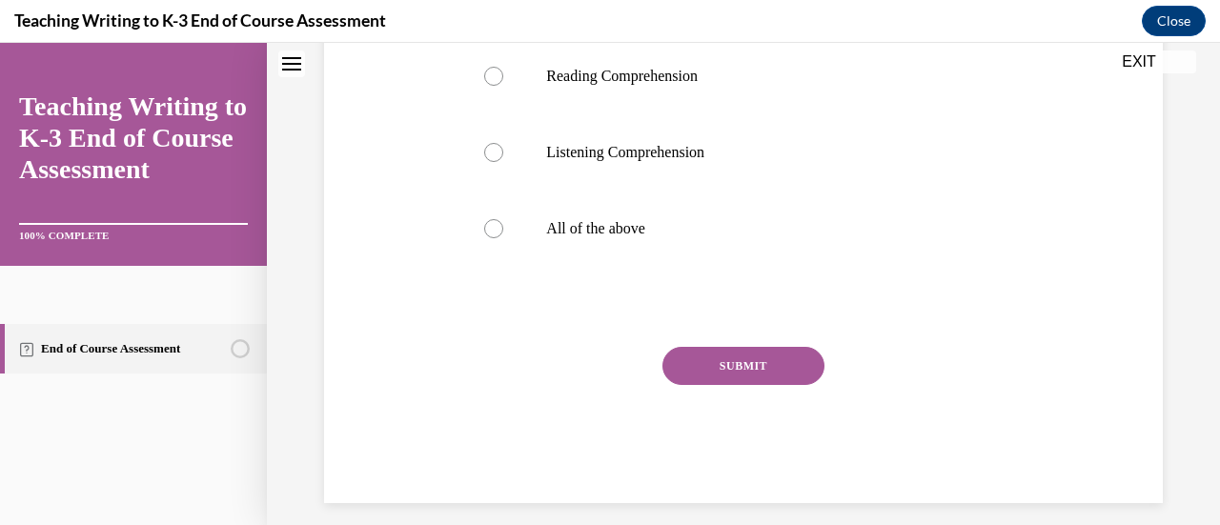
click at [550, 357] on button "SUBMIT" at bounding box center [743, 366] width 162 height 38
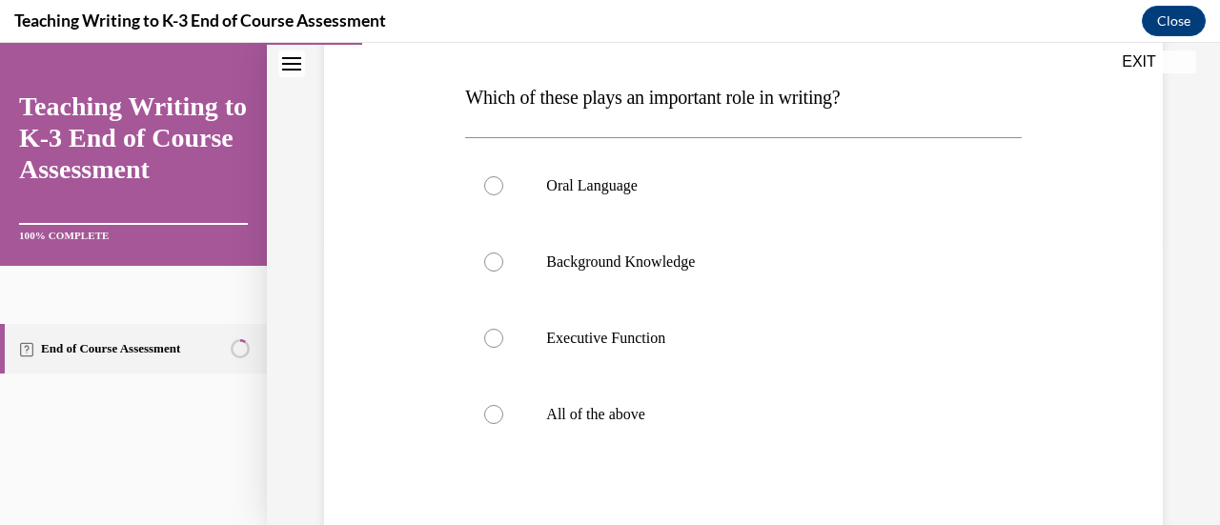
scroll to position [288, 0]
click at [550, 417] on p "All of the above" at bounding box center [759, 413] width 427 height 19
click at [503, 417] on input "All of the above" at bounding box center [493, 413] width 19 height 19
radio input "true"
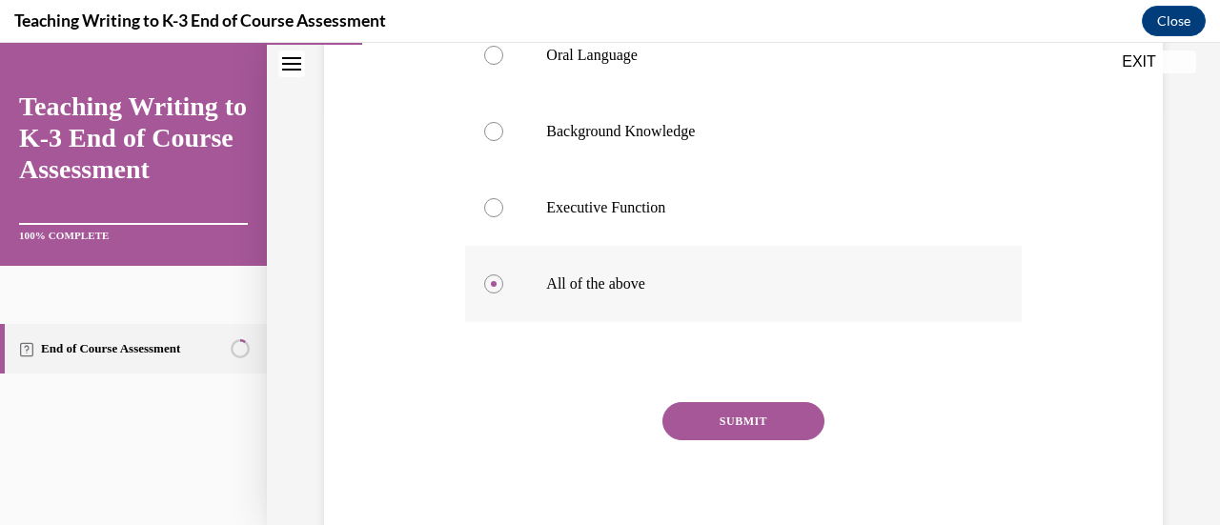
scroll to position [418, 0]
click at [550, 417] on button "SUBMIT" at bounding box center [743, 420] width 162 height 38
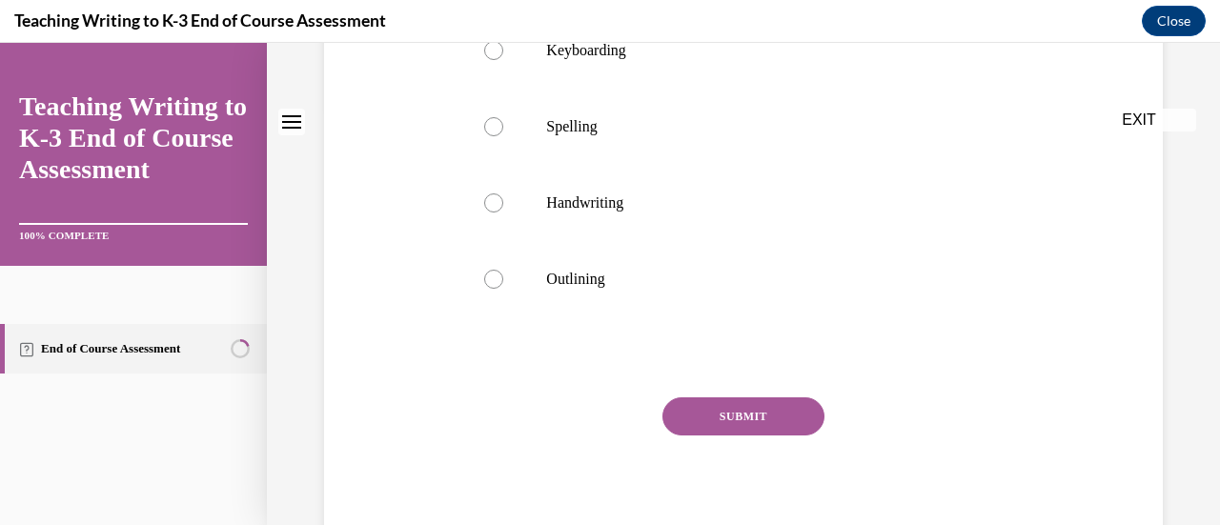
scroll to position [0, 0]
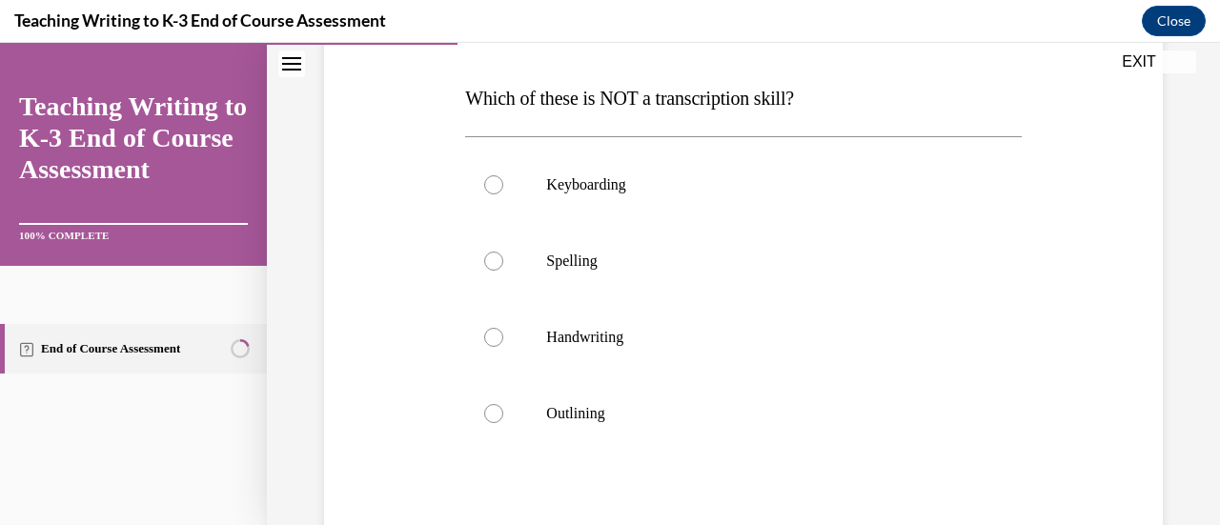
click at [550, 417] on p "Outlining" at bounding box center [759, 413] width 427 height 19
click at [503, 417] on input "Outlining" at bounding box center [493, 413] width 19 height 19
radio input "true"
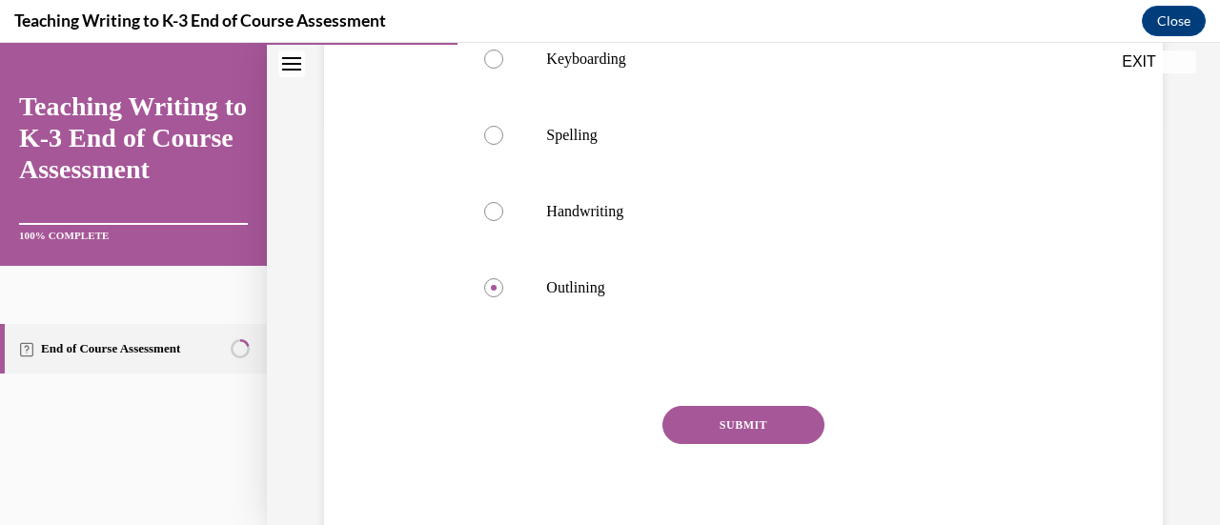
scroll to position [446, 0]
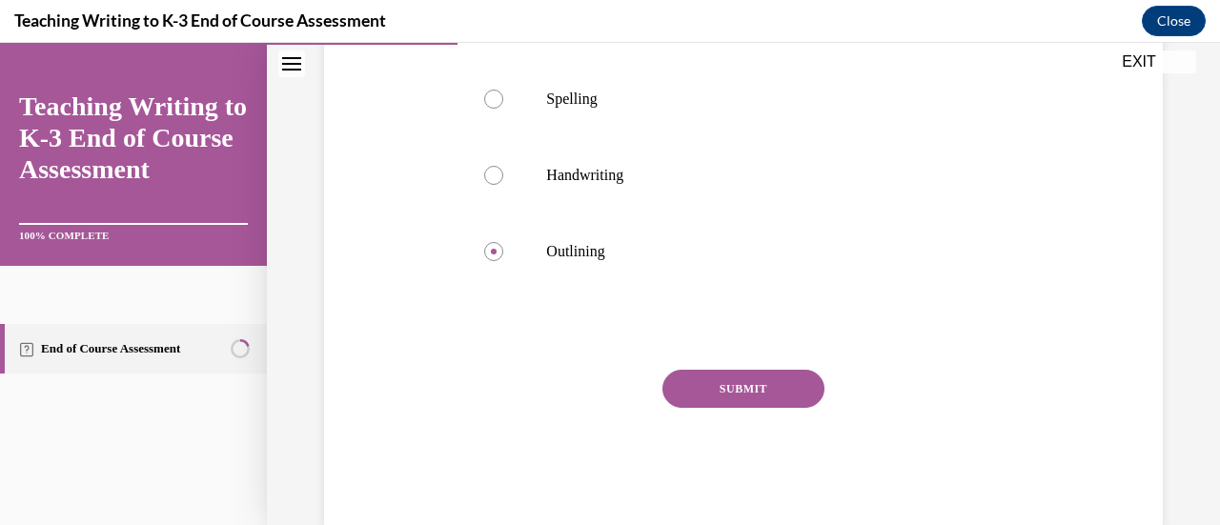
click at [550, 391] on button "SUBMIT" at bounding box center [743, 389] width 162 height 38
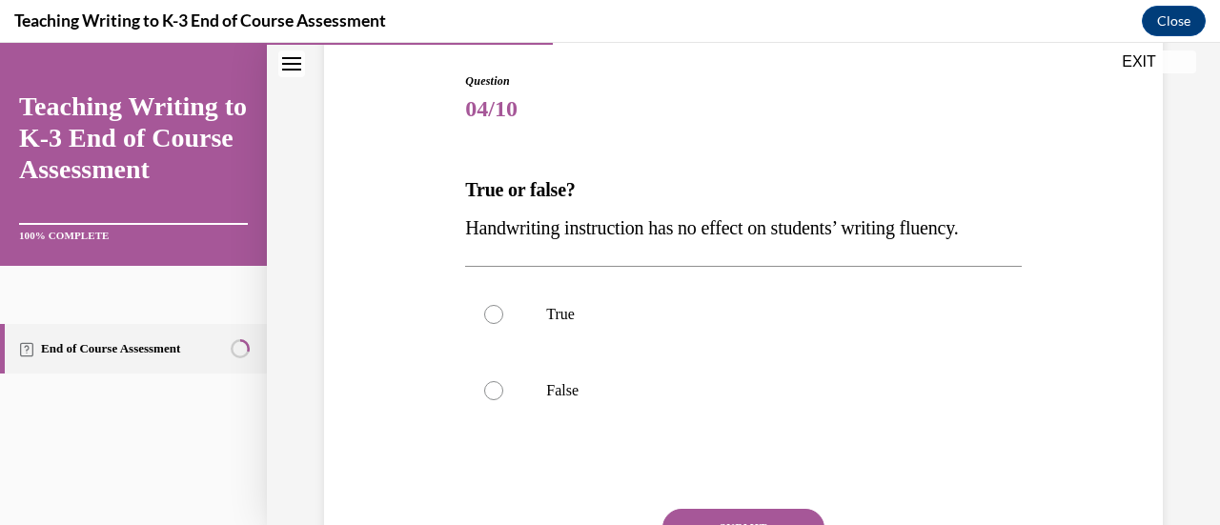
click at [550, 391] on p "False" at bounding box center [759, 390] width 427 height 19
click at [503, 391] on input "False" at bounding box center [493, 390] width 19 height 19
radio input "true"
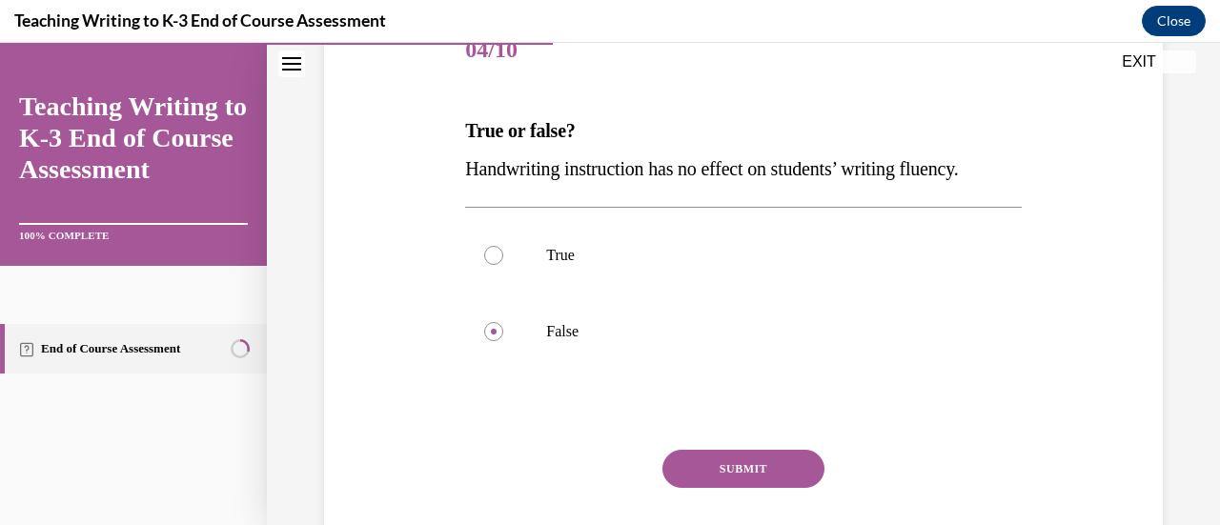
click at [550, 455] on button "SUBMIT" at bounding box center [743, 469] width 162 height 38
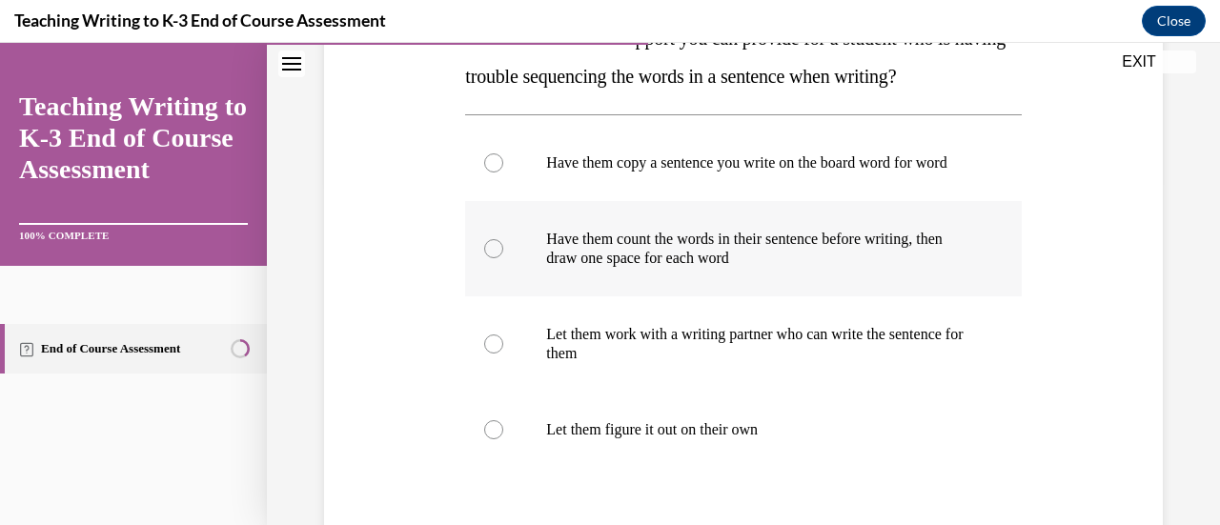
scroll to position [410, 0]
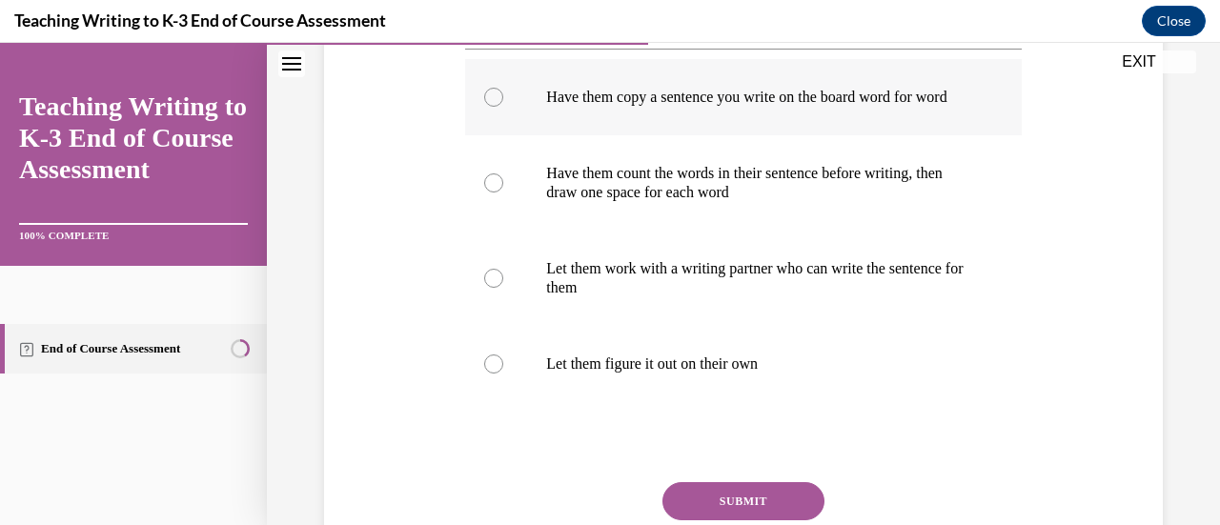
click at [550, 107] on p "Have them copy a sentence you write on the board word for word" at bounding box center [759, 97] width 427 height 19
click at [503, 107] on input "Have them copy a sentence you write on the board word for word" at bounding box center [493, 97] width 19 height 19
radio input "true"
click at [550, 230] on label "Have them count the words in their sentence before writing, then draw one space…" at bounding box center [743, 182] width 556 height 95
click at [503, 193] on input "Have them count the words in their sentence before writing, then draw one space…" at bounding box center [493, 182] width 19 height 19
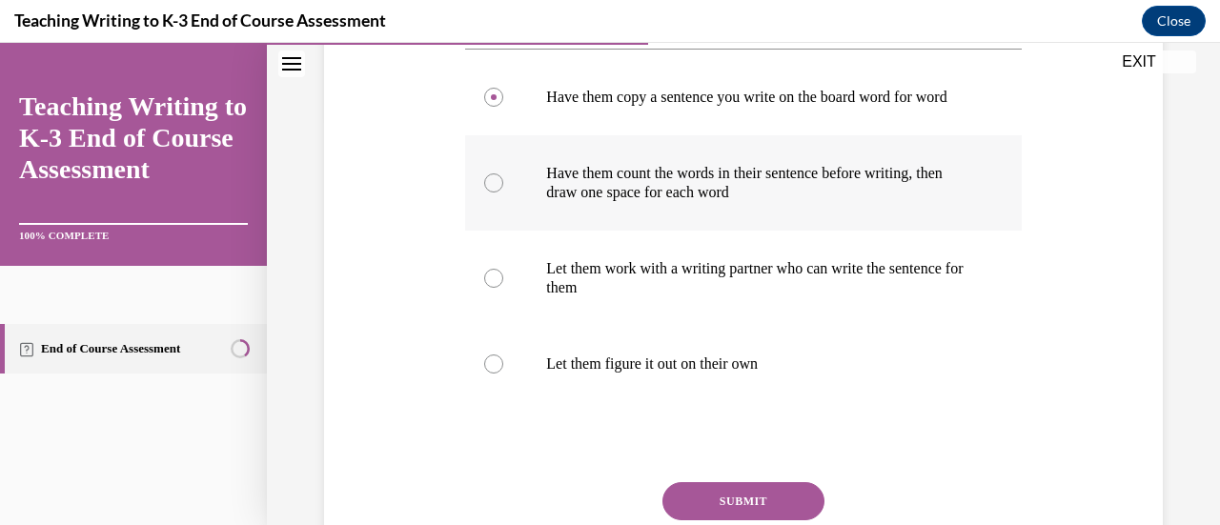
radio input "true"
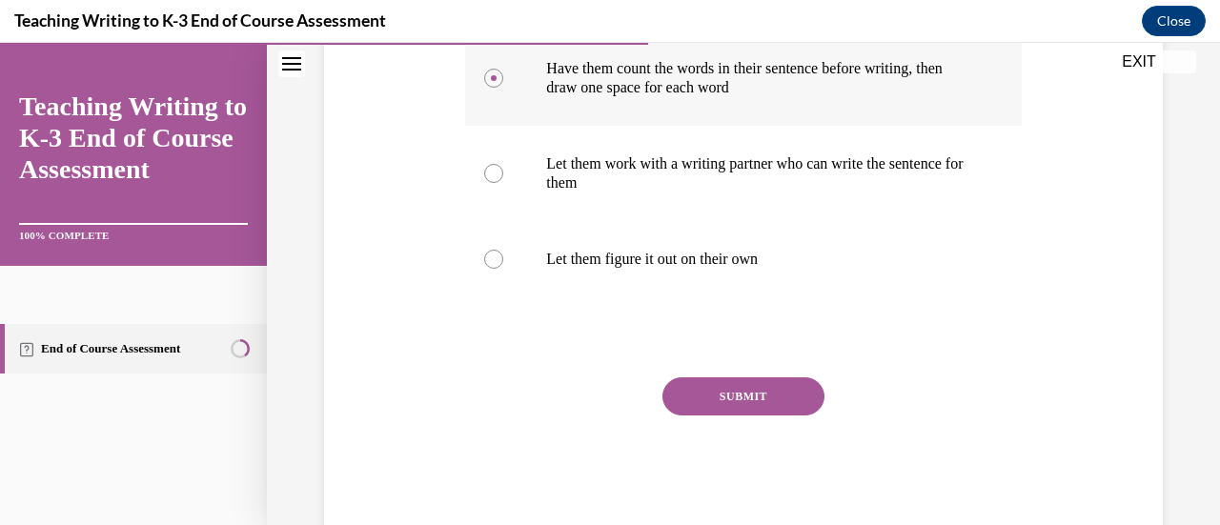
scroll to position [516, 0]
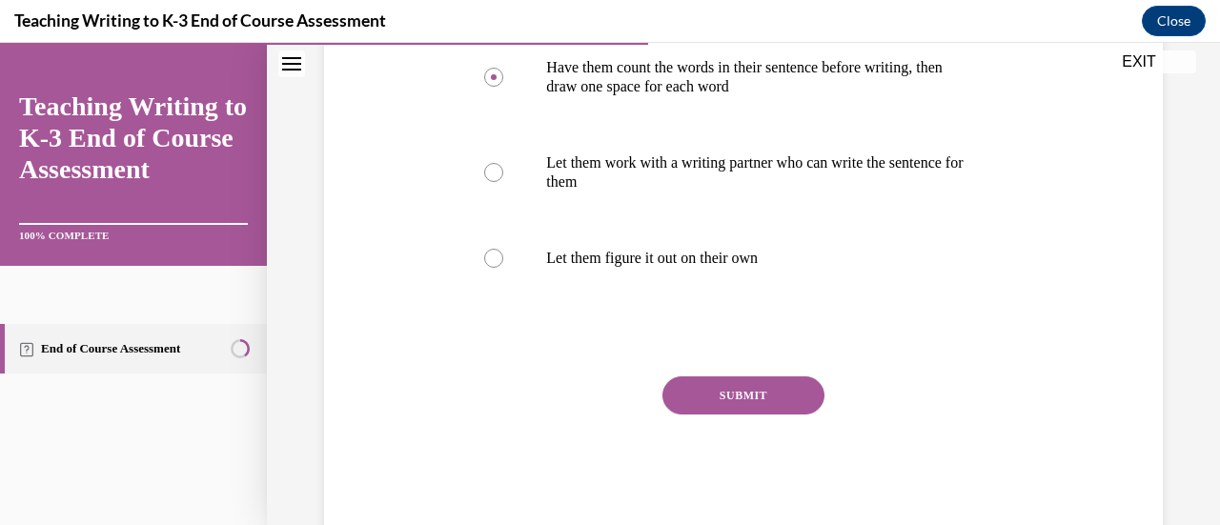
click at [550, 400] on button "SUBMIT" at bounding box center [743, 396] width 162 height 38
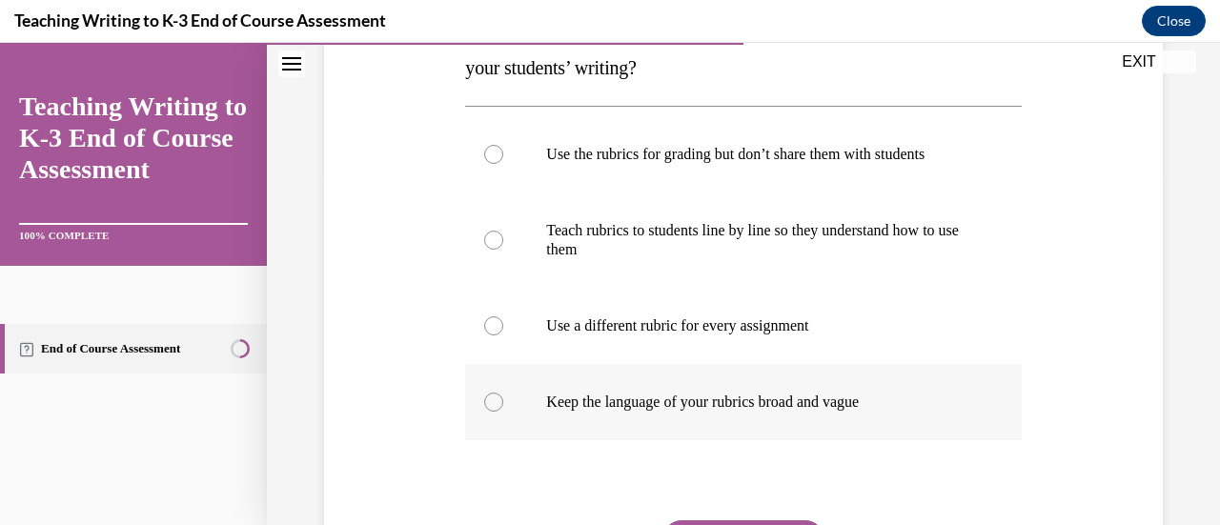
click at [550, 397] on p "Keep the language of your rubrics broad and vague" at bounding box center [759, 402] width 427 height 19
click at [503, 397] on input "Keep the language of your rubrics broad and vague" at bounding box center [493, 402] width 19 height 19
radio input "true"
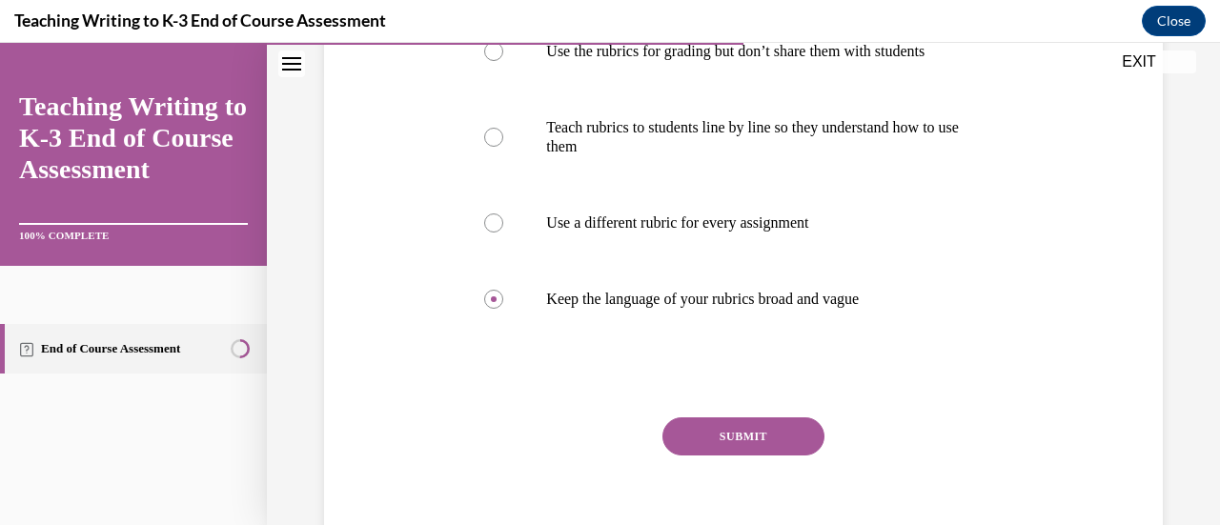
click at [550, 430] on button "SUBMIT" at bounding box center [743, 437] width 162 height 38
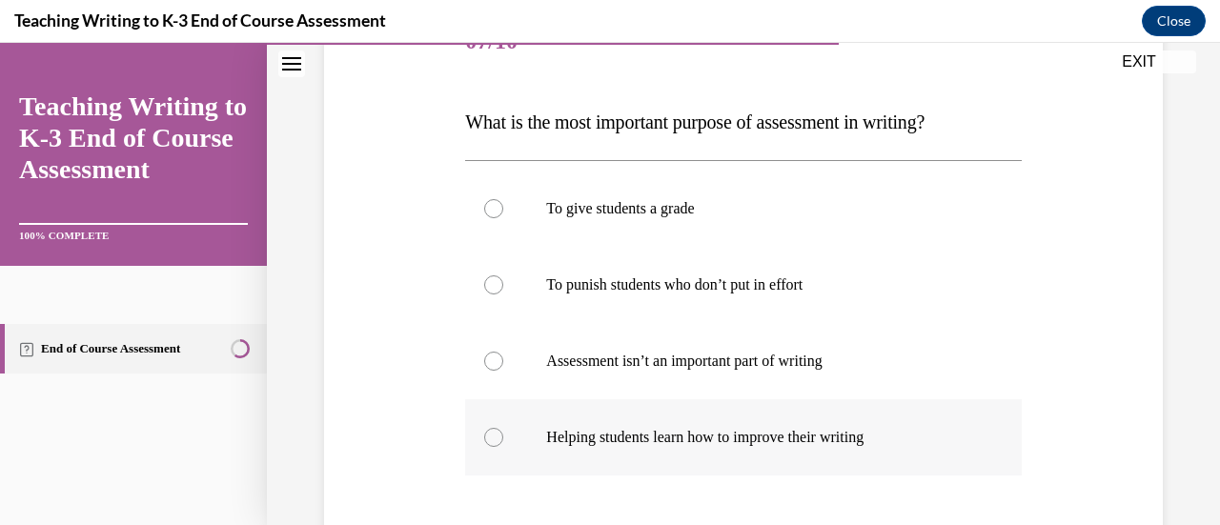
click at [550, 433] on p "Helping students learn how to improve their writing" at bounding box center [759, 437] width 427 height 19
click at [503, 433] on input "Helping students learn how to improve their writing" at bounding box center [493, 437] width 19 height 19
radio input "true"
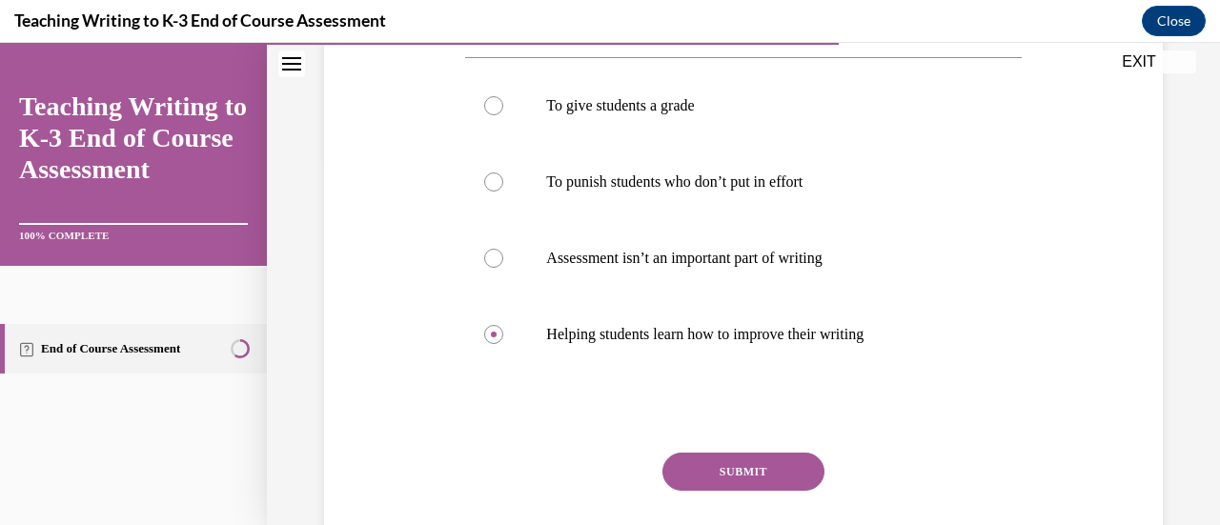
click at [550, 473] on button "SUBMIT" at bounding box center [743, 472] width 162 height 38
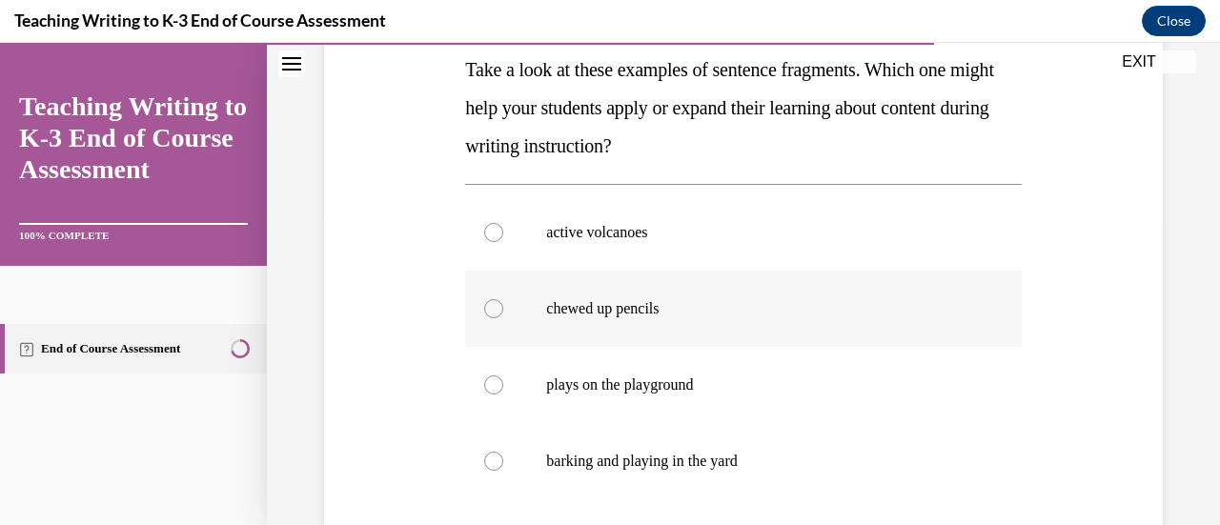
click at [550, 324] on label "chewed up pencils" at bounding box center [743, 309] width 556 height 76
click at [503, 318] on input "chewed up pencils" at bounding box center [493, 308] width 19 height 19
radio input "true"
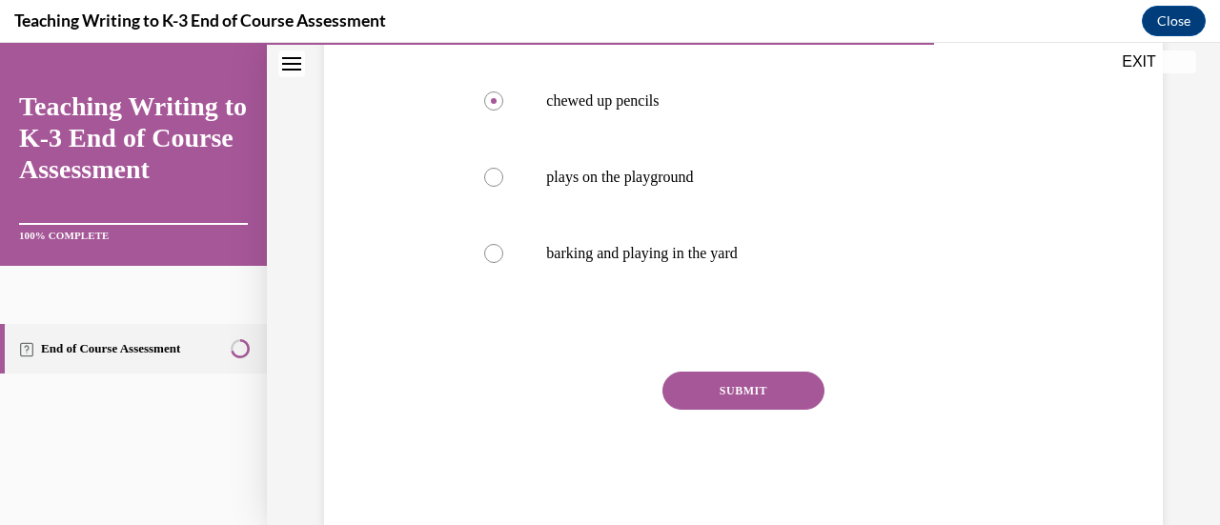
click at [550, 395] on button "SUBMIT" at bounding box center [743, 391] width 162 height 38
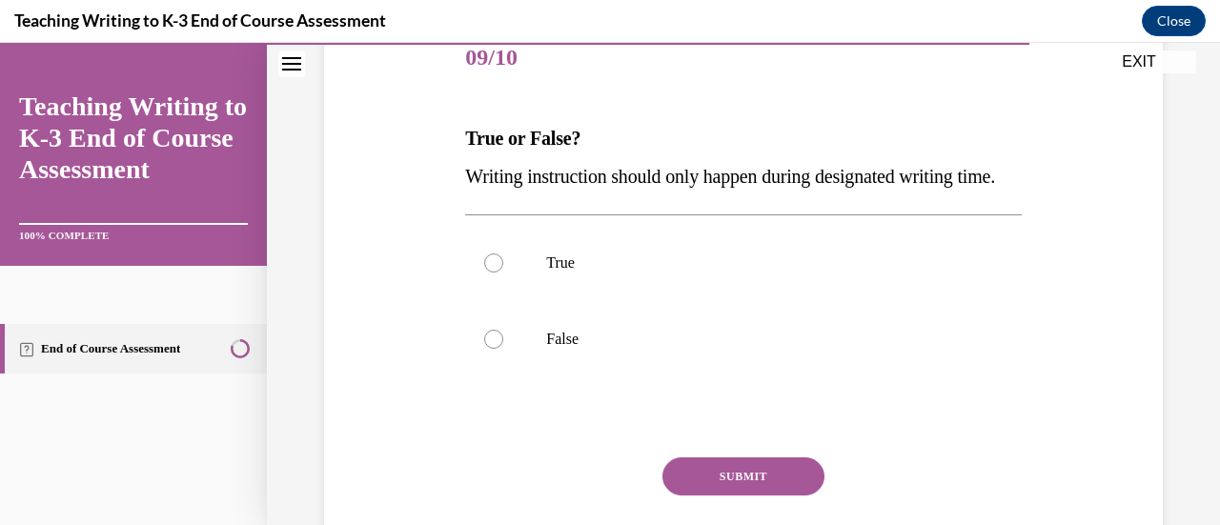
click at [550, 377] on label "False" at bounding box center [743, 339] width 556 height 76
click at [503, 349] on input "False" at bounding box center [493, 339] width 19 height 19
radio input "true"
click at [550, 496] on button "SUBMIT" at bounding box center [743, 477] width 162 height 38
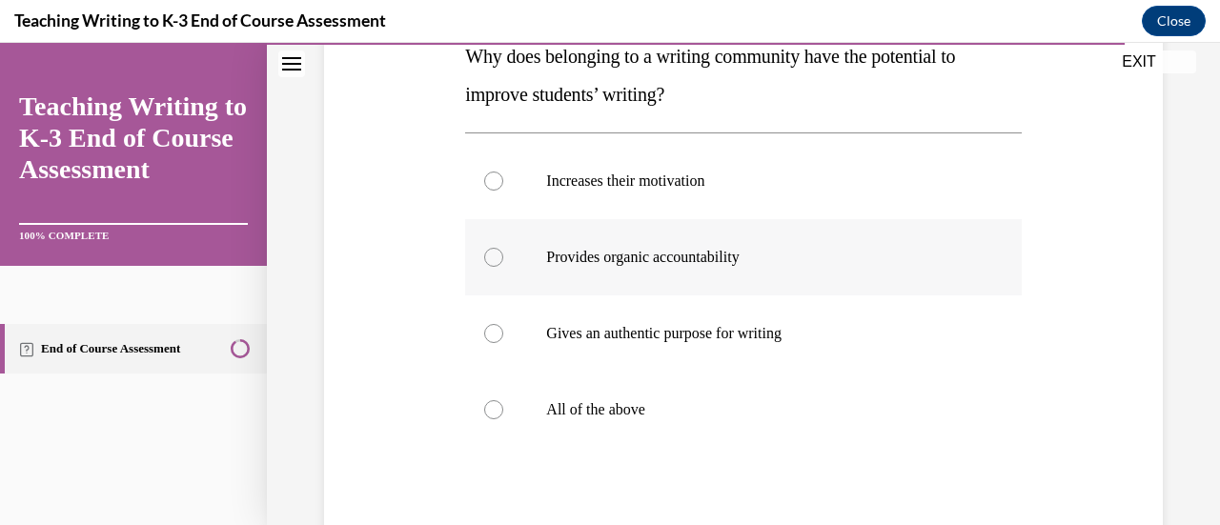
click at [550, 385] on label "All of the above" at bounding box center [743, 410] width 556 height 76
click at [503, 400] on input "All of the above" at bounding box center [493, 409] width 19 height 19
radio input "true"
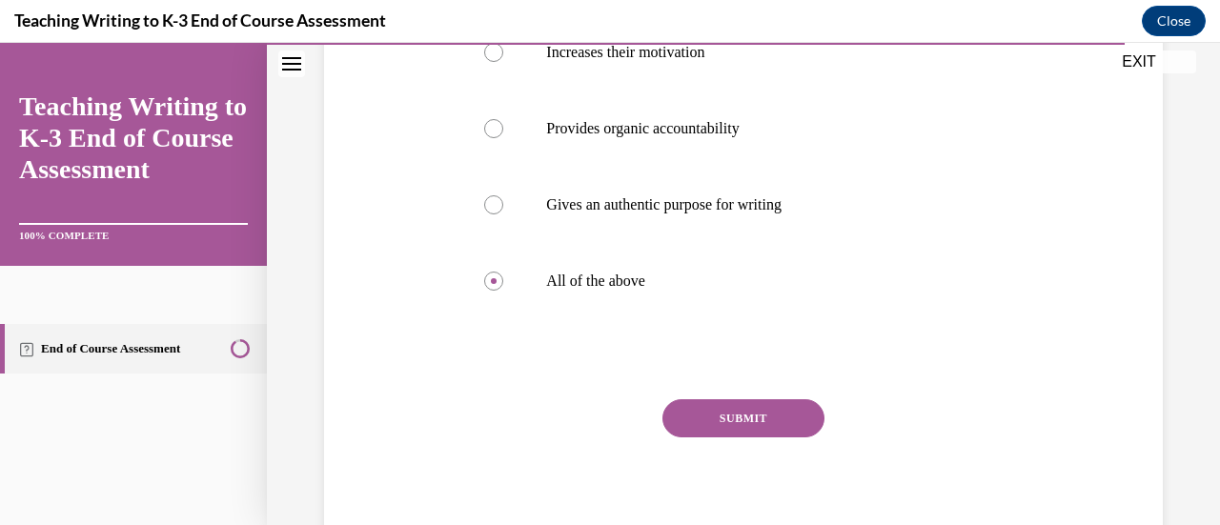
click at [550, 415] on button "SUBMIT" at bounding box center [743, 418] width 162 height 38
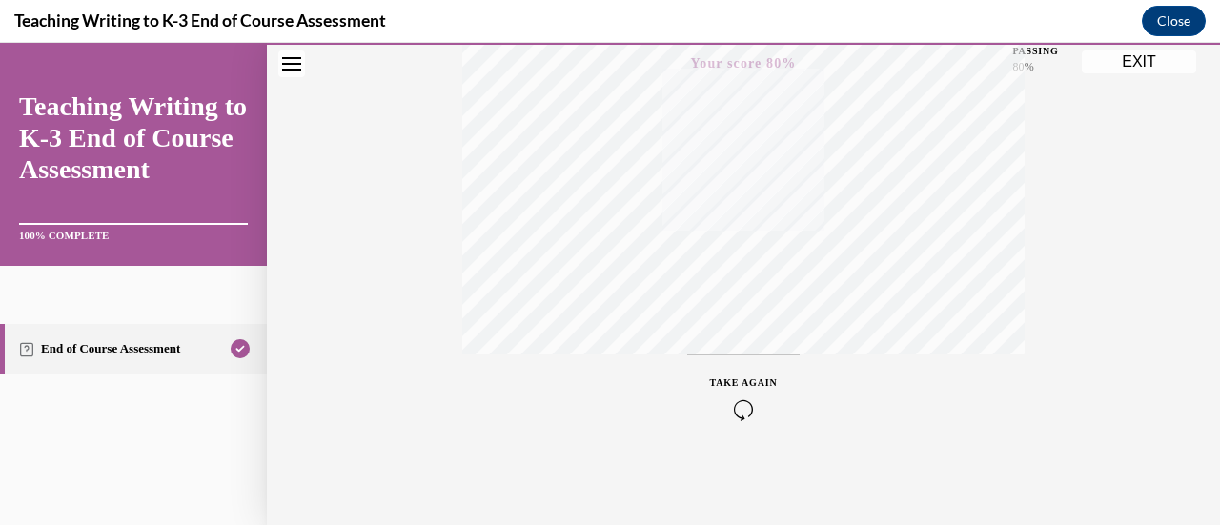
click at [550, 66] on button "EXIT" at bounding box center [1139, 62] width 114 height 23
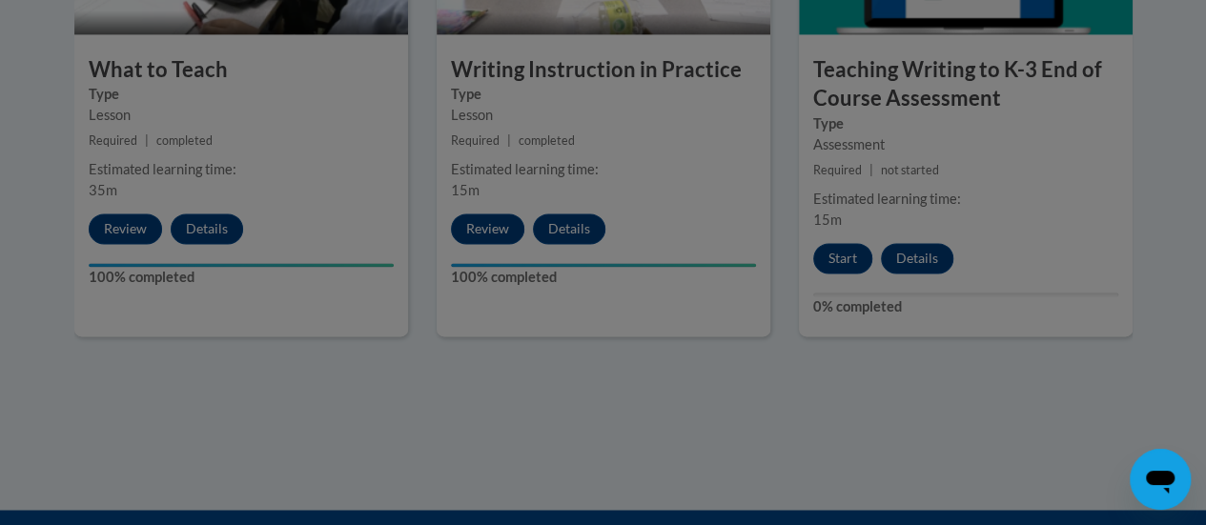
scroll to position [1321, 0]
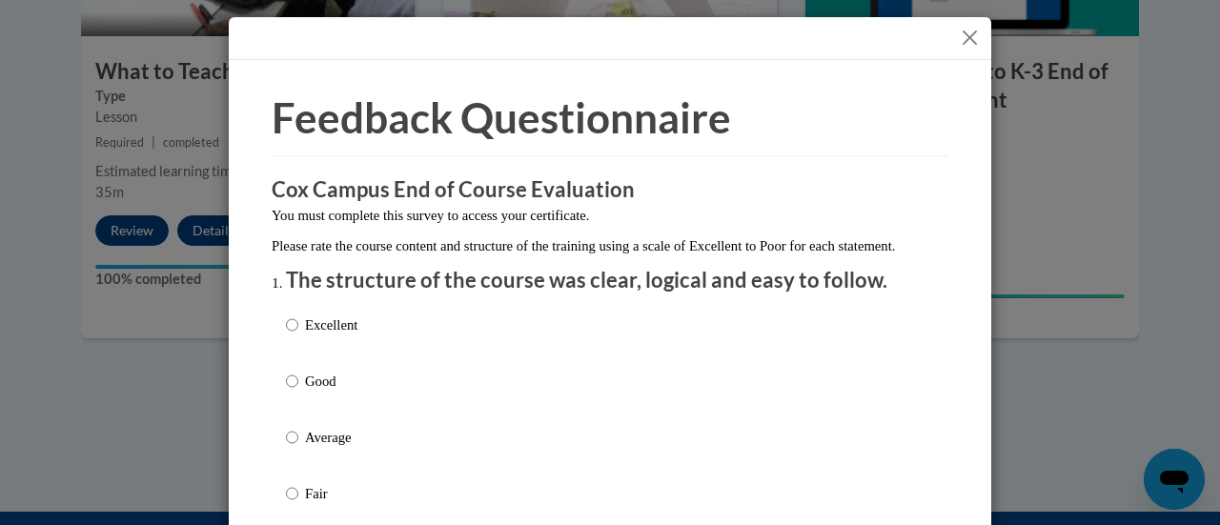
click at [550, 29] on button "Close" at bounding box center [970, 38] width 24 height 24
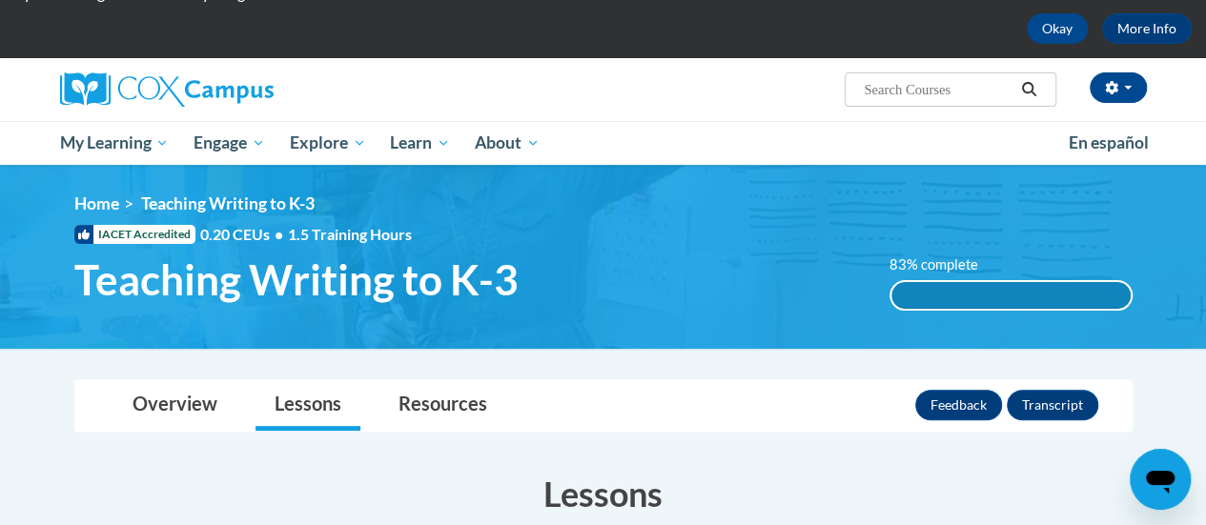
scroll to position [82, 0]
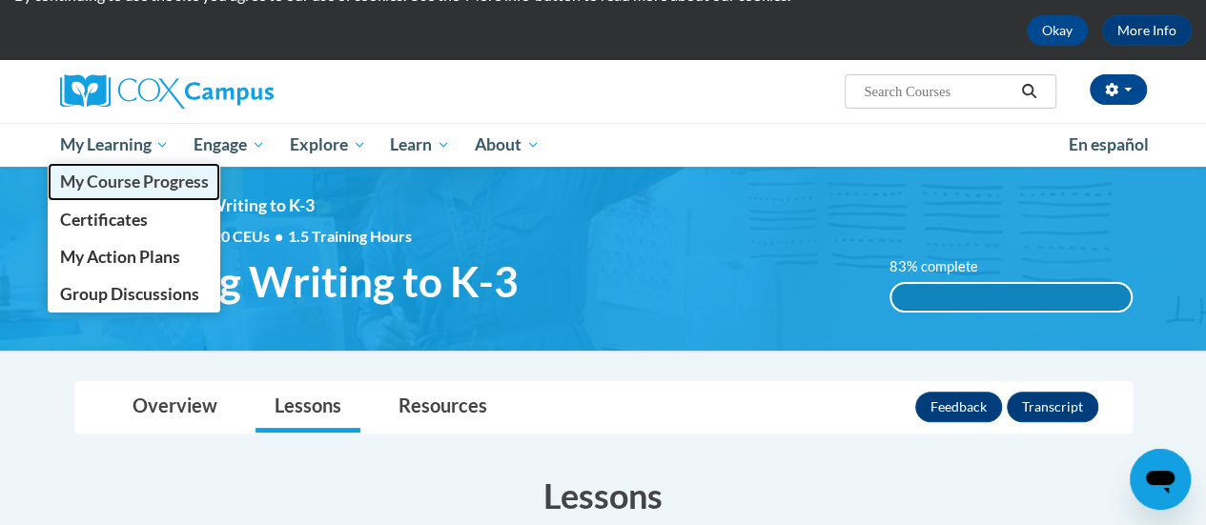
click at [124, 192] on link "My Course Progress" at bounding box center [134, 181] width 173 height 37
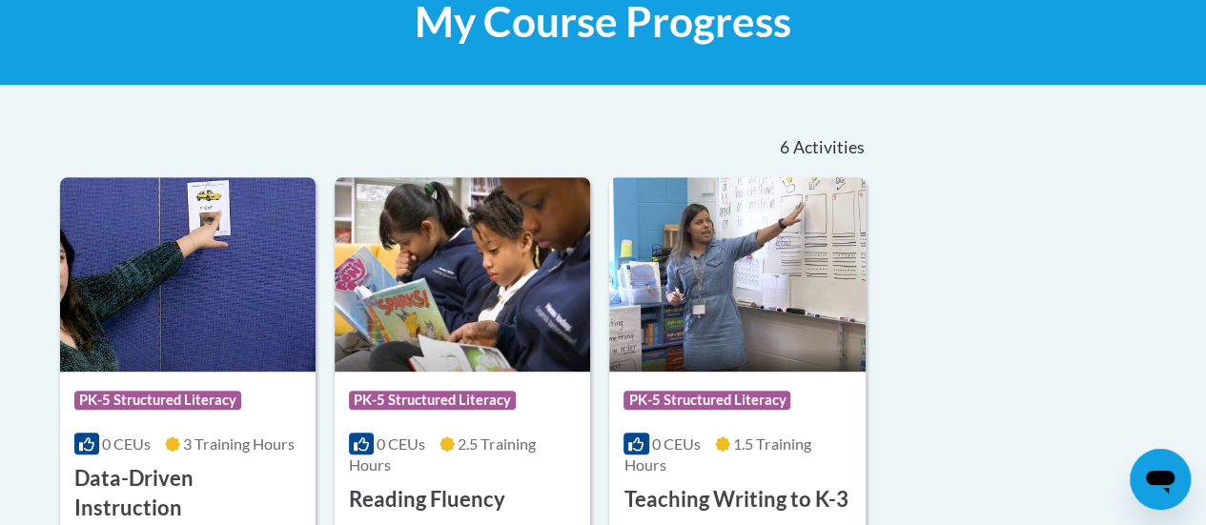
scroll to position [311, 0]
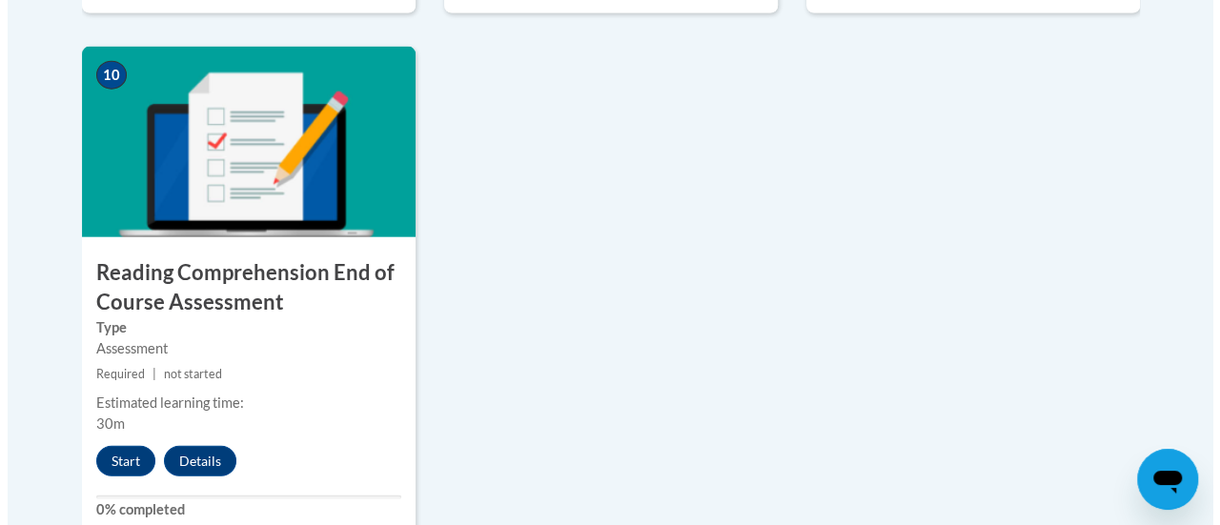
scroll to position [2202, 0]
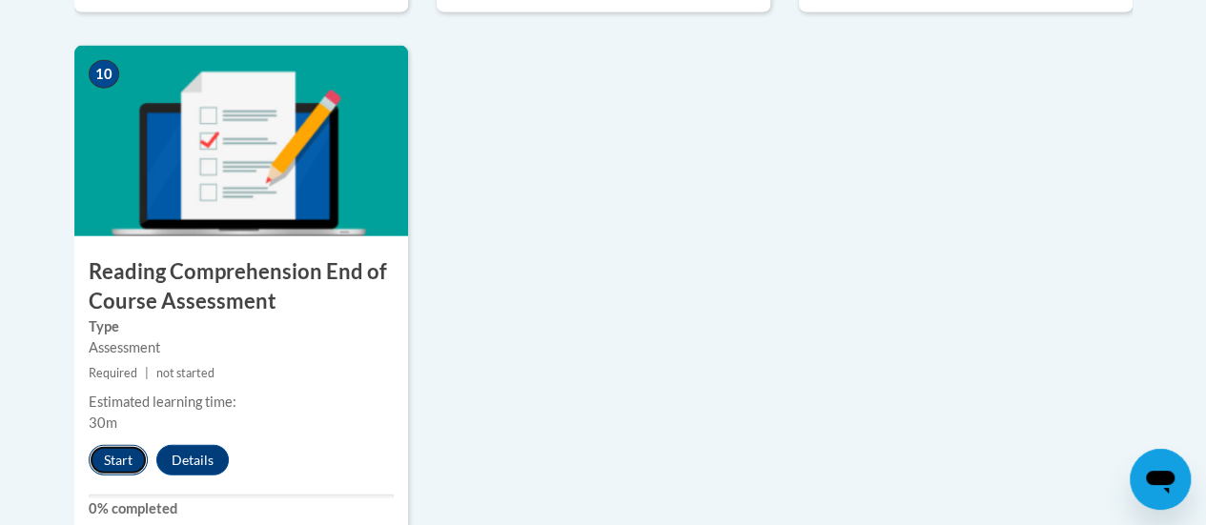
click at [102, 455] on button "Start" at bounding box center [118, 460] width 59 height 31
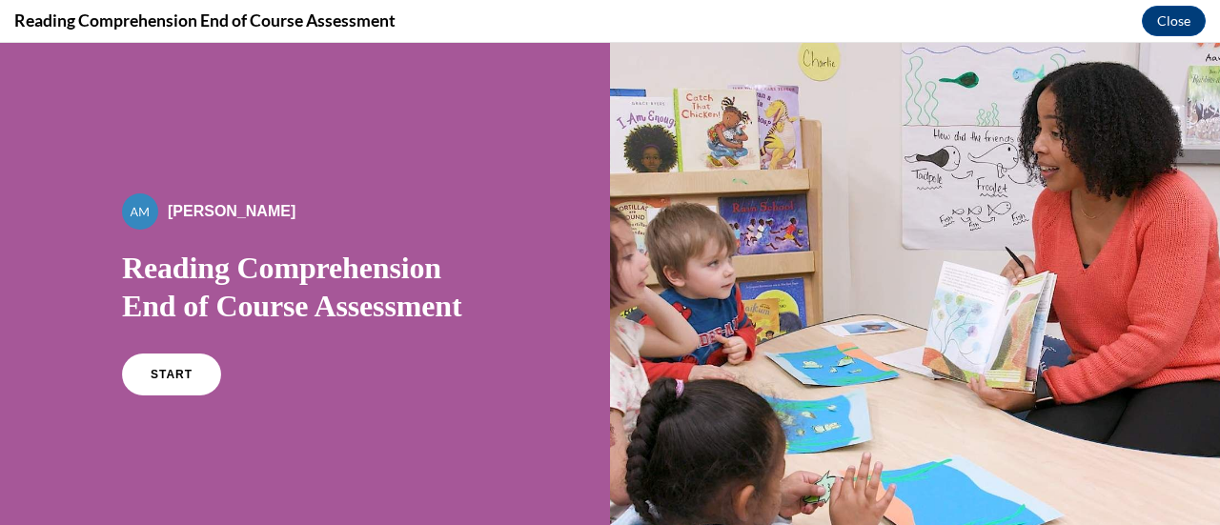
scroll to position [0, 0]
click at [160, 378] on span "START" at bounding box center [172, 375] width 44 height 14
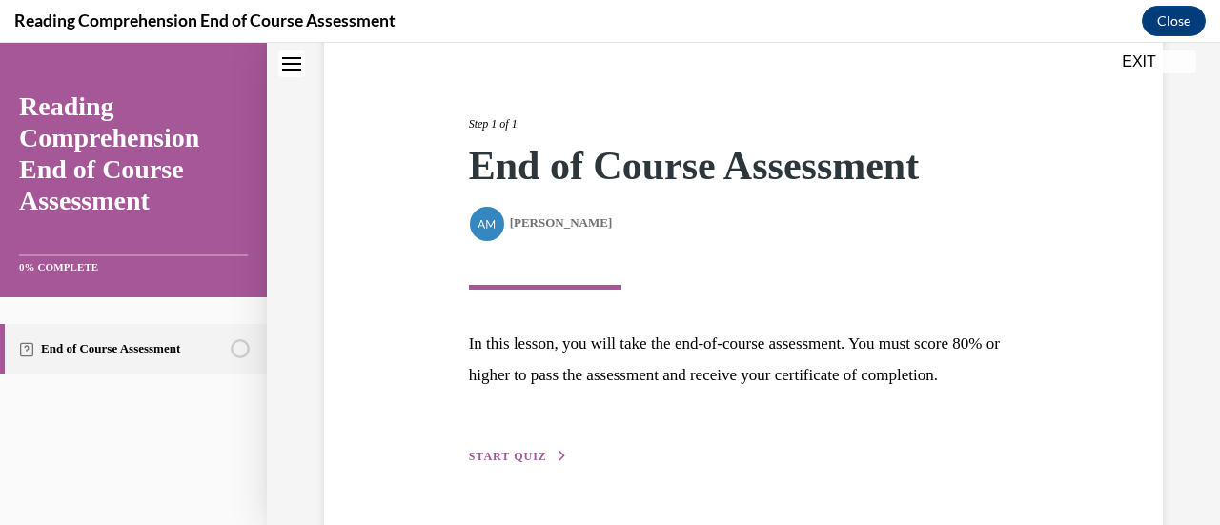
scroll to position [264, 0]
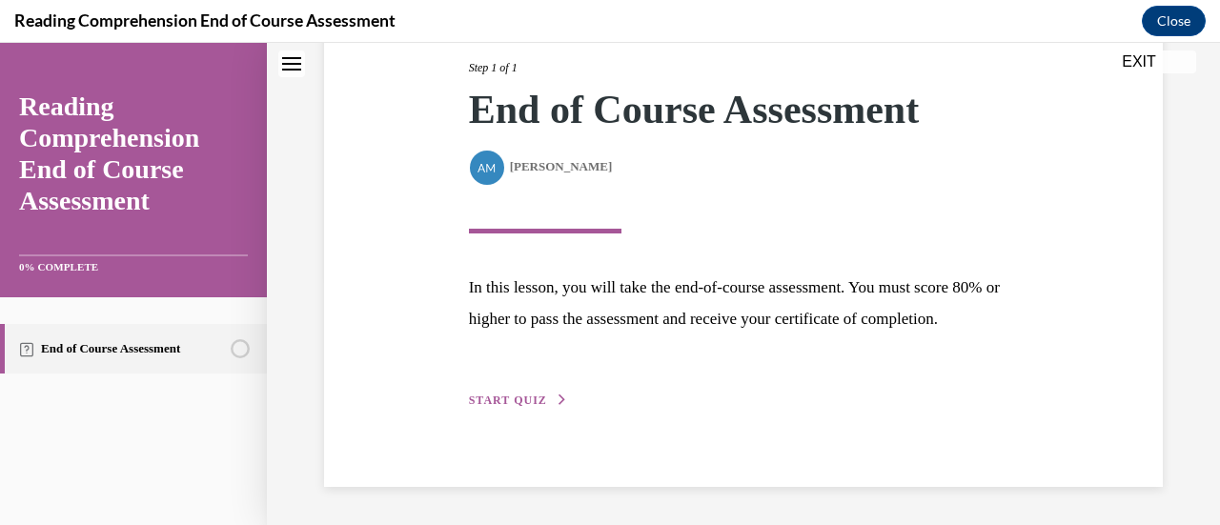
click at [499, 408] on button "START QUIZ" at bounding box center [518, 400] width 99 height 17
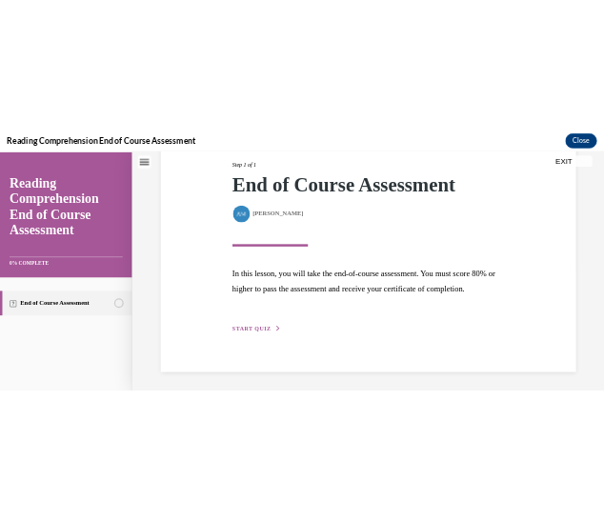
scroll to position [213, 0]
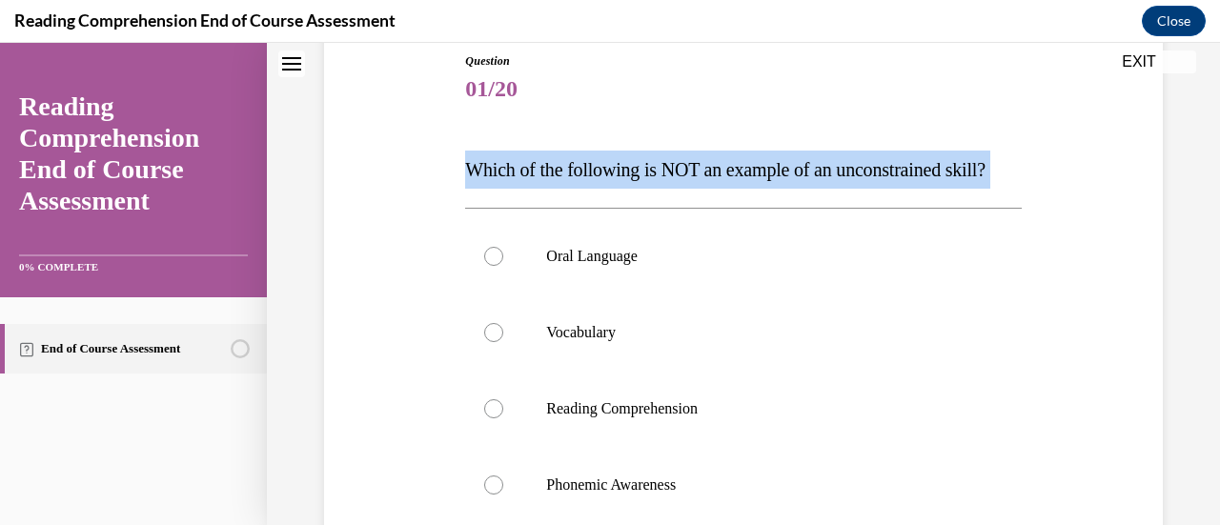
drag, startPoint x: 460, startPoint y: 155, endPoint x: 543, endPoint y: 234, distance: 114.0
click at [543, 234] on div "Question 01/20 Which of the following is NOT an example of an unconstrained ski…" at bounding box center [742, 392] width 565 height 736
copy div "Which of the following is NOT an example of an unconstrained skill?"
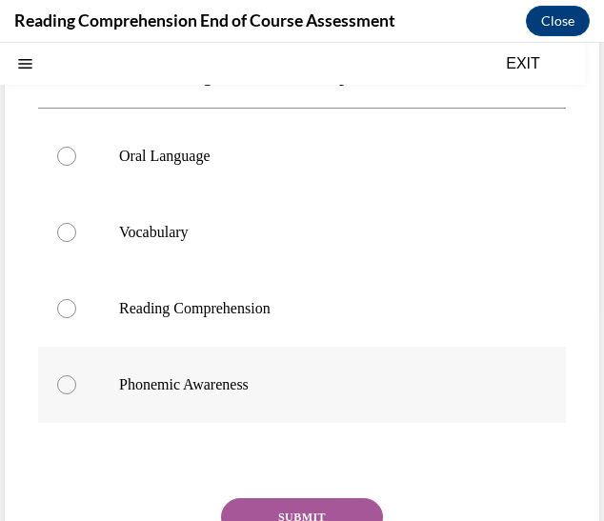
click at [248, 423] on label "Phonemic Awareness" at bounding box center [302, 385] width 528 height 76
click at [76, 395] on input "Phonemic Awareness" at bounding box center [66, 385] width 19 height 19
radio input "true"
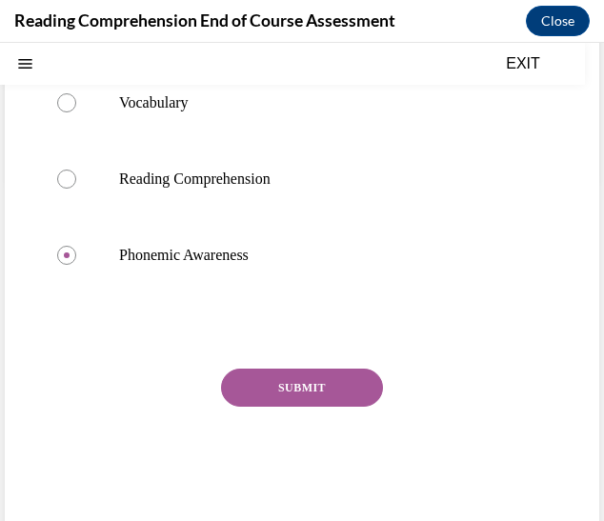
click at [323, 407] on button "SUBMIT" at bounding box center [302, 388] width 162 height 38
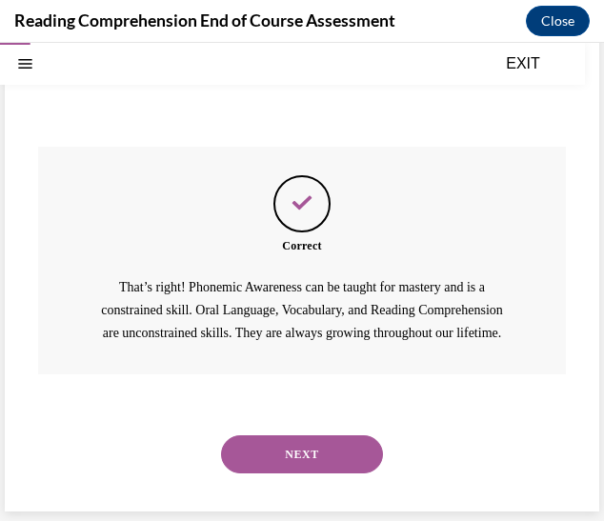
scroll to position [624, 0]
click at [297, 450] on button "NEXT" at bounding box center [302, 455] width 162 height 38
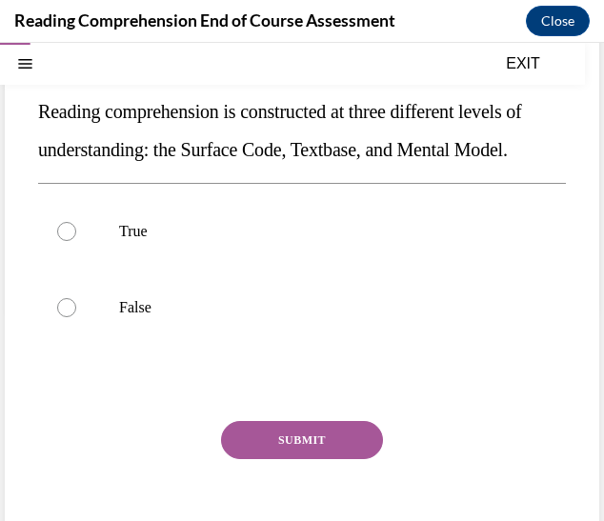
scroll to position [215, 0]
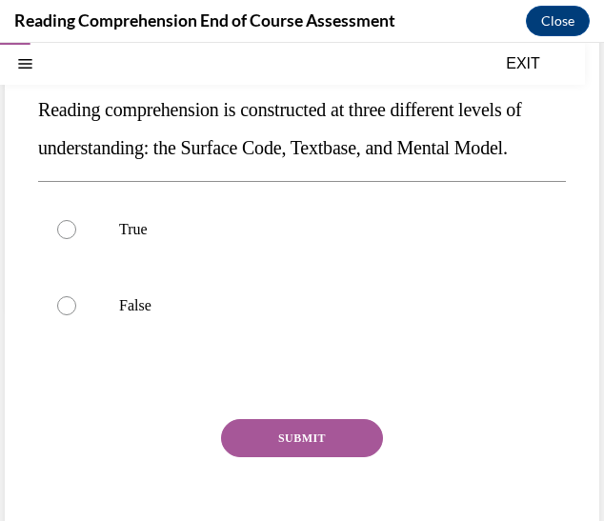
drag, startPoint x: 72, startPoint y: 128, endPoint x: 179, endPoint y: 194, distance: 125.9
click at [179, 167] on p "Reading comprehension is constructed at three different levels of understanding…" at bounding box center [302, 129] width 528 height 76
copy span "Reading comprehension is constructed at three different levels of understanding…"
click at [82, 255] on label "True" at bounding box center [302, 230] width 528 height 76
click at [76, 239] on input "True" at bounding box center [66, 229] width 19 height 19
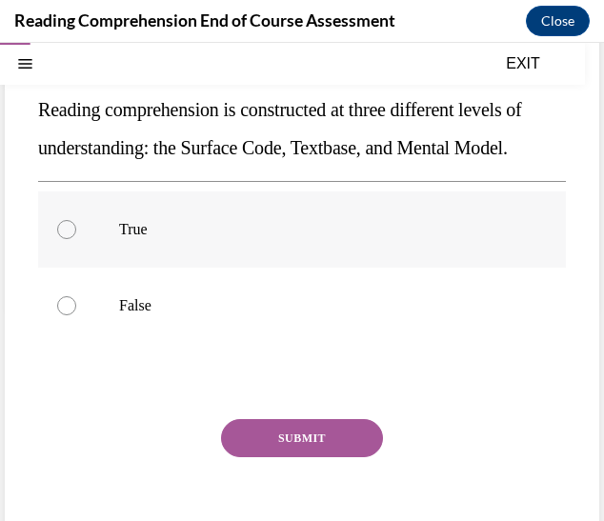
radio input "true"
click at [257, 458] on button "SUBMIT" at bounding box center [302, 438] width 162 height 38
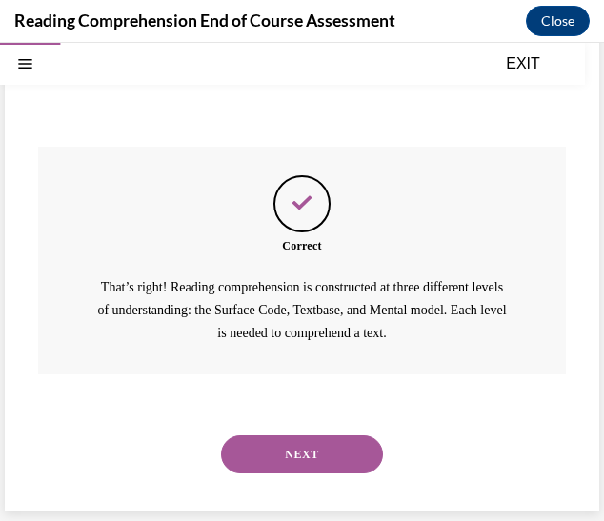
scroll to position [525, 0]
click at [312, 446] on button "NEXT" at bounding box center [302, 455] width 162 height 38
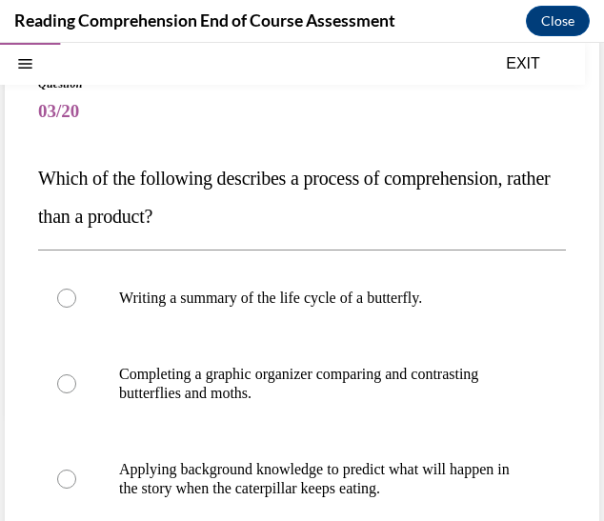
scroll to position [124, 0]
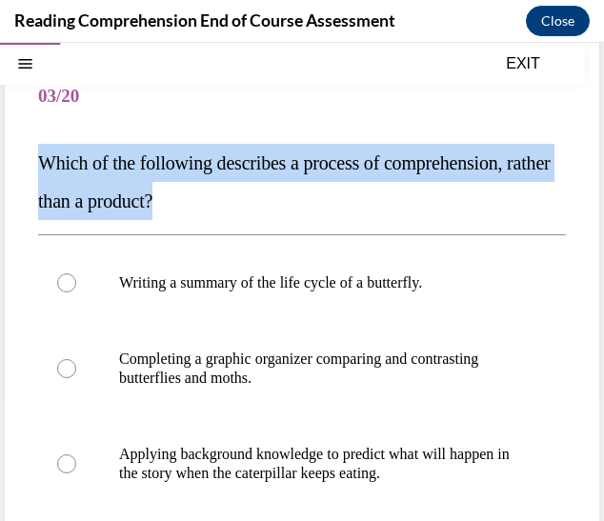
drag, startPoint x: 240, startPoint y: 200, endPoint x: 43, endPoint y: 164, distance: 200.6
click at [43, 164] on p "Which of the following describes a process of comprehension, rather than a prod…" at bounding box center [302, 182] width 528 height 76
copy span "Which of the following describes a process of comprehension, rather than a prod…"
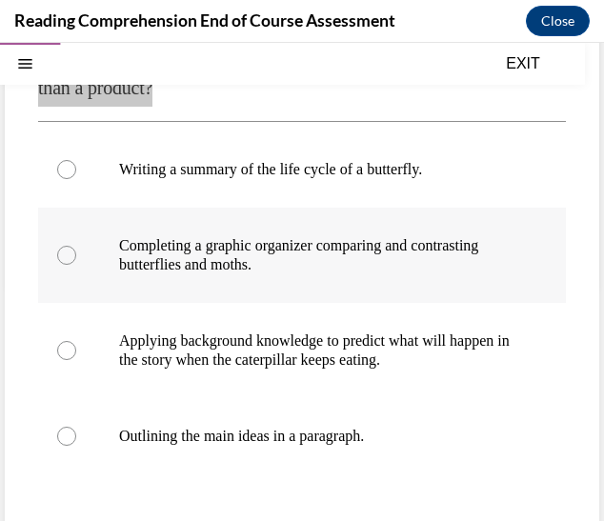
scroll to position [241, 0]
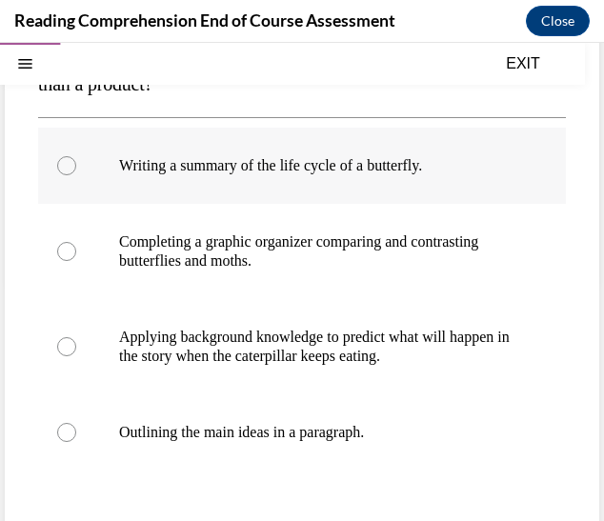
click at [298, 198] on label "Writing a summary of the life cycle of a butterfly." at bounding box center [302, 166] width 528 height 76
click at [76, 175] on input "Writing a summary of the life cycle of a butterfly." at bounding box center [66, 165] width 19 height 19
radio input "true"
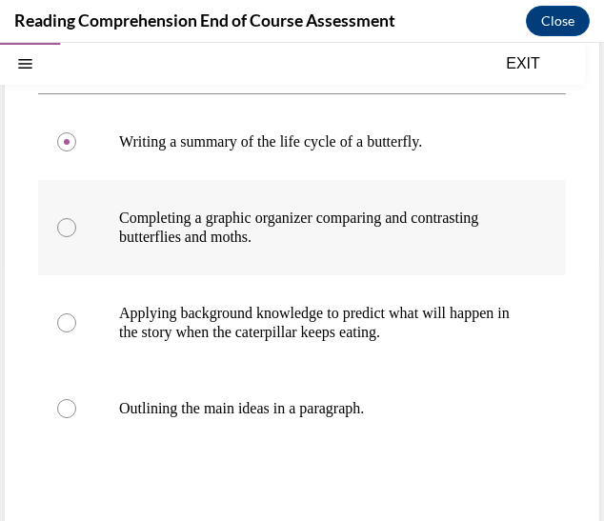
scroll to position [268, 0]
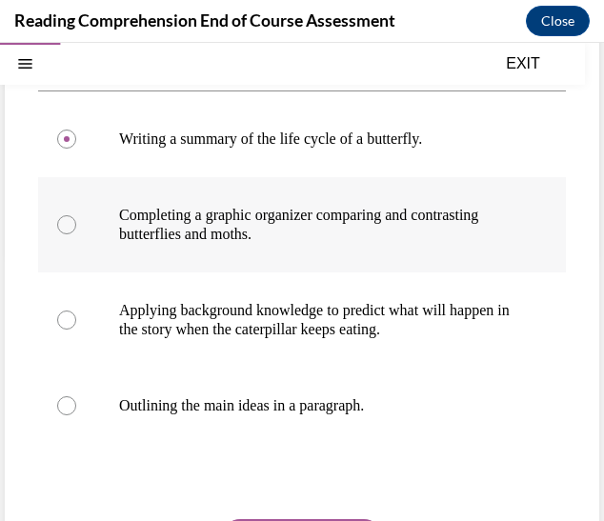
click at [288, 247] on label "Completing a graphic organizer comparing and contrasting butterflies and moths." at bounding box center [302, 224] width 528 height 95
click at [76, 234] on input "Completing a graphic organizer comparing and contrasting butterflies and moths." at bounding box center [66, 224] width 19 height 19
radio input "true"
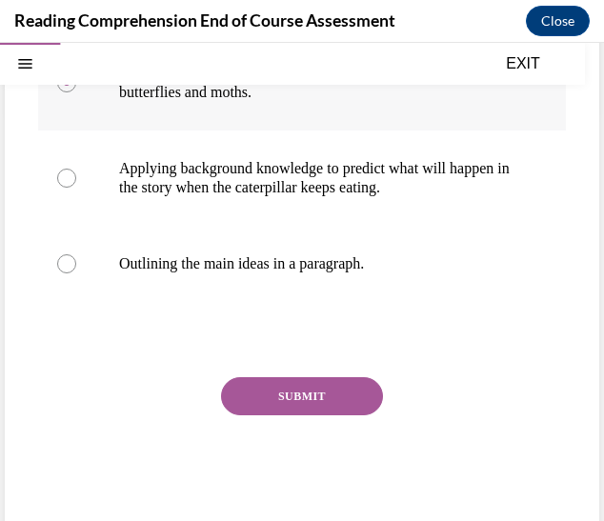
scroll to position [413, 0]
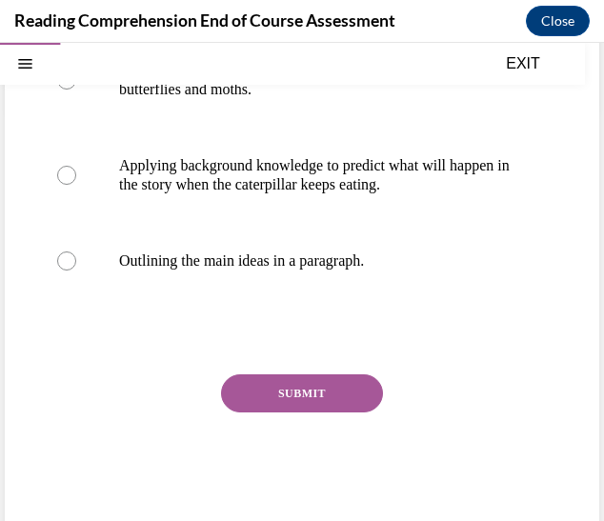
click at [288, 394] on button "SUBMIT" at bounding box center [302, 394] width 162 height 38
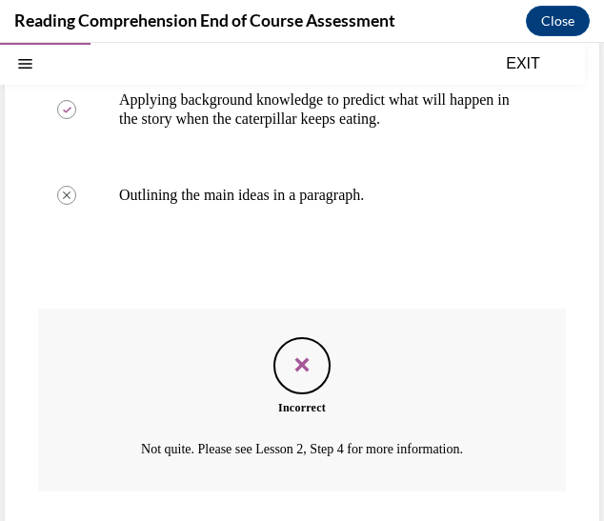
scroll to position [595, 0]
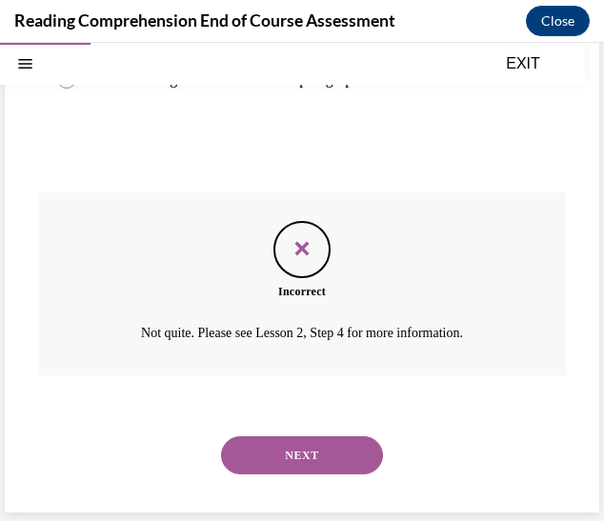
click at [309, 451] on button "NEXT" at bounding box center [302, 456] width 162 height 38
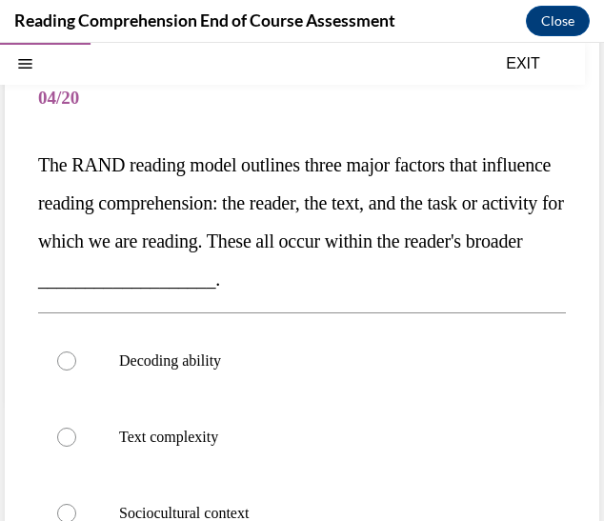
scroll to position [162, 0]
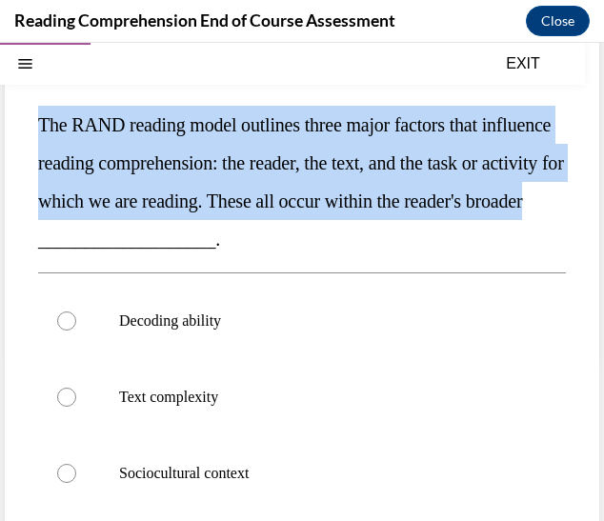
drag, startPoint x: 36, startPoint y: 123, endPoint x: 199, endPoint y: 251, distance: 207.1
click at [199, 251] on div "Question 04/20 The RAND reading model outlines three major factors that influen…" at bounding box center [302, 407] width 595 height 846
copy span "The RAND reading model outlines three major factors that influence reading comp…"
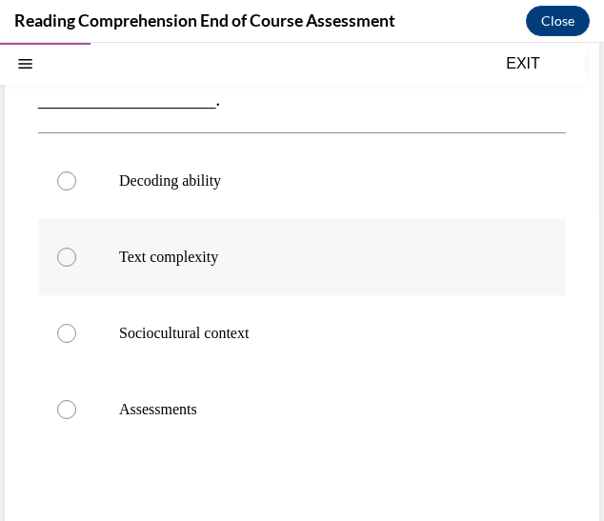
scroll to position [308, 0]
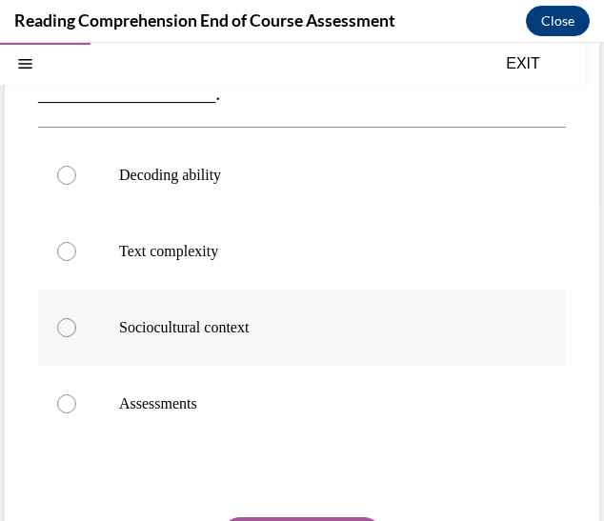
click at [236, 342] on label "Sociocultural context" at bounding box center [302, 328] width 528 height 76
click at [76, 337] on input "Sociocultural context" at bounding box center [66, 327] width 19 height 19
radio input "true"
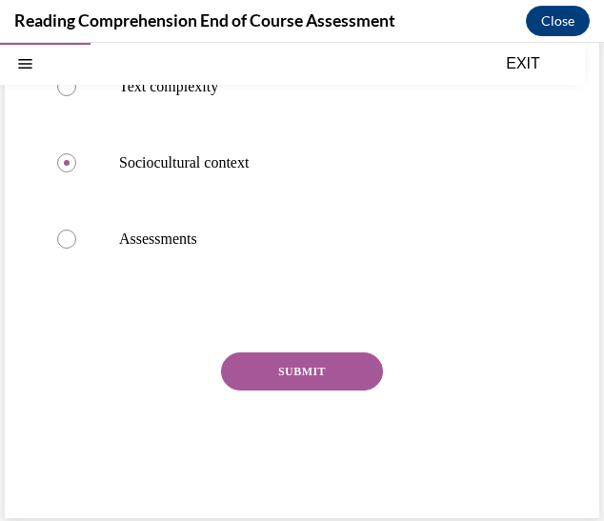
click at [258, 355] on button "SUBMIT" at bounding box center [302, 372] width 162 height 38
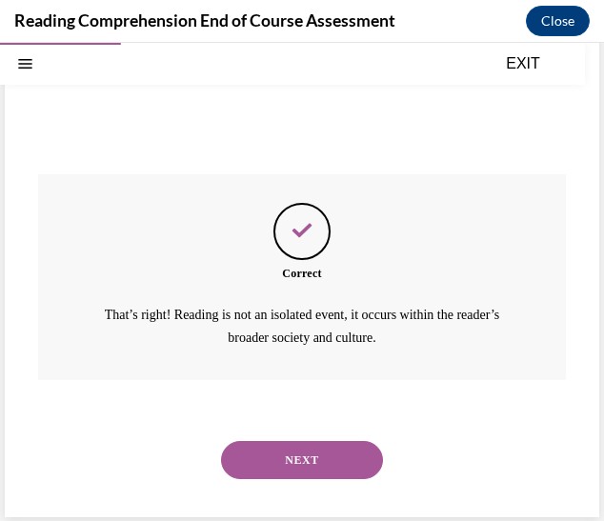
scroll to position [655, 0]
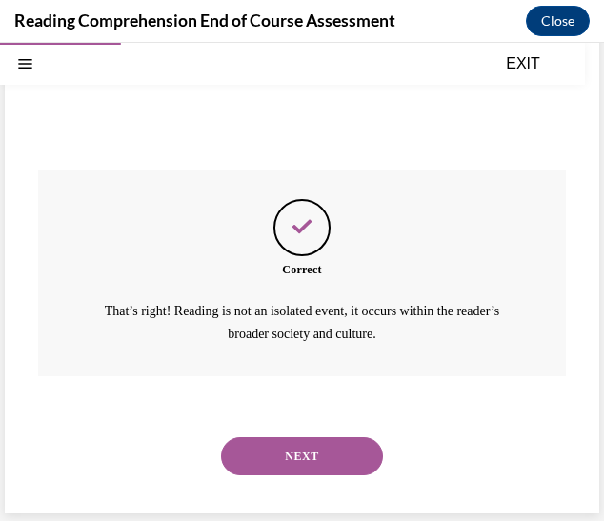
click at [311, 460] on button "NEXT" at bounding box center [302, 457] width 162 height 38
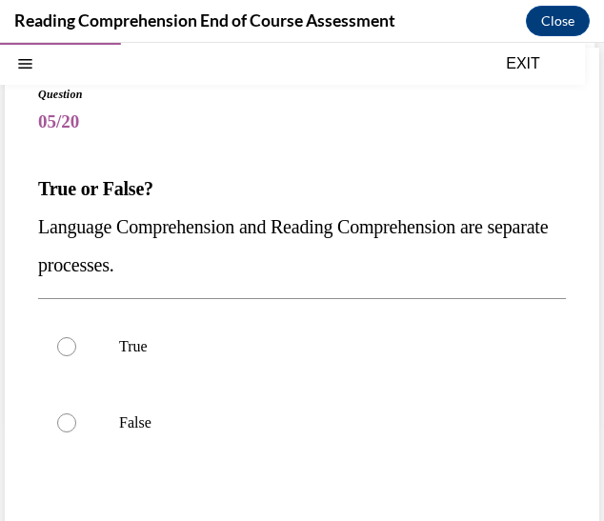
scroll to position [106, 0]
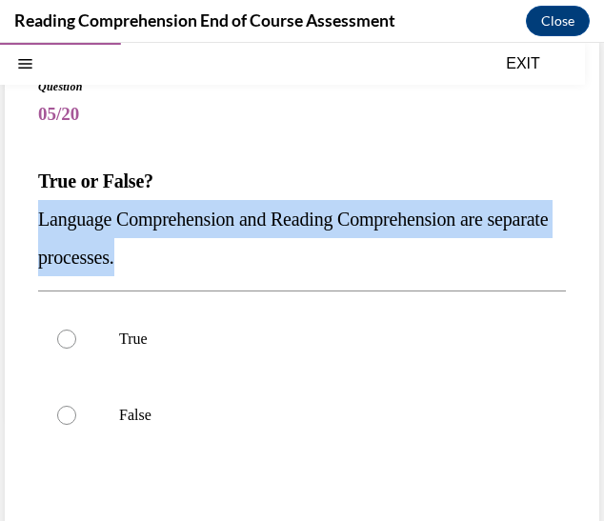
drag, startPoint x: 208, startPoint y: 260, endPoint x: 8, endPoint y: 211, distance: 206.2
click at [8, 211] on div "Question 05/20 True or False? Language Comprehension and Reading Comprehension …" at bounding box center [302, 367] width 595 height 655
copy span "Language Comprehension and Reading Comprehension are separate processes."
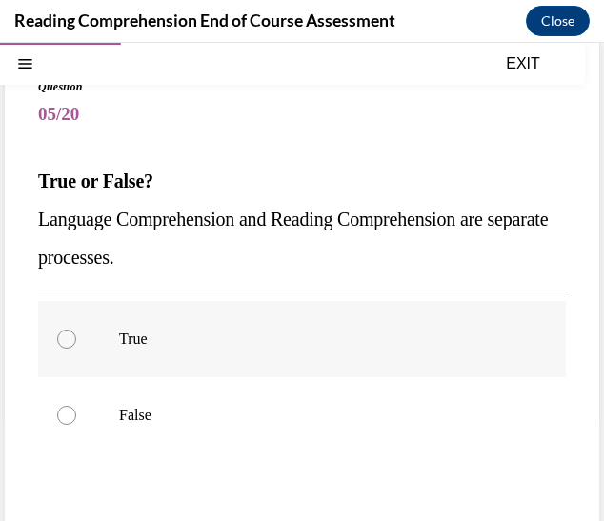
click at [158, 357] on label "True" at bounding box center [302, 339] width 528 height 76
click at [76, 349] on input "True" at bounding box center [66, 339] width 19 height 19
radio input "true"
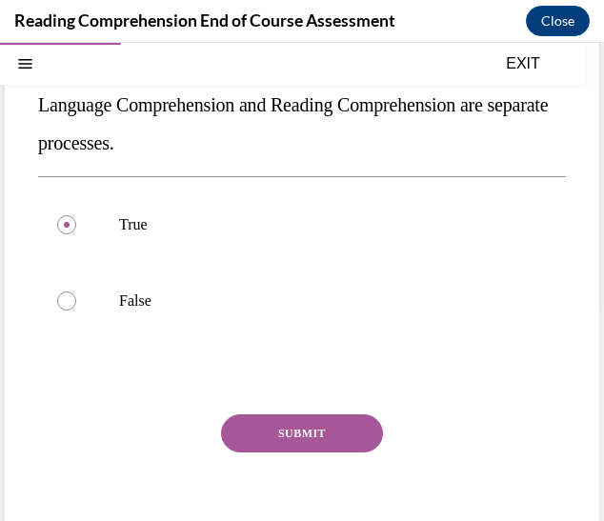
click at [263, 420] on button "SUBMIT" at bounding box center [302, 434] width 162 height 38
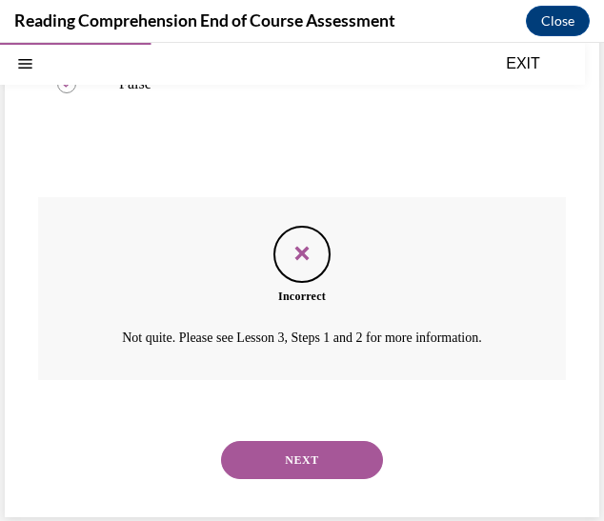
scroll to position [442, 0]
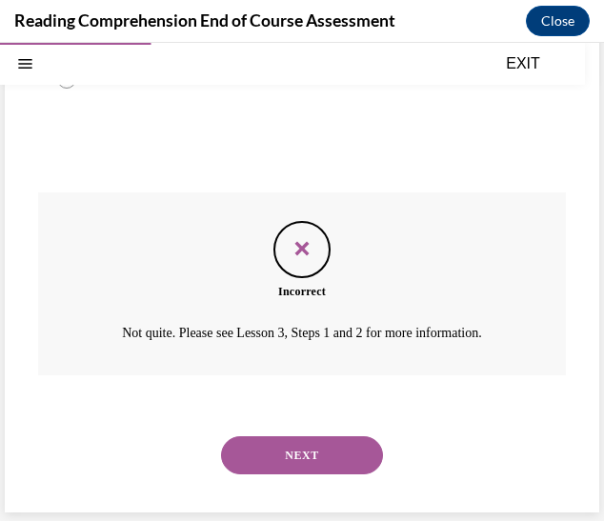
click at [311, 449] on button "NEXT" at bounding box center [302, 456] width 162 height 38
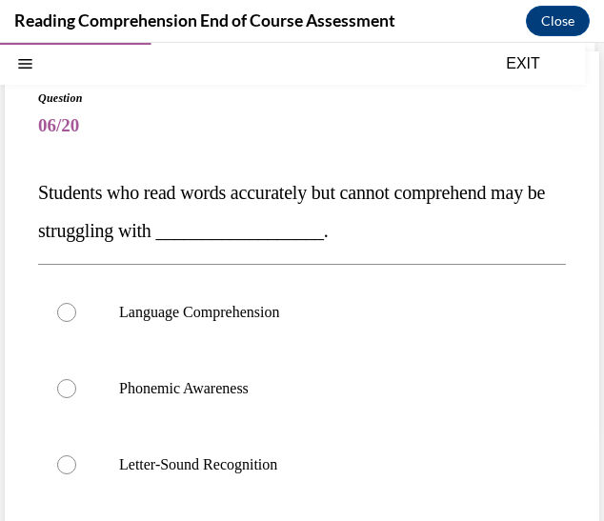
scroll to position [95, 0]
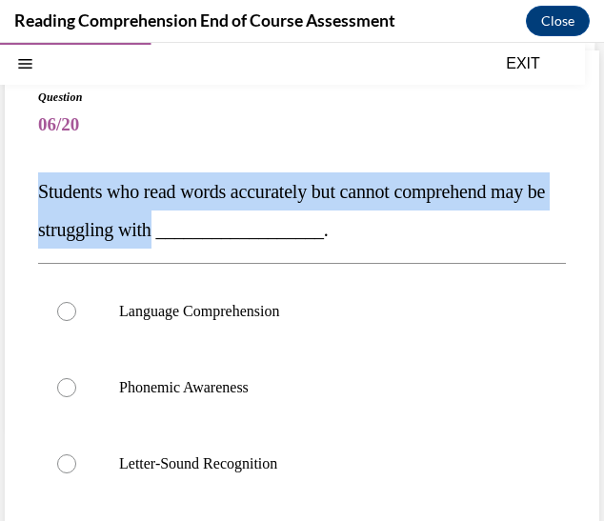
drag, startPoint x: 19, startPoint y: 192, endPoint x: 217, endPoint y: 239, distance: 203.9
click at [217, 239] on div "Question 06/20 Students who read words accurately but cannot comprehend may be …" at bounding box center [302, 435] width 595 height 769
copy span "Students who read words accurately but cannot comprehend may be struggling with"
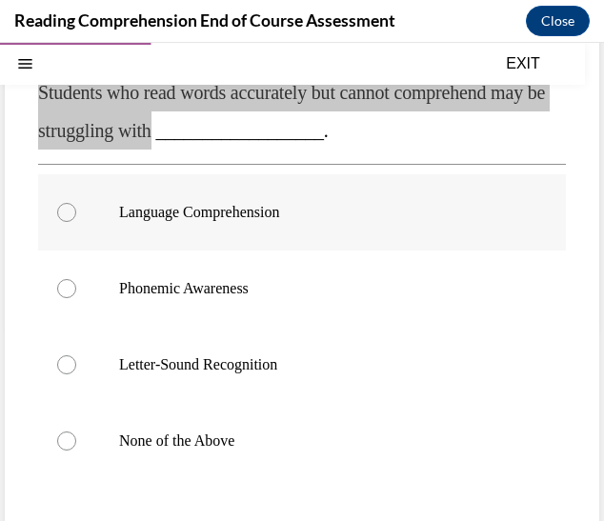
scroll to position [196, 0]
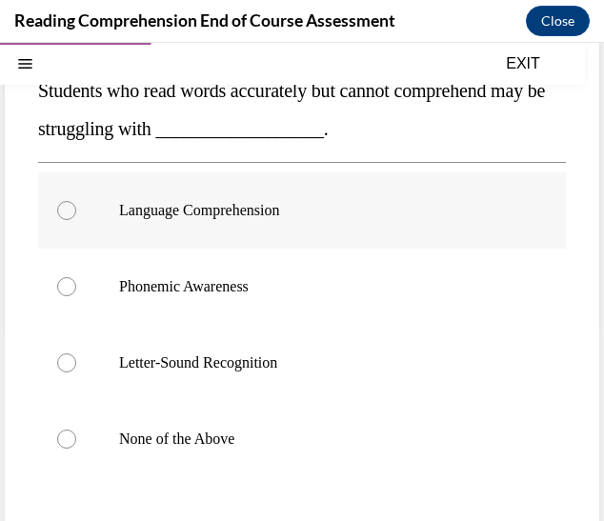
click at [252, 220] on label "Language Comprehension" at bounding box center [302, 211] width 528 height 76
click at [76, 220] on input "Language Comprehension" at bounding box center [66, 210] width 19 height 19
radio input "true"
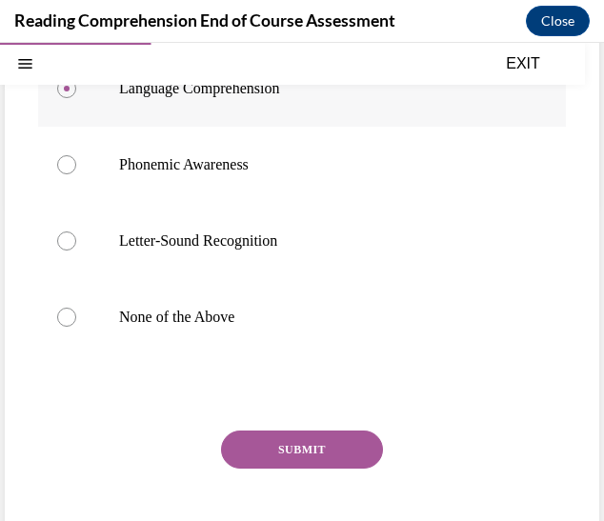
scroll to position [319, 0]
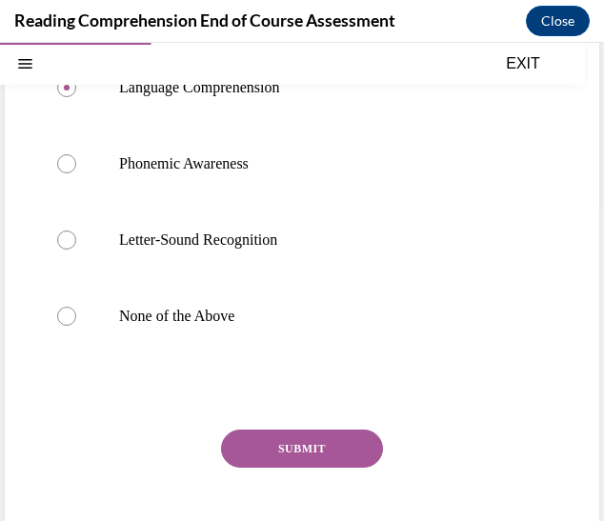
click at [298, 439] on button "SUBMIT" at bounding box center [302, 449] width 162 height 38
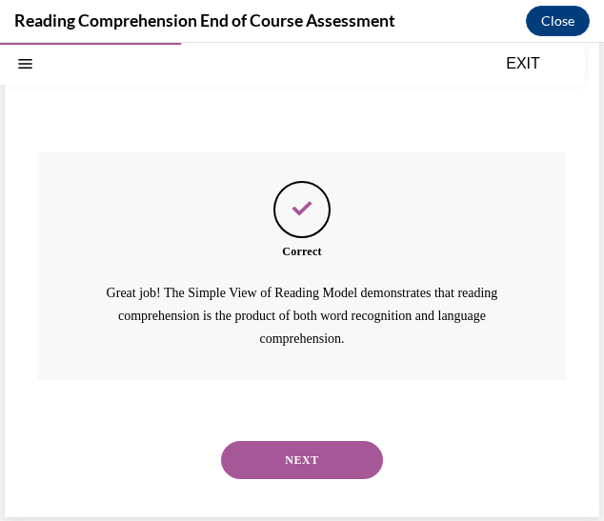
scroll to position [601, 0]
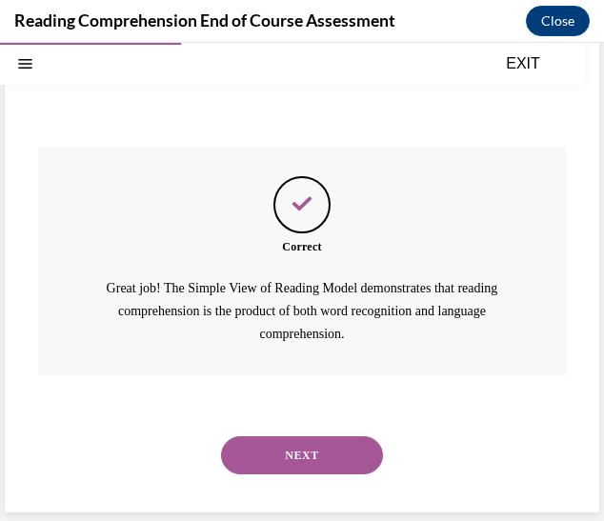
click at [294, 439] on button "NEXT" at bounding box center [302, 456] width 162 height 38
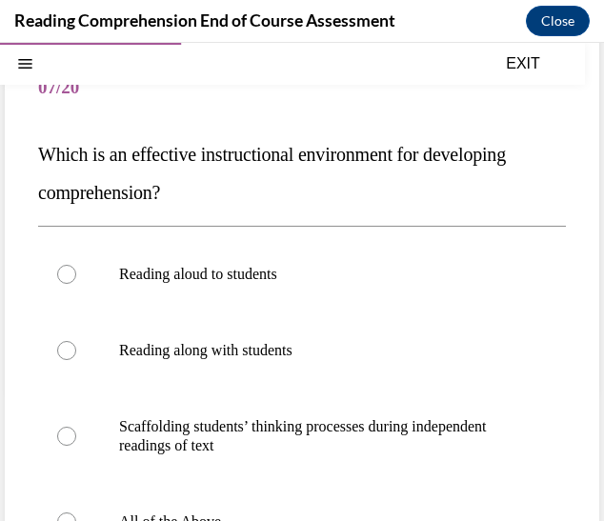
scroll to position [133, 0]
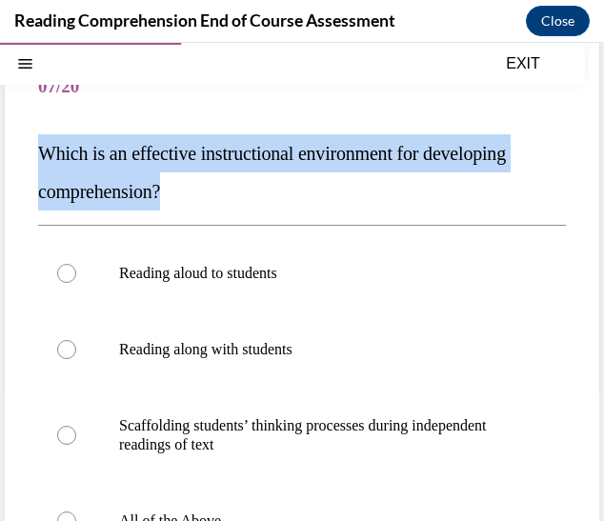
drag, startPoint x: 200, startPoint y: 199, endPoint x: 23, endPoint y: 152, distance: 183.6
click at [23, 152] on div "Question 07/20 Which is an effective instructional environment for developing c…" at bounding box center [302, 406] width 595 height 788
copy span "Which is an effective instructional environment for developing comprehension?"
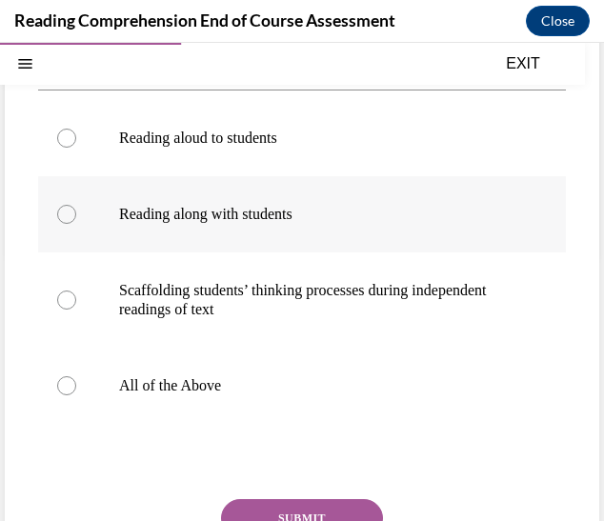
scroll to position [271, 0]
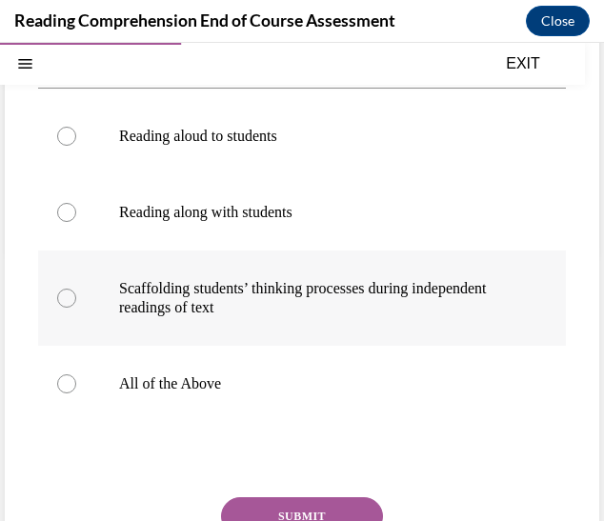
click at [318, 305] on p "Scaffolding students’ thinking processes during independent readings of text" at bounding box center [318, 298] width 399 height 38
click at [76, 305] on input "Scaffolding students’ thinking processes during independent readings of text" at bounding box center [66, 298] width 19 height 19
radio input "true"
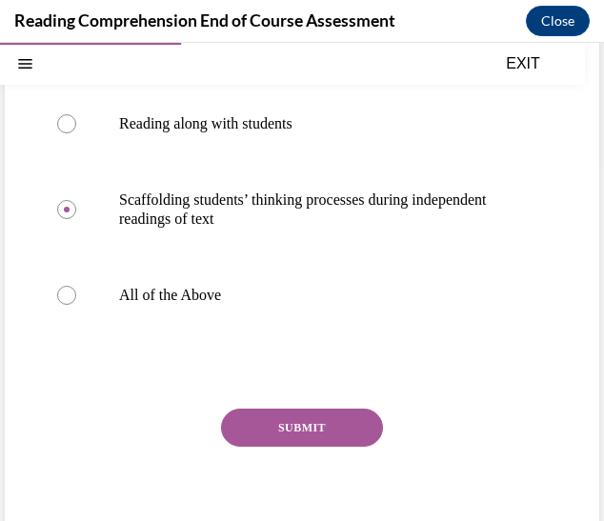
click at [301, 416] on button "SUBMIT" at bounding box center [302, 428] width 162 height 38
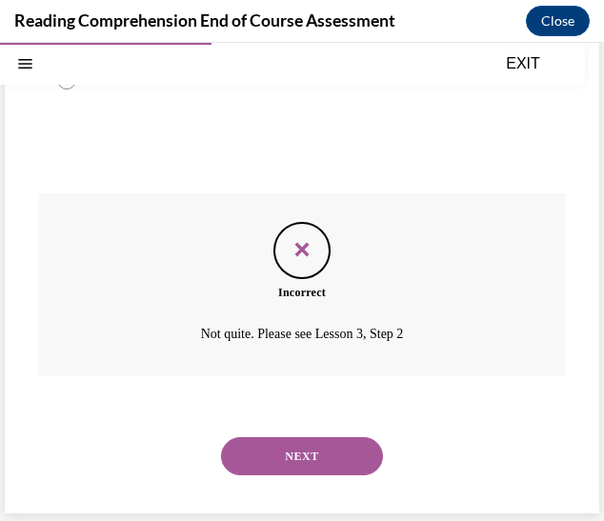
scroll to position [576, 0]
click at [294, 461] on button "NEXT" at bounding box center [302, 456] width 162 height 38
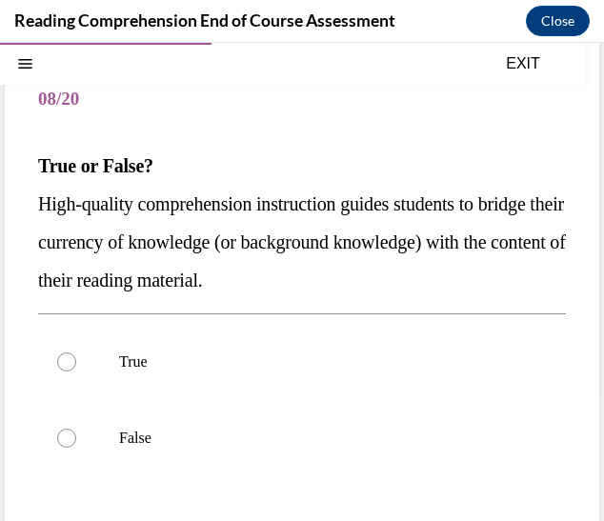
scroll to position [125, 0]
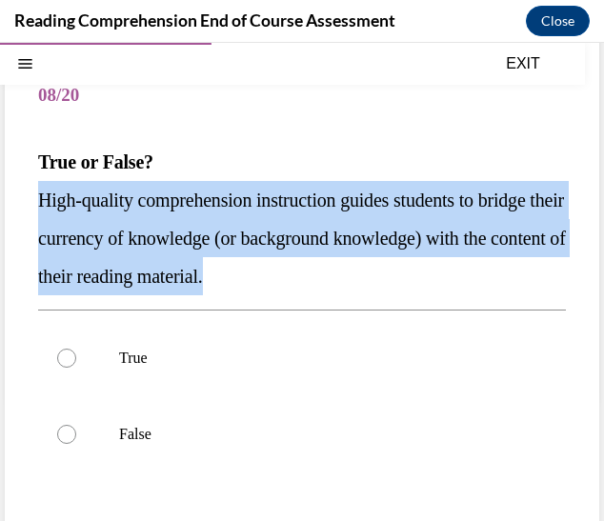
drag, startPoint x: 379, startPoint y: 289, endPoint x: 36, endPoint y: 199, distance: 354.7
click at [36, 199] on div "Question 08/20 True or False? High-quality comprehension instruction guides stu…" at bounding box center [302, 367] width 595 height 693
copy span "High-quality comprehension instruction guides students to bridge their currency…"
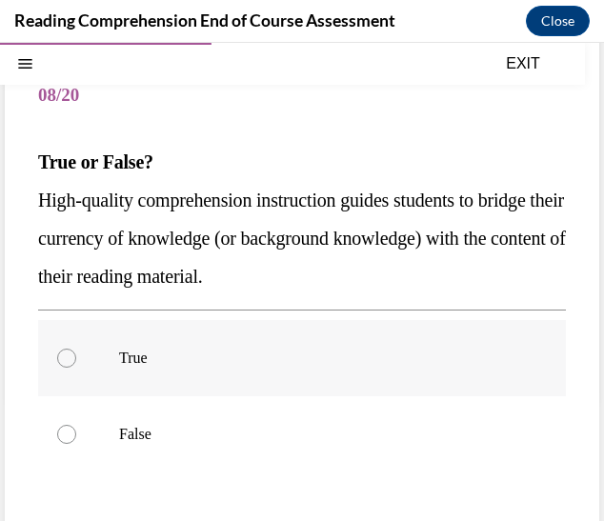
click at [121, 339] on label "True" at bounding box center [302, 358] width 528 height 76
click at [76, 349] on input "True" at bounding box center [66, 358] width 19 height 19
radio input "true"
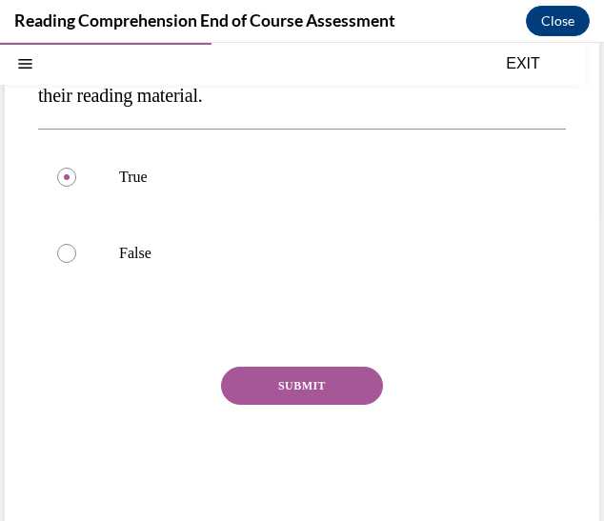
click at [290, 384] on button "SUBMIT" at bounding box center [302, 386] width 162 height 38
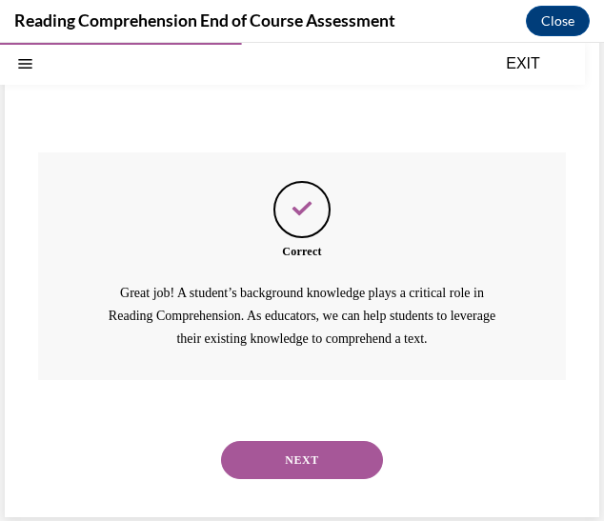
scroll to position [525, 0]
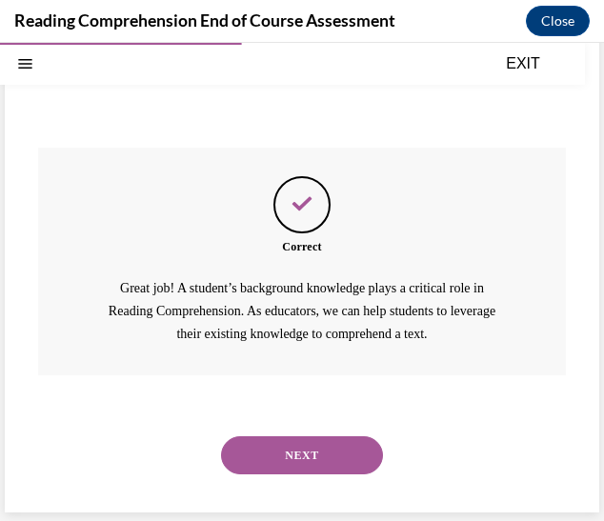
click at [278, 448] on button "NEXT" at bounding box center [302, 456] width 162 height 38
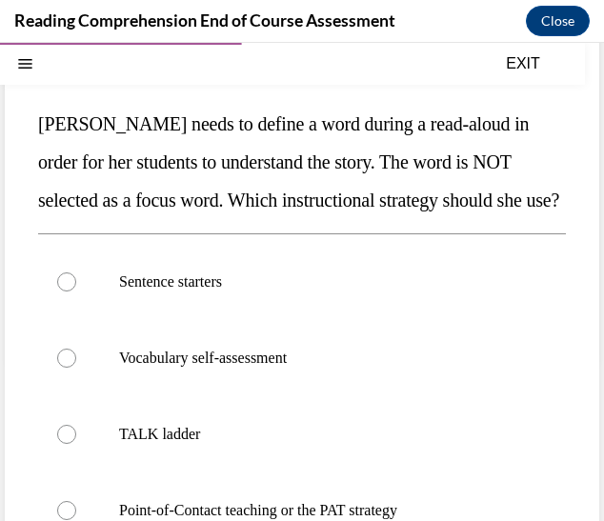
scroll to position [164, 0]
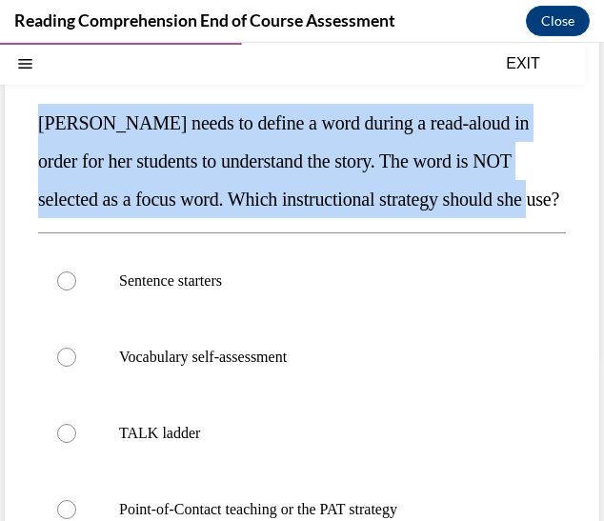
drag, startPoint x: 38, startPoint y: 127, endPoint x: 149, endPoint y: 224, distance: 147.2
click at [149, 218] on p "Mrs. Ivie needs to define a word during a read-aloud in order for her students …" at bounding box center [302, 161] width 528 height 114
copy span "Mrs. Ivie needs to define a word during a read-aloud in order for her students …"
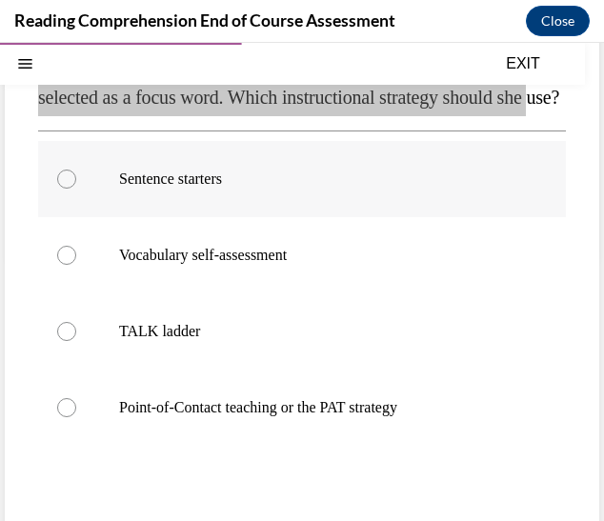
scroll to position [267, 0]
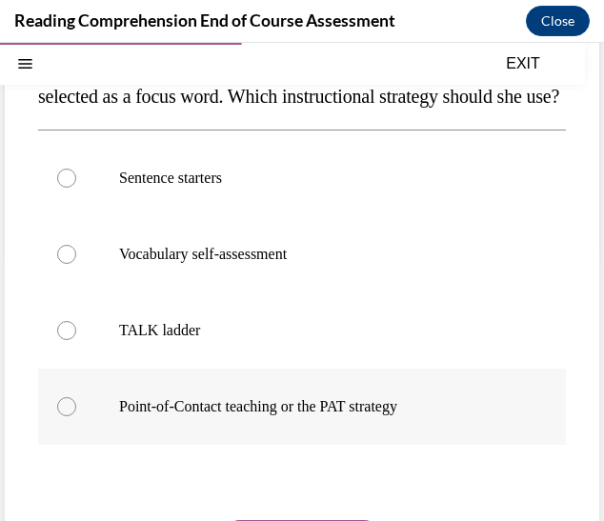
click at [311, 432] on label "Point-of-Contact teaching or the PAT strategy" at bounding box center [302, 407] width 528 height 76
click at [76, 417] on input "Point-of-Contact teaching or the PAT strategy" at bounding box center [66, 406] width 19 height 19
radio input "true"
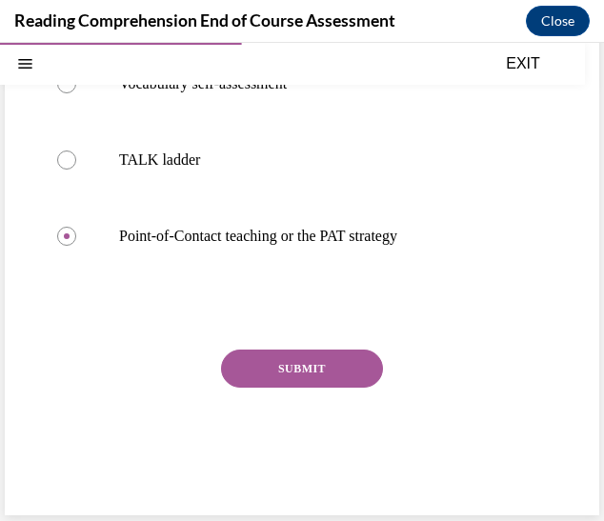
click at [309, 388] on button "SUBMIT" at bounding box center [302, 369] width 162 height 38
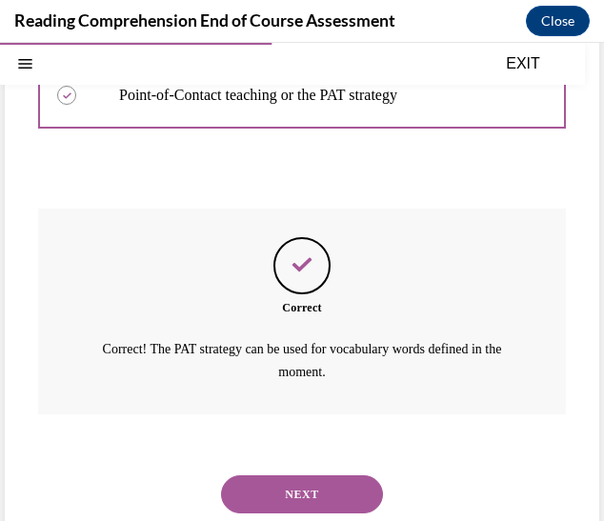
scroll to position [655, 0]
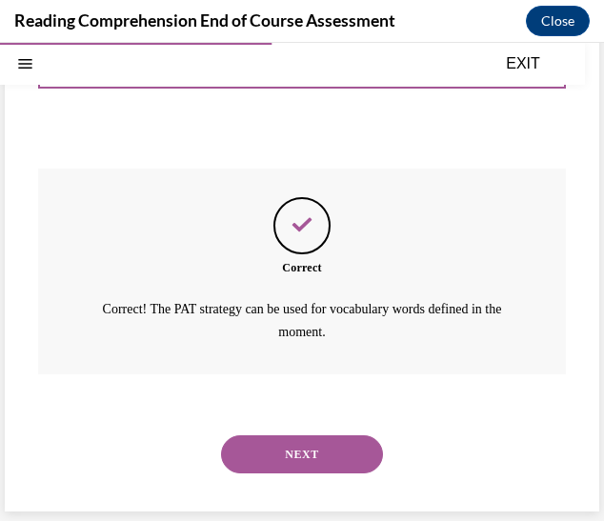
click at [306, 459] on button "NEXT" at bounding box center [302, 455] width 162 height 38
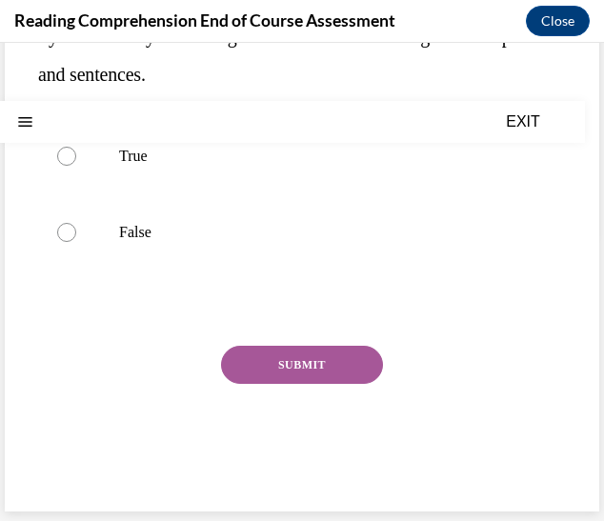
scroll to position [0, 0]
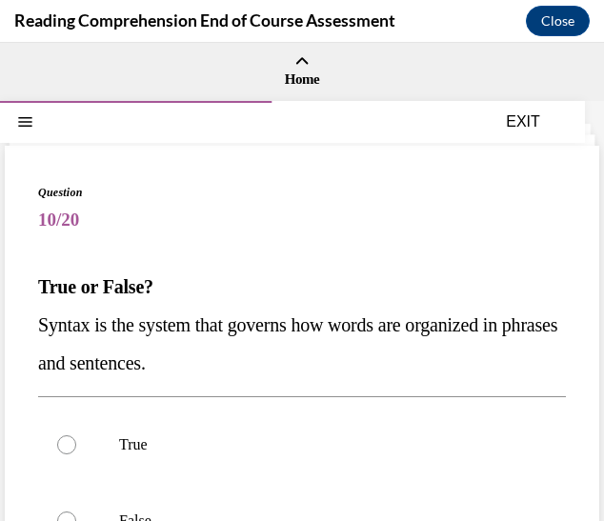
drag, startPoint x: 32, startPoint y: 314, endPoint x: 328, endPoint y: 357, distance: 298.6
click at [328, 357] on div "Question 10/20 True or False? Syntax is the system that governs how words are o…" at bounding box center [302, 473] width 595 height 655
copy span "Syntax is the system that governs how words are organized in phrases and senten…"
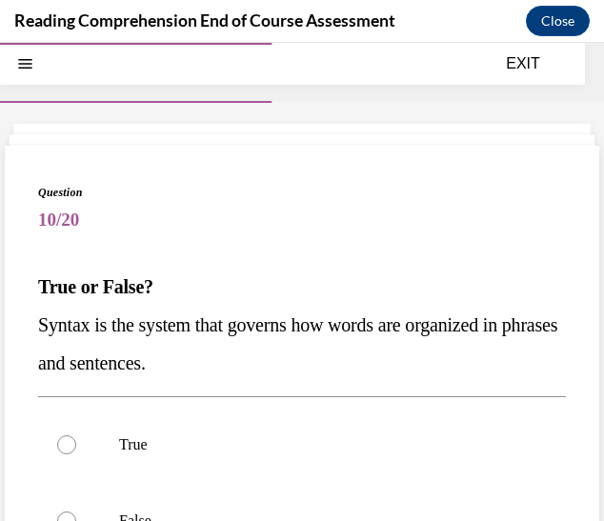
scroll to position [152, 0]
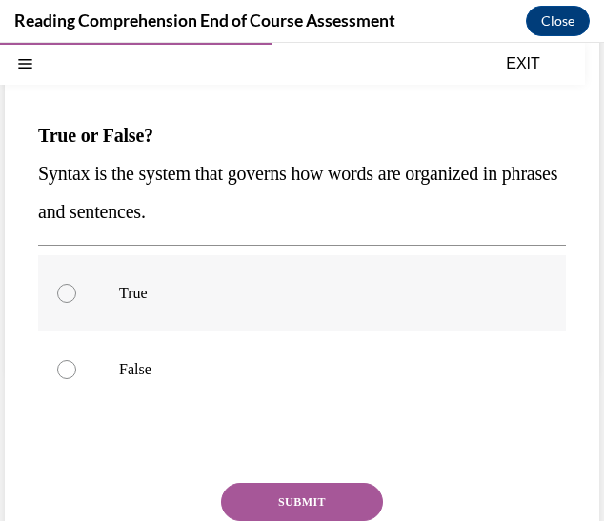
click at [146, 286] on p "True" at bounding box center [318, 293] width 399 height 19
click at [76, 286] on input "True" at bounding box center [66, 293] width 19 height 19
radio input "true"
click at [288, 489] on button "SUBMIT" at bounding box center [302, 502] width 162 height 38
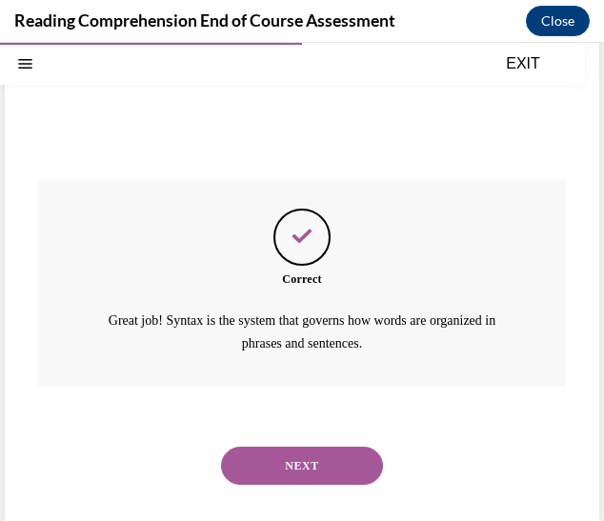
scroll to position [464, 0]
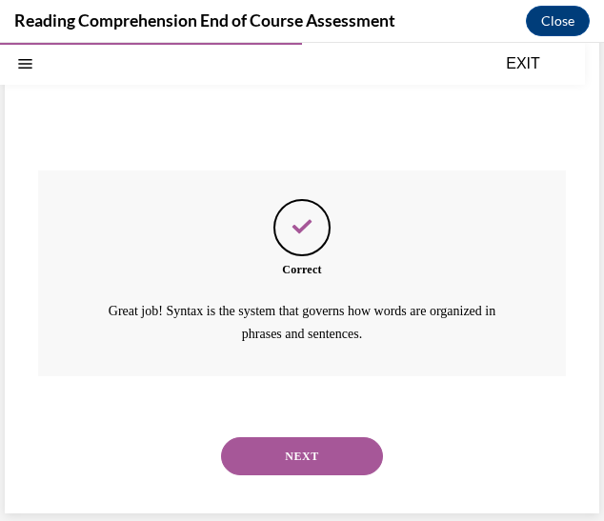
click at [278, 458] on button "NEXT" at bounding box center [302, 457] width 162 height 38
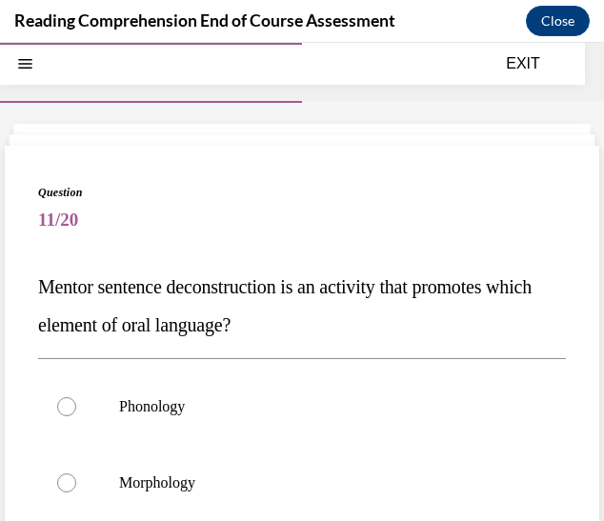
scroll to position [126, 0]
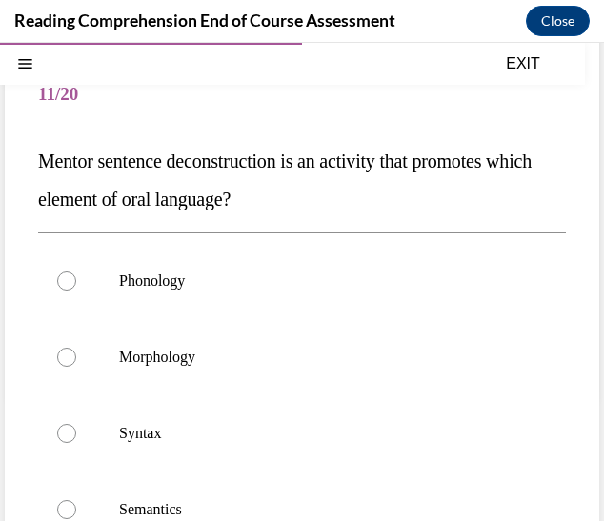
drag, startPoint x: 334, startPoint y: 192, endPoint x: 5, endPoint y: 157, distance: 330.7
click at [5, 157] on div "Question 11/20 Mentor sentence deconstruction is an activity that promotes whic…" at bounding box center [302, 404] width 595 height 769
click at [145, 420] on label "Syntax" at bounding box center [302, 434] width 528 height 76
click at [76, 424] on input "Syntax" at bounding box center [66, 433] width 19 height 19
radio input "true"
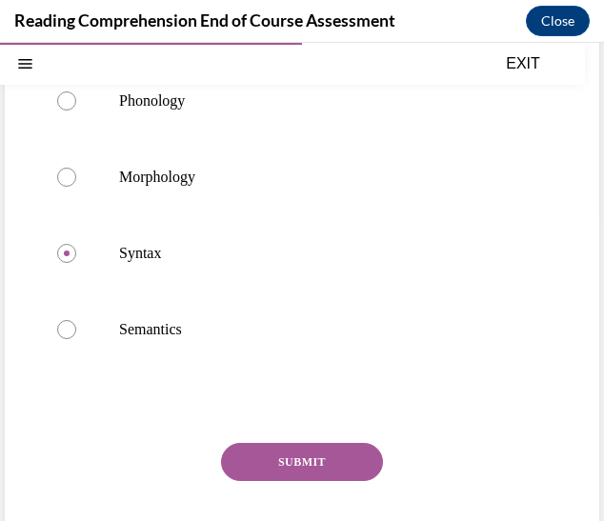
click at [303, 460] on button "SUBMIT" at bounding box center [302, 462] width 162 height 38
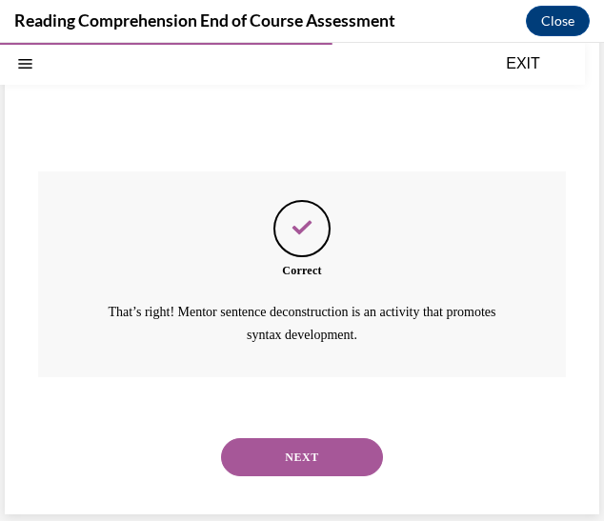
scroll to position [579, 0]
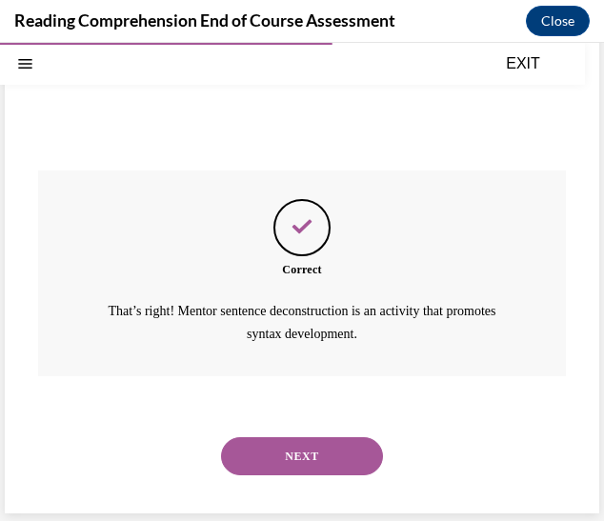
click at [284, 441] on button "NEXT" at bounding box center [302, 457] width 162 height 38
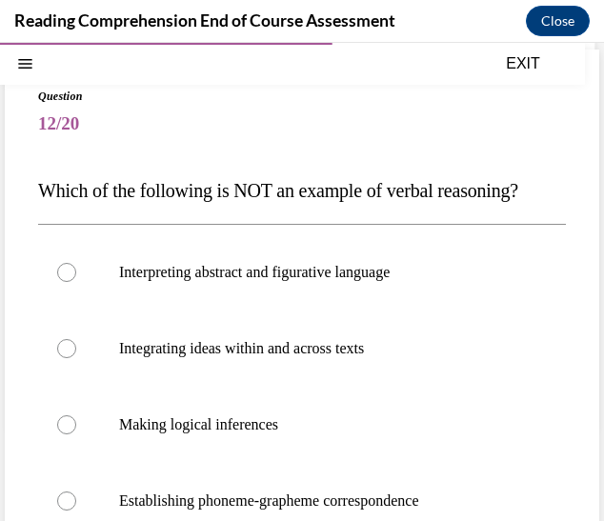
scroll to position [101, 0]
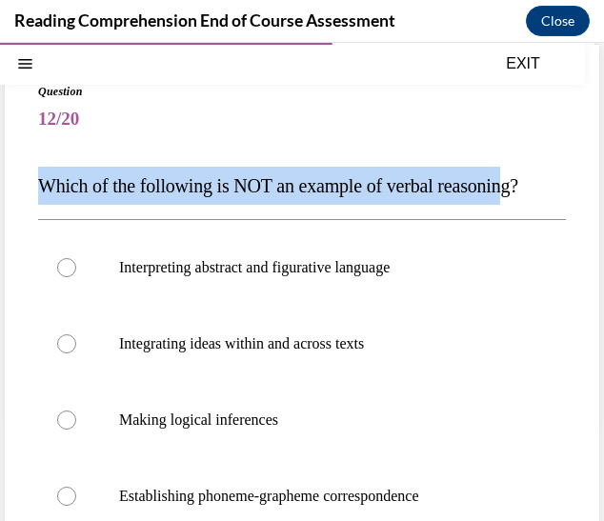
drag, startPoint x: 36, startPoint y: 188, endPoint x: 532, endPoint y: 197, distance: 495.8
click at [532, 197] on div "Question 12/20 Which of the following is NOT an example of verbal reasoning? In…" at bounding box center [302, 410] width 595 height 731
drag, startPoint x: 551, startPoint y: 187, endPoint x: 29, endPoint y: 188, distance: 522.4
click at [29, 188] on div "Question 12/20 Which of the following is NOT an example of verbal reasoning? In…" at bounding box center [302, 410] width 595 height 731
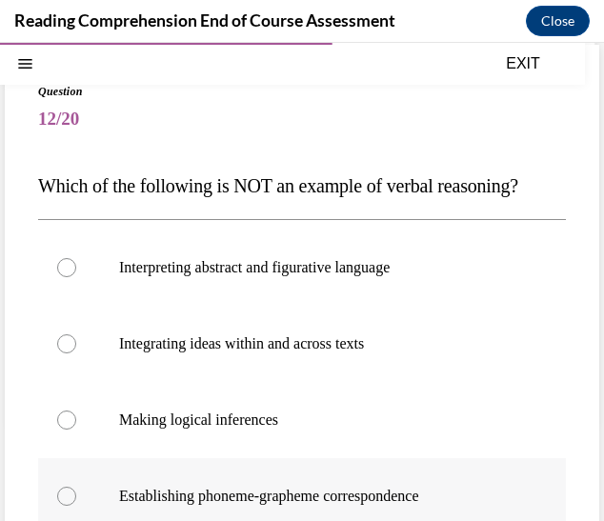
click at [299, 470] on label "Establishing phoneme-grapheme correspondence" at bounding box center [302, 497] width 528 height 76
click at [76, 487] on input "Establishing phoneme-grapheme correspondence" at bounding box center [66, 496] width 19 height 19
radio input "true"
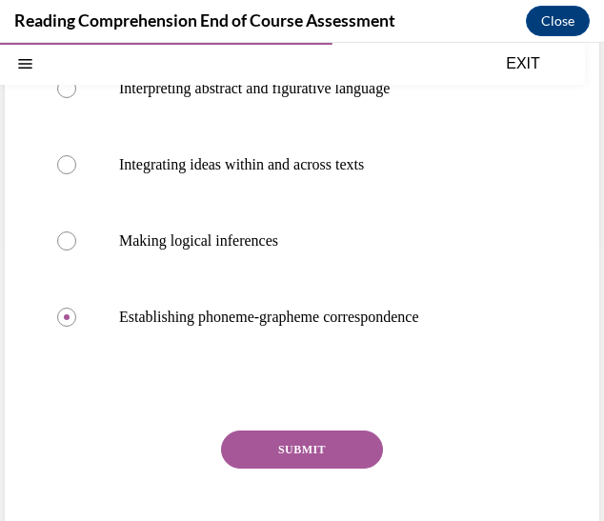
click at [322, 435] on button "SUBMIT" at bounding box center [302, 450] width 162 height 38
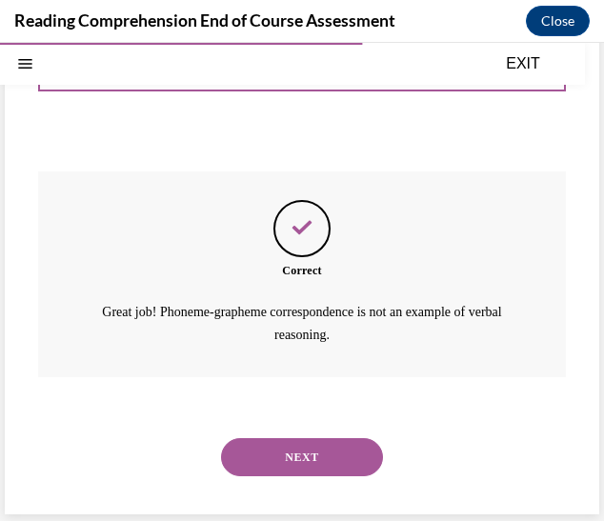
scroll to position [540, 0]
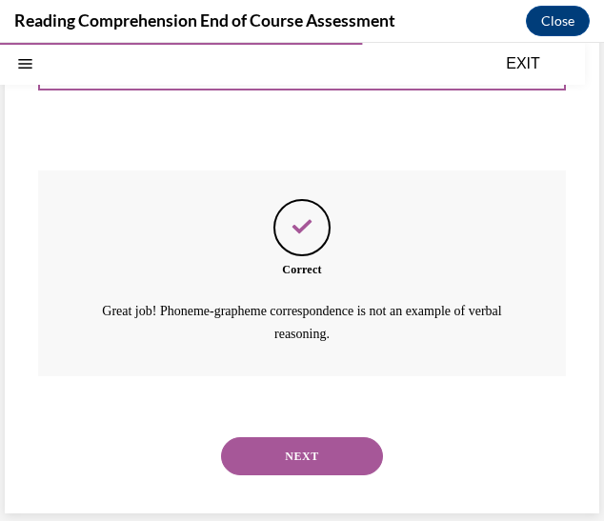
click at [307, 453] on button "NEXT" at bounding box center [302, 457] width 162 height 38
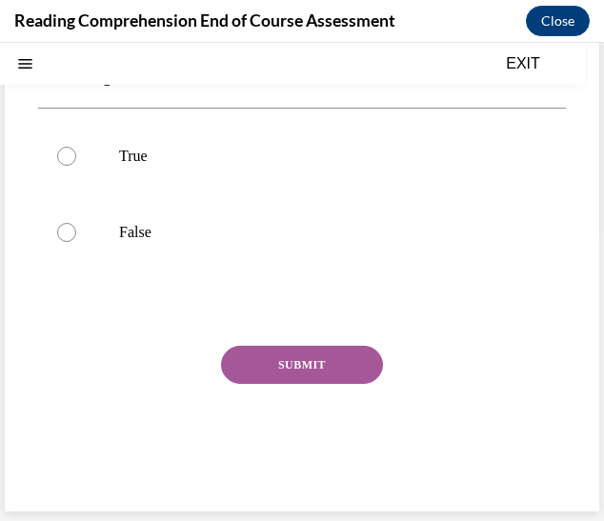
scroll to position [0, 0]
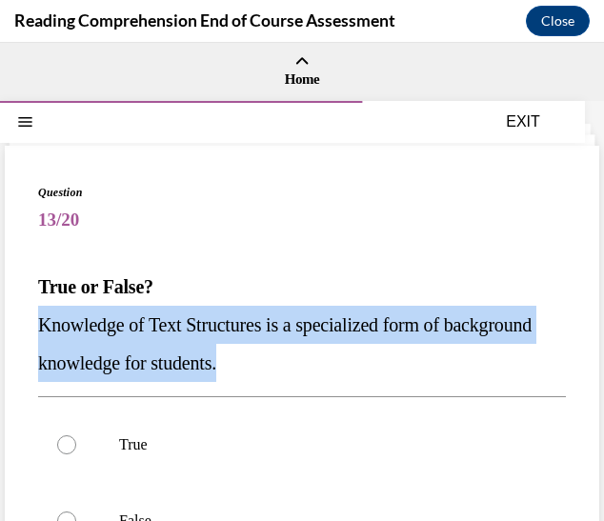
drag, startPoint x: 343, startPoint y: 371, endPoint x: 32, endPoint y: 329, distance: 313.6
click at [32, 329] on div "Question 13/20 True or False? Knowledge of Text Structures is a specialized for…" at bounding box center [302, 473] width 595 height 655
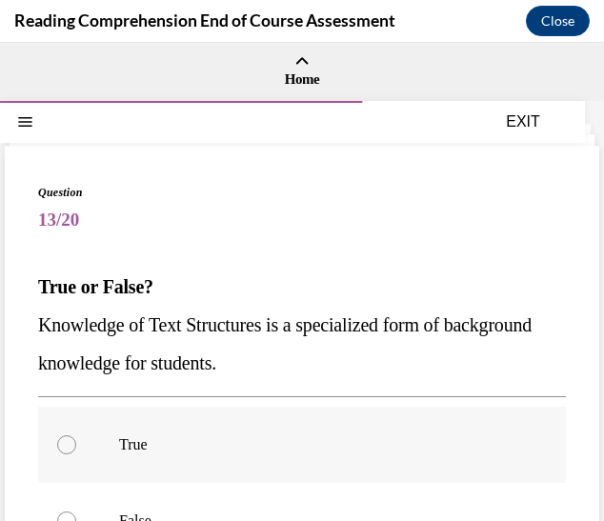
click at [96, 417] on label "True" at bounding box center [302, 445] width 528 height 76
click at [76, 436] on input "True" at bounding box center [66, 445] width 19 height 19
radio input "true"
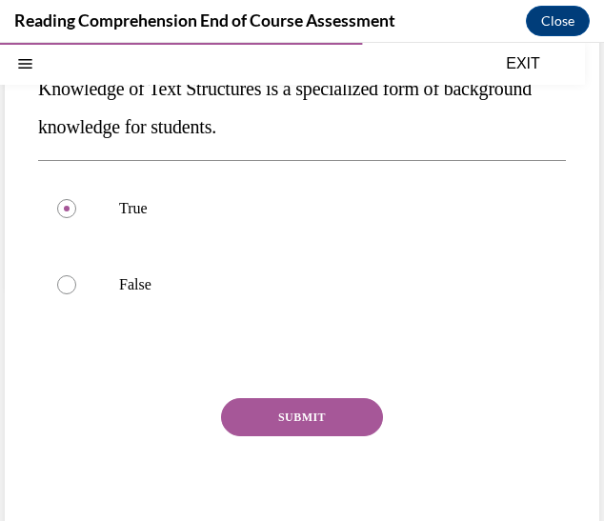
click at [305, 406] on button "SUBMIT" at bounding box center [302, 417] width 162 height 38
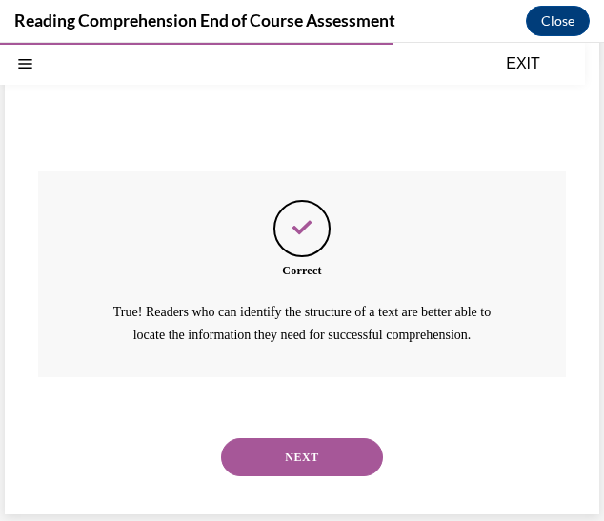
scroll to position [464, 0]
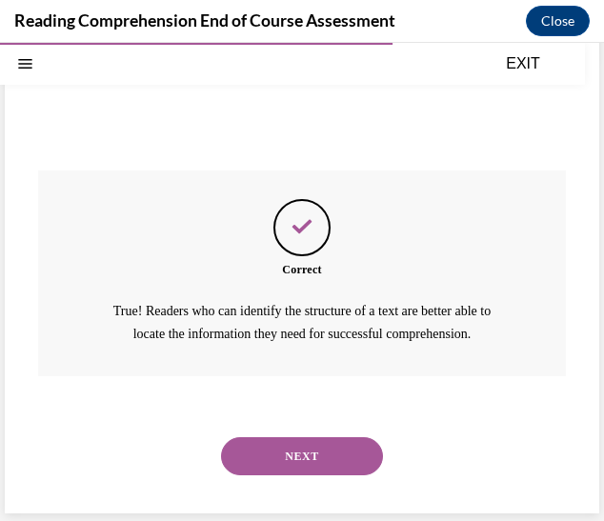
click at [290, 460] on button "NEXT" at bounding box center [302, 457] width 162 height 38
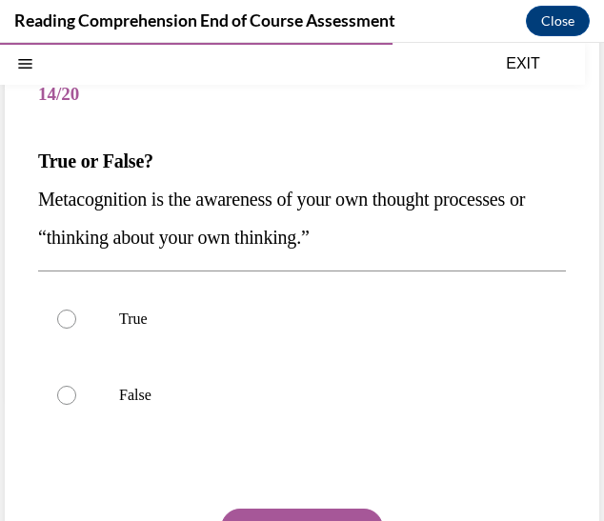
scroll to position [157, 0]
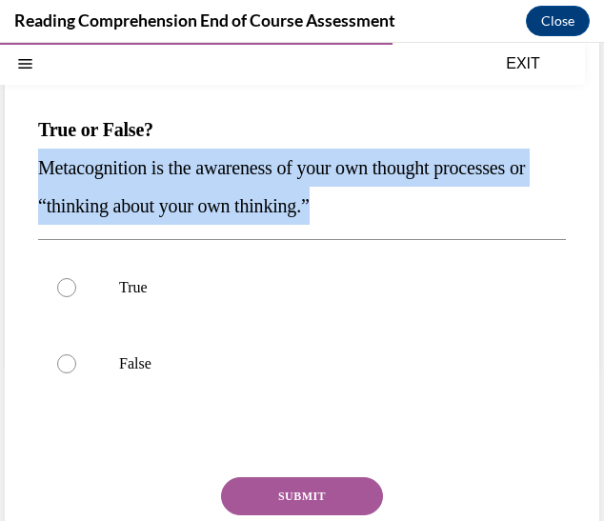
drag, startPoint x: 429, startPoint y: 220, endPoint x: 23, endPoint y: 162, distance: 410.2
click at [23, 162] on div "Question 14/20 True or False? Metacognition is the awareness of your own though…" at bounding box center [302, 316] width 595 height 655
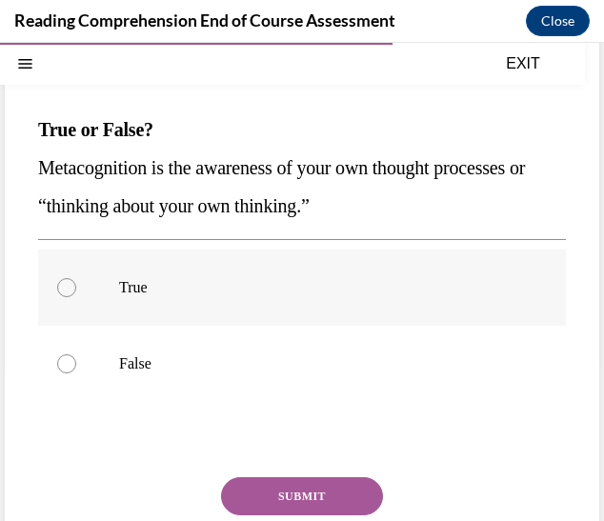
click at [130, 311] on label "True" at bounding box center [302, 288] width 528 height 76
click at [76, 297] on input "True" at bounding box center [66, 287] width 19 height 19
radio input "true"
click at [283, 487] on button "SUBMIT" at bounding box center [302, 497] width 162 height 38
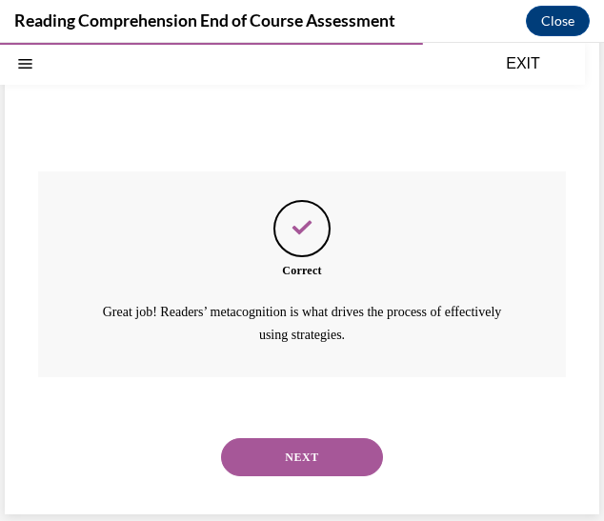
scroll to position [464, 0]
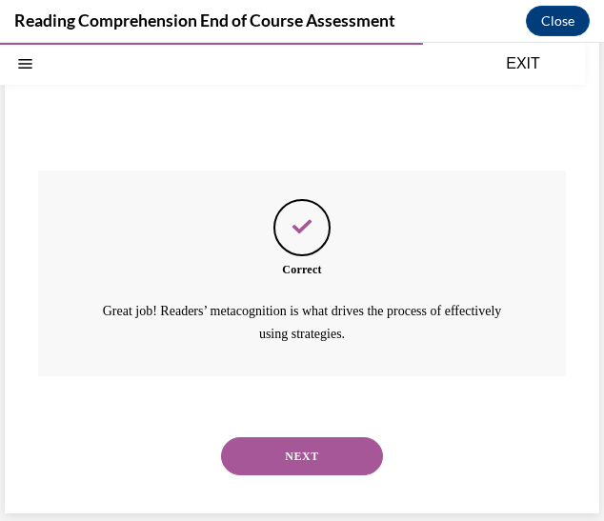
click at [303, 445] on button "NEXT" at bounding box center [302, 457] width 162 height 38
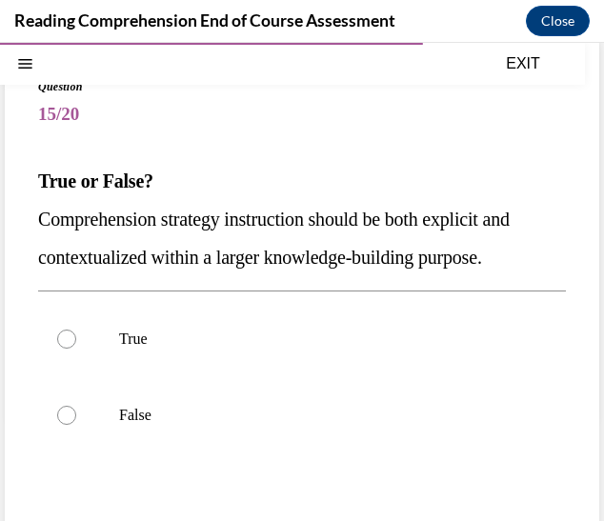
scroll to position [123, 0]
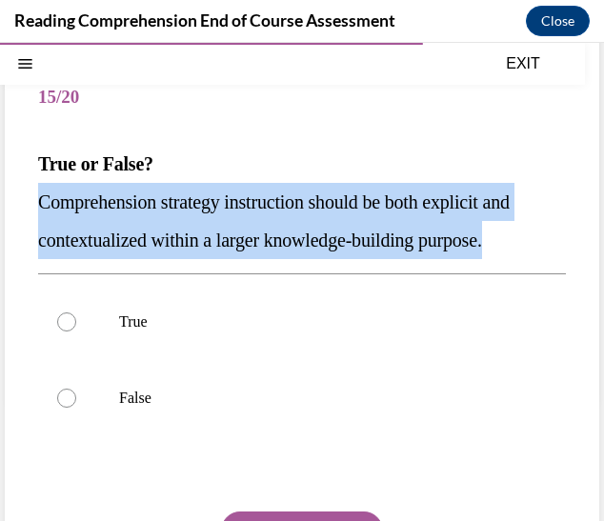
drag, startPoint x: 116, startPoint y: 283, endPoint x: 28, endPoint y: 211, distance: 114.5
click at [28, 211] on div "Question 15/20 True or False? Comprehension strategy instruction should be both…" at bounding box center [302, 350] width 595 height 655
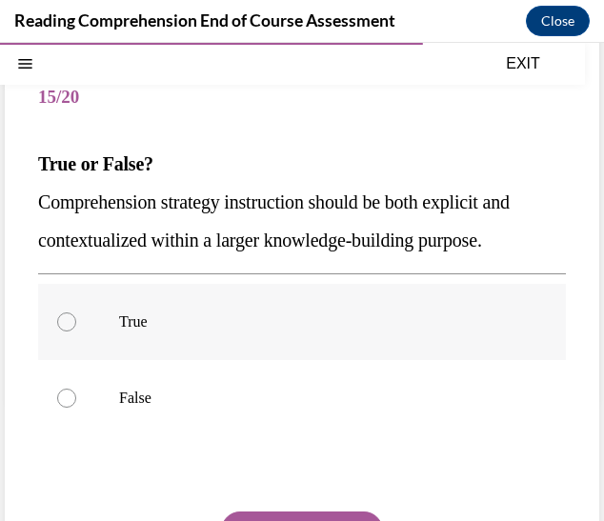
click at [84, 360] on label "True" at bounding box center [302, 322] width 528 height 76
click at [76, 332] on input "True" at bounding box center [66, 322] width 19 height 19
radio input "true"
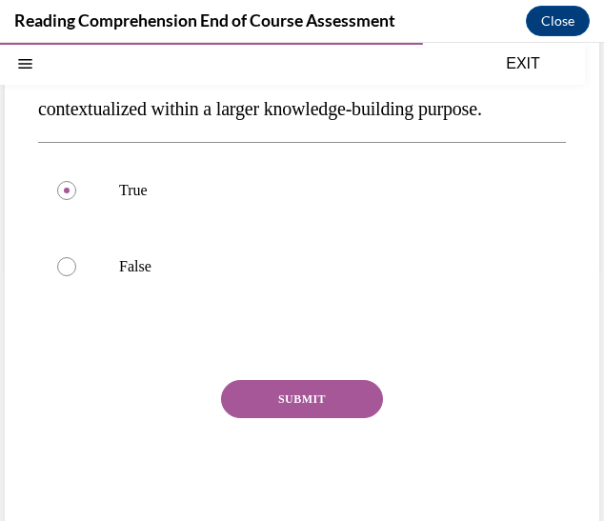
click at [296, 418] on button "SUBMIT" at bounding box center [302, 399] width 162 height 38
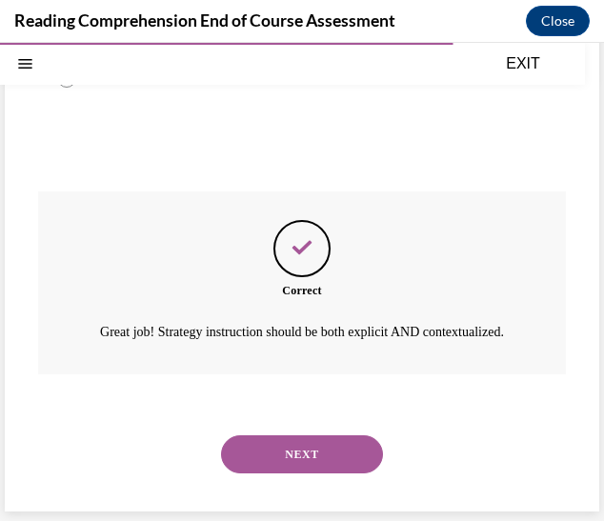
scroll to position [502, 0]
click at [312, 452] on button "NEXT" at bounding box center [302, 455] width 162 height 38
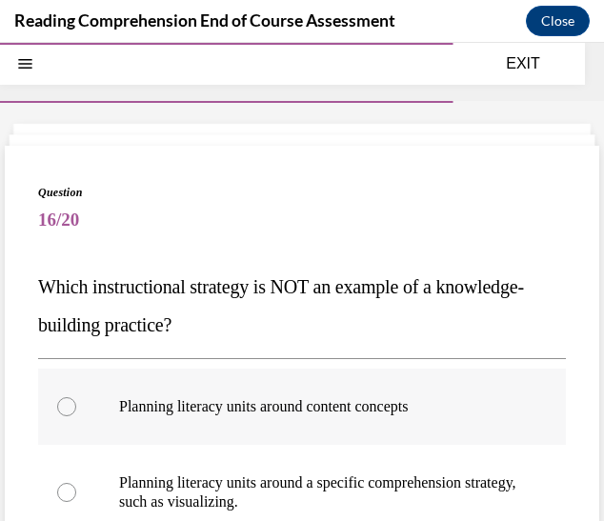
scroll to position [158, 0]
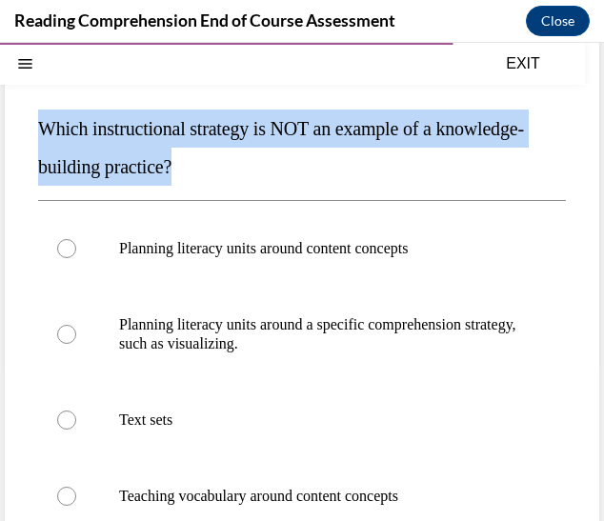
drag, startPoint x: 286, startPoint y: 159, endPoint x: 28, endPoint y: 132, distance: 259.7
click at [28, 132] on div "Question 16/20 Which instructional strategy is NOT an example of a knowledge-bu…" at bounding box center [302, 382] width 595 height 788
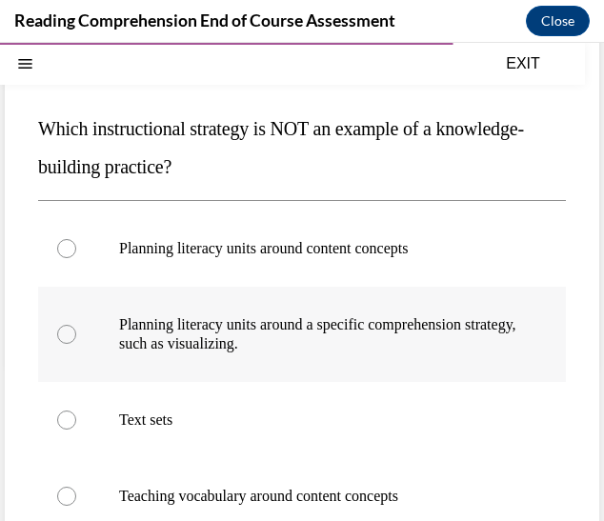
click at [257, 312] on label "Planning literacy units around a specific comprehension strategy, such as visua…" at bounding box center [302, 334] width 528 height 95
click at [76, 325] on input "Planning literacy units around a specific comprehension strategy, such as visua…" at bounding box center [66, 334] width 19 height 19
radio input "true"
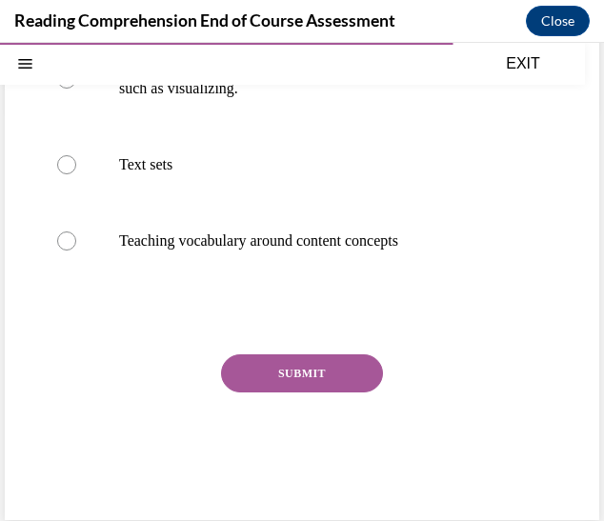
click at [277, 365] on button "SUBMIT" at bounding box center [302, 374] width 162 height 38
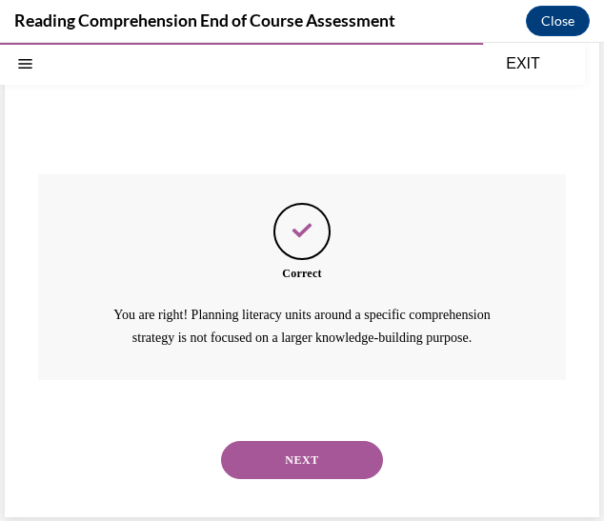
scroll to position [598, 0]
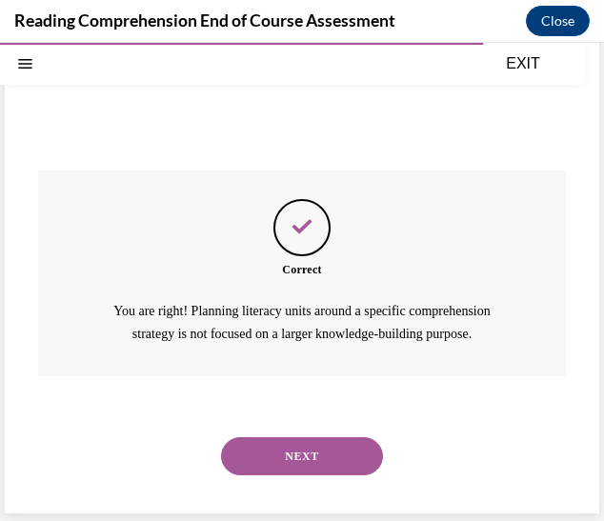
click at [301, 454] on button "NEXT" at bounding box center [302, 457] width 162 height 38
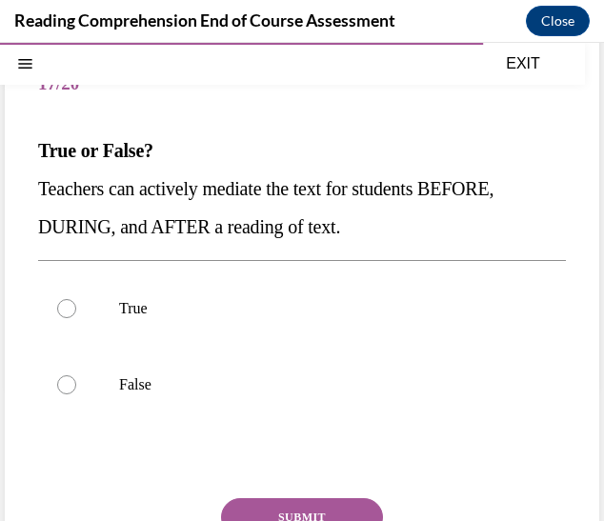
scroll to position [137, 0]
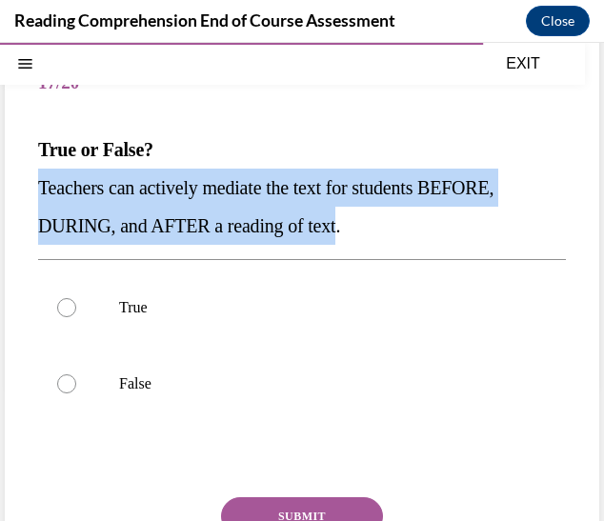
drag, startPoint x: 349, startPoint y: 239, endPoint x: 38, endPoint y: 190, distance: 314.7
click at [38, 190] on p "Teachers can actively mediate the text for students BEFORE, DURING, and AFTER a…" at bounding box center [302, 207] width 528 height 76
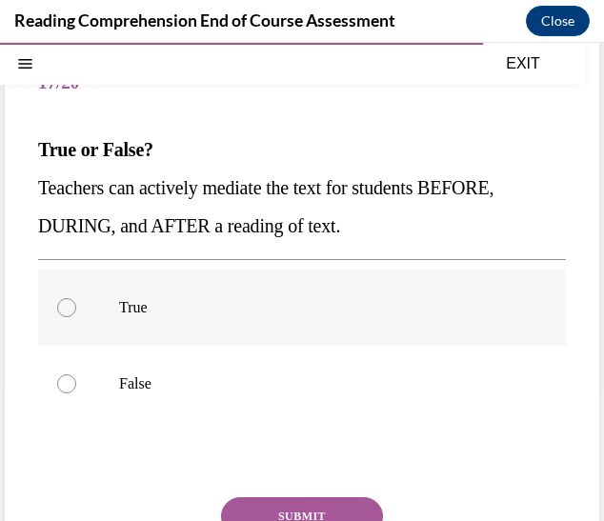
click at [68, 296] on label "True" at bounding box center [302, 308] width 528 height 76
click at [68, 298] on input "True" at bounding box center [66, 307] width 19 height 19
radio input "true"
click at [281, 500] on button "SUBMIT" at bounding box center [302, 517] width 162 height 38
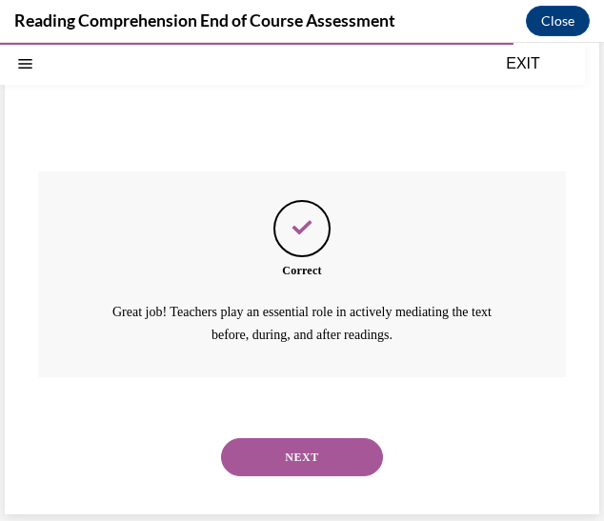
scroll to position [464, 0]
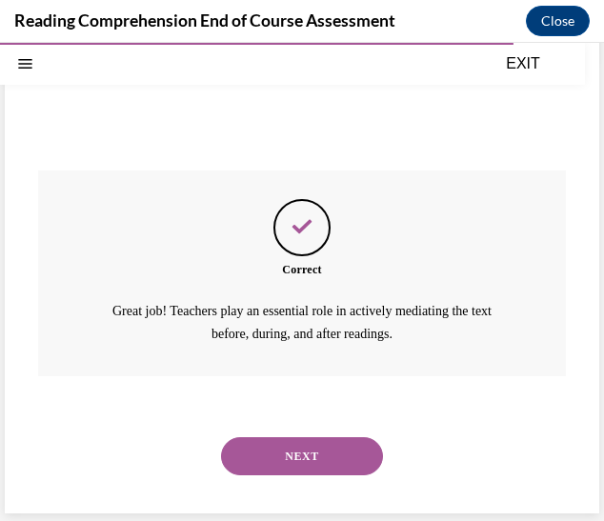
click at [296, 461] on button "NEXT" at bounding box center [302, 457] width 162 height 38
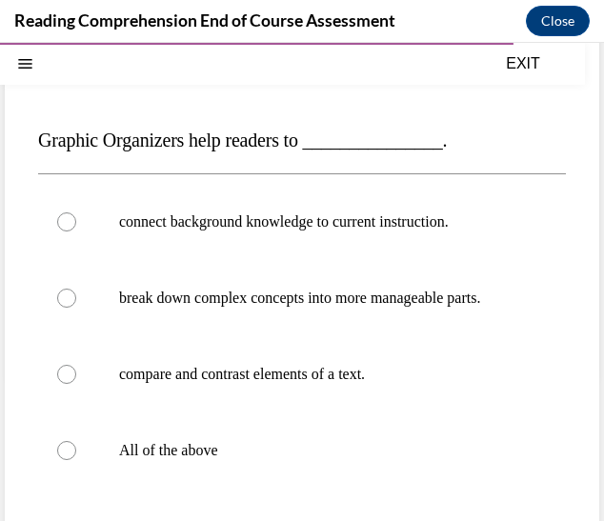
scroll to position [151, 0]
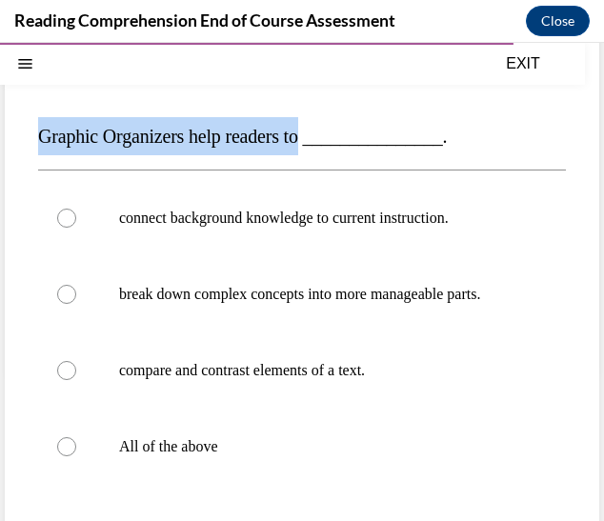
drag, startPoint x: 30, startPoint y: 134, endPoint x: 320, endPoint y: 140, distance: 290.8
click at [320, 140] on div "Question 18/20 Graphic Organizers help readers to _______________. connect back…" at bounding box center [302, 360] width 595 height 731
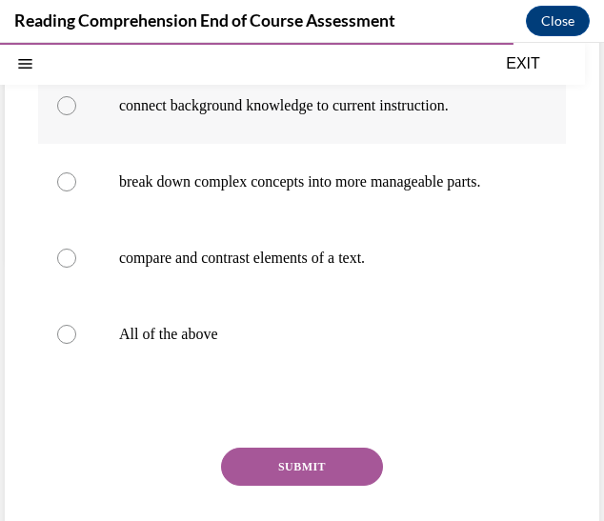
scroll to position [301, 0]
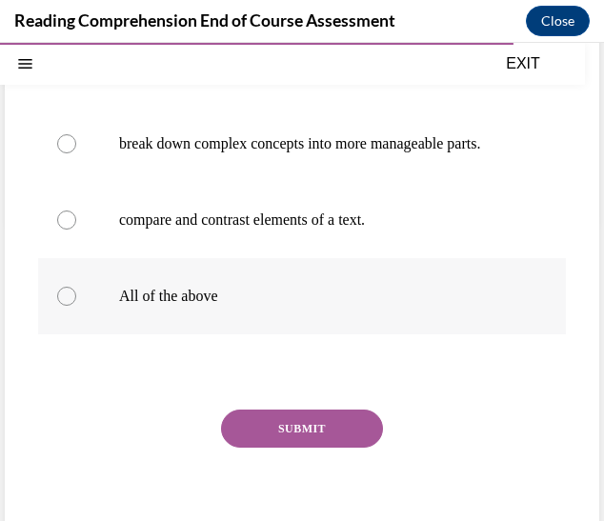
click at [189, 306] on p "All of the above" at bounding box center [318, 296] width 399 height 19
click at [76, 306] on input "All of the above" at bounding box center [66, 296] width 19 height 19
radio input "true"
click at [262, 441] on button "SUBMIT" at bounding box center [302, 429] width 162 height 38
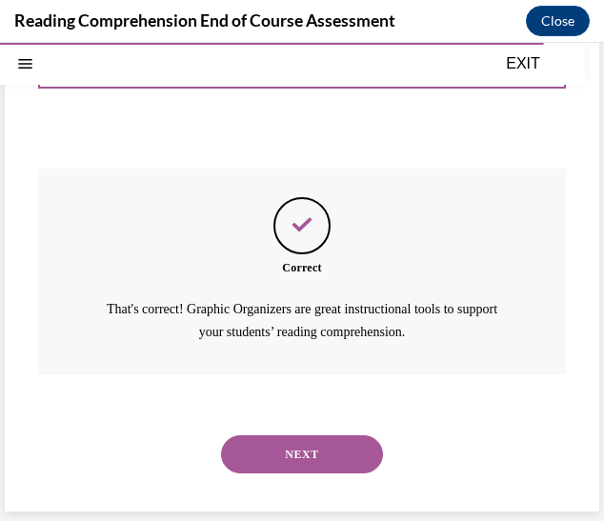
scroll to position [560, 0]
click at [304, 446] on button "NEXT" at bounding box center [302, 455] width 162 height 38
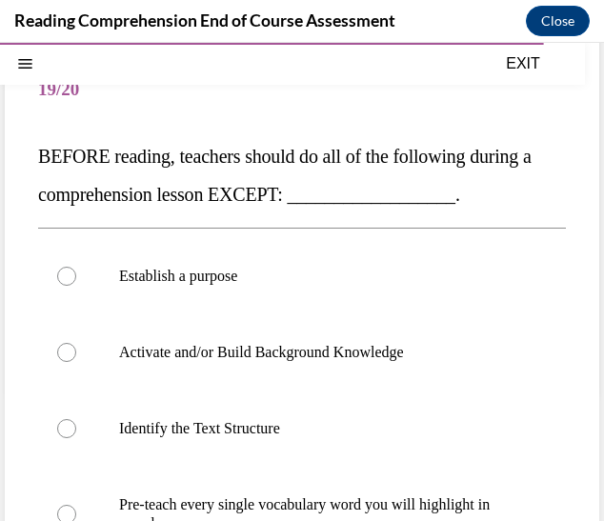
scroll to position [130, 0]
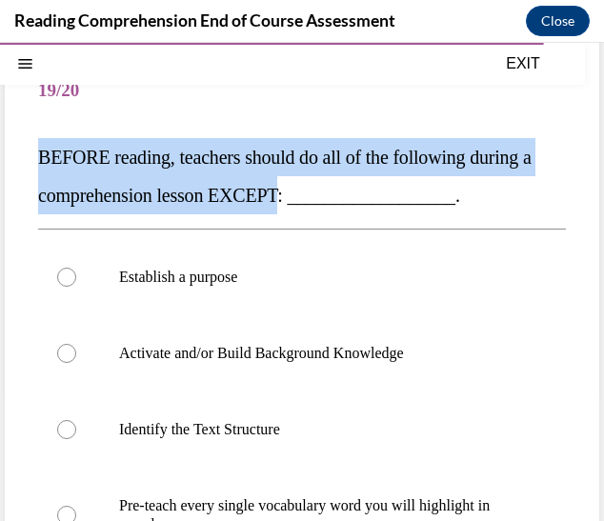
drag, startPoint x: 36, startPoint y: 153, endPoint x: 304, endPoint y: 206, distance: 272.9
click at [304, 206] on div "Question 19/20 BEFORE reading, teachers should do all of the following during a…" at bounding box center [302, 410] width 595 height 788
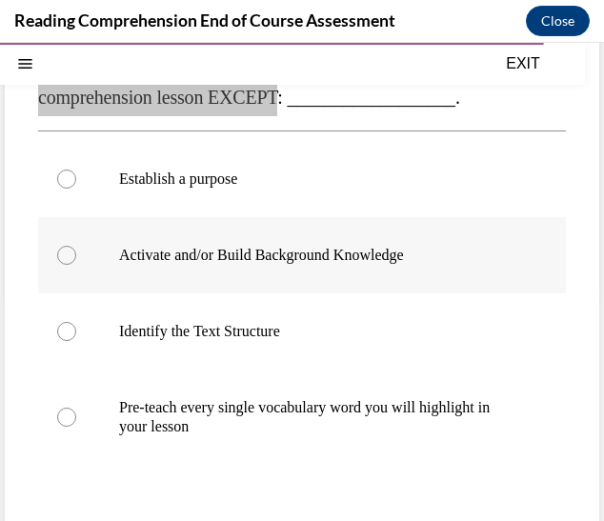
scroll to position [231, 0]
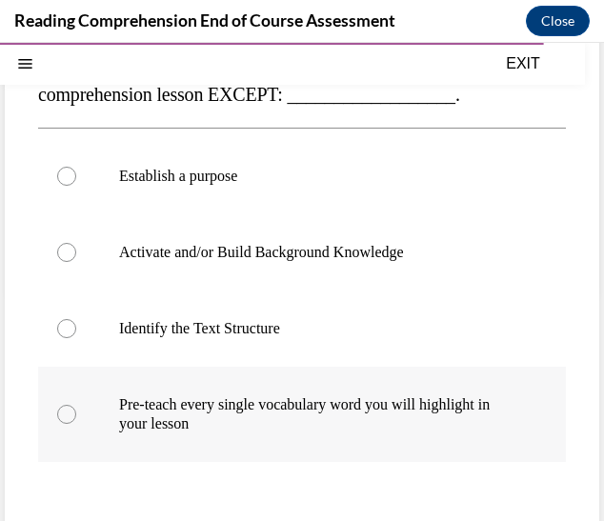
click at [198, 399] on p "Pre-teach every single vocabulary word you will highlight in your lesson" at bounding box center [318, 415] width 399 height 38
click at [76, 405] on input "Pre-teach every single vocabulary word you will highlight in your lesson" at bounding box center [66, 414] width 19 height 19
radio input "true"
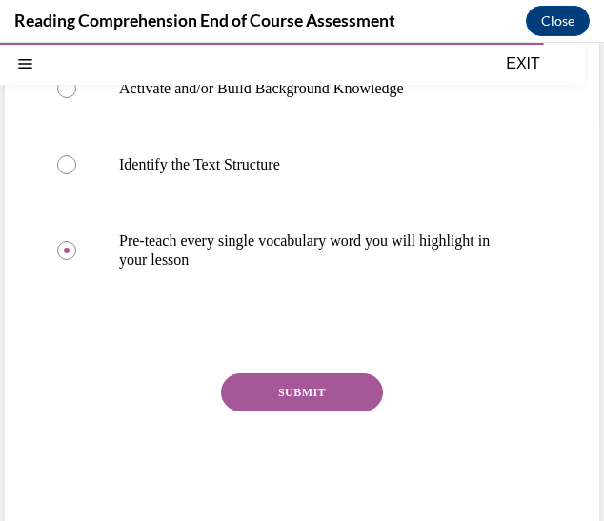
click at [275, 388] on button "SUBMIT" at bounding box center [302, 393] width 162 height 38
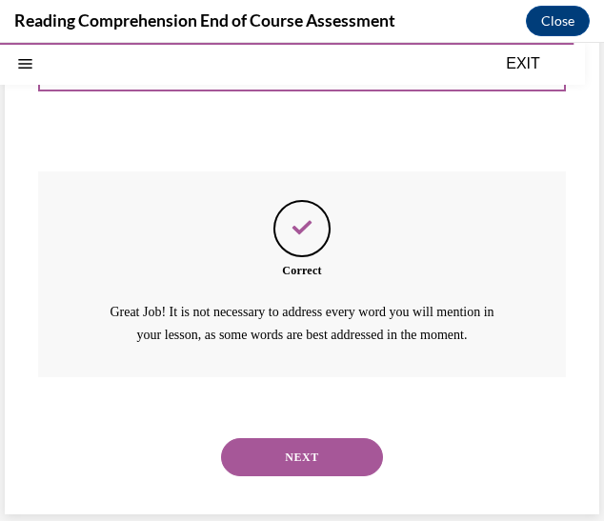
scroll to position [598, 0]
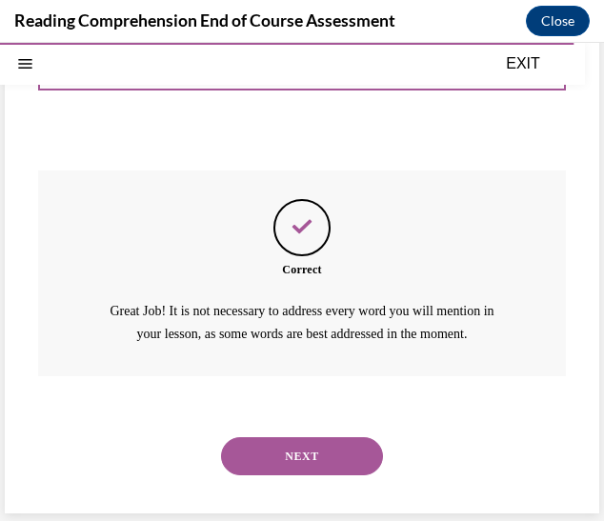
click at [278, 443] on button "NEXT" at bounding box center [302, 457] width 162 height 38
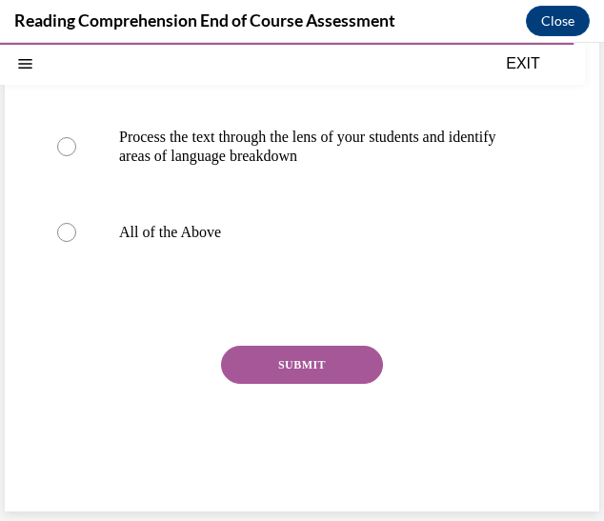
scroll to position [0, 0]
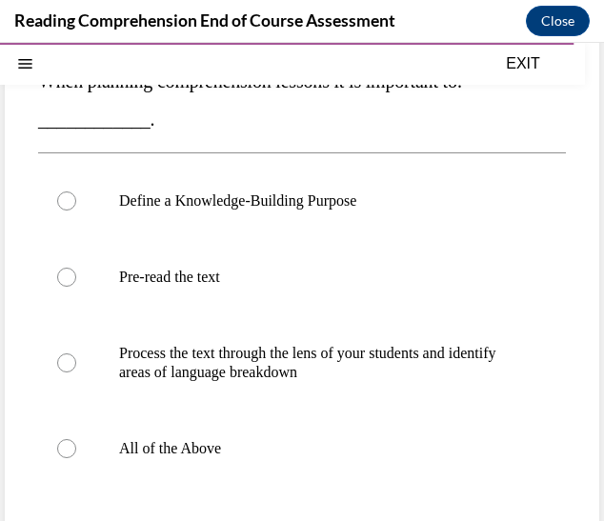
click at [278, 443] on p "All of the Above" at bounding box center [318, 448] width 399 height 19
click at [76, 443] on input "All of the Above" at bounding box center [66, 448] width 19 height 19
radio input "true"
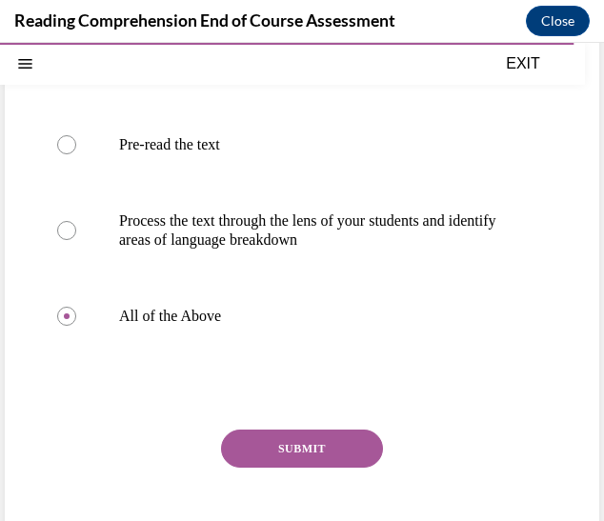
click at [278, 443] on button "SUBMIT" at bounding box center [302, 449] width 162 height 38
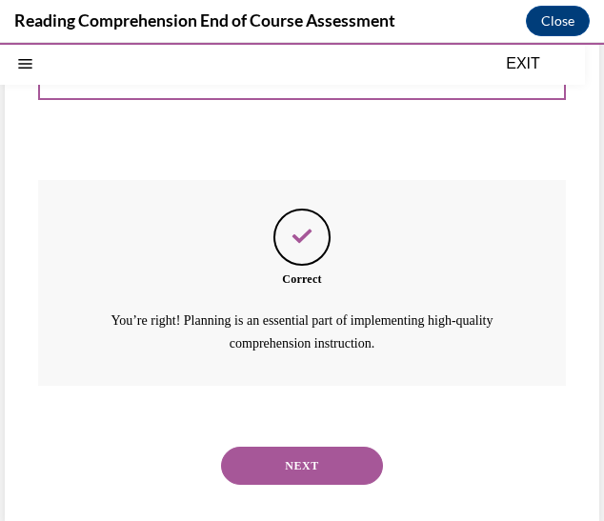
scroll to position [598, 0]
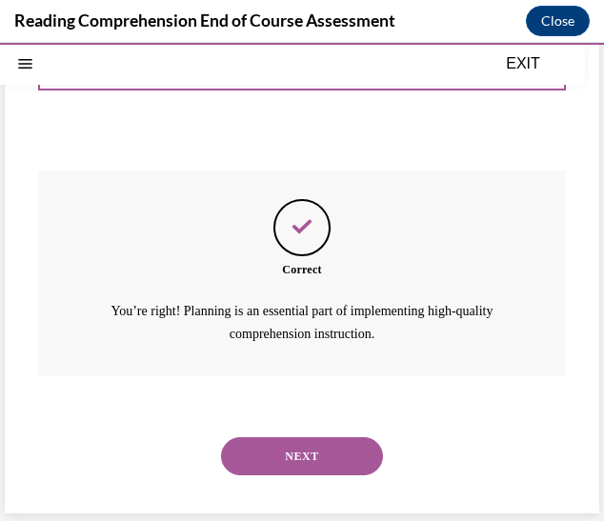
click at [278, 450] on button "NEXT" at bounding box center [302, 457] width 162 height 38
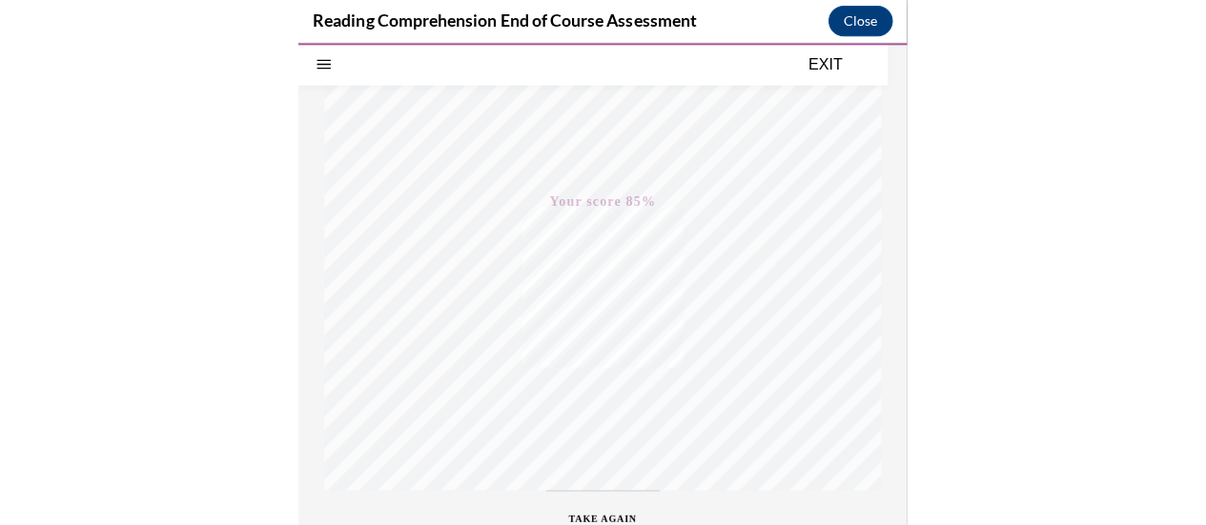
scroll to position [421, 0]
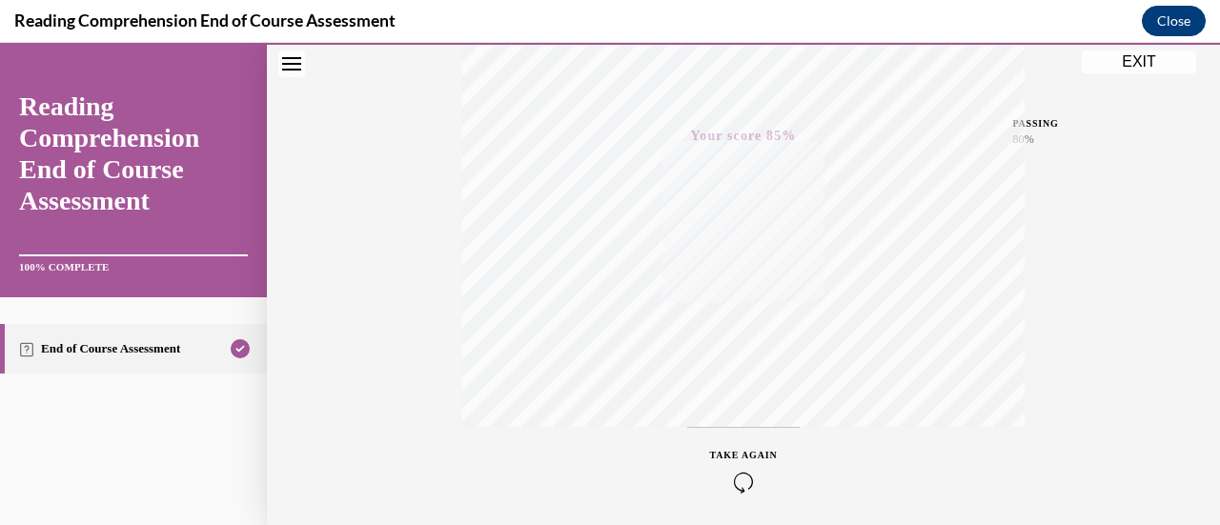
click at [1178, 27] on button "Close" at bounding box center [1174, 21] width 64 height 31
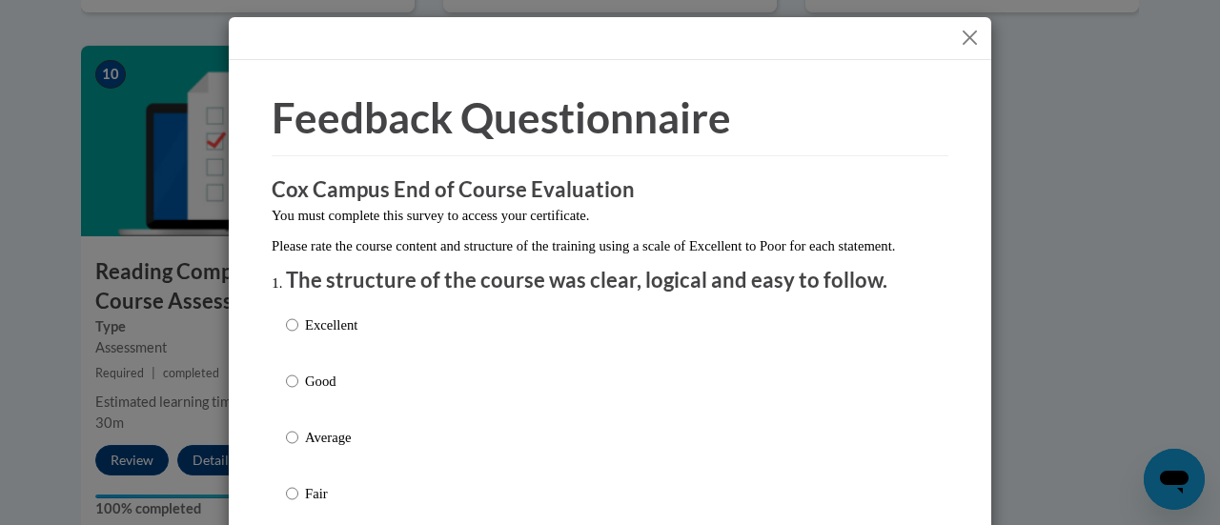
click at [970, 47] on button "Close" at bounding box center [970, 38] width 24 height 24
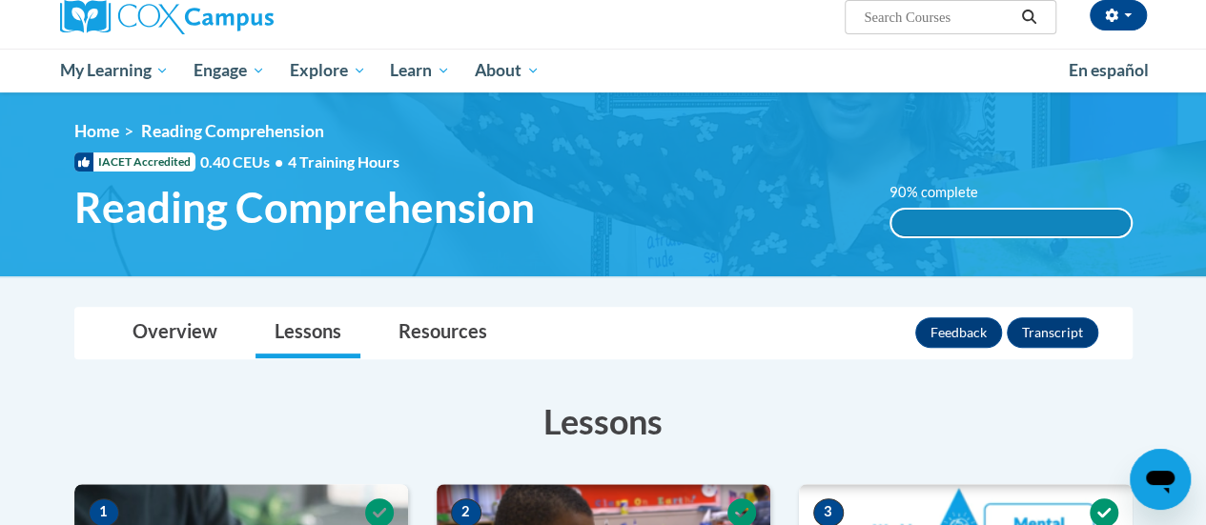
scroll to position [0, 0]
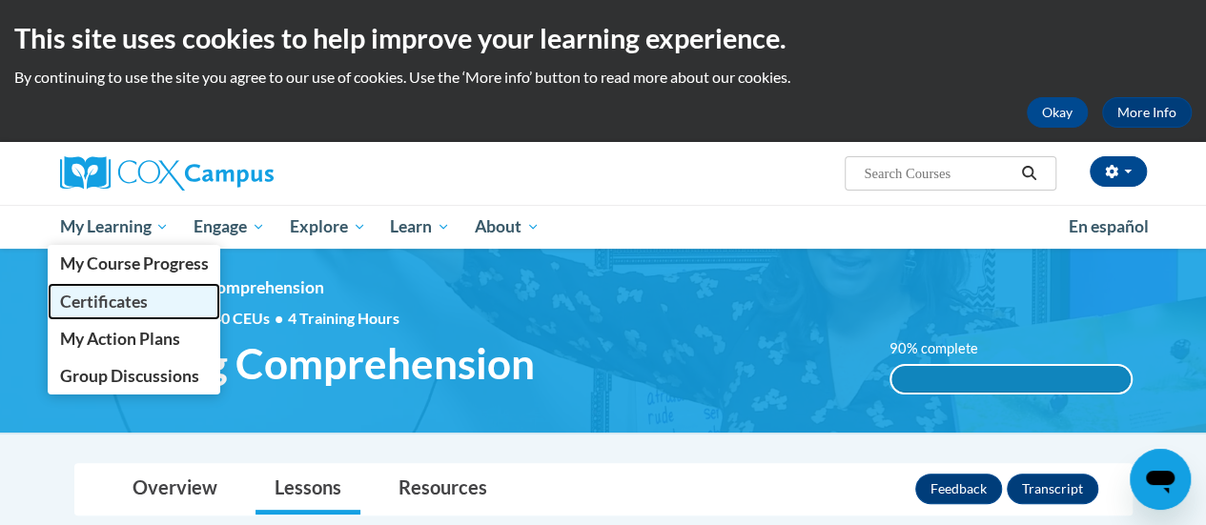
click at [137, 304] on span "Certificates" at bounding box center [103, 302] width 88 height 20
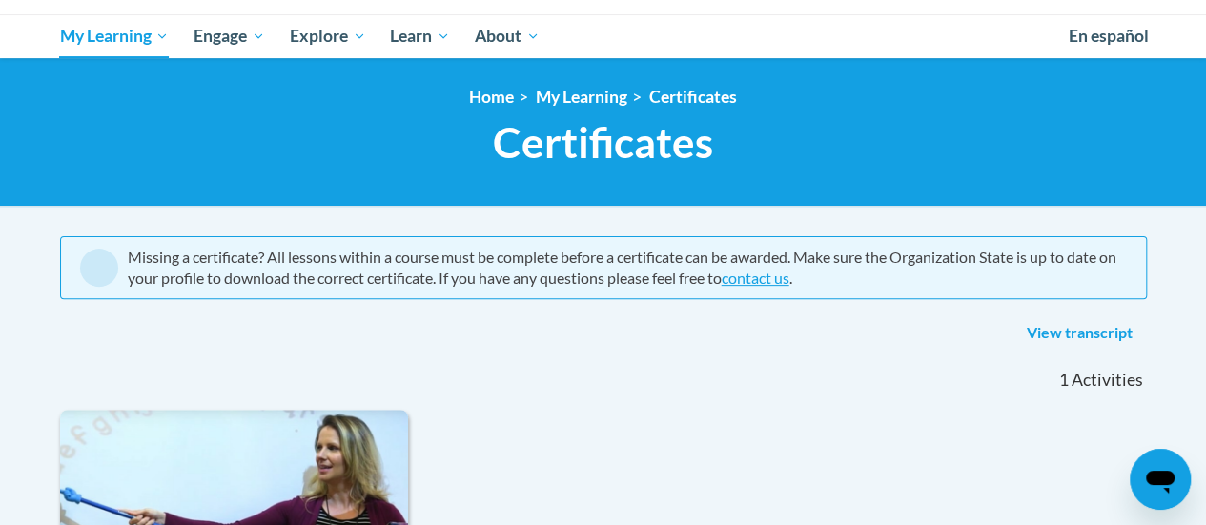
scroll to position [189, 0]
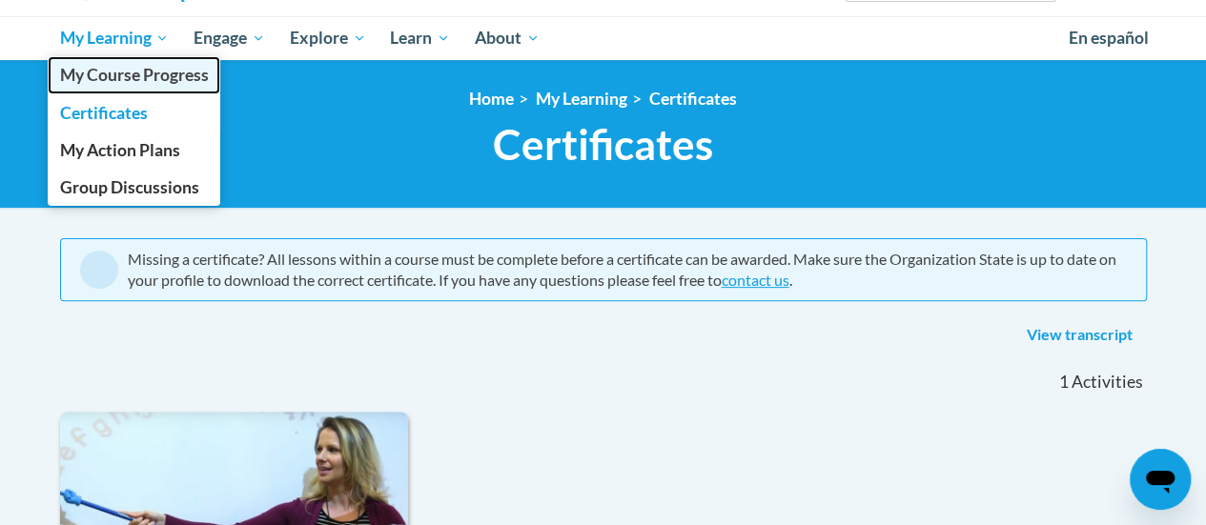
click at [135, 71] on span "My Course Progress" at bounding box center [133, 75] width 149 height 20
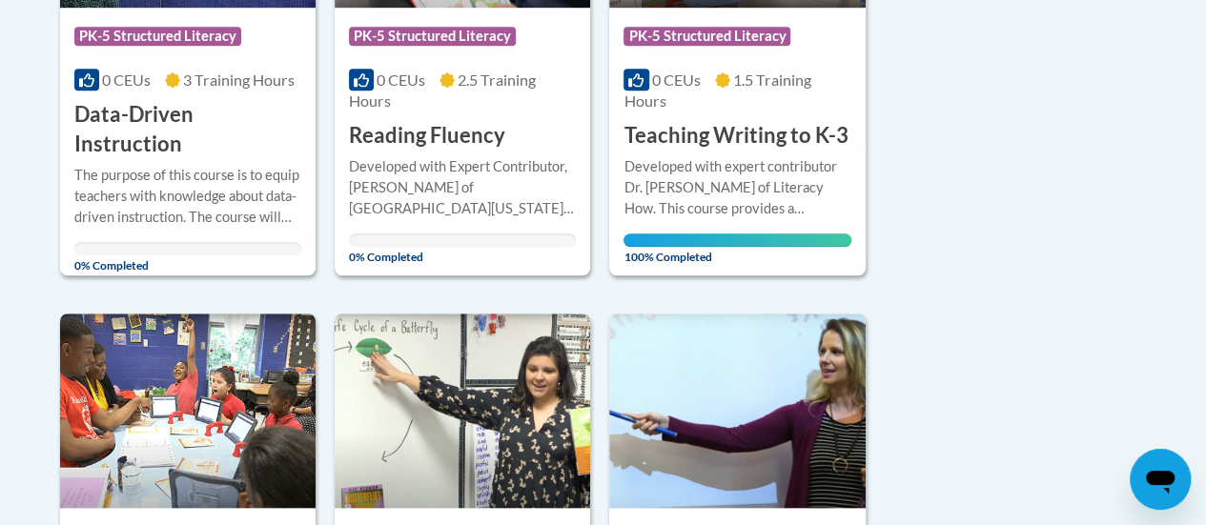
scroll to position [675, 0]
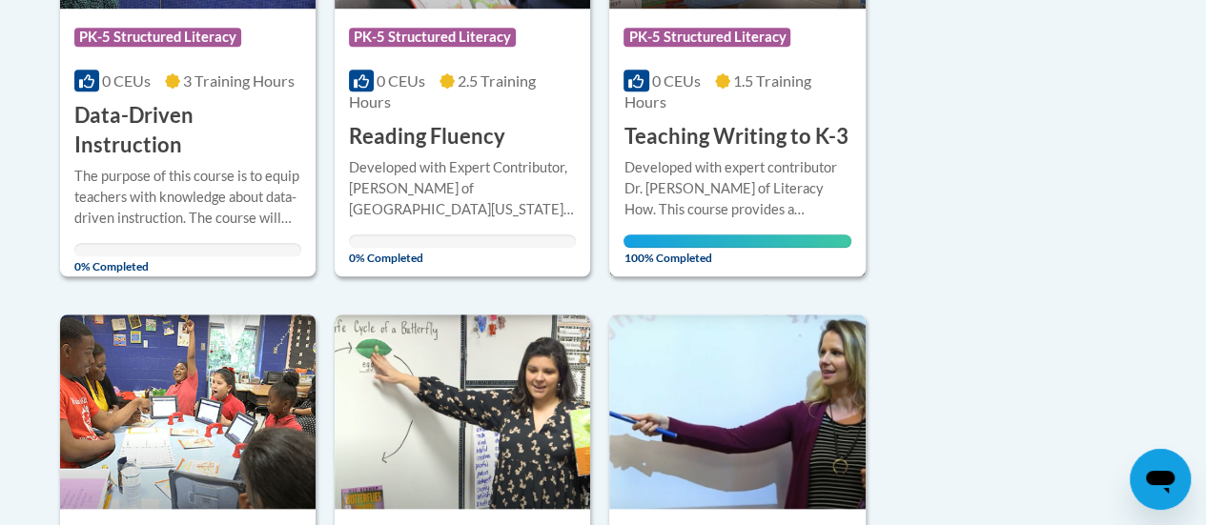
click at [785, 100] on div "0 CEUs 1.5 Training Hours" at bounding box center [736, 92] width 227 height 42
